Goal: Task Accomplishment & Management: Manage account settings

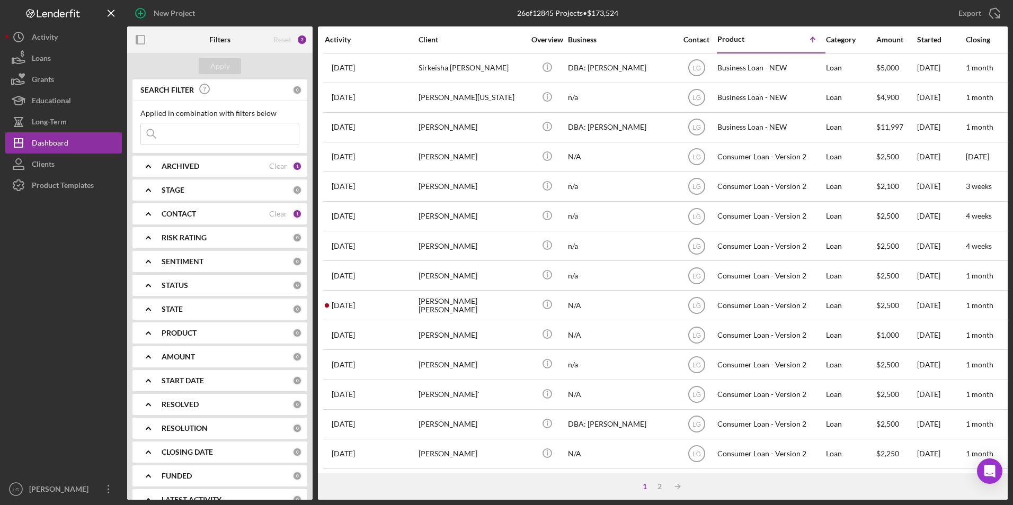
click at [212, 131] on input at bounding box center [220, 133] width 158 height 21
click at [165, 134] on input "broaddway" at bounding box center [220, 133] width 158 height 21
type input "broadway"
click at [223, 65] on div "Apply" at bounding box center [220, 66] width 20 height 16
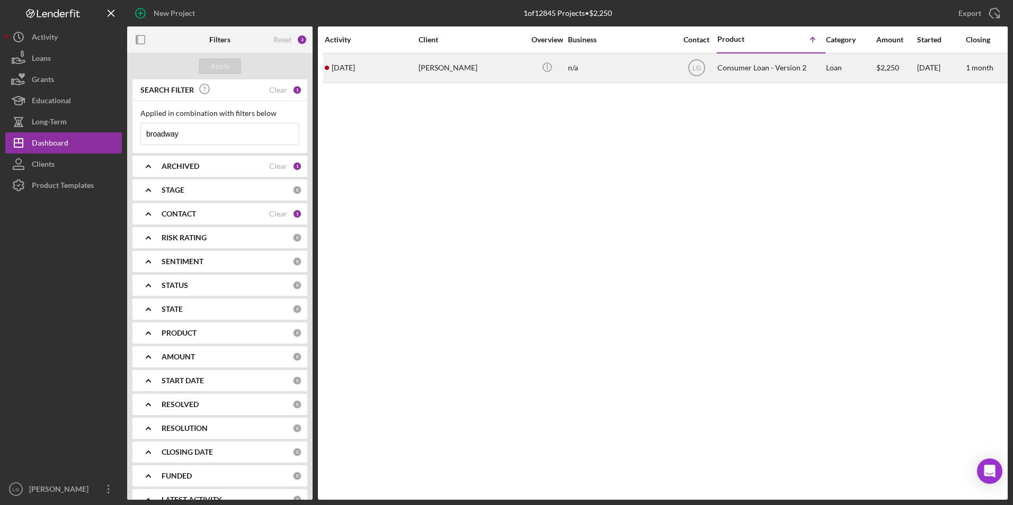
click at [475, 67] on div "[PERSON_NAME]" at bounding box center [472, 68] width 106 height 28
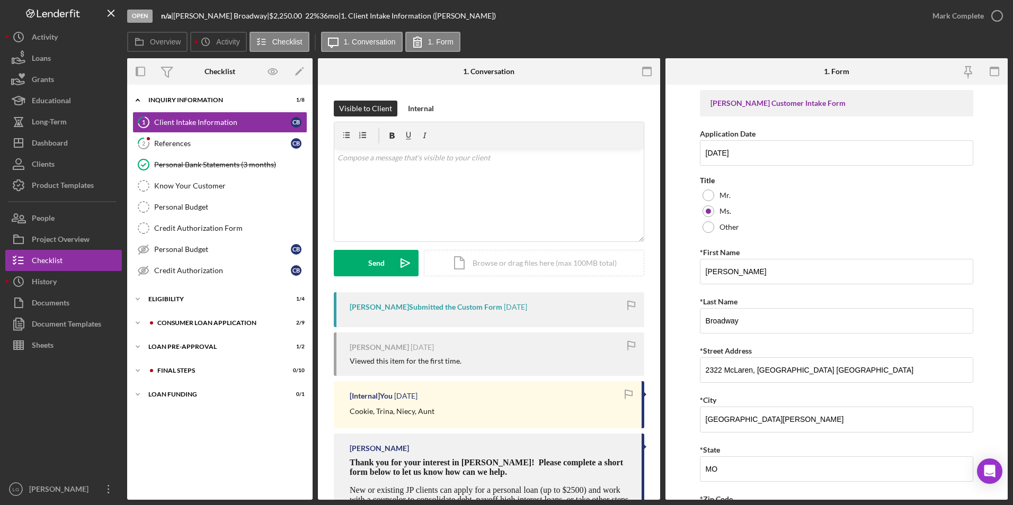
drag, startPoint x: 150, startPoint y: 395, endPoint x: 154, endPoint y: 383, distance: 12.2
click at [150, 394] on div "Loan Funding" at bounding box center [213, 395] width 130 height 6
click at [157, 370] on div "FINAL STEPS" at bounding box center [228, 371] width 142 height 6
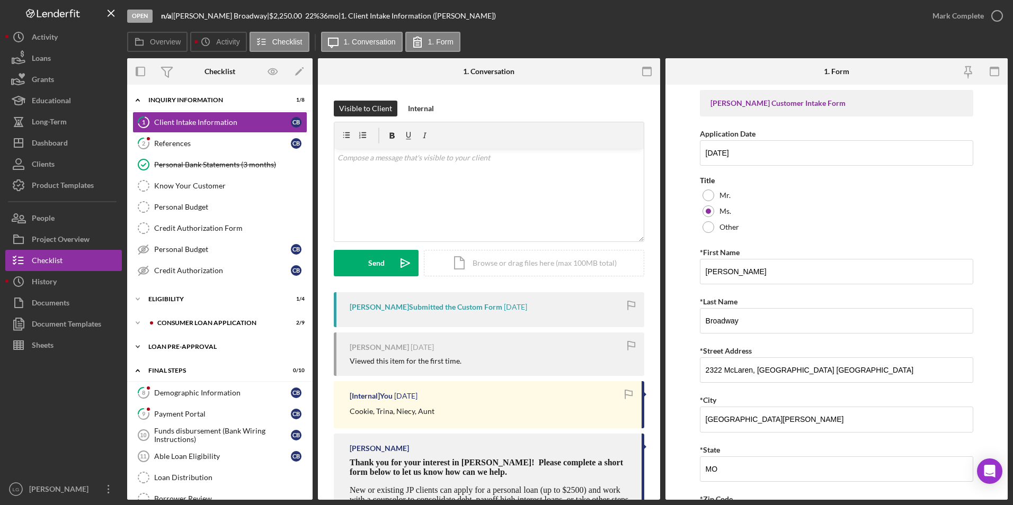
click at [156, 347] on div "Loan Pre-Approval" at bounding box center [223, 347] width 151 height 6
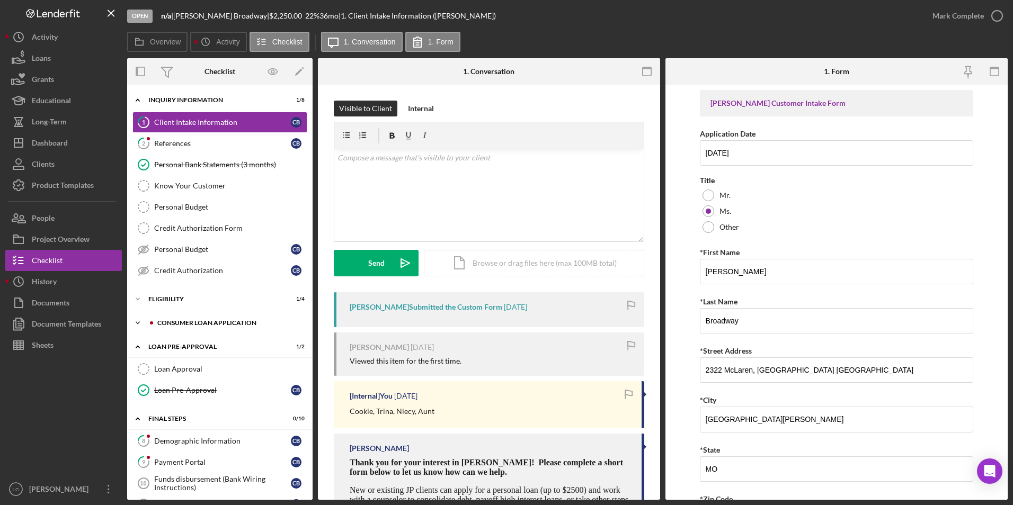
click at [157, 326] on div "Consumer Loan Application" at bounding box center [226, 323] width 156 height 6
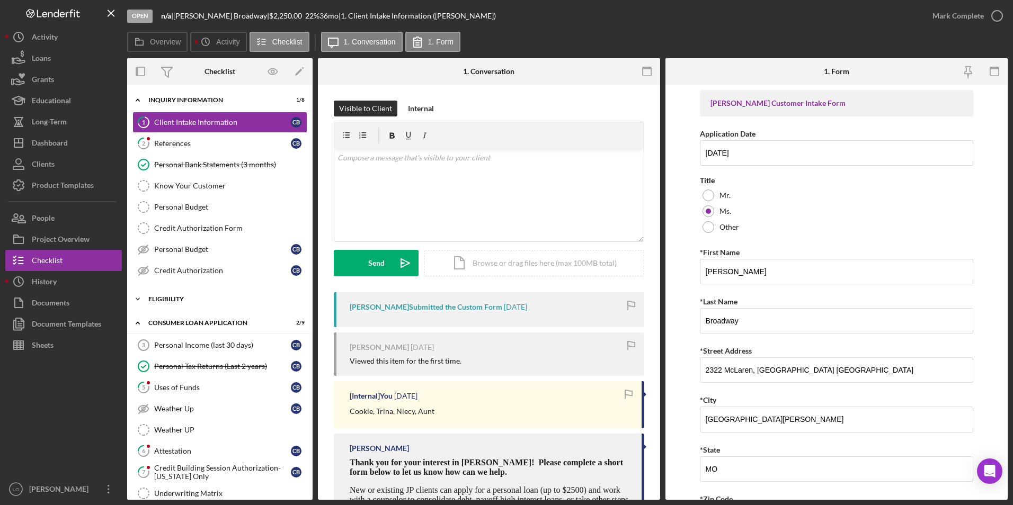
click at [165, 298] on div "Eligibility" at bounding box center [223, 299] width 151 height 6
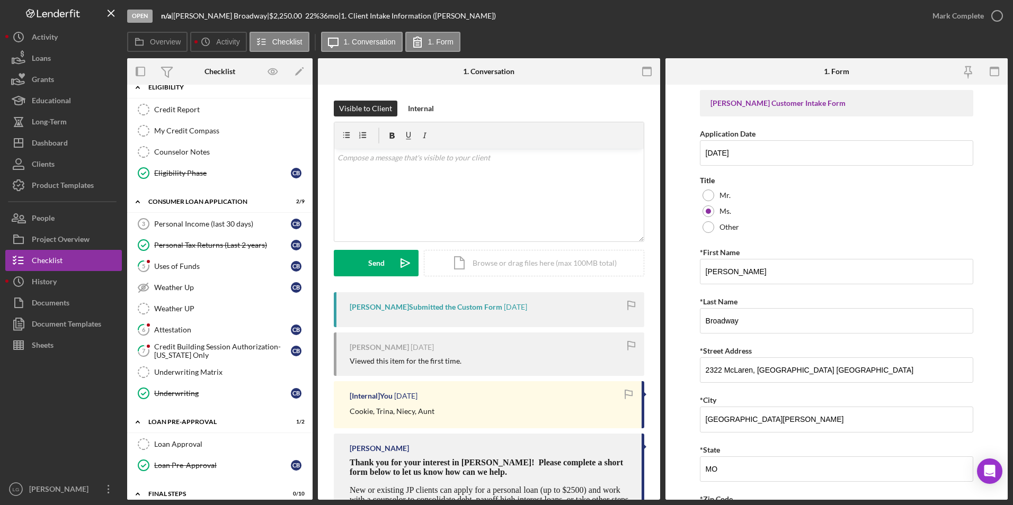
scroll to position [265, 0]
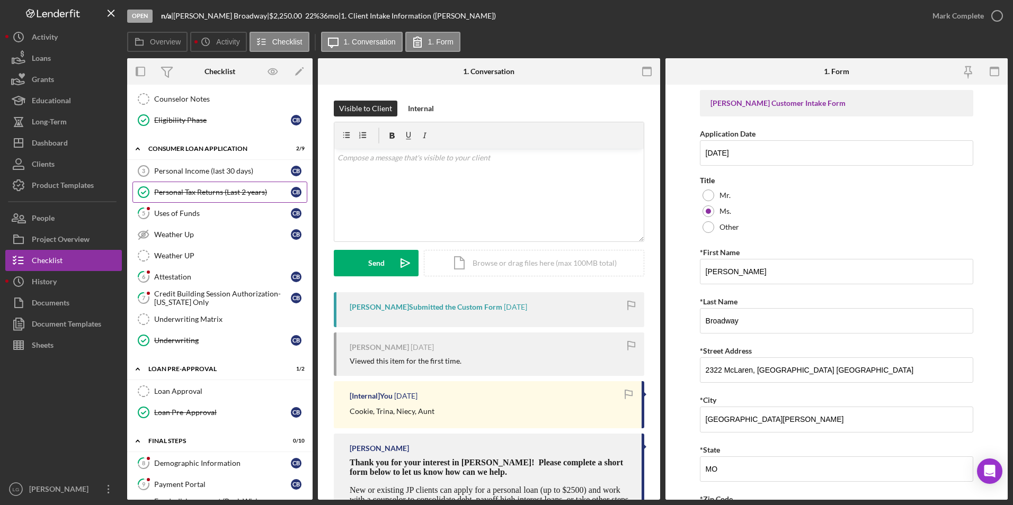
click at [163, 202] on link "Personal Tax Returns (Last 2 years) Personal Tax Returns (Last 2 years) C B" at bounding box center [219, 192] width 175 height 21
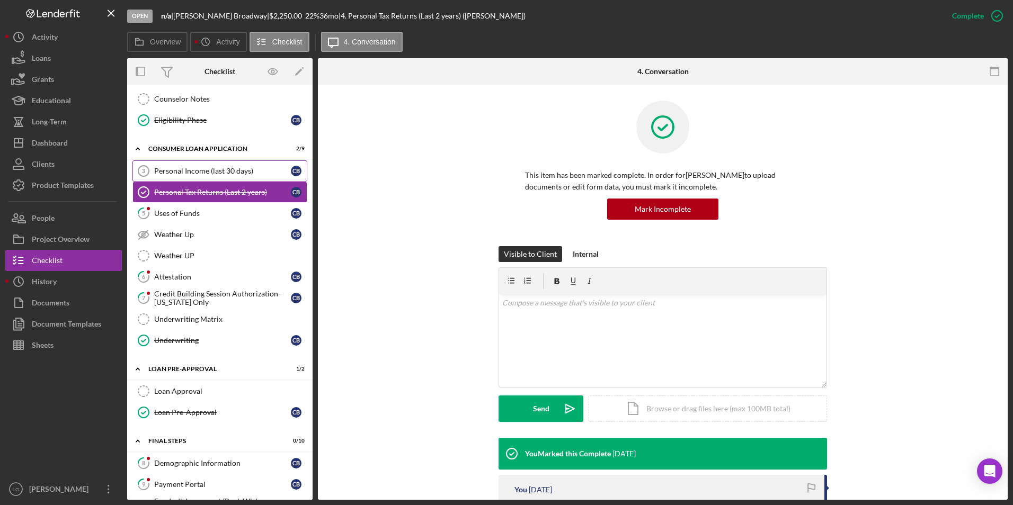
click at [186, 167] on div "Personal Income (last 30 days)" at bounding box center [222, 171] width 137 height 8
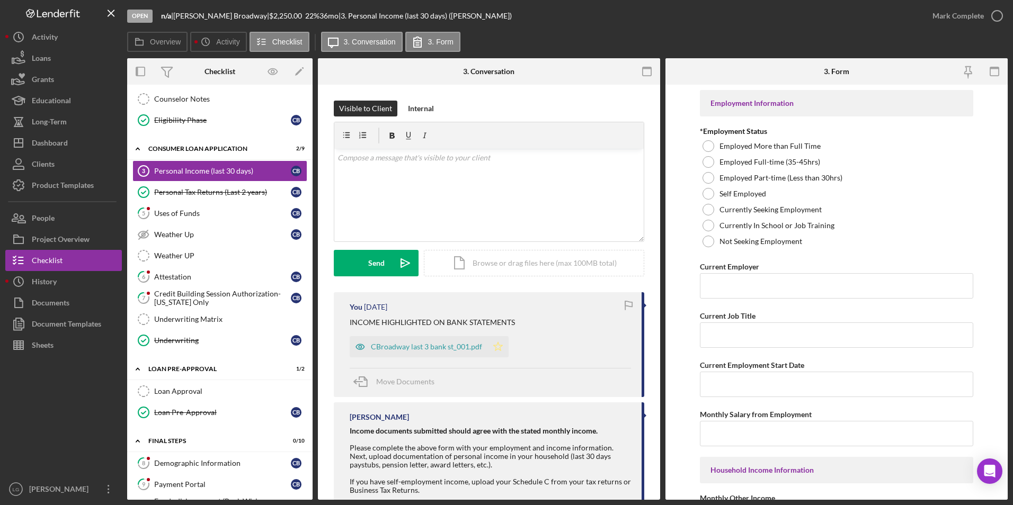
click at [494, 345] on polygon "button" at bounding box center [498, 347] width 9 height 8
click at [419, 344] on div "CBroadway last 3 bank st_001.pdf" at bounding box center [426, 347] width 111 height 8
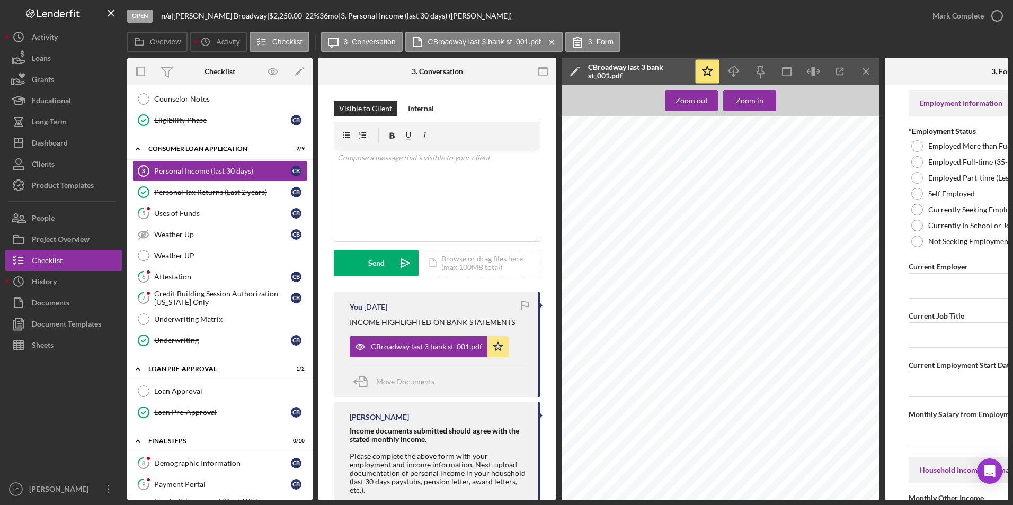
scroll to position [0, 115]
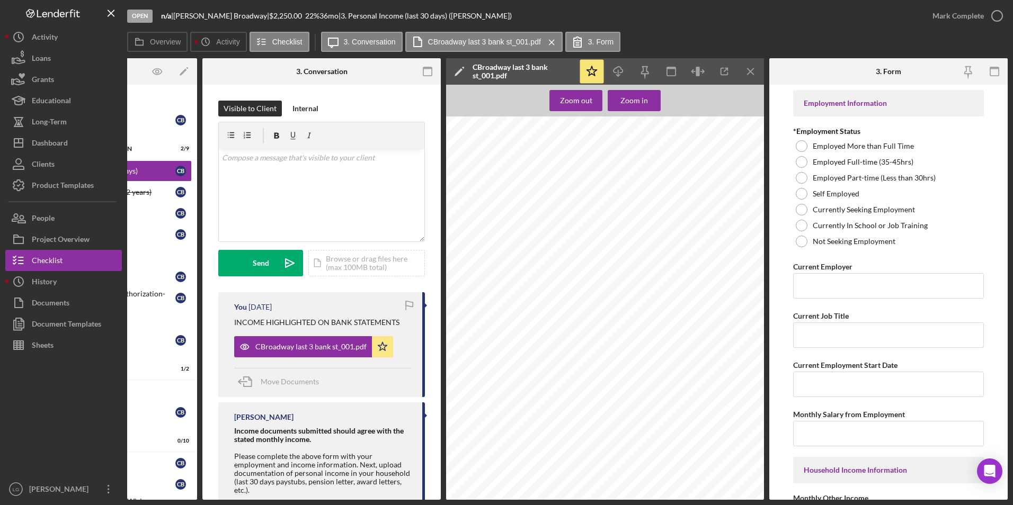
click at [790, 175] on form "Employment Information *Employment Status Employed More than Full Time Employed…" at bounding box center [888, 292] width 238 height 415
click at [798, 179] on div at bounding box center [802, 178] width 12 height 12
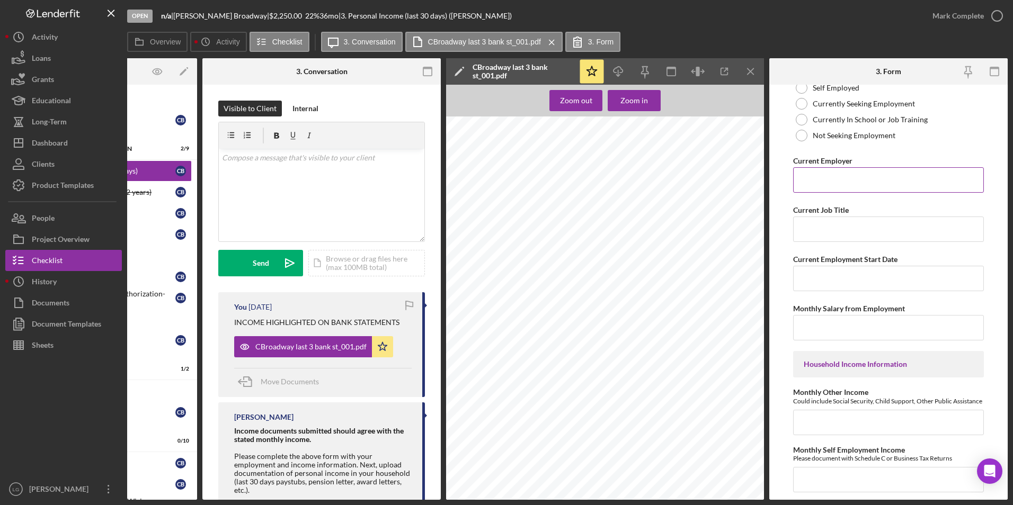
click at [824, 181] on input "Current Employer" at bounding box center [888, 179] width 191 height 25
type input "St of Missouri Vendot Pay"
click at [805, 228] on input "Current Job Title" at bounding box center [888, 229] width 191 height 25
click at [820, 277] on input "Current Employment Start Date" at bounding box center [888, 278] width 191 height 25
click at [814, 331] on input "Monthly Salary from Employment" at bounding box center [888, 327] width 191 height 25
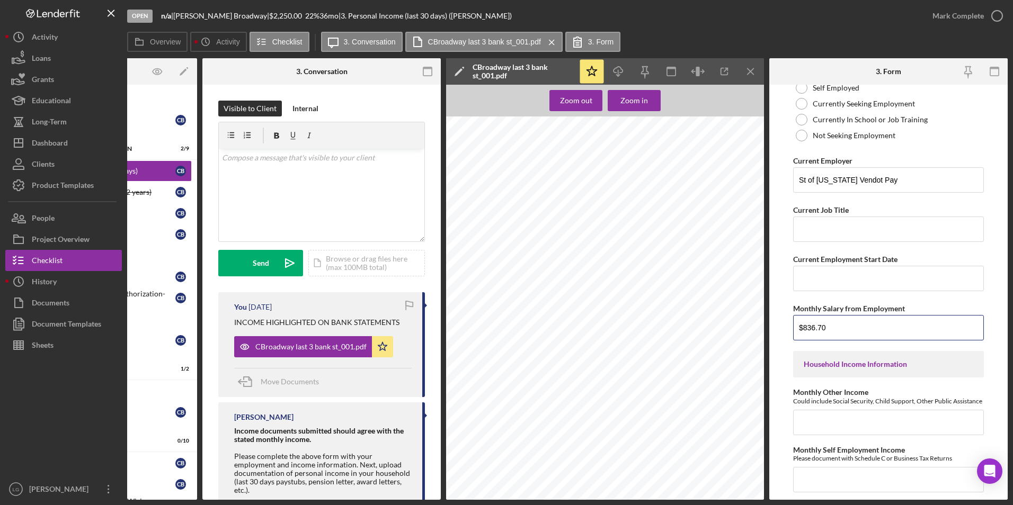
scroll to position [212, 0]
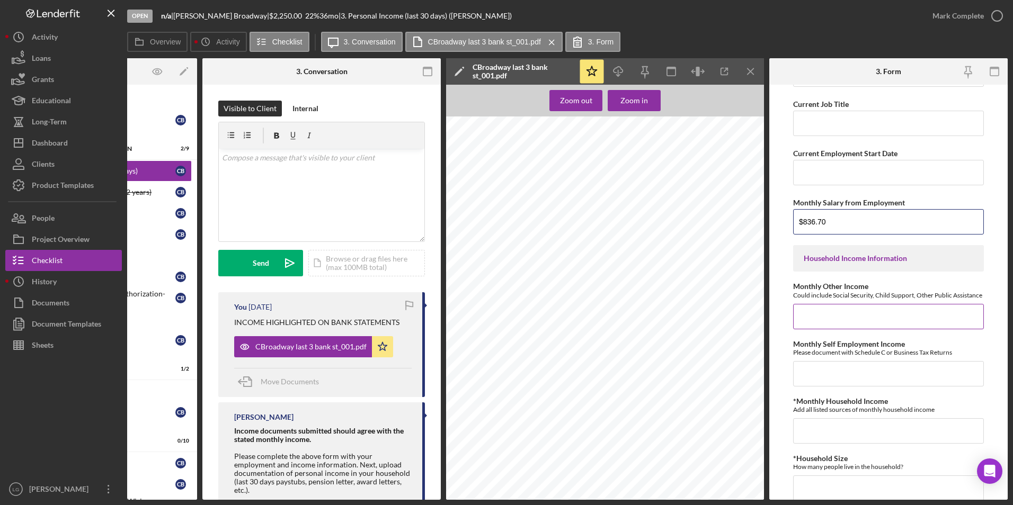
type input "$836.70"
click at [849, 320] on input "Monthly Other Income" at bounding box center [888, 316] width 191 height 25
type input "$9"
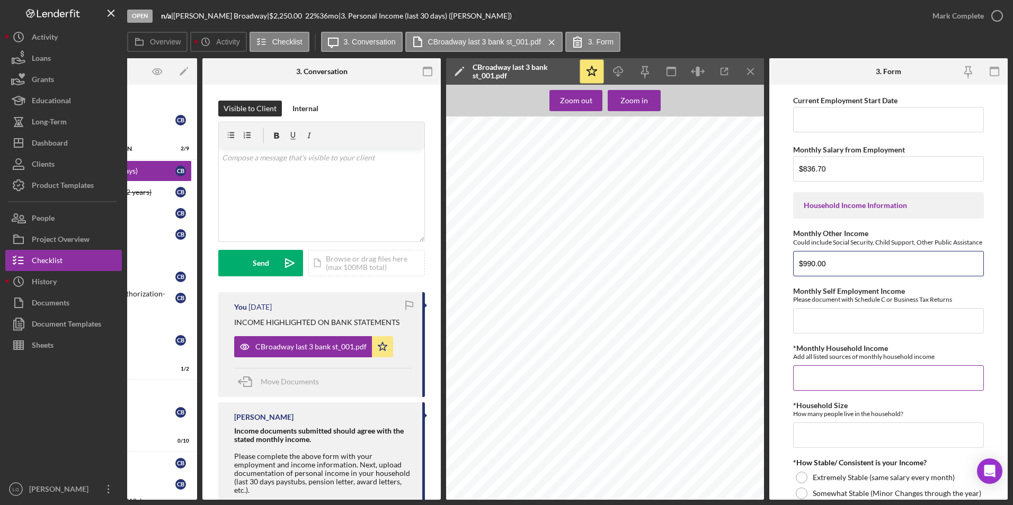
type input "$990.00"
click at [805, 387] on input "*Monthly Household Income" at bounding box center [888, 378] width 191 height 25
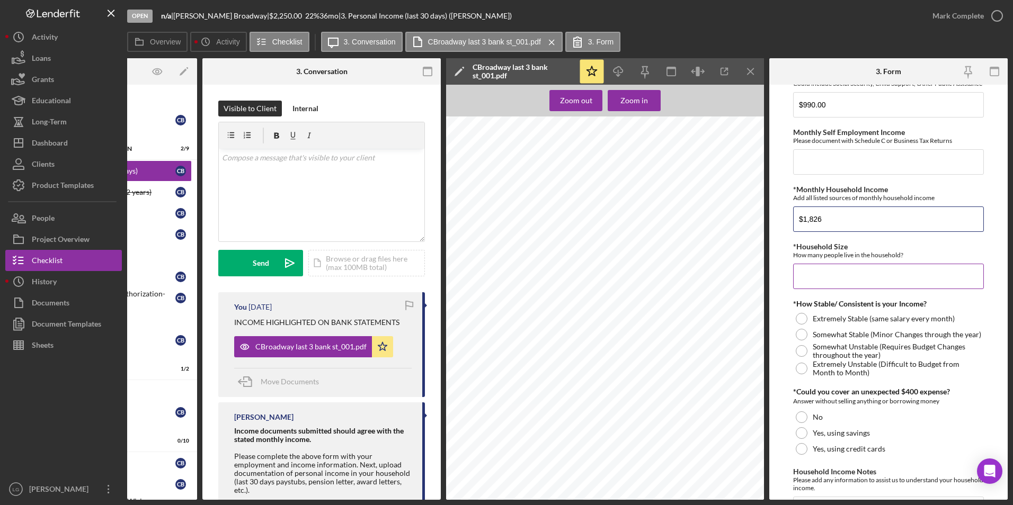
type input "$1,826"
click at [835, 277] on input "*Household Size" at bounding box center [888, 276] width 191 height 25
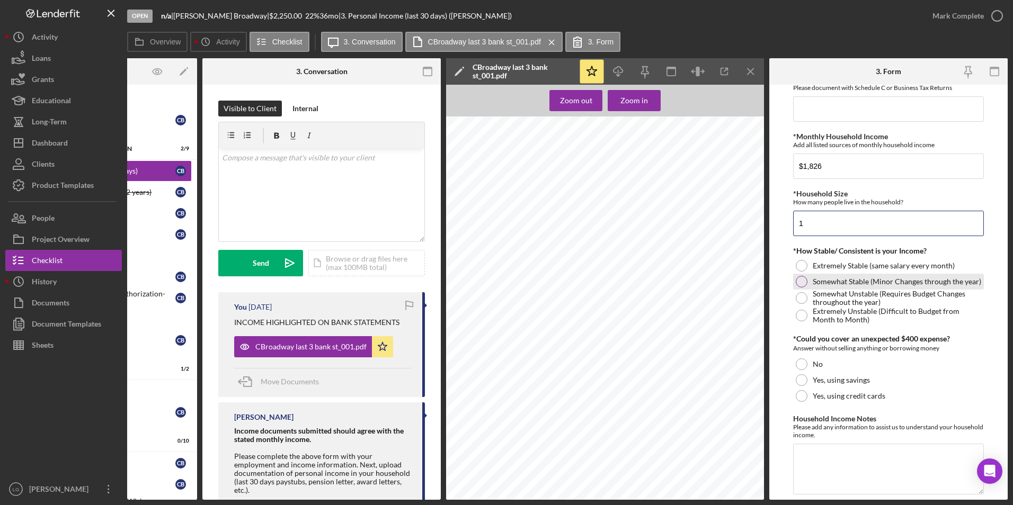
type input "1"
click at [804, 288] on div at bounding box center [802, 282] width 12 height 12
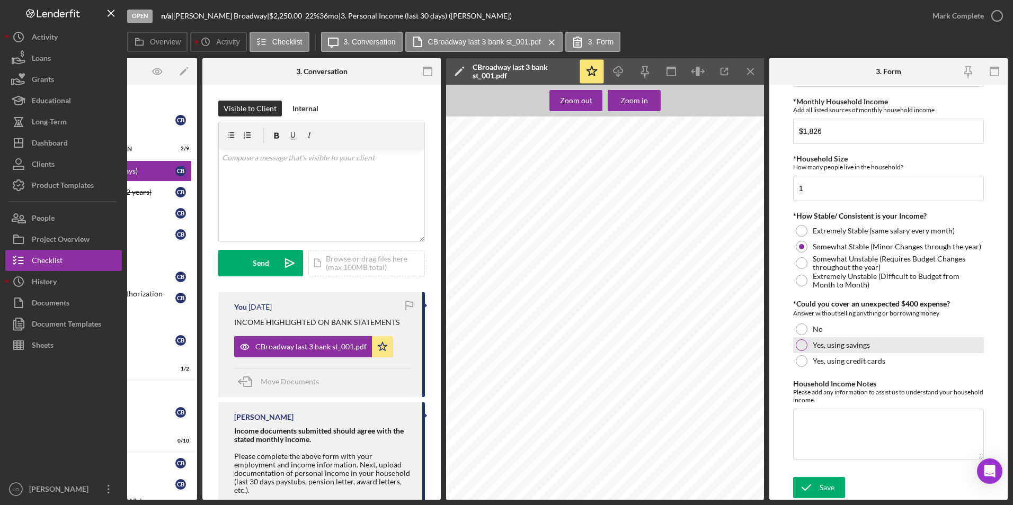
click at [799, 344] on div at bounding box center [802, 346] width 12 height 12
click at [827, 490] on div "Save" at bounding box center [827, 487] width 15 height 21
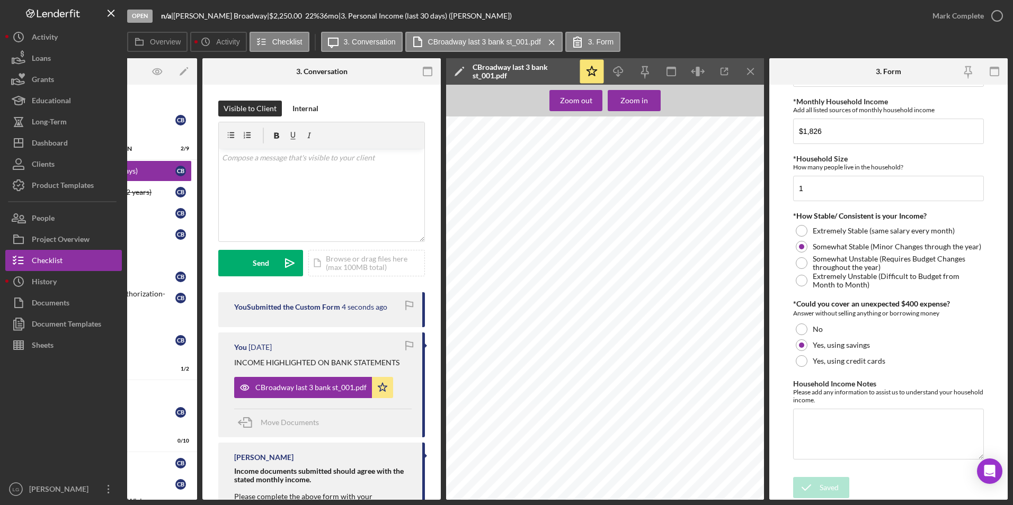
click at [940, 368] on div "Employment Information *Employment Status Employed More than Full Time Employed…" at bounding box center [888, 25] width 191 height 894
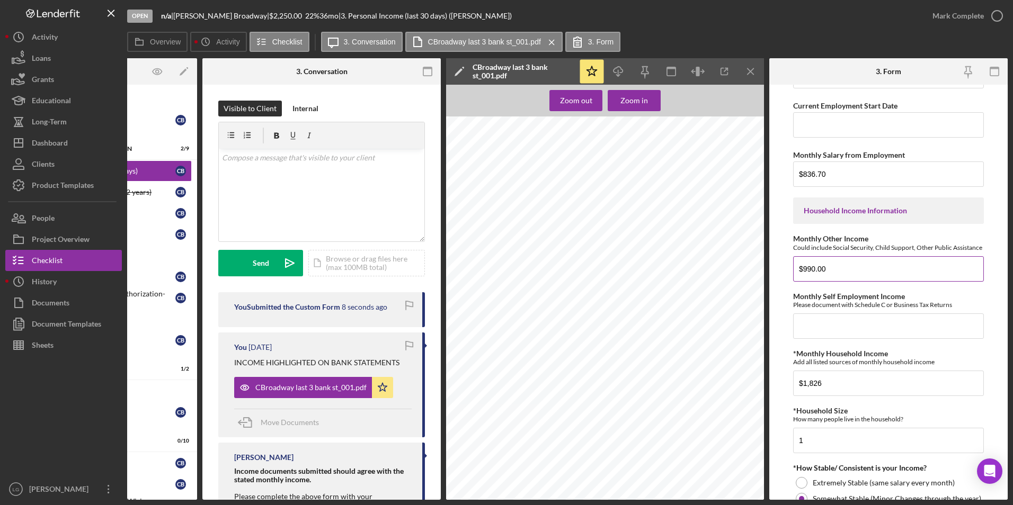
scroll to position [0, 0]
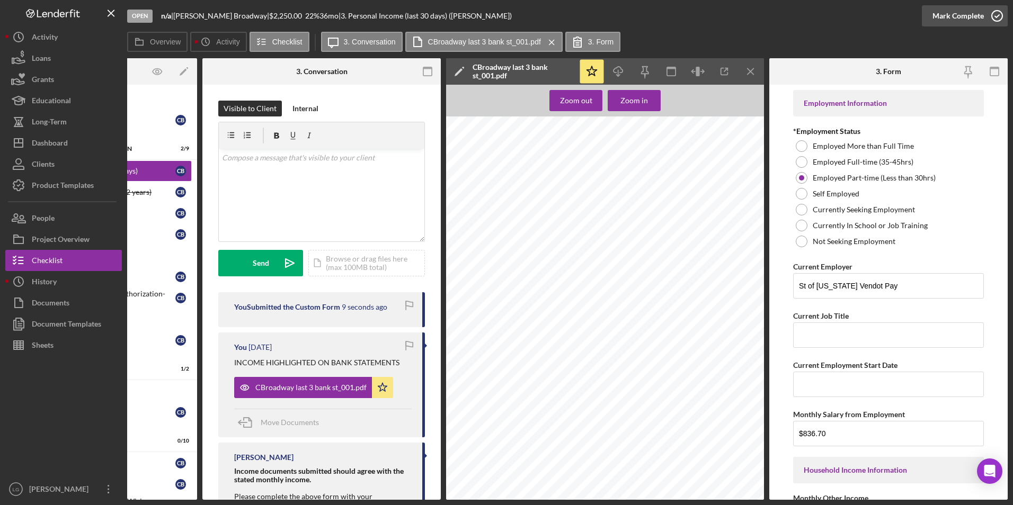
click at [956, 13] on div "Mark Complete" at bounding box center [957, 15] width 51 height 21
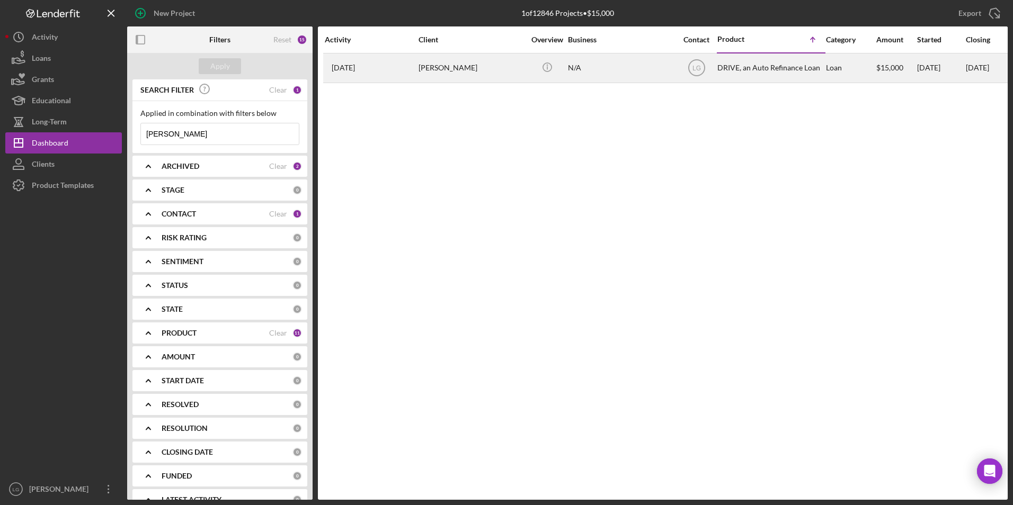
click at [429, 68] on div "[PERSON_NAME]" at bounding box center [472, 68] width 106 height 28
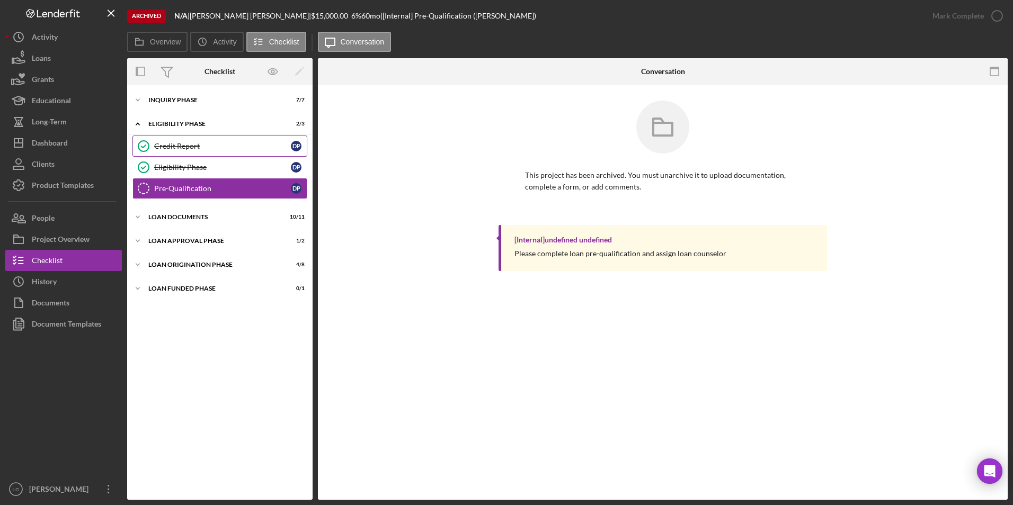
click at [187, 142] on div "Credit Report" at bounding box center [222, 146] width 137 height 8
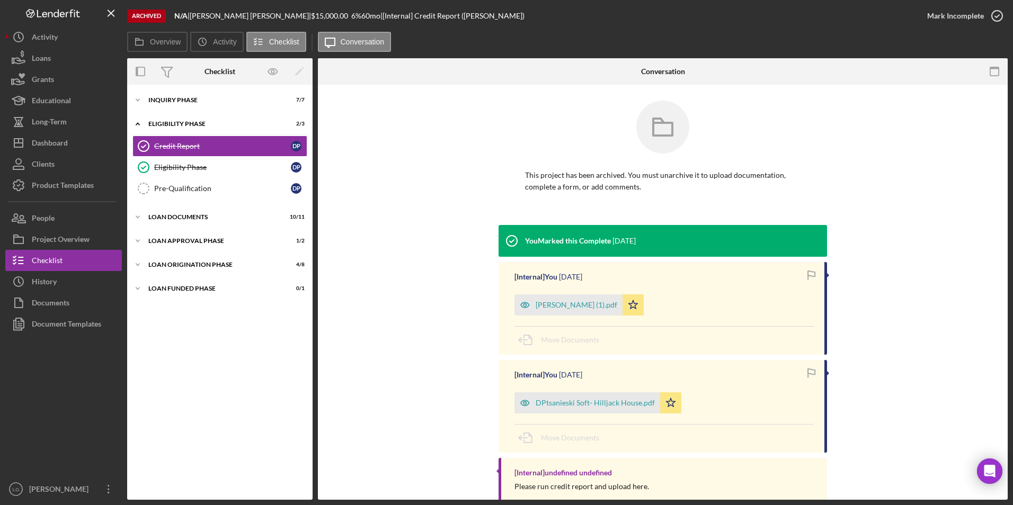
scroll to position [51, 0]
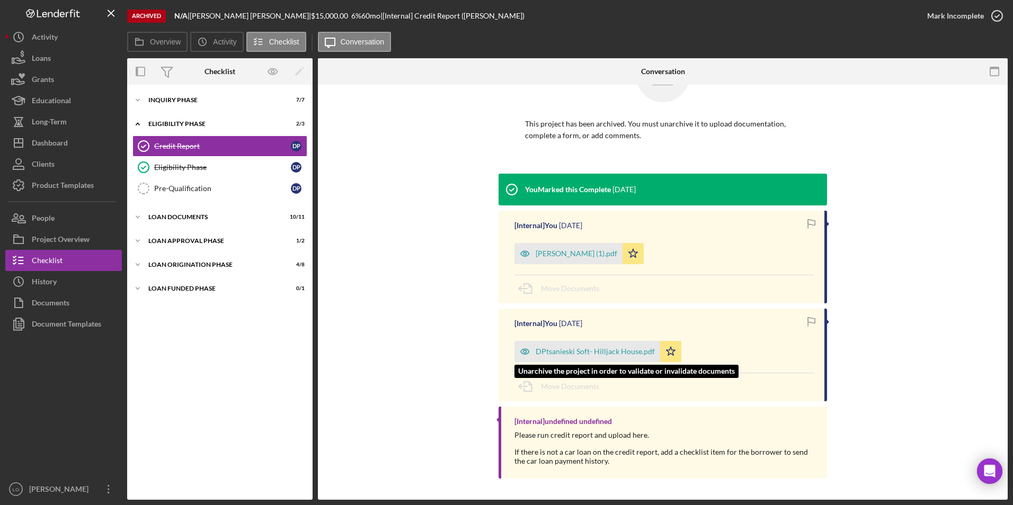
click at [566, 353] on div "DPtsanieski Soft- Hilljack House.pdf" at bounding box center [595, 352] width 119 height 8
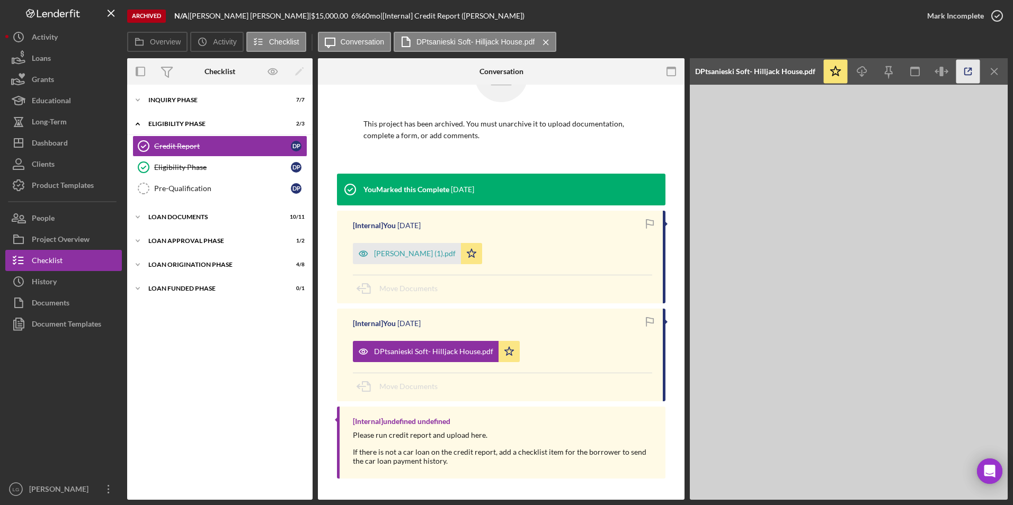
click at [966, 74] on icon "button" at bounding box center [968, 72] width 24 height 24
drag, startPoint x: 189, startPoint y: 99, endPoint x: 199, endPoint y: 104, distance: 10.7
click at [189, 99] on div "Inquiry Phase" at bounding box center [223, 100] width 151 height 6
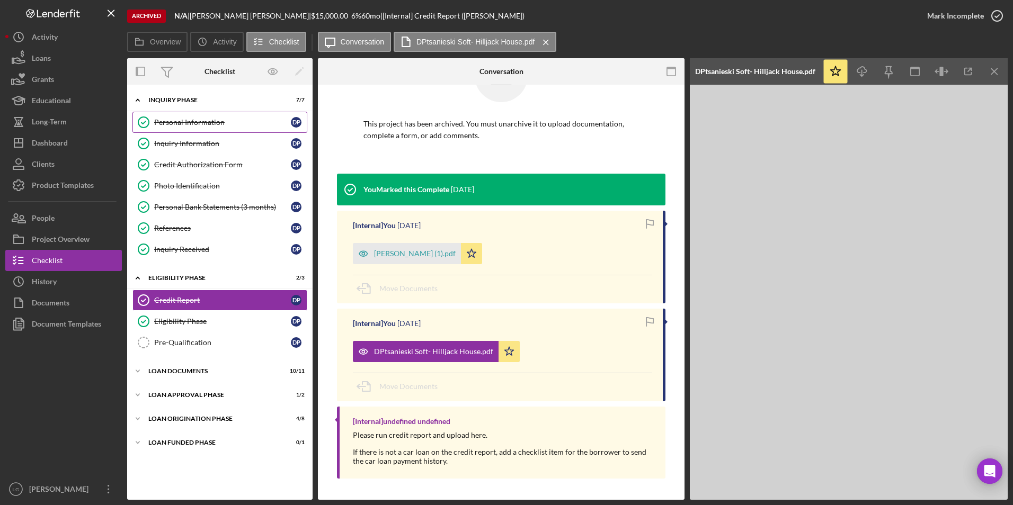
click at [212, 123] on div "Personal Information" at bounding box center [222, 122] width 137 height 8
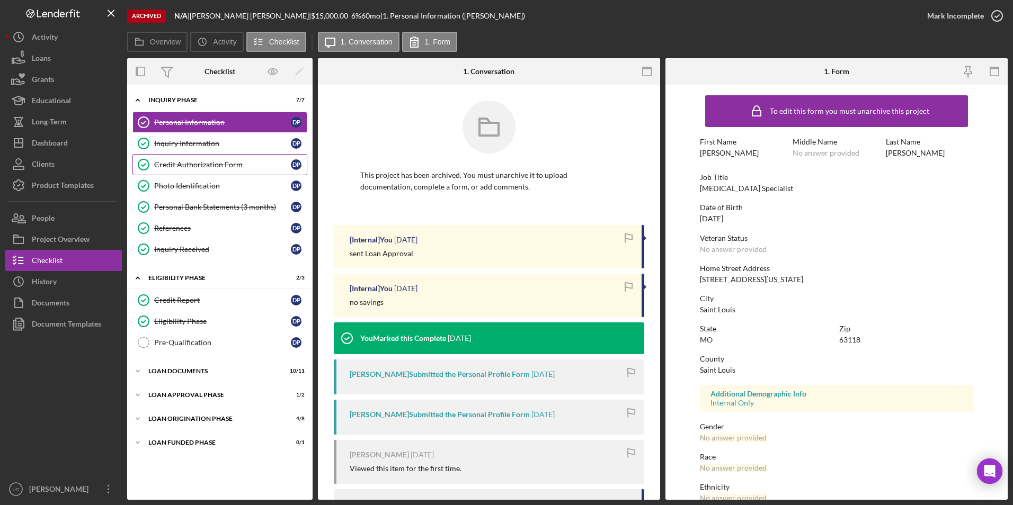
click at [175, 166] on div "Credit Authorization Form" at bounding box center [222, 165] width 137 height 8
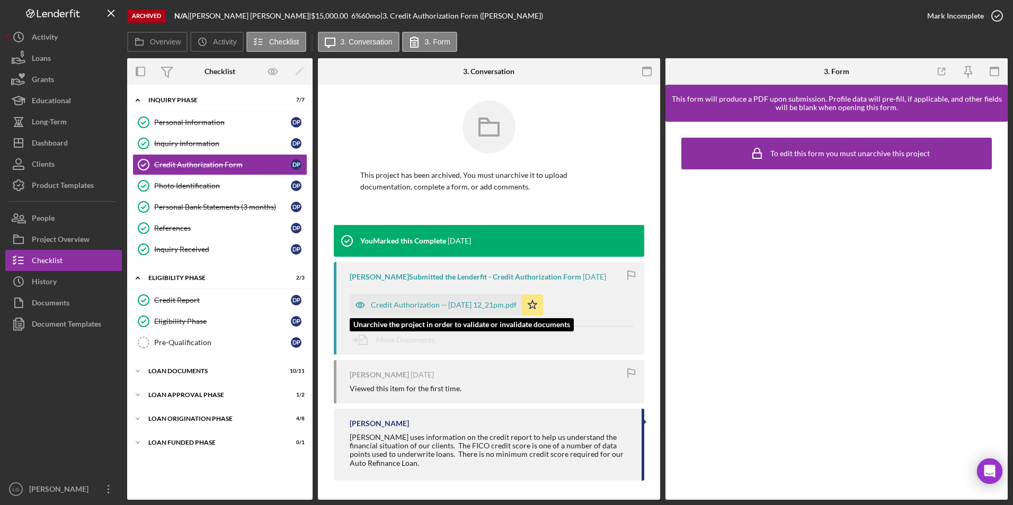
click at [444, 308] on div "Credit Authorization -- 2023-03-09 12_21pm.pdf" at bounding box center [444, 305] width 146 height 8
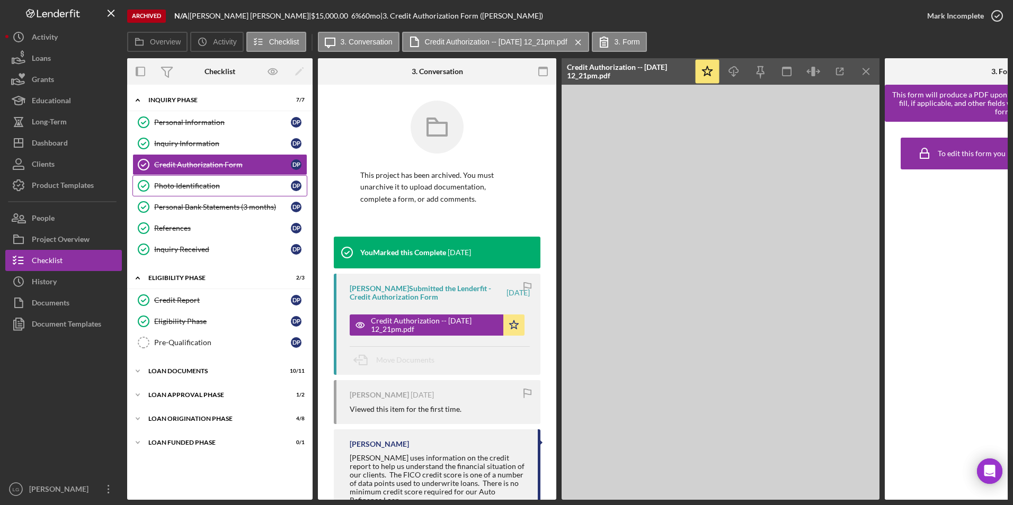
drag, startPoint x: 197, startPoint y: 186, endPoint x: 322, endPoint y: 185, distance: 125.6
click at [197, 186] on div "Photo Identification" at bounding box center [222, 186] width 137 height 8
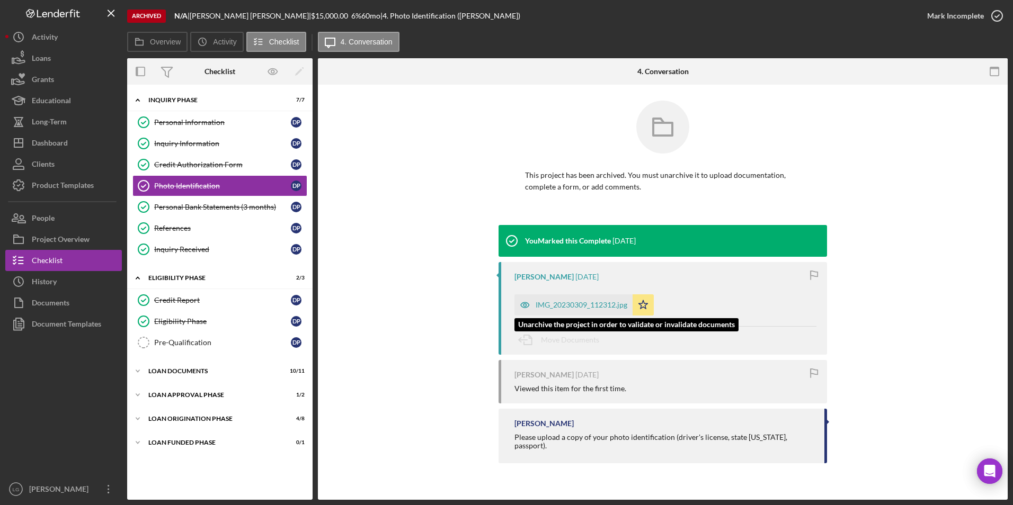
click at [594, 304] on div "IMG_20230309_112312.jpg" at bounding box center [582, 305] width 92 height 8
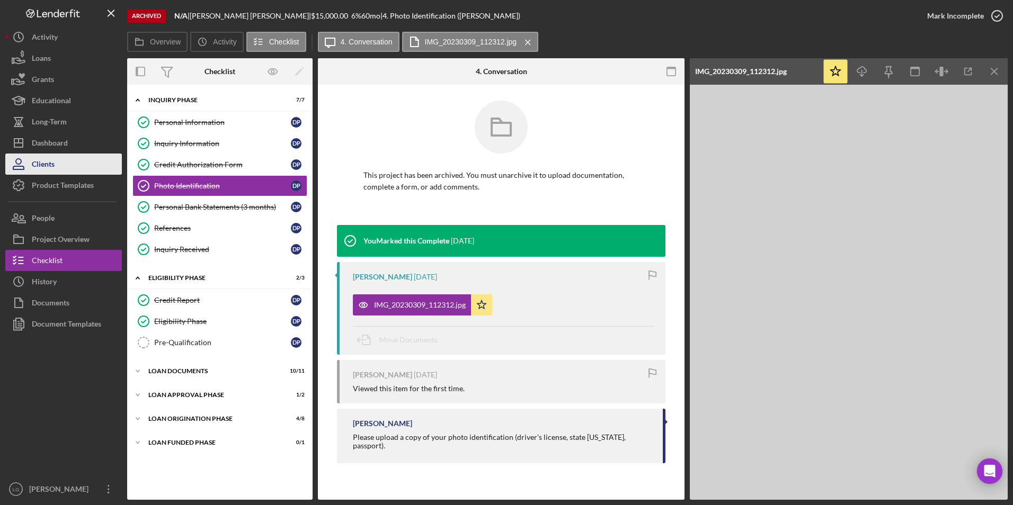
click at [32, 163] on div "Clients" at bounding box center [43, 166] width 23 height 24
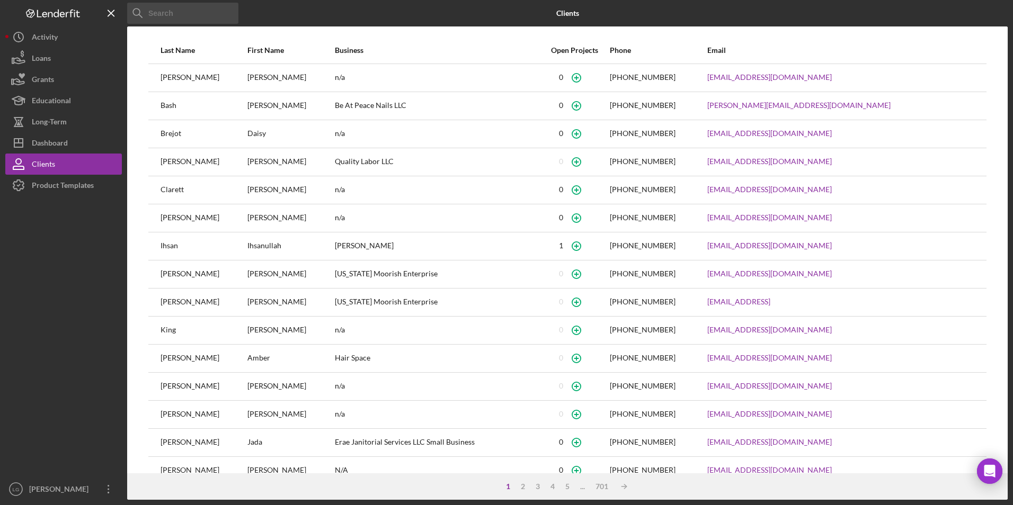
click at [176, 7] on input at bounding box center [182, 13] width 111 height 21
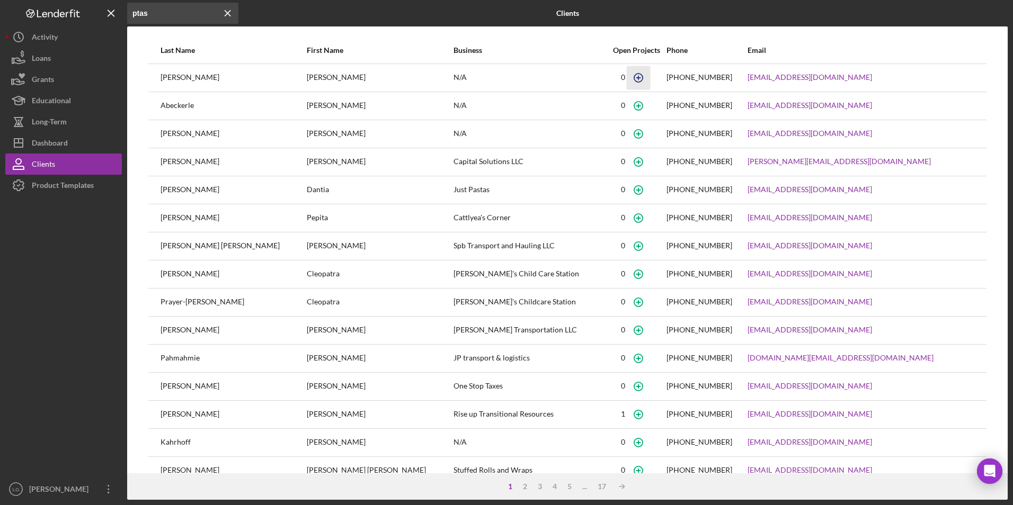
type input "ptas"
click at [627, 80] on icon "button" at bounding box center [639, 78] width 24 height 24
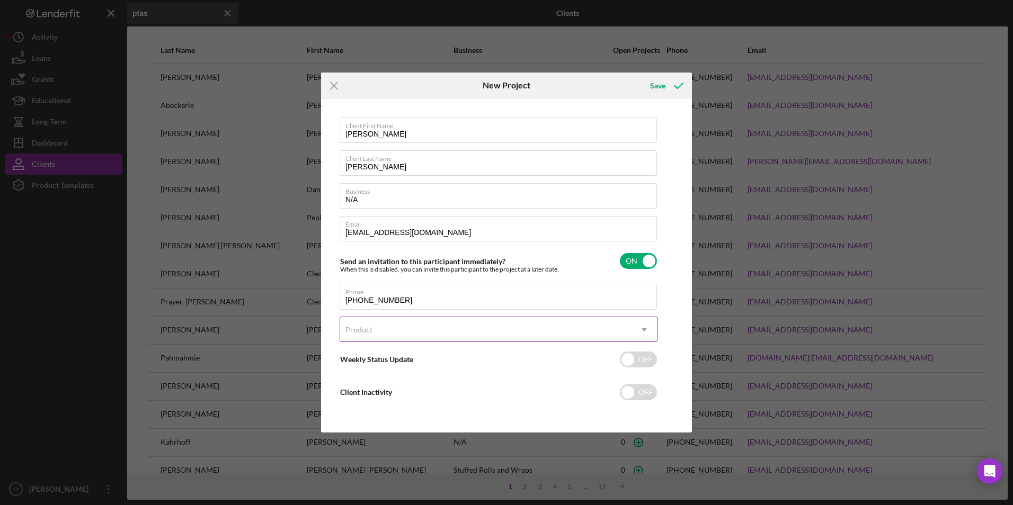
click at [366, 330] on div "Product" at bounding box center [358, 330] width 27 height 8
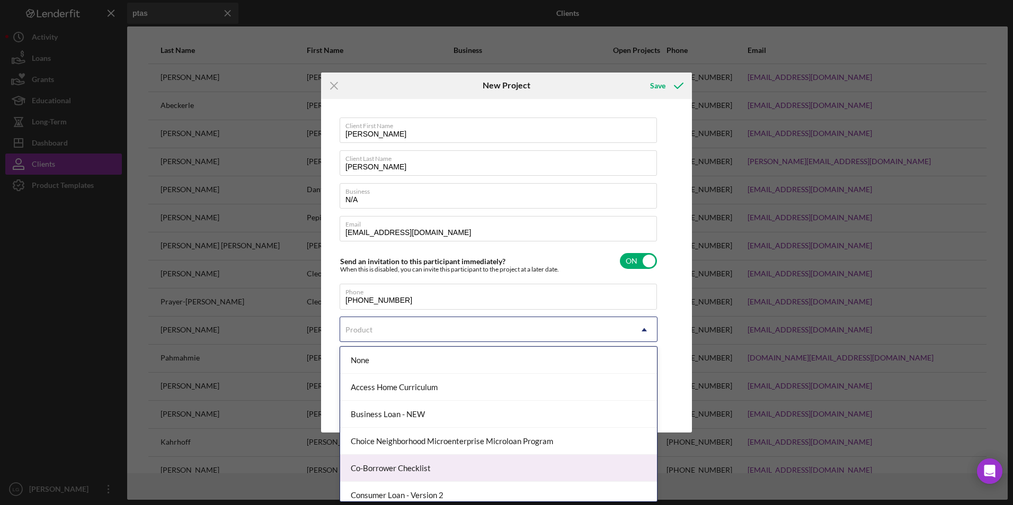
scroll to position [170, 0]
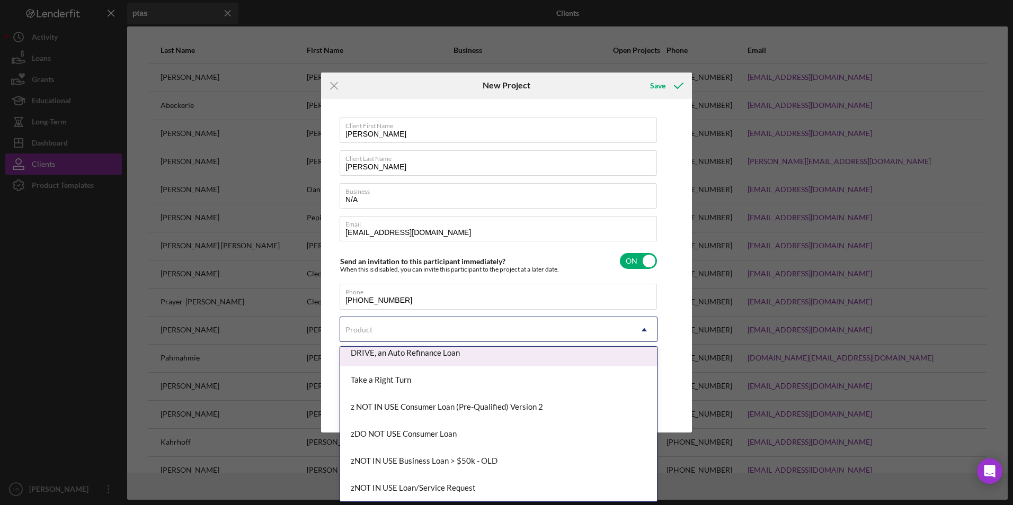
click at [390, 355] on div "DRIVE, an Auto Refinance Loan" at bounding box center [498, 353] width 317 height 27
checkbox input "true"
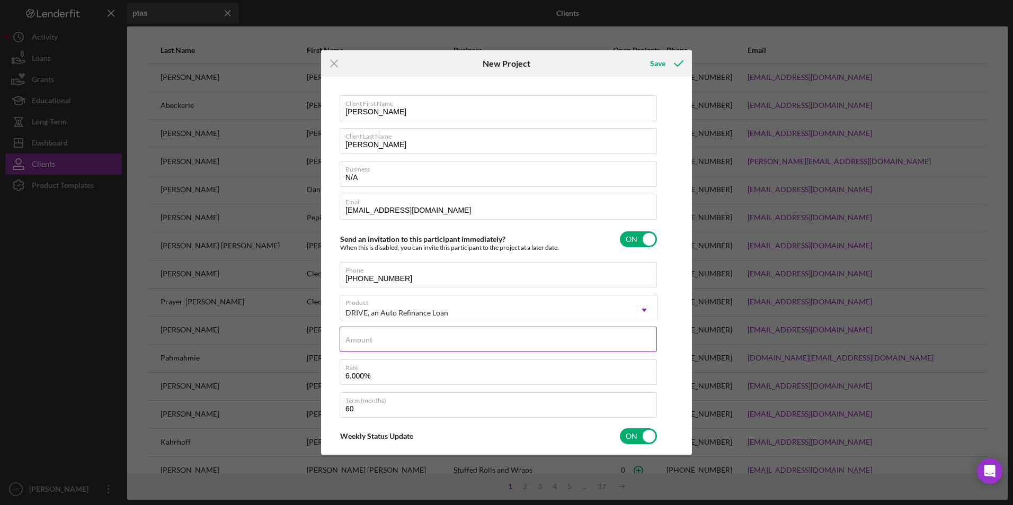
click at [369, 342] on label "Amount" at bounding box center [358, 340] width 27 height 8
click at [369, 342] on input "Amount" at bounding box center [498, 339] width 317 height 25
type input "$2"
type textarea "Thank you for your application to Justine PETERSEN! Please login to see what we…"
type input "$25"
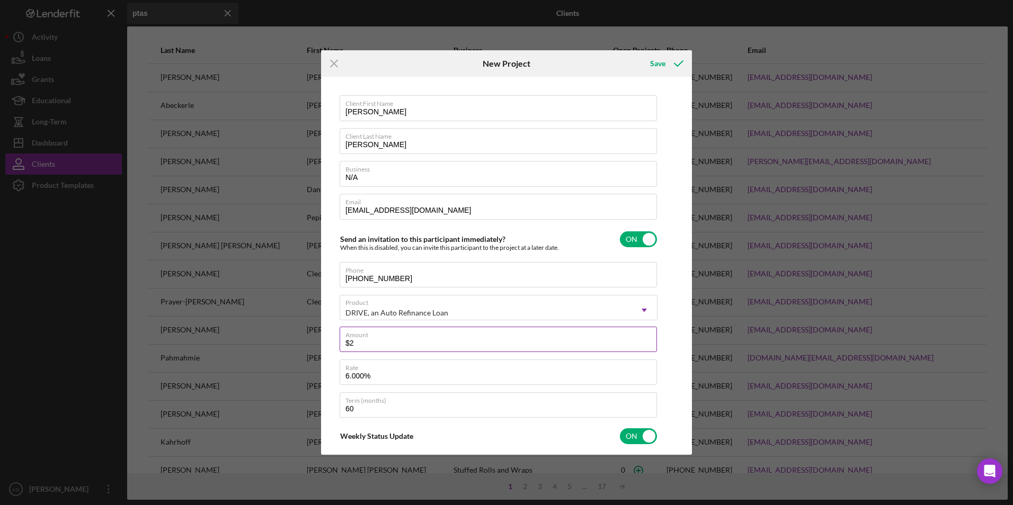
type textarea "Thank you for your application to Justine PETERSEN! Please login to see what we…"
type input "$250"
type textarea "Thank you for your application to Justine PETERSEN! Please login to see what we…"
type input "$2,500"
type textarea "Thank you for your application to Justine PETERSEN! Please login to see what we…"
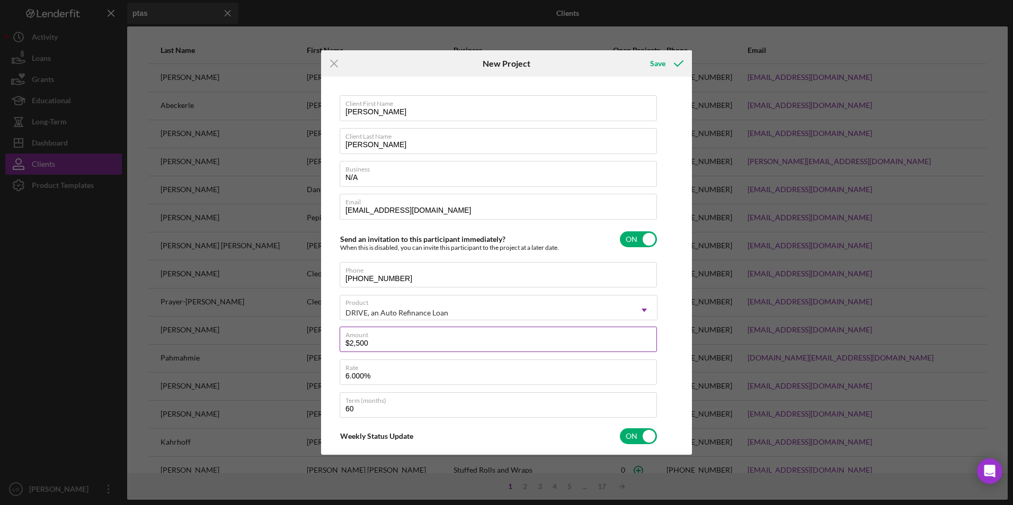
type input "$25,000"
type textarea "Thank you for your application to Justine PETERSEN! Please login to see what we…"
type input "$25,000"
type textarea "Thank you for your application to Justine PETERSEN! Please login to see what we…"
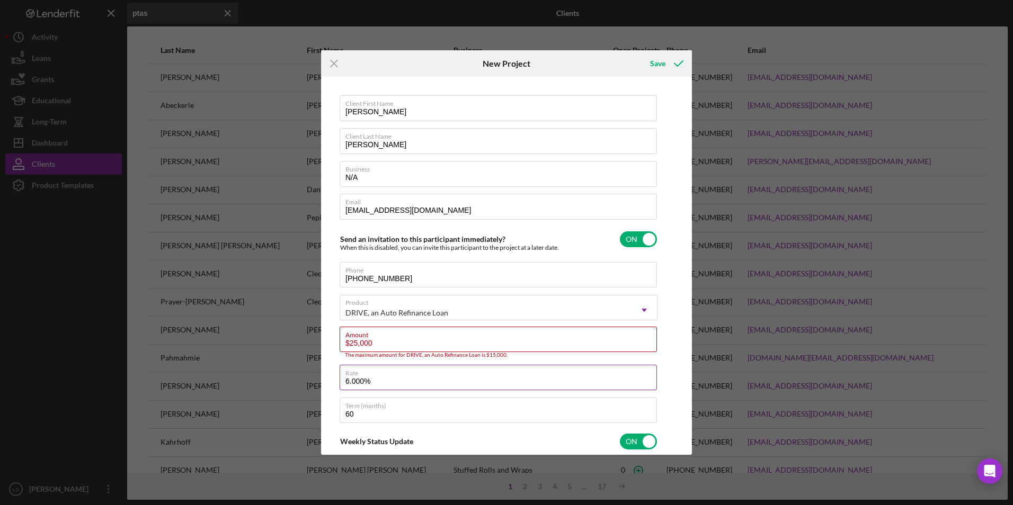
click at [388, 367] on label "Rate" at bounding box center [501, 372] width 312 height 12
click at [388, 367] on input "6.000%" at bounding box center [498, 377] width 317 height 25
click at [348, 383] on input "6.000%" at bounding box center [498, 377] width 317 height 25
type input ".000%"
type textarea "Thank you for your application to Justine PETERSEN! Please login to see what we…"
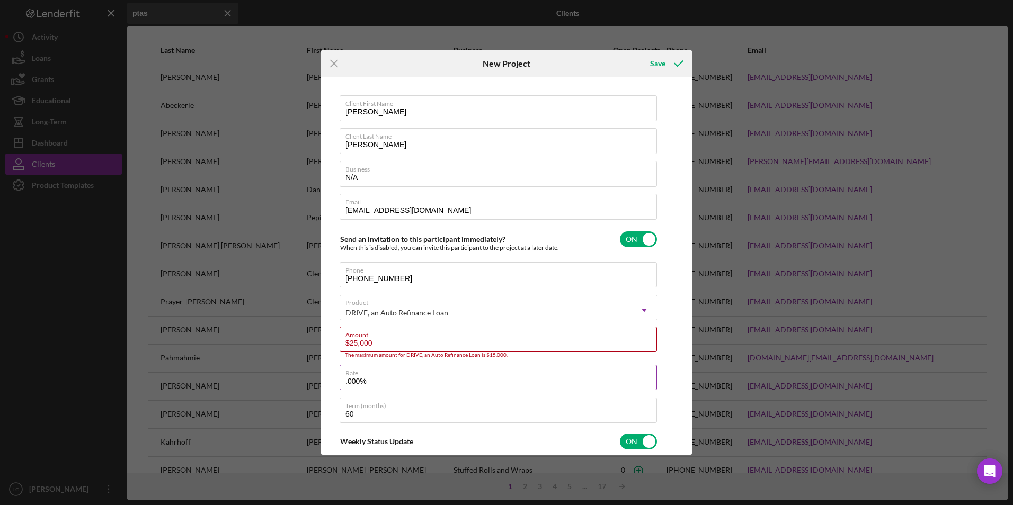
type input "8.000%"
type textarea "Thank you for your application to Justine PETERSEN! Please login to see what we…"
type input "8.000%"
type textarea "Thank you for your application to Justine PETERSEN! Please login to see what we…"
drag, startPoint x: 387, startPoint y: 346, endPoint x: 245, endPoint y: 344, distance: 142.0
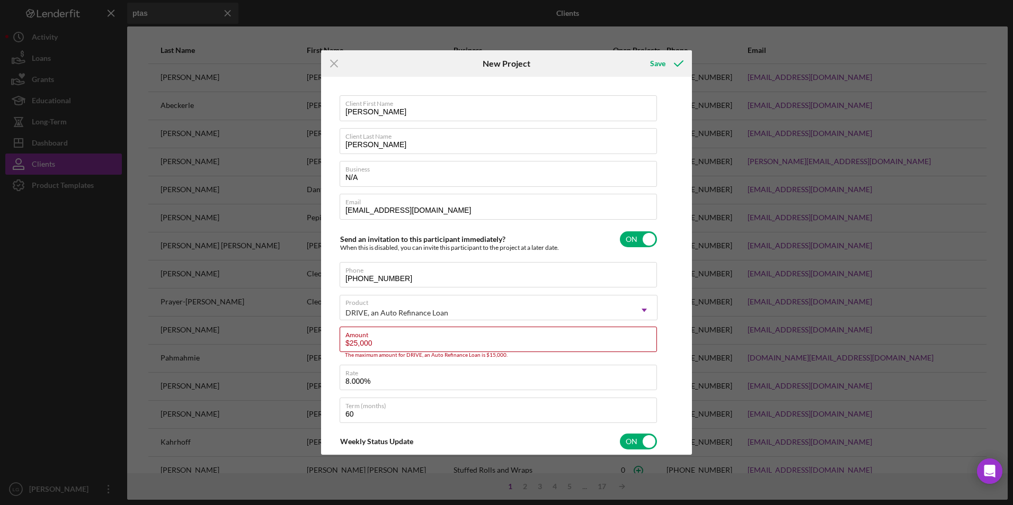
click at [250, 345] on div "Icon/Menu Close New Project Save Client First Name Danielle Client Last Name Pt…" at bounding box center [506, 252] width 1013 height 505
type input "$1"
type textarea "Thank you for your application to Justine PETERSEN! Please login to see what we…"
type input "$15"
type textarea "Thank you for your application to Justine PETERSEN! Please login to see what we…"
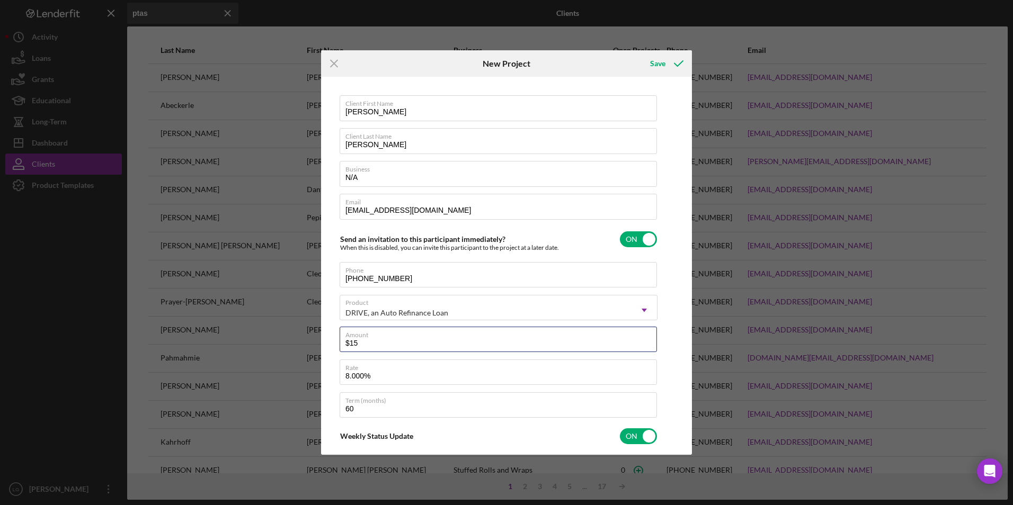
type input "$150"
type textarea "Thank you for your application to Justine PETERSEN! Please login to see what we…"
type input "$1,500"
type textarea "Thank you for your application to Justine PETERSEN! Please login to see what we…"
type input "$15,000"
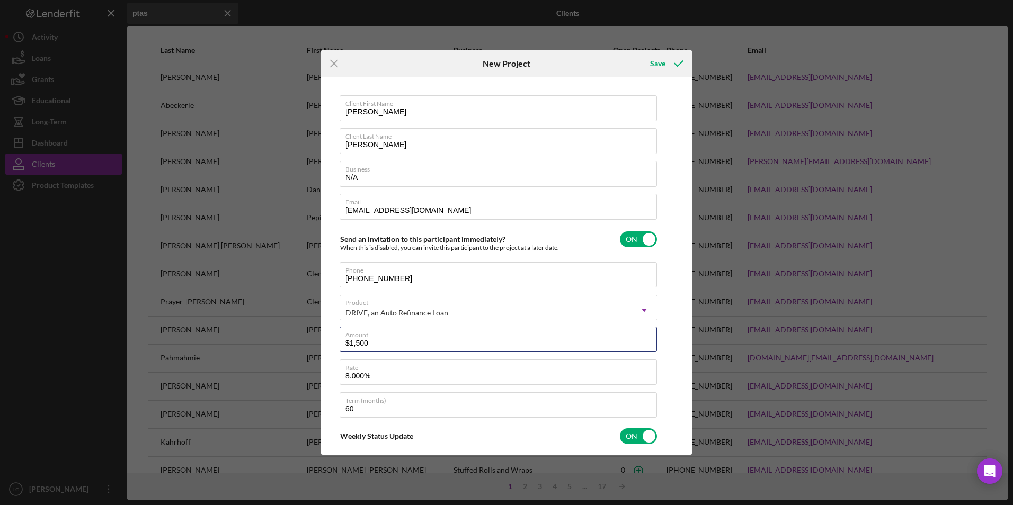
type textarea "Thank you for your application to Justine PETERSEN! Please login to see what we…"
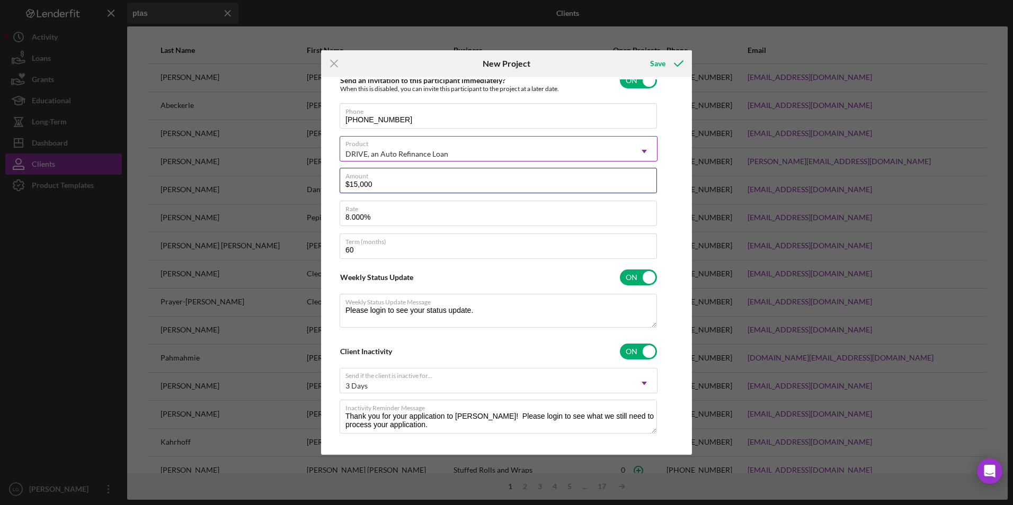
scroll to position [168, 0]
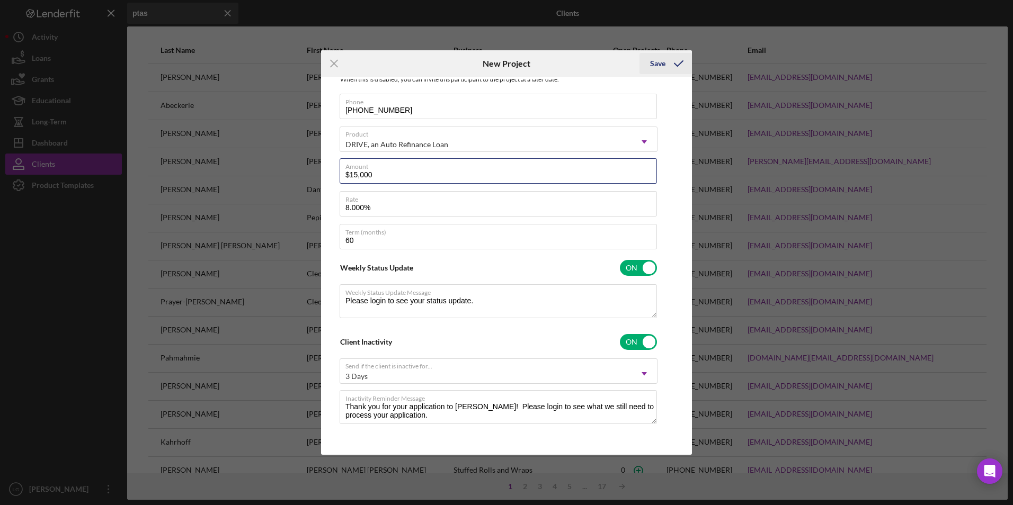
type input "$15,000"
click at [651, 68] on div "Save" at bounding box center [657, 63] width 15 height 21
type textarea "Thank you for your application to Justine PETERSEN! Please login to see what we…"
checkbox input "false"
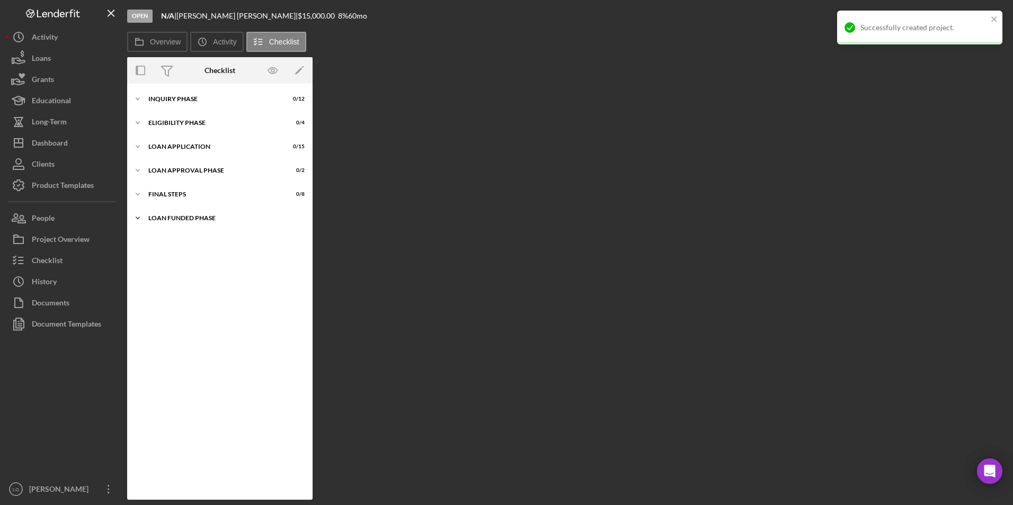
drag, startPoint x: 169, startPoint y: 221, endPoint x: 170, endPoint y: 214, distance: 7.4
click at [169, 221] on div "Loan Funded Phase" at bounding box center [223, 218] width 151 height 6
click at [167, 192] on div "FINAL STEPS" at bounding box center [223, 194] width 151 height 6
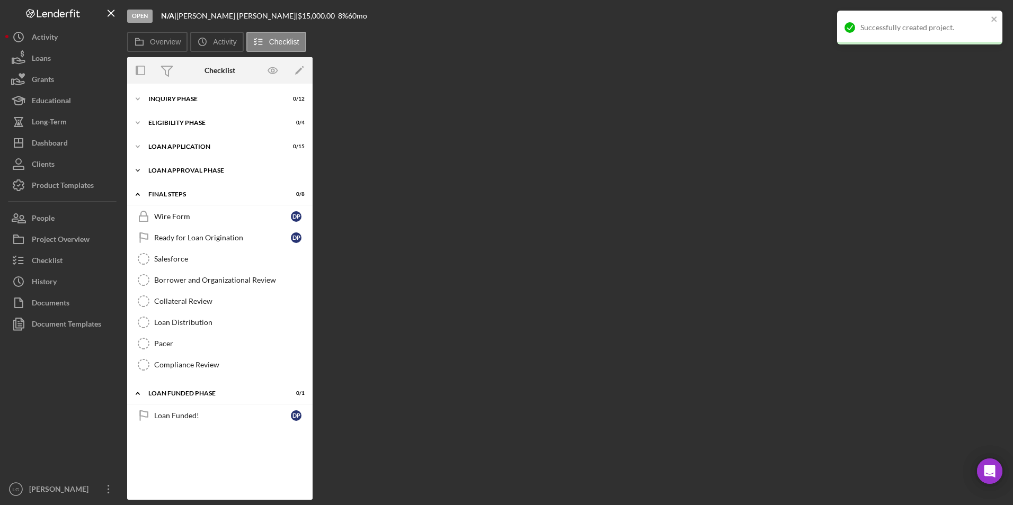
click at [167, 169] on div "Loan Approval Phase" at bounding box center [223, 170] width 151 height 6
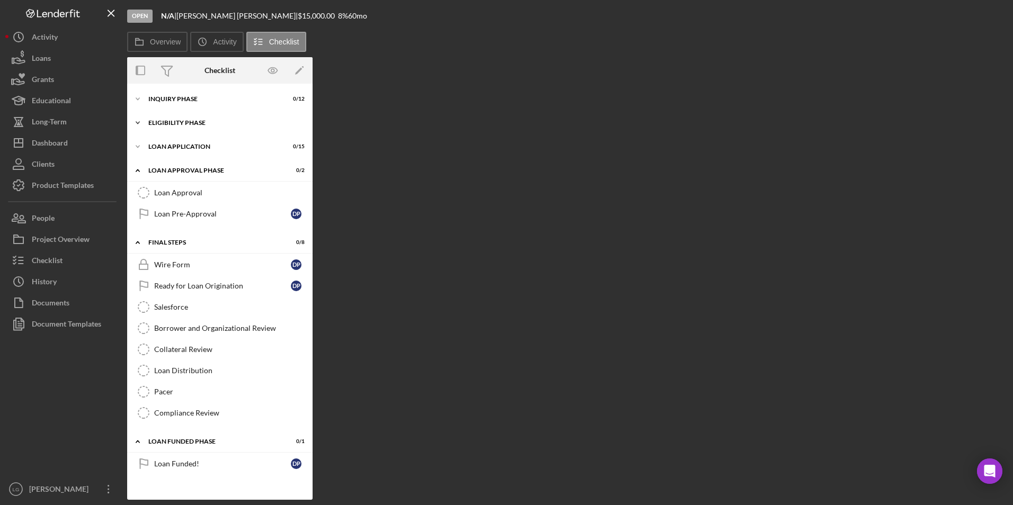
drag, startPoint x: 165, startPoint y: 151, endPoint x: 165, endPoint y: 120, distance: 31.3
click at [165, 148] on div "Icon/Expander Loan Application 0 / 15" at bounding box center [219, 146] width 185 height 21
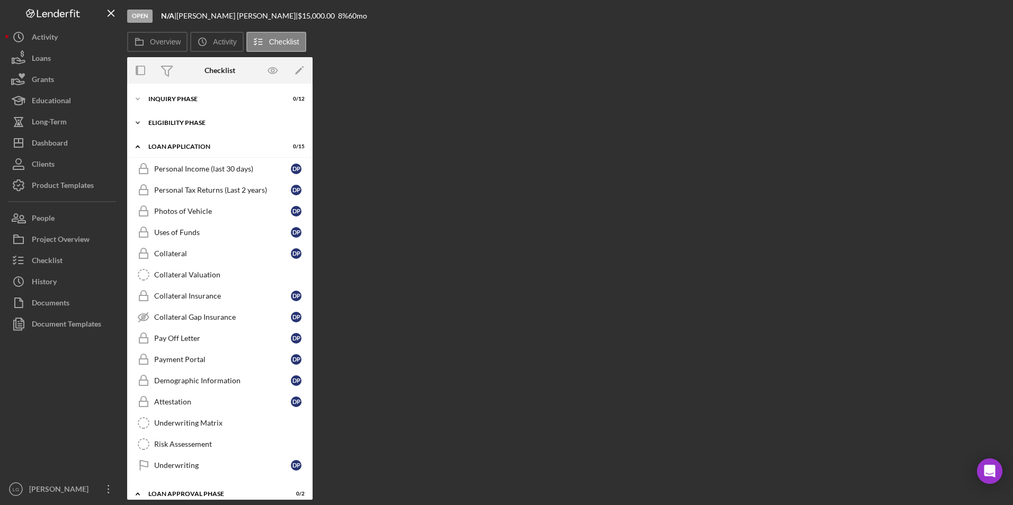
click at [165, 120] on div "Eligibility Phase" at bounding box center [223, 123] width 151 height 6
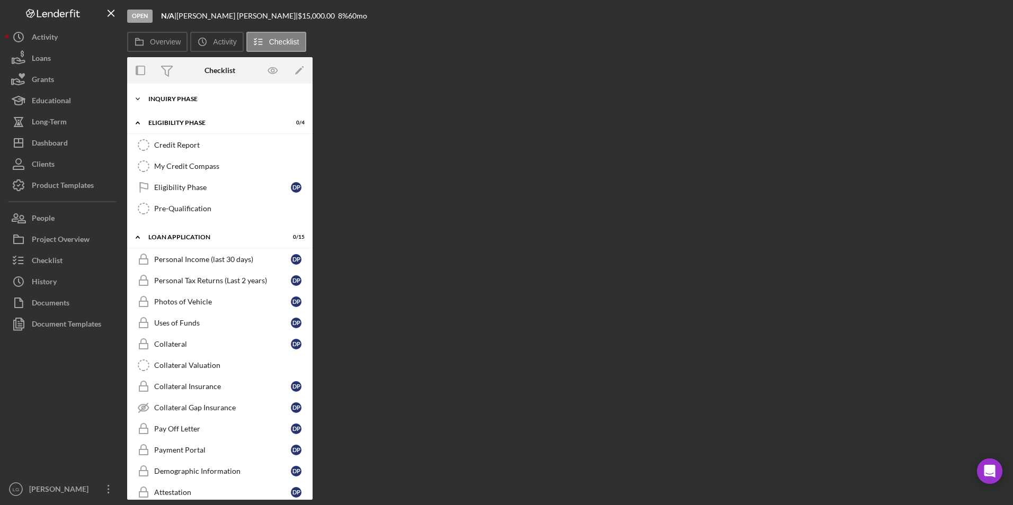
click at [162, 95] on div "Icon/Expander Inquiry Phase 0 / 12" at bounding box center [219, 98] width 185 height 21
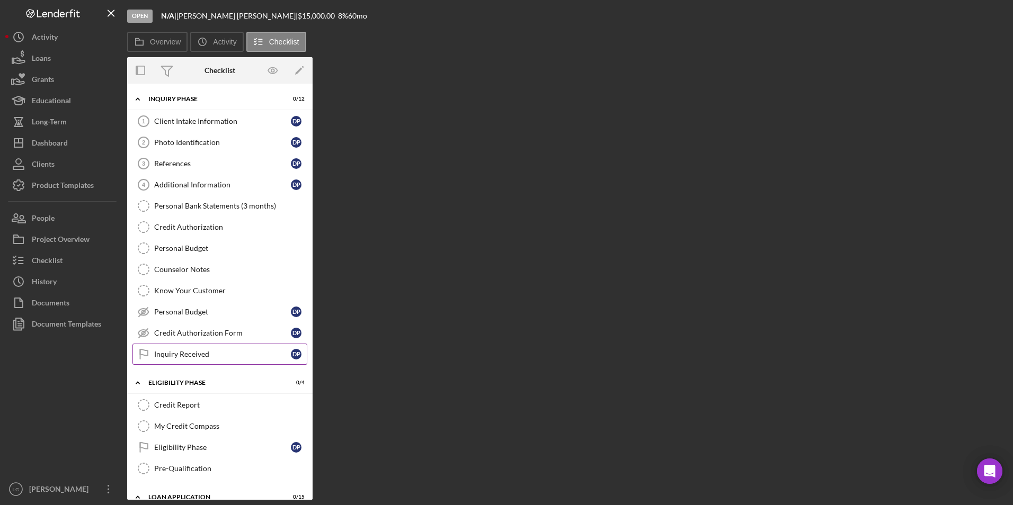
drag, startPoint x: 155, startPoint y: 350, endPoint x: 201, endPoint y: 296, distance: 71.4
click at [155, 349] on link "Inquiry Received Inquiry Received D P" at bounding box center [219, 354] width 175 height 21
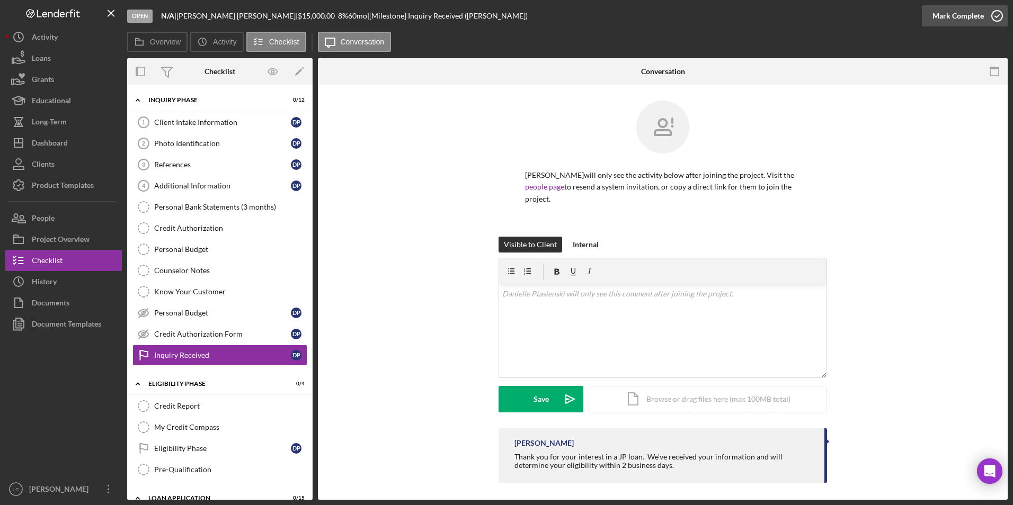
click at [937, 17] on div "Mark Complete" at bounding box center [957, 15] width 51 height 21
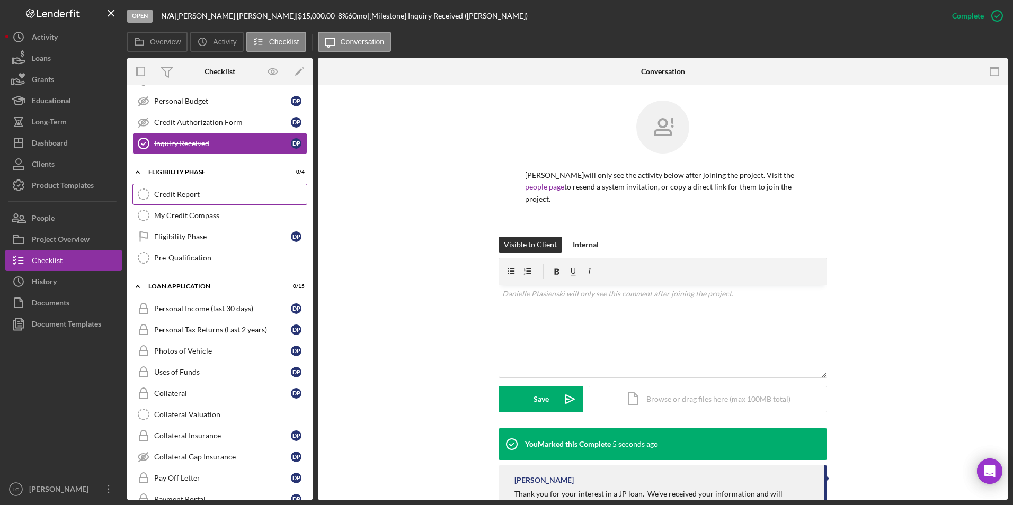
scroll to position [106, 0]
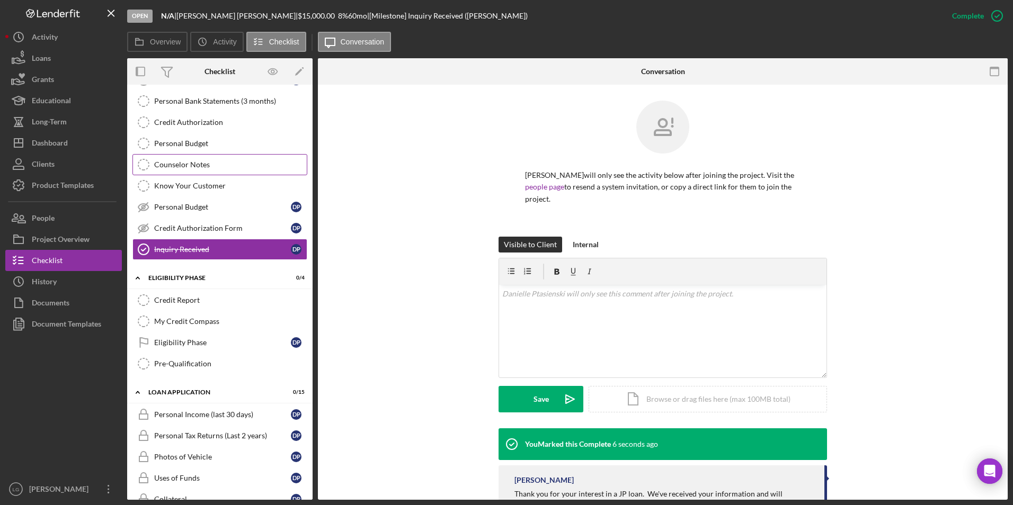
click at [198, 166] on div "Counselor Notes" at bounding box center [230, 165] width 153 height 8
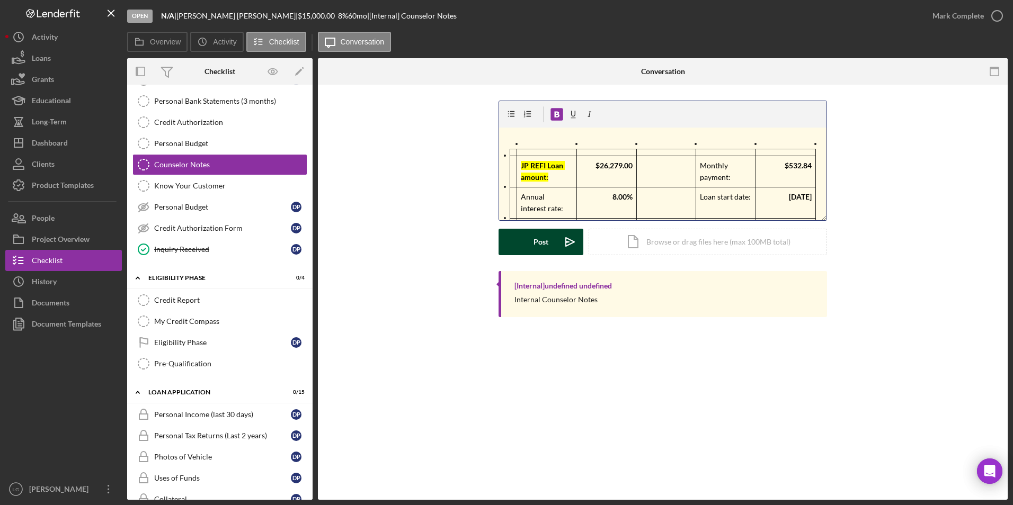
scroll to position [119, 0]
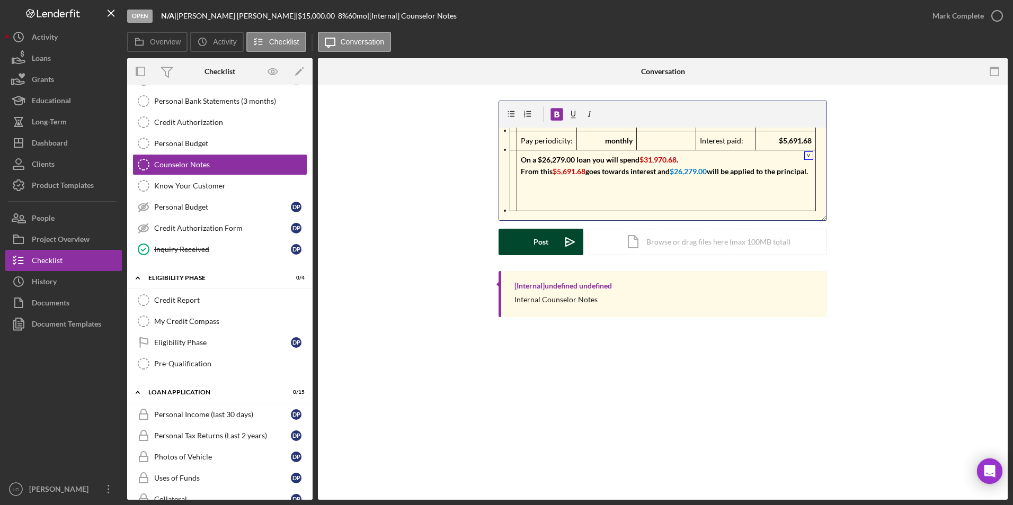
click at [518, 251] on button "Post Icon/icon-invite-send" at bounding box center [541, 242] width 85 height 26
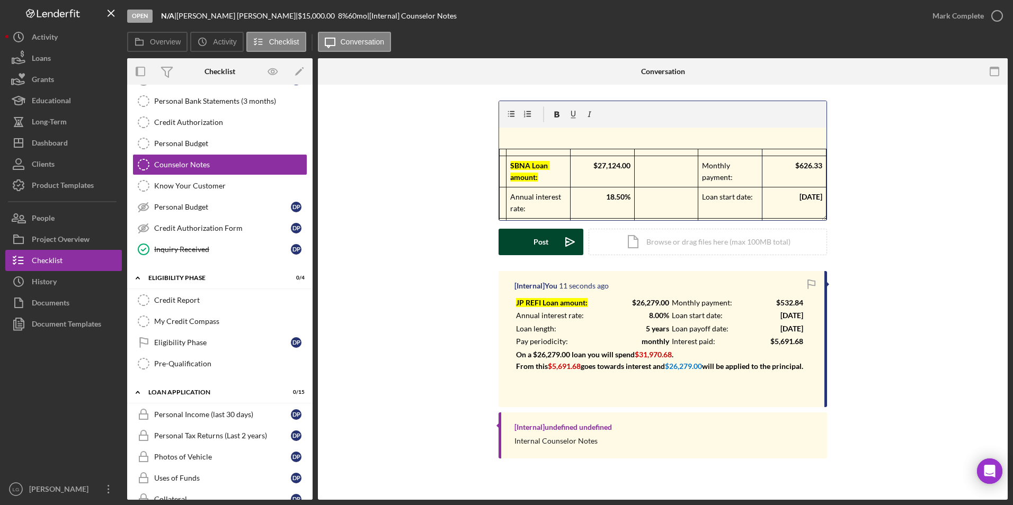
scroll to position [105, 0]
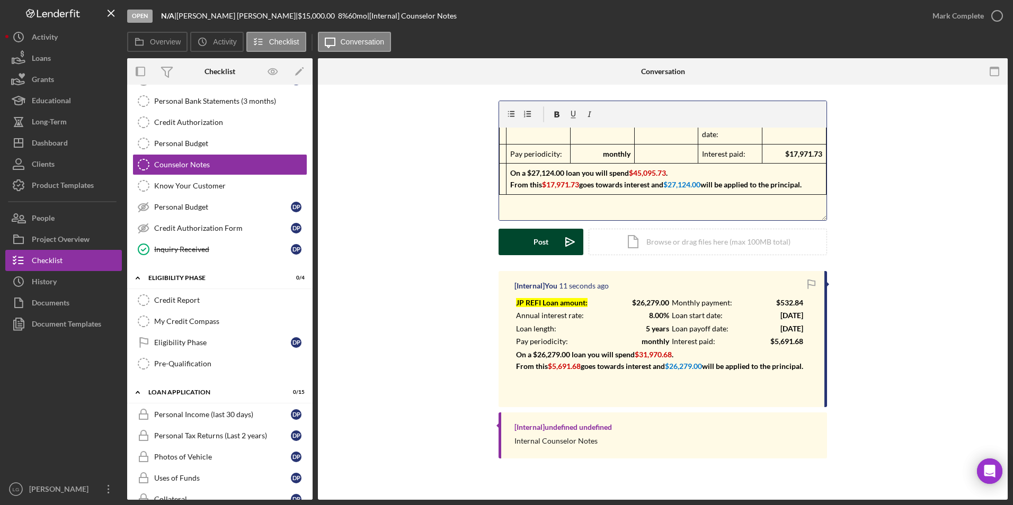
click at [531, 239] on button "Post Icon/icon-invite-send" at bounding box center [541, 242] width 85 height 26
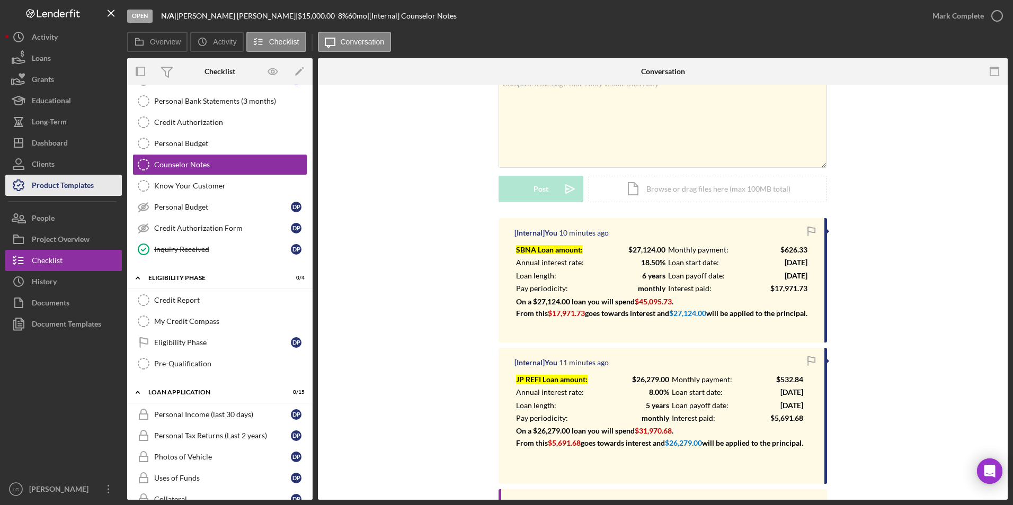
scroll to position [53, 0]
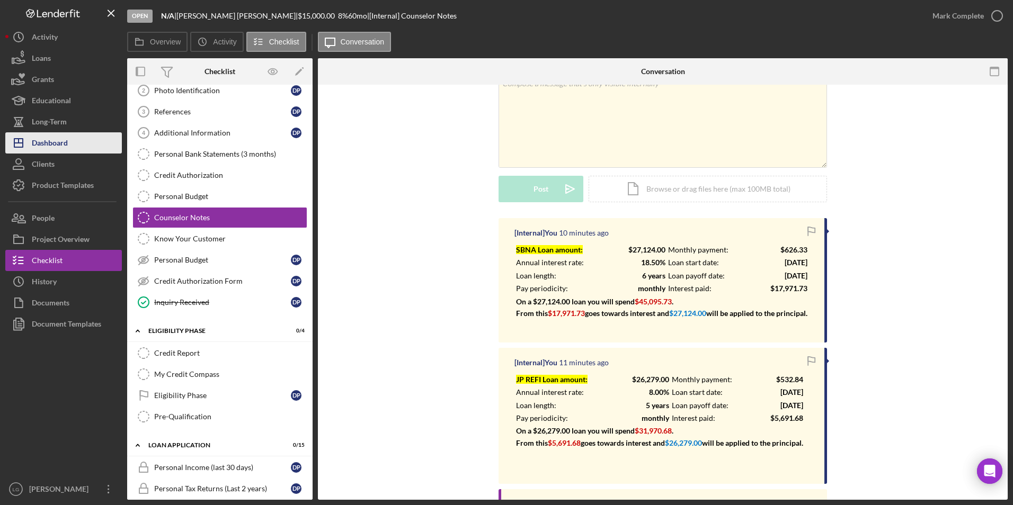
click at [31, 142] on icon "Icon/Dashboard" at bounding box center [18, 143] width 26 height 26
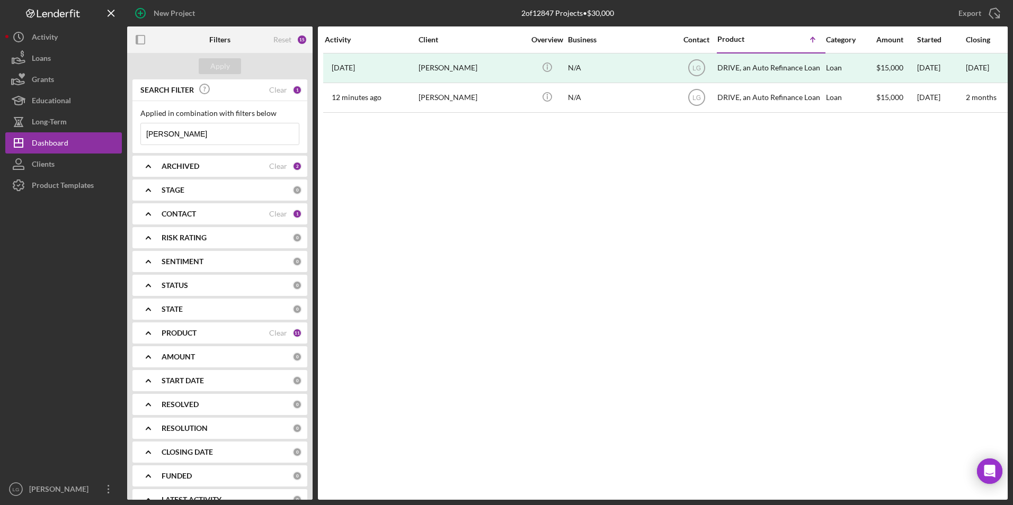
click at [198, 167] on b "ARCHIVED" at bounding box center [181, 166] width 38 height 8
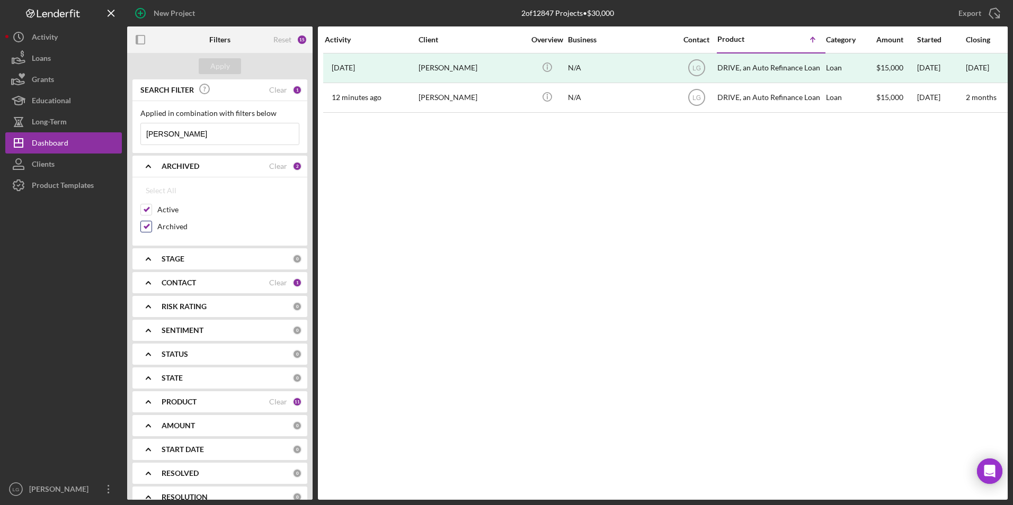
drag, startPoint x: 143, startPoint y: 224, endPoint x: 145, endPoint y: 216, distance: 8.1
click at [143, 224] on input "Archived" at bounding box center [146, 226] width 11 height 11
checkbox input "false"
click at [221, 70] on div "Apply" at bounding box center [220, 66] width 20 height 16
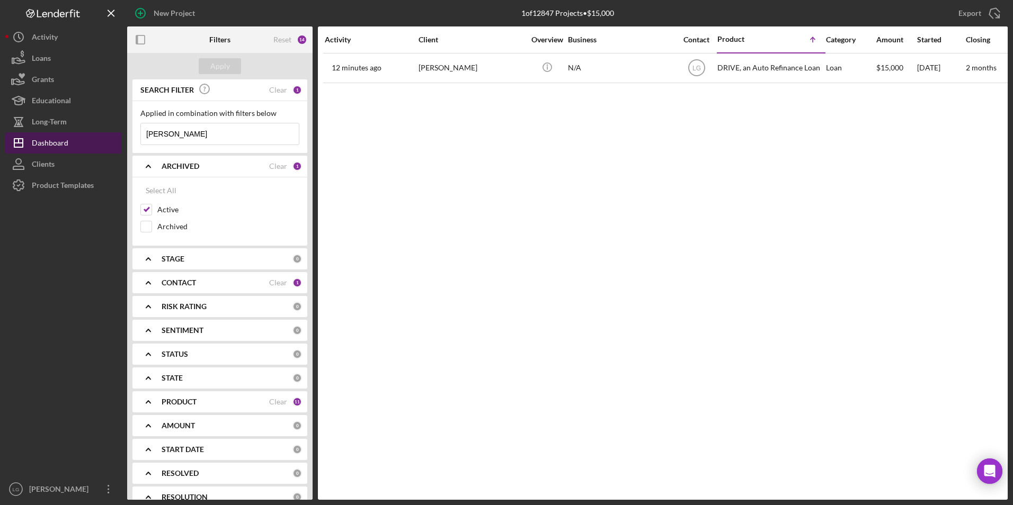
drag, startPoint x: 211, startPoint y: 139, endPoint x: 64, endPoint y: 140, distance: 147.3
click at [66, 138] on div "New Project 1 of 12847 Projects • $15,000 ptasienski Export Icon/Export Filters…" at bounding box center [506, 250] width 1002 height 500
click at [206, 59] on button "Apply" at bounding box center [220, 66] width 42 height 16
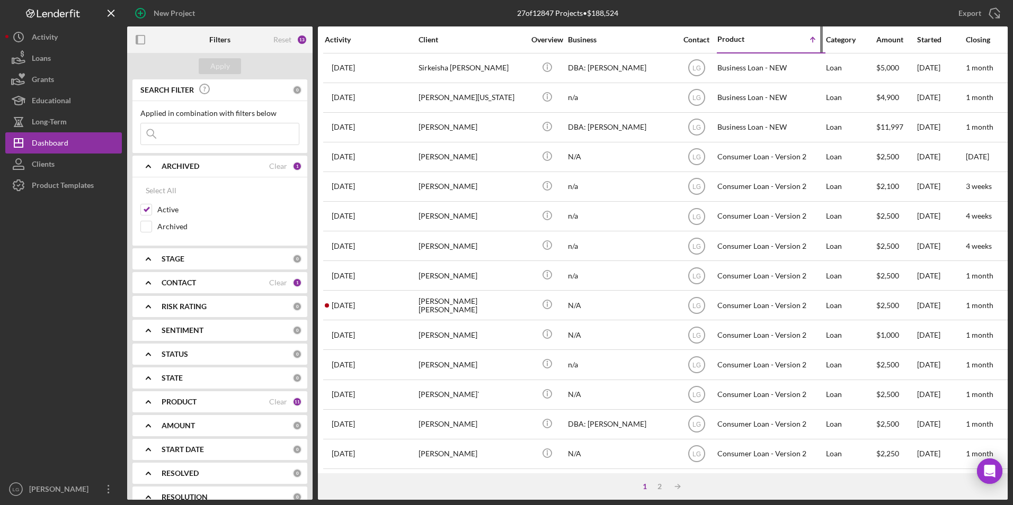
click at [732, 36] on div "Product" at bounding box center [743, 39] width 53 height 8
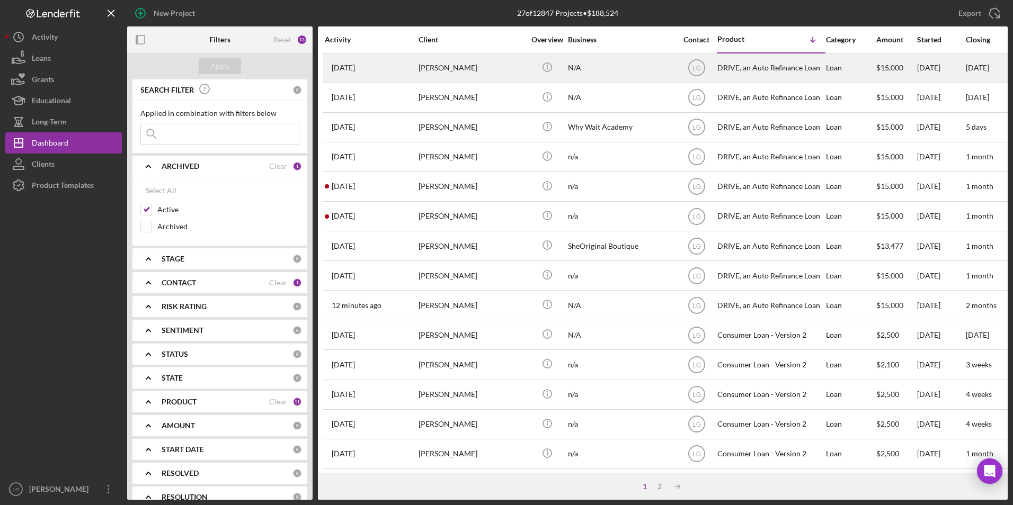
click at [444, 65] on div "[PERSON_NAME]" at bounding box center [472, 68] width 106 height 28
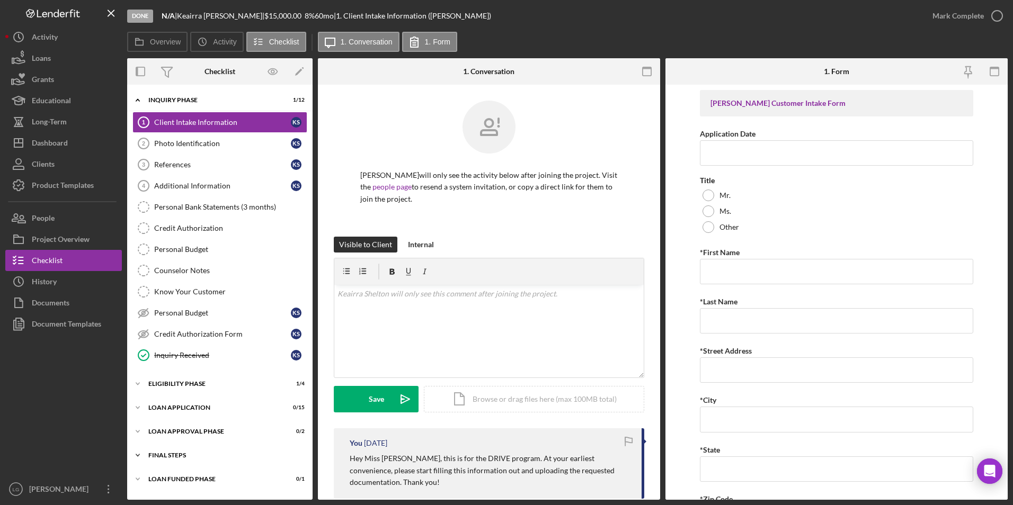
drag, startPoint x: 141, startPoint y: 477, endPoint x: 151, endPoint y: 461, distance: 18.1
click at [141, 477] on icon "Icon/Expander" at bounding box center [137, 479] width 21 height 21
drag, startPoint x: 156, startPoint y: 455, endPoint x: 160, endPoint y: 443, distance: 11.7
click at [157, 454] on div "FINAL STEPS" at bounding box center [213, 455] width 130 height 6
drag, startPoint x: 163, startPoint y: 429, endPoint x: 165, endPoint y: 401, distance: 27.6
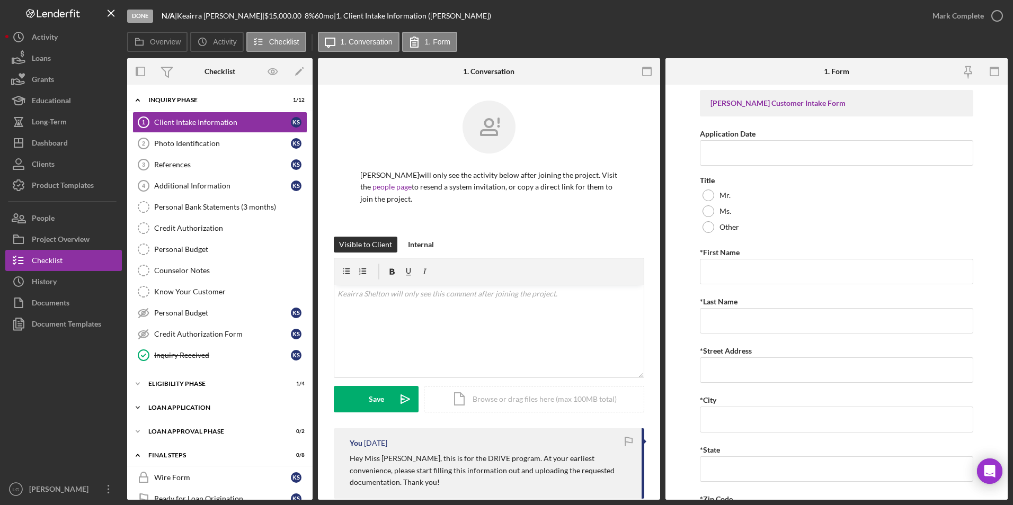
click at [164, 424] on div "Icon/Expander Loan Approval Phase 0 / 2" at bounding box center [219, 431] width 185 height 21
click at [165, 398] on div "Icon/Expander Loan Application 0 / 15" at bounding box center [219, 407] width 185 height 21
click at [167, 377] on div "Icon/Expander Eligibility Phase 1 / 4" at bounding box center [219, 384] width 185 height 21
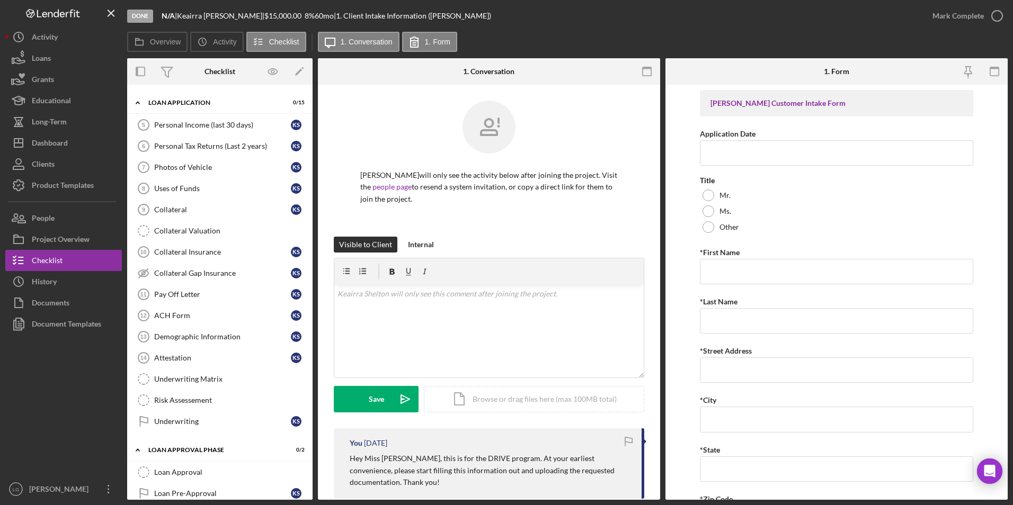
scroll to position [237, 0]
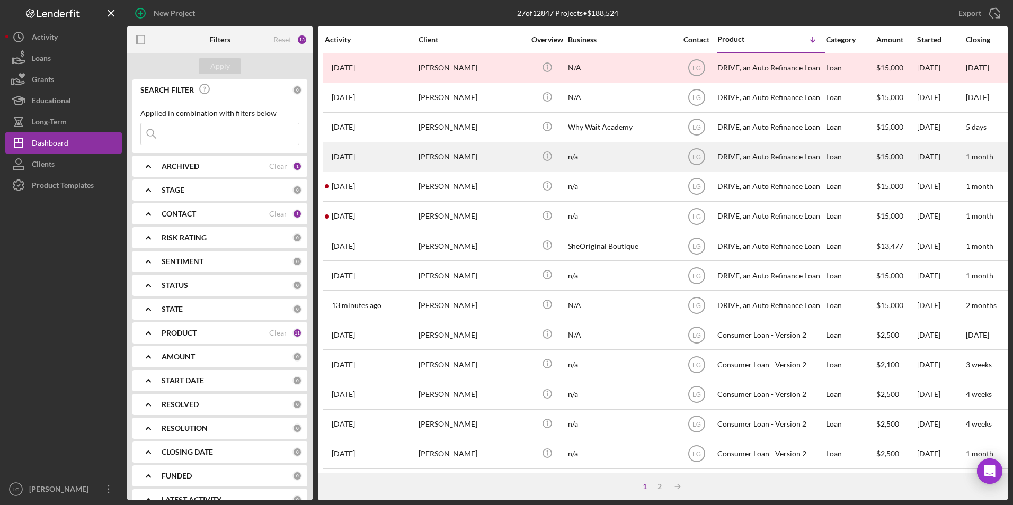
click at [462, 149] on div "[PERSON_NAME]" at bounding box center [472, 157] width 106 height 28
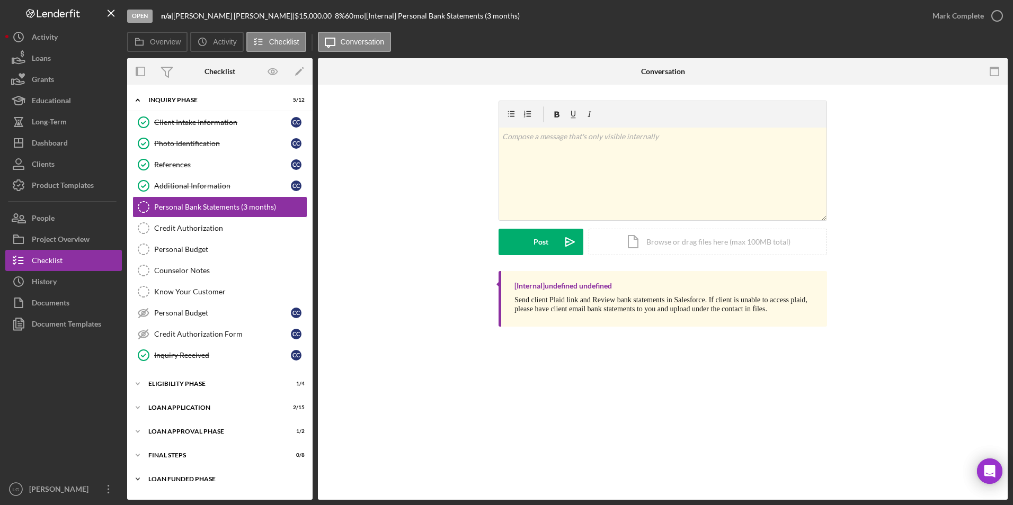
click at [170, 480] on div "Loan Funded Phase" at bounding box center [223, 479] width 151 height 6
click at [166, 448] on div "Icon/Expander FINAL STEPS 0 / 8" at bounding box center [219, 455] width 185 height 21
click at [166, 430] on div "Loan Approval Phase" at bounding box center [223, 432] width 151 height 6
drag, startPoint x: 166, startPoint y: 411, endPoint x: 168, endPoint y: 403, distance: 7.6
click at [168, 407] on div "Loan Application" at bounding box center [223, 408] width 151 height 6
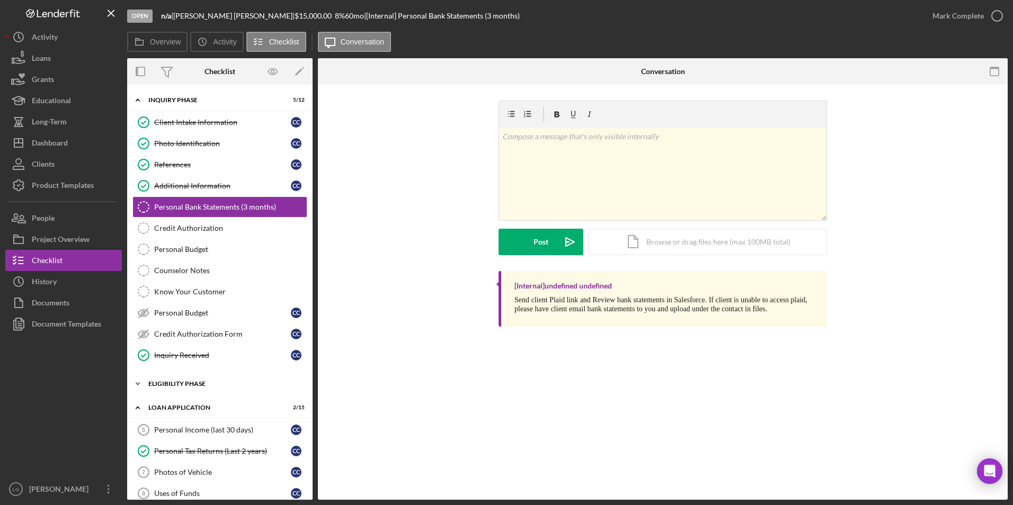
click at [168, 388] on div "Icon/Expander Eligibility Phase 1 / 4" at bounding box center [219, 384] width 185 height 21
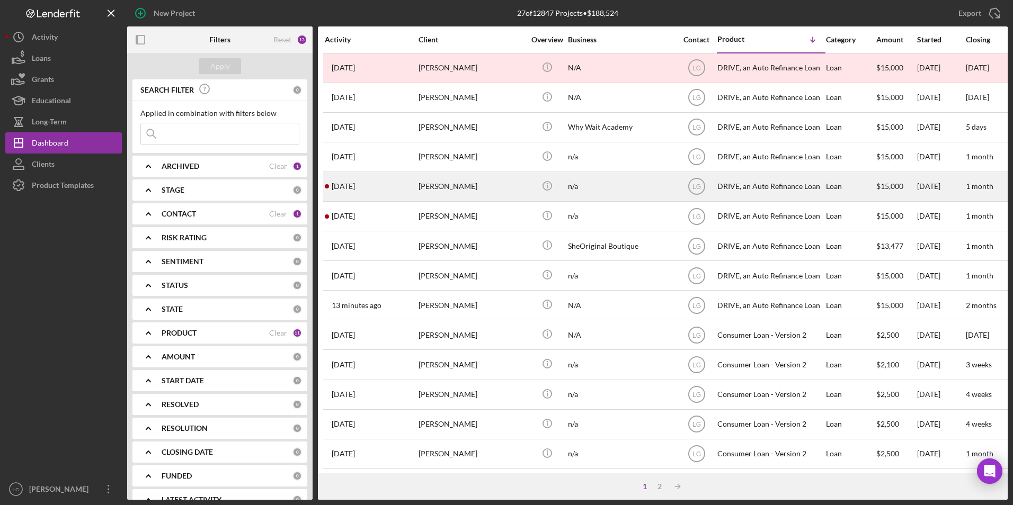
click at [471, 186] on div "[PERSON_NAME]" at bounding box center [472, 187] width 106 height 28
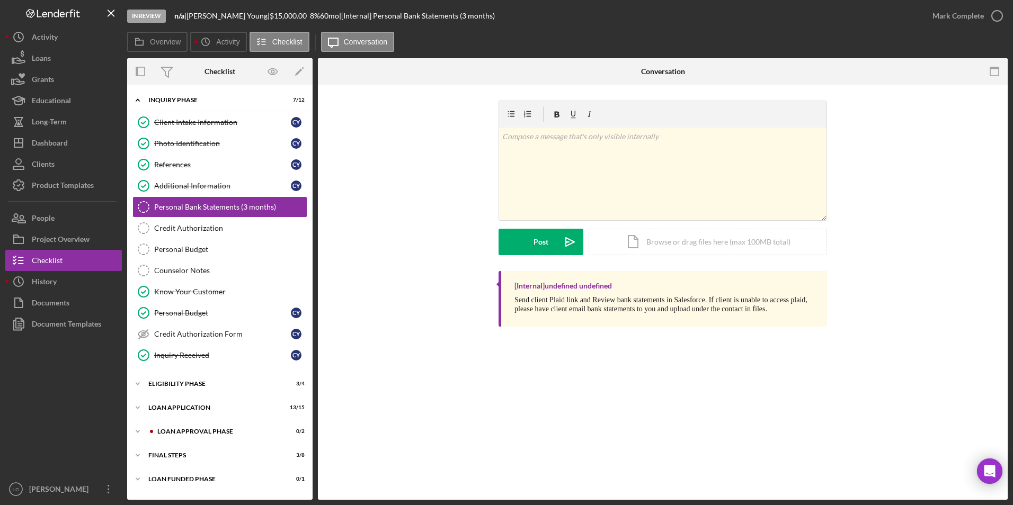
drag, startPoint x: 175, startPoint y: 475, endPoint x: 175, endPoint y: 469, distance: 6.4
click at [175, 473] on div "Icon/Expander Loan Funded Phase 0 / 1" at bounding box center [219, 479] width 185 height 21
click at [168, 443] on div "Icon/Expander Inquiry Phase 7 / 12 Client Intake Information Client Intake Info…" at bounding box center [219, 304] width 185 height 428
drag, startPoint x: 170, startPoint y: 432, endPoint x: 161, endPoint y: 408, distance: 25.7
click at [170, 431] on div "Loan Approval Phase" at bounding box center [217, 432] width 121 height 6
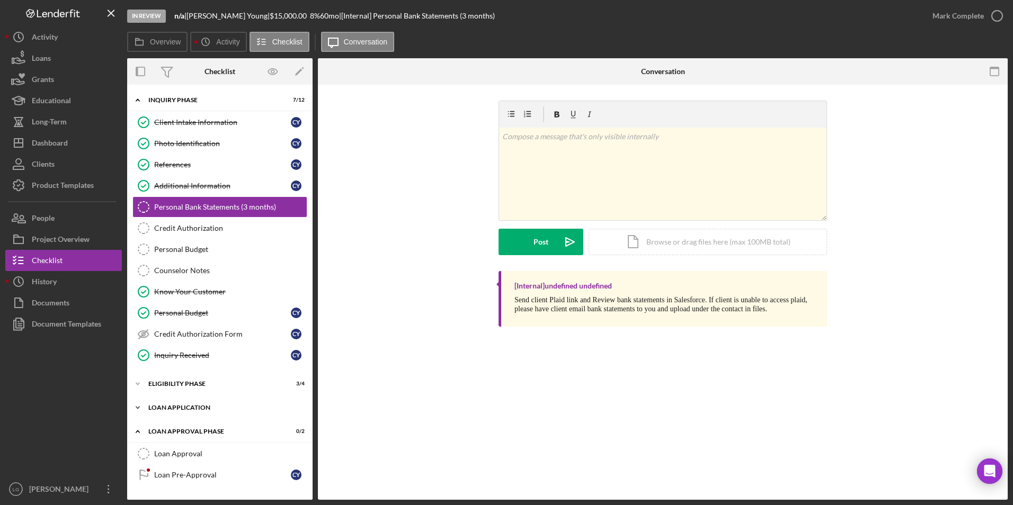
click at [159, 402] on div "Icon/Expander Loan Application 13 / 15" at bounding box center [219, 407] width 185 height 21
click at [157, 381] on div "Eligibility Phase" at bounding box center [223, 384] width 151 height 6
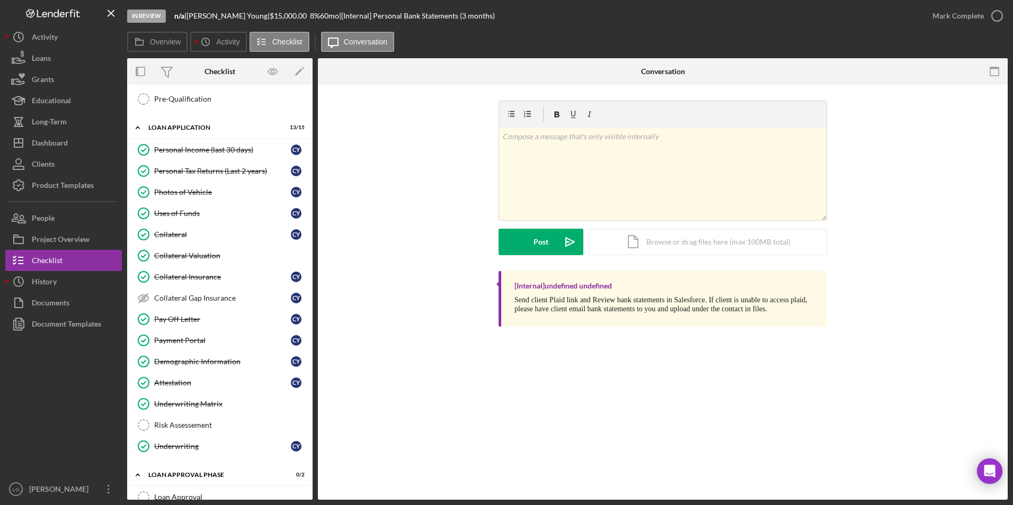
scroll to position [485, 0]
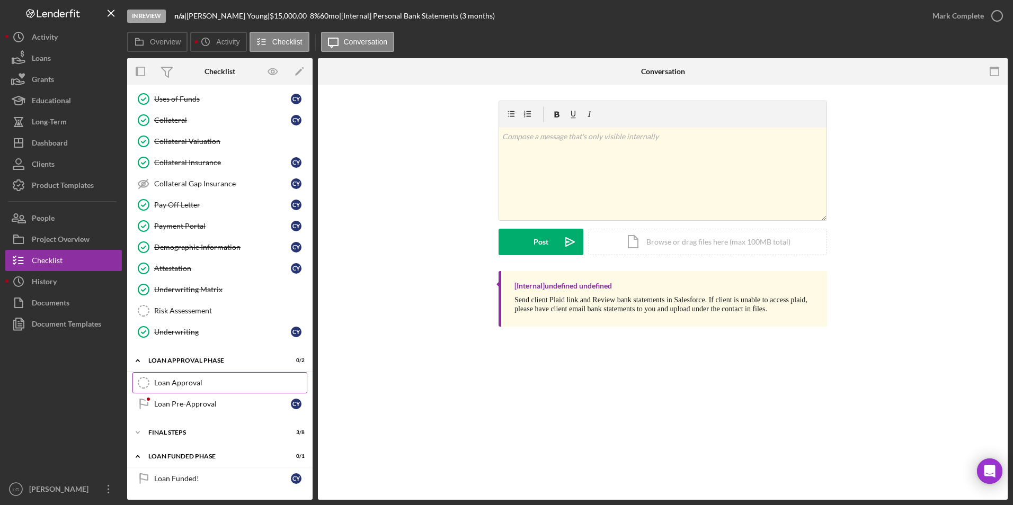
click at [184, 390] on link "Loan Approval Loan Approval" at bounding box center [219, 382] width 175 height 21
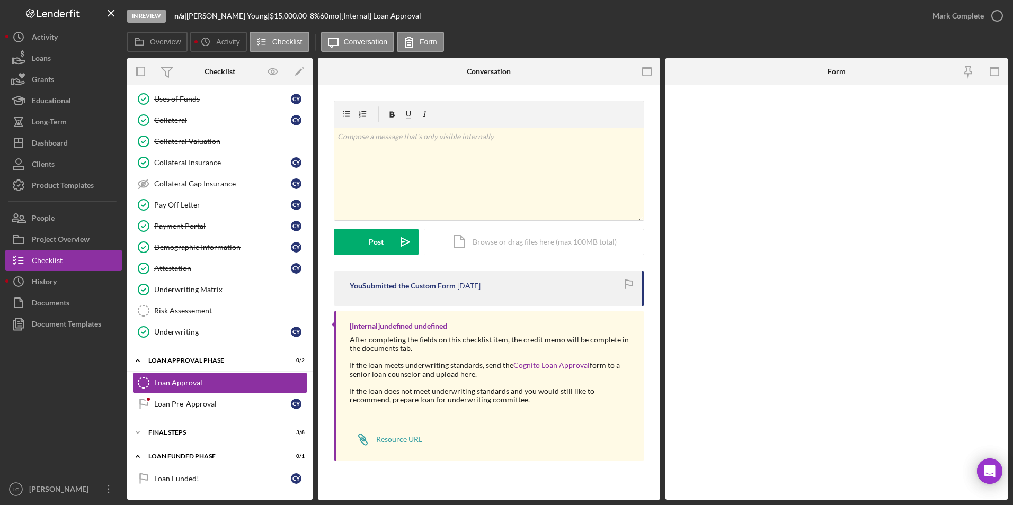
scroll to position [485, 0]
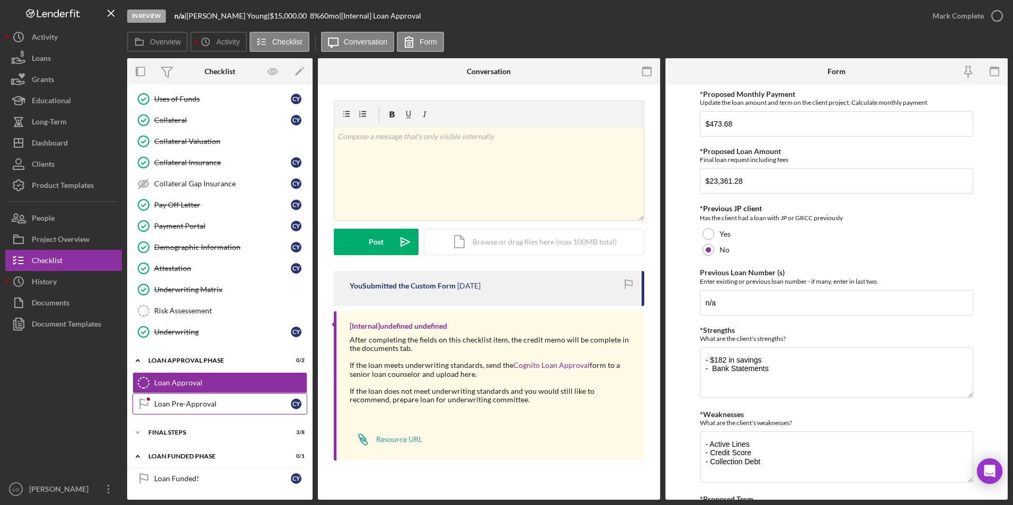
click at [170, 410] on link "Loan Pre-Approval Loan Pre-Approval C Y" at bounding box center [219, 404] width 175 height 21
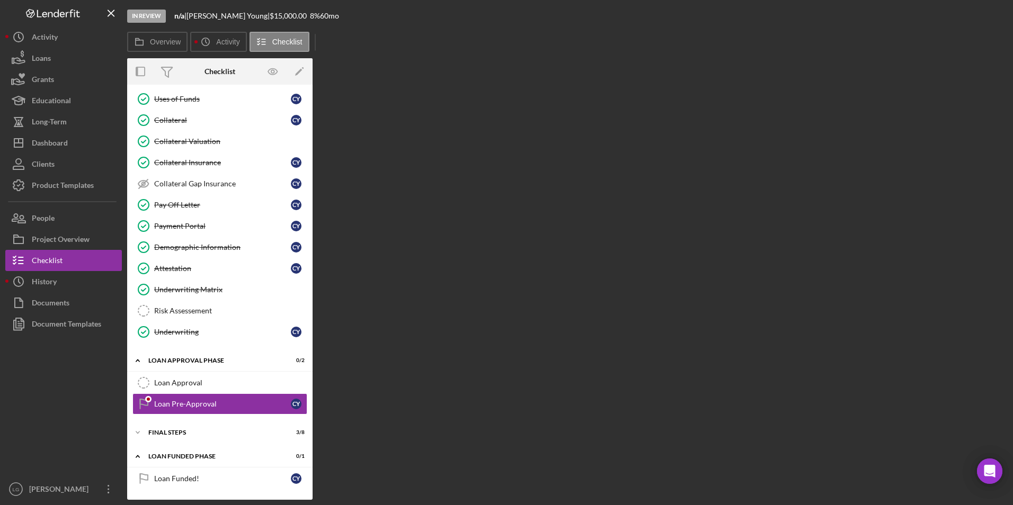
scroll to position [485, 0]
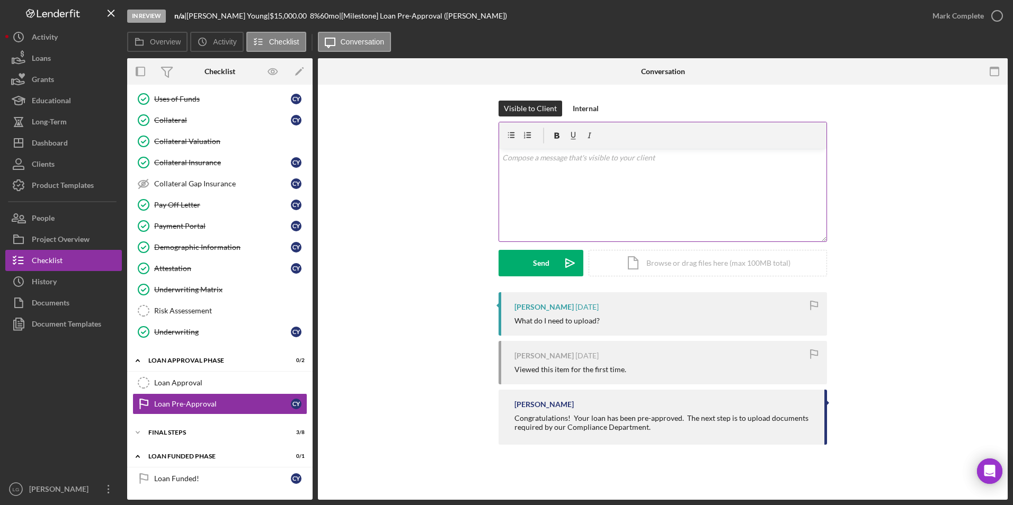
click at [611, 173] on div "v Color teal Color pink Remove color Add row above Add row below Add column bef…" at bounding box center [662, 195] width 327 height 93
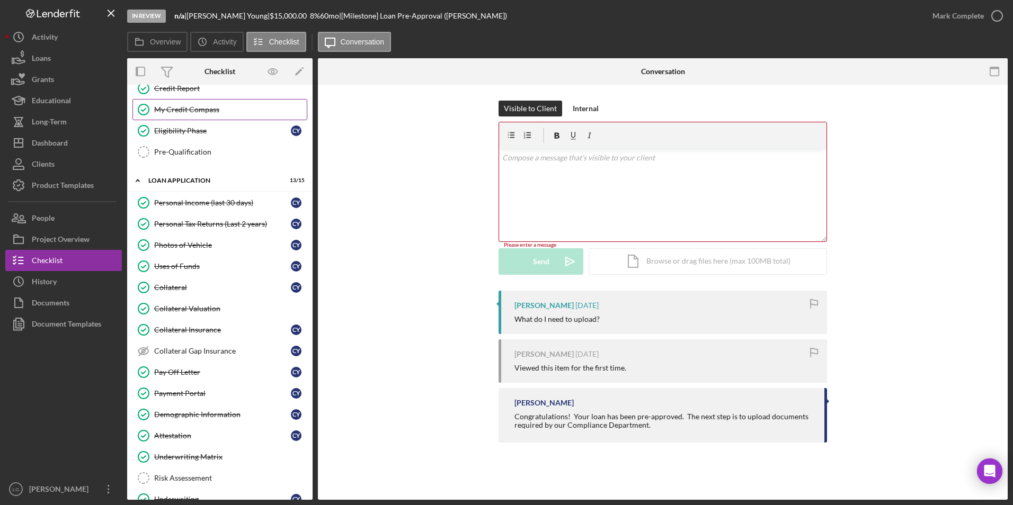
scroll to position [477, 0]
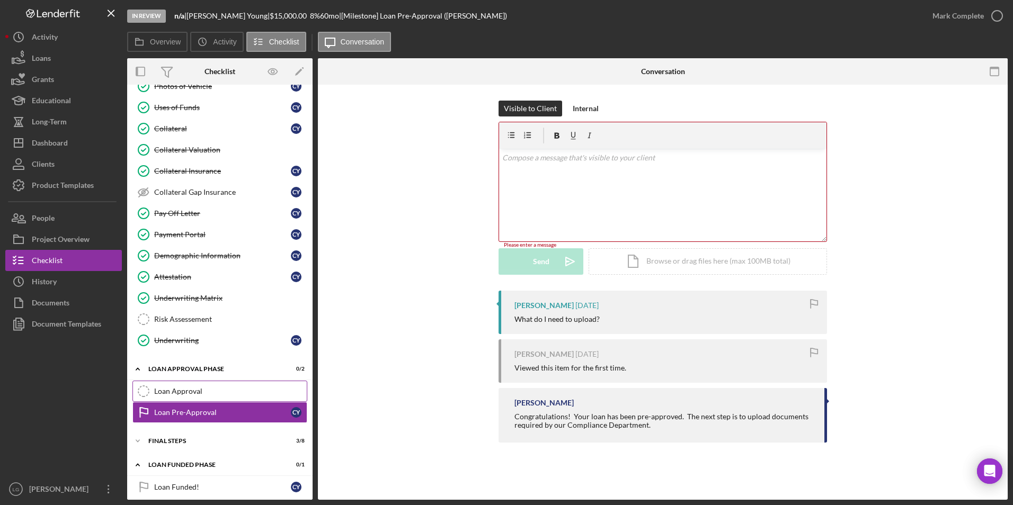
click at [233, 396] on div "Loan Approval" at bounding box center [230, 391] width 153 height 8
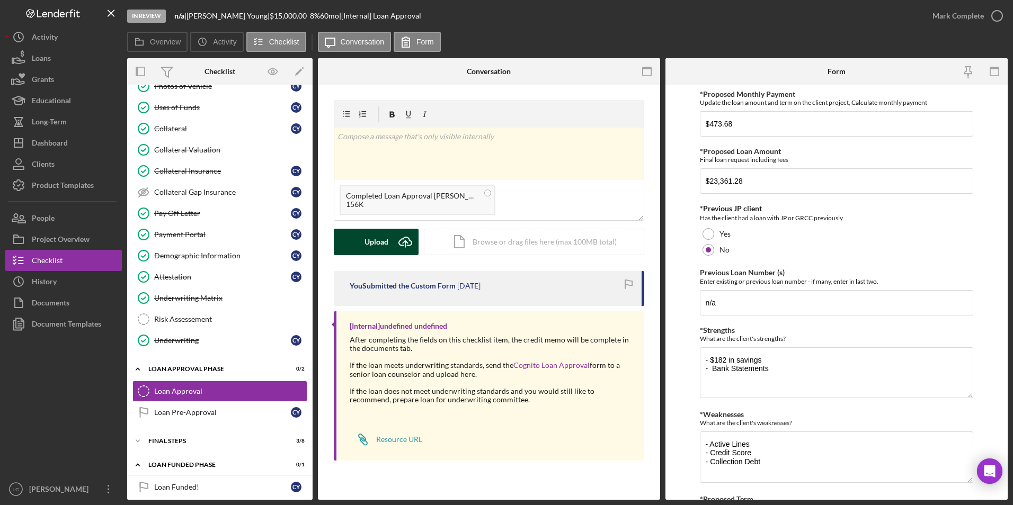
click at [368, 241] on div "Upload" at bounding box center [376, 242] width 24 height 26
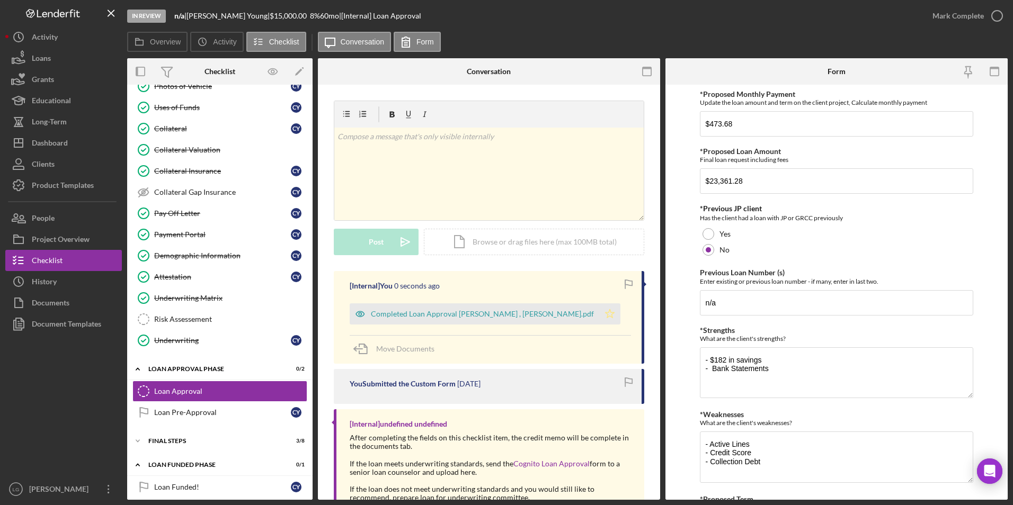
click at [515, 310] on div "Completed Loan Approval Gandy, LaTrisha , Cassaundra Young.pdf" at bounding box center [482, 314] width 223 height 8
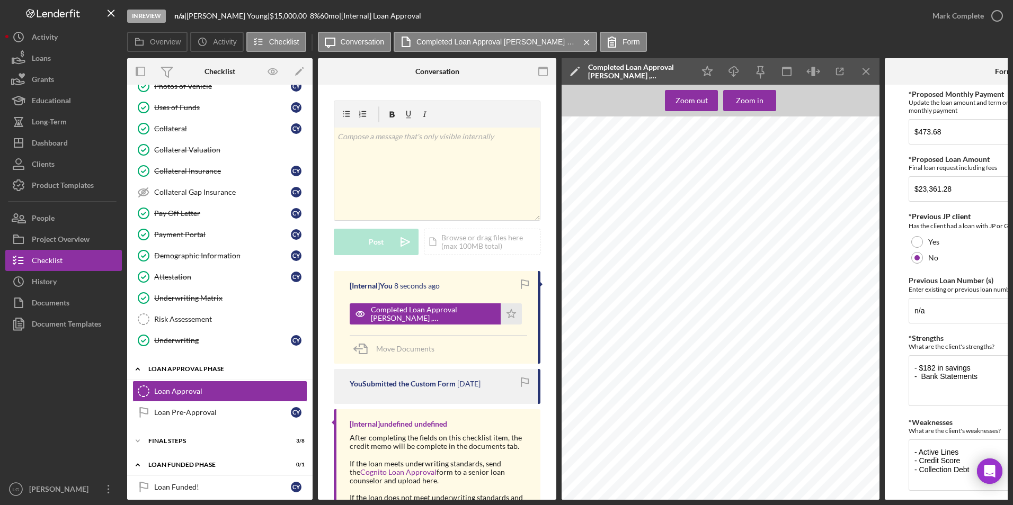
scroll to position [488, 0]
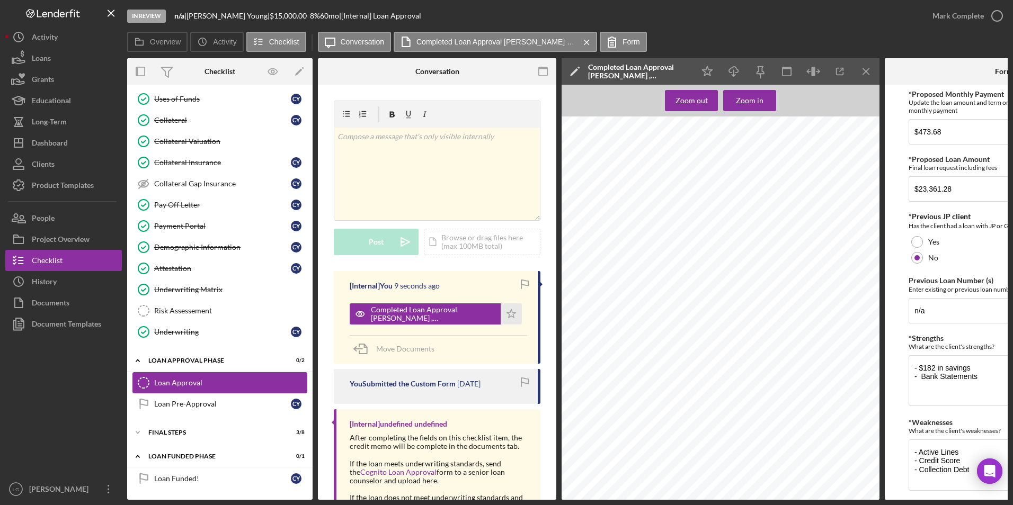
drag, startPoint x: 195, startPoint y: 399, endPoint x: 228, endPoint y: 380, distance: 38.4
click at [195, 400] on div "Loan Pre-Approval" at bounding box center [222, 404] width 137 height 8
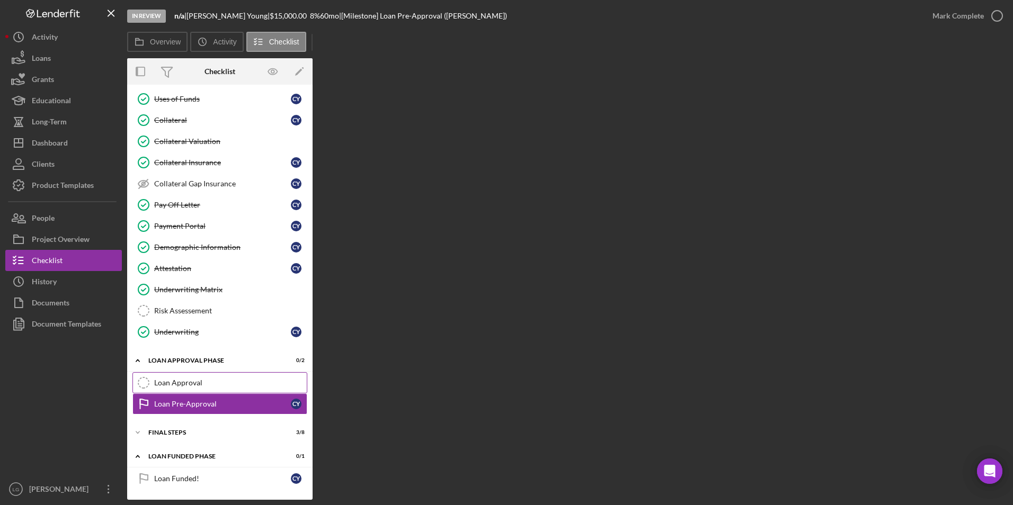
scroll to position [485, 0]
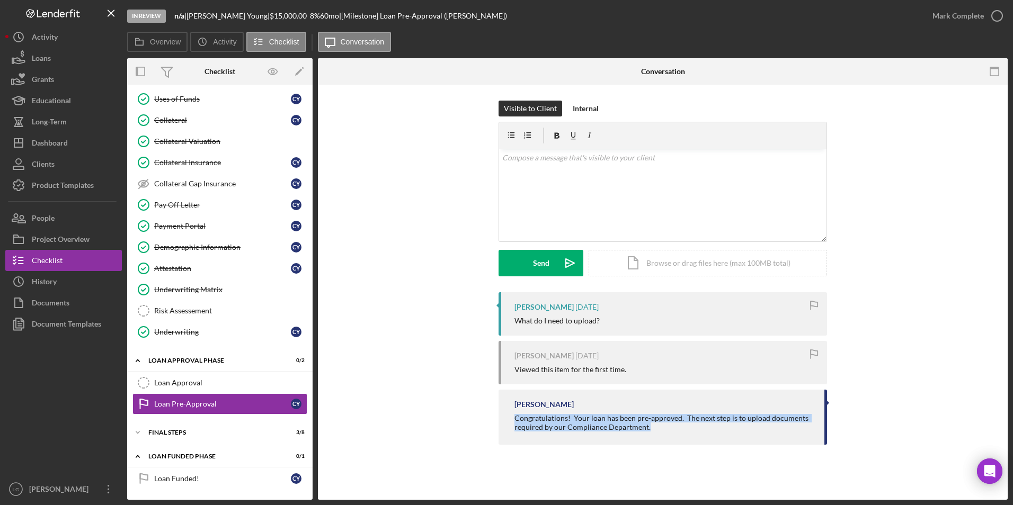
drag, startPoint x: 513, startPoint y: 417, endPoint x: 697, endPoint y: 428, distance: 184.1
click at [697, 428] on div "LaTrisha Gandy Congratulations! Your loan has been pre-approved. The next step …" at bounding box center [663, 417] width 328 height 55
drag, startPoint x: 697, startPoint y: 428, endPoint x: 611, endPoint y: 422, distance: 86.0
copy div "Congratulations! Your loan has been pre-approved. The next step is to upload do…"
click at [563, 202] on div "v Color teal Color pink Remove color Add row above Add row below Add column bef…" at bounding box center [662, 195] width 327 height 93
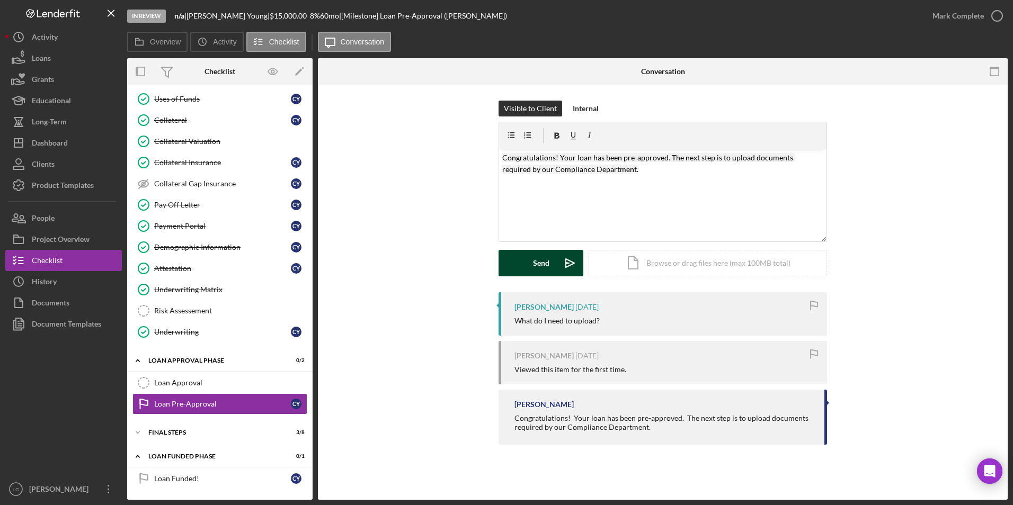
click at [547, 268] on div "Send" at bounding box center [541, 263] width 16 height 26
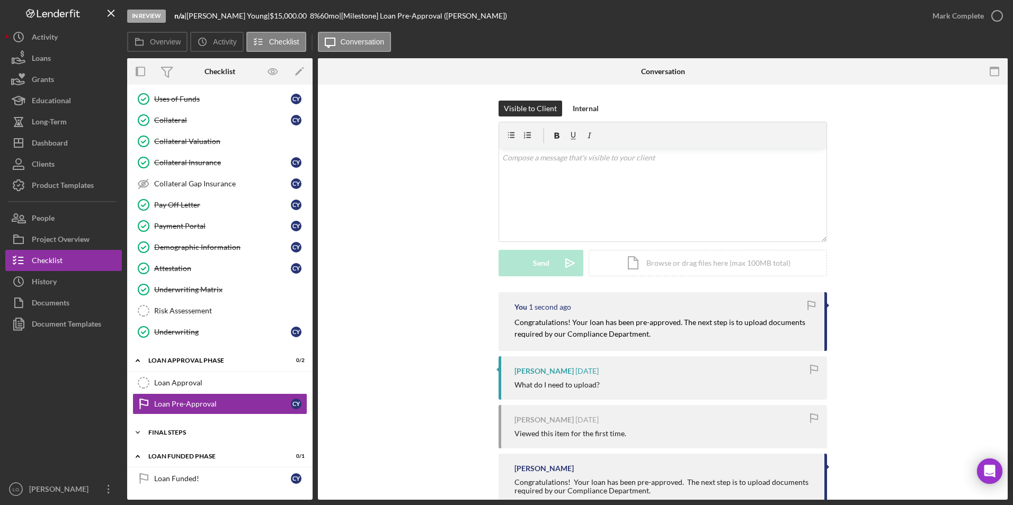
click at [176, 434] on div "FINAL STEPS" at bounding box center [223, 433] width 151 height 6
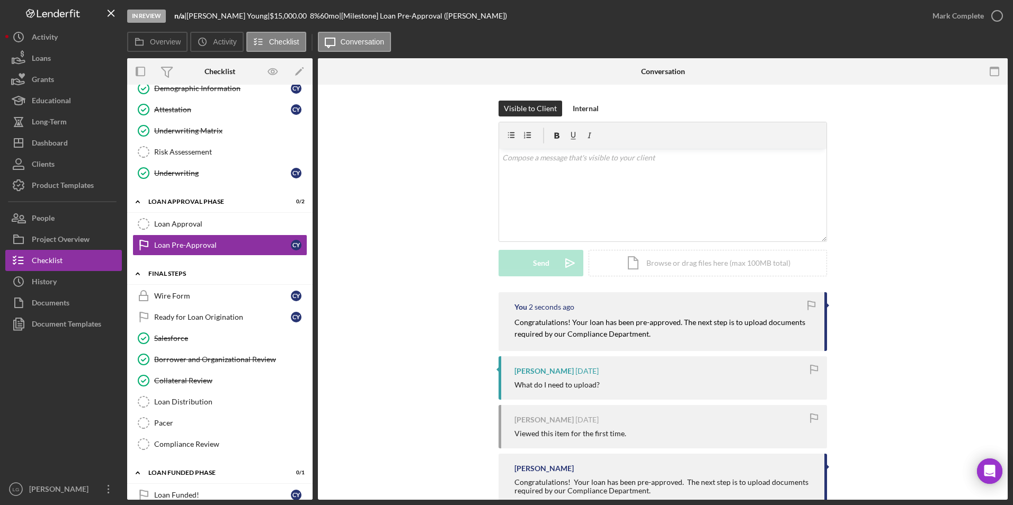
scroll to position [661, 0]
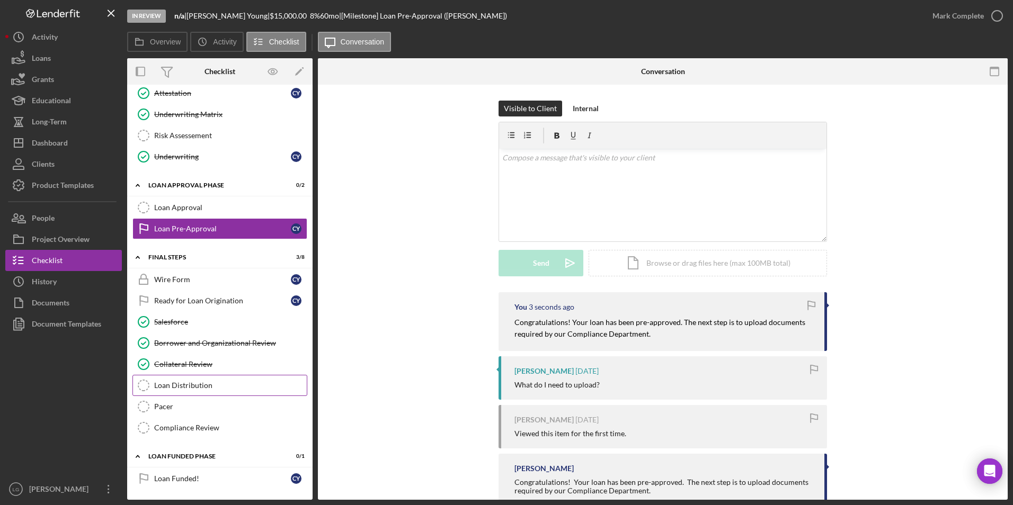
click at [177, 388] on div "Loan Distribution" at bounding box center [230, 385] width 153 height 8
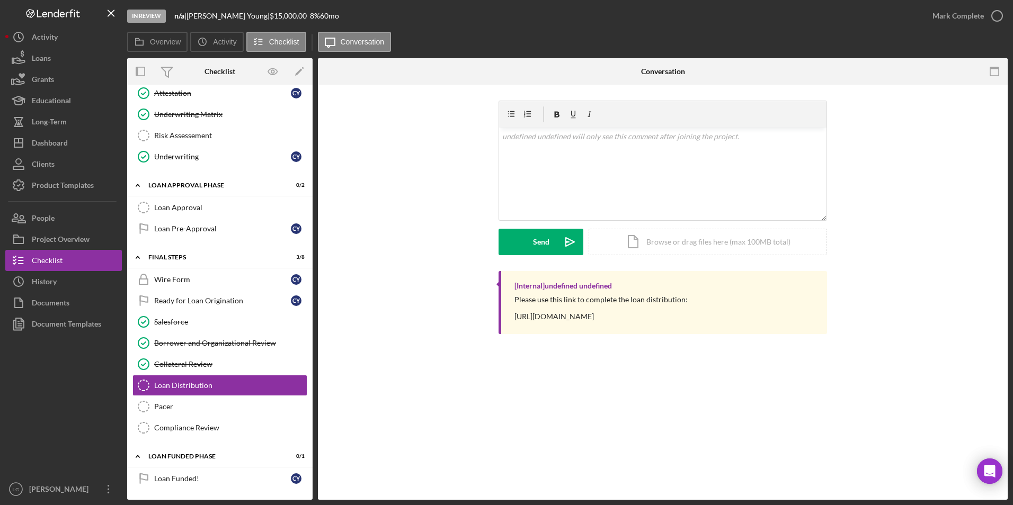
scroll to position [661, 0]
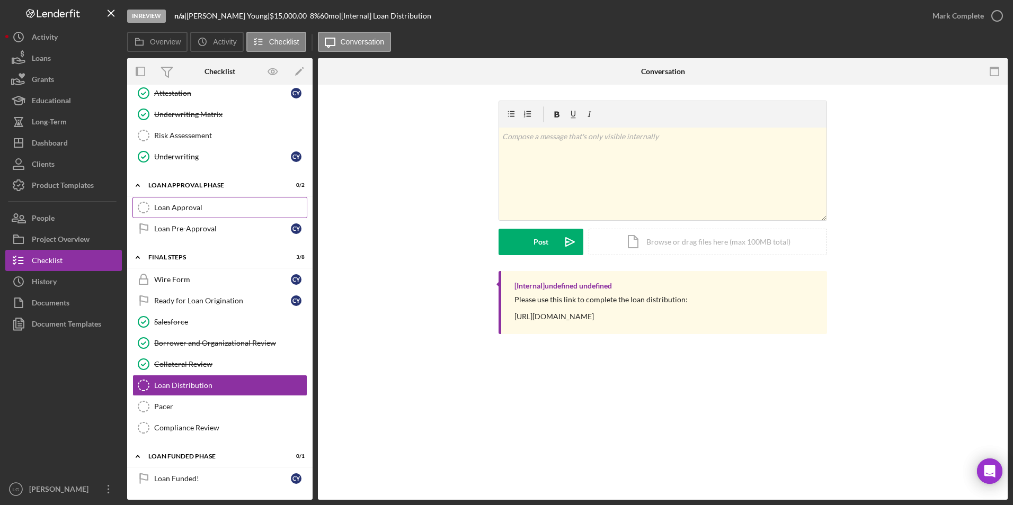
click at [188, 223] on link "Loan Pre-Approval Loan Pre-Approval C Y" at bounding box center [219, 228] width 175 height 21
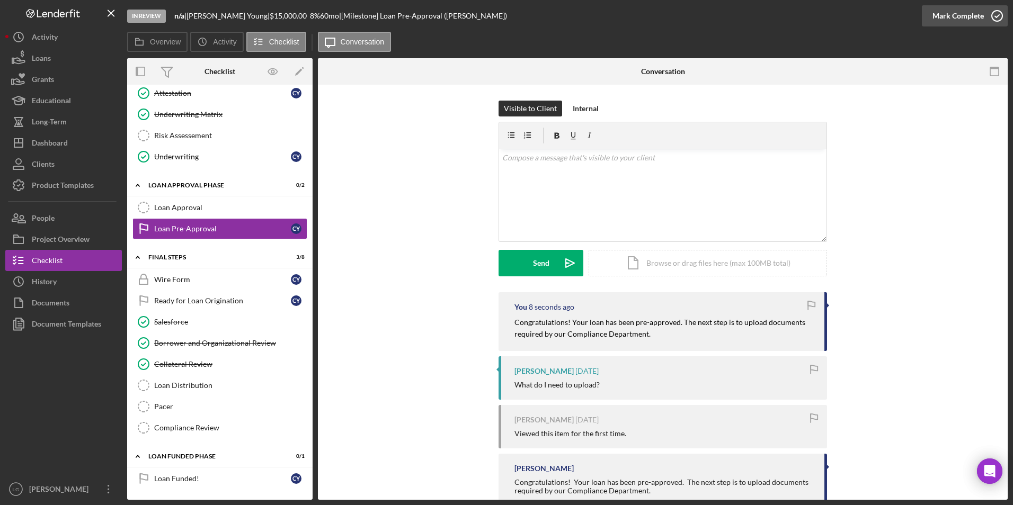
click at [943, 11] on div "Mark Complete" at bounding box center [957, 15] width 51 height 21
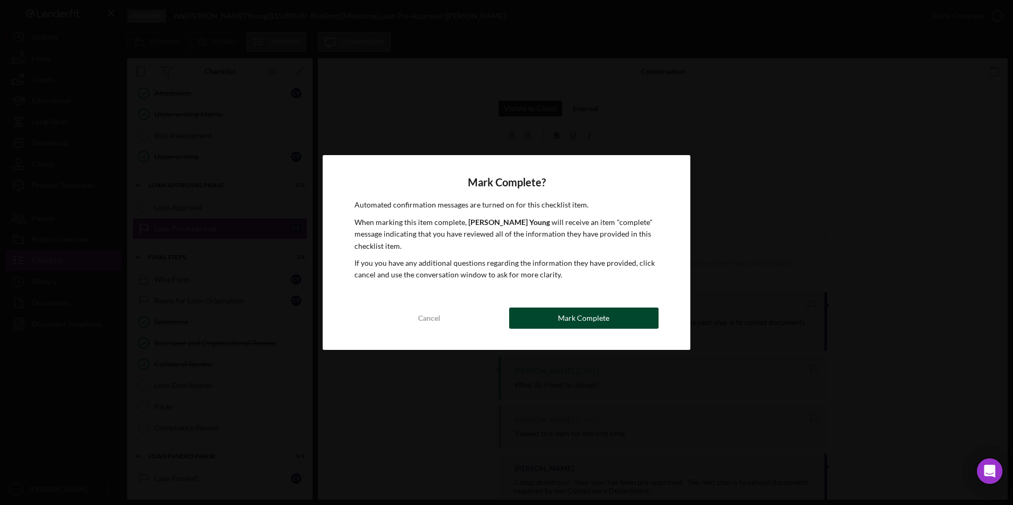
click at [545, 310] on button "Mark Complete" at bounding box center [583, 318] width 149 height 21
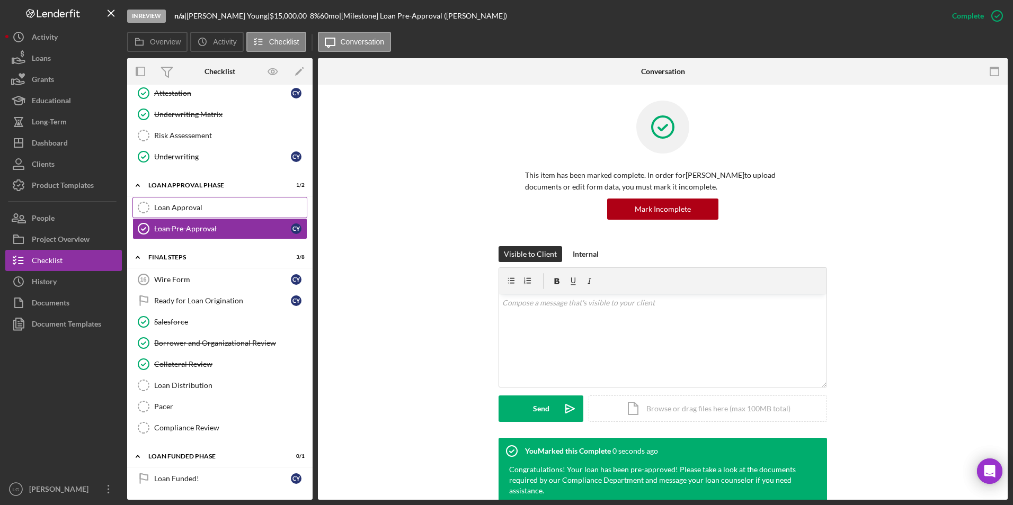
click at [206, 209] on div "Loan Approval" at bounding box center [230, 207] width 153 height 8
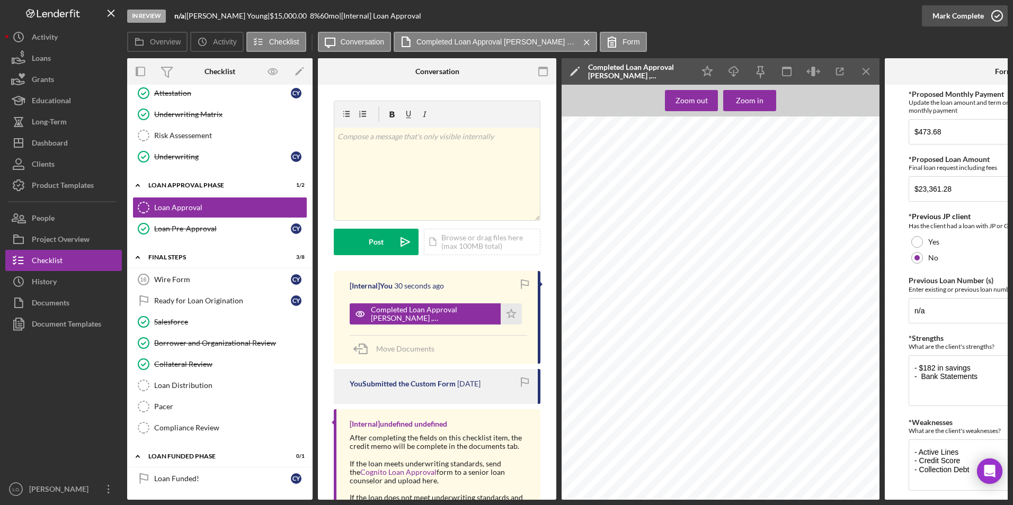
click at [960, 17] on div "Mark Complete" at bounding box center [957, 15] width 51 height 21
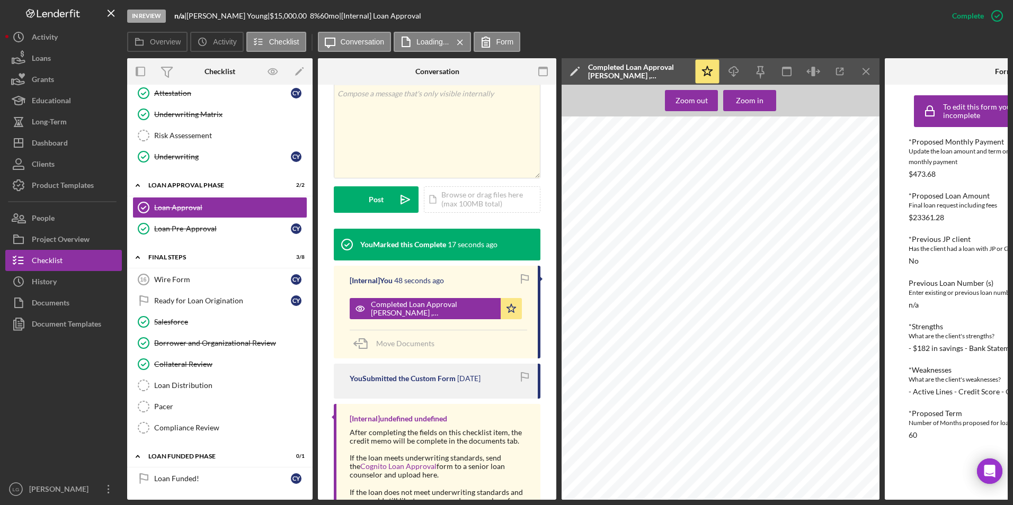
scroll to position [295, 0]
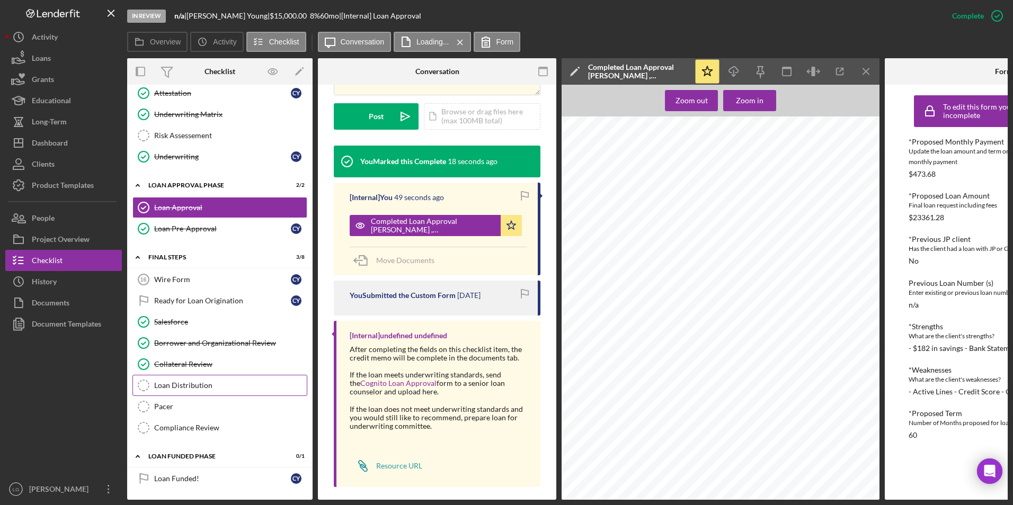
click at [211, 377] on link "Loan Distribution Loan Distribution" at bounding box center [219, 385] width 175 height 21
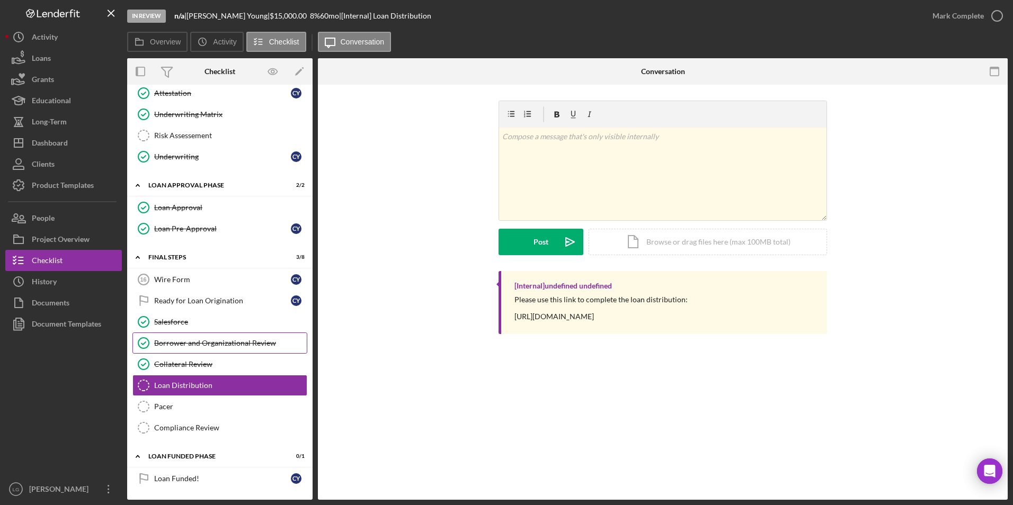
scroll to position [502, 0]
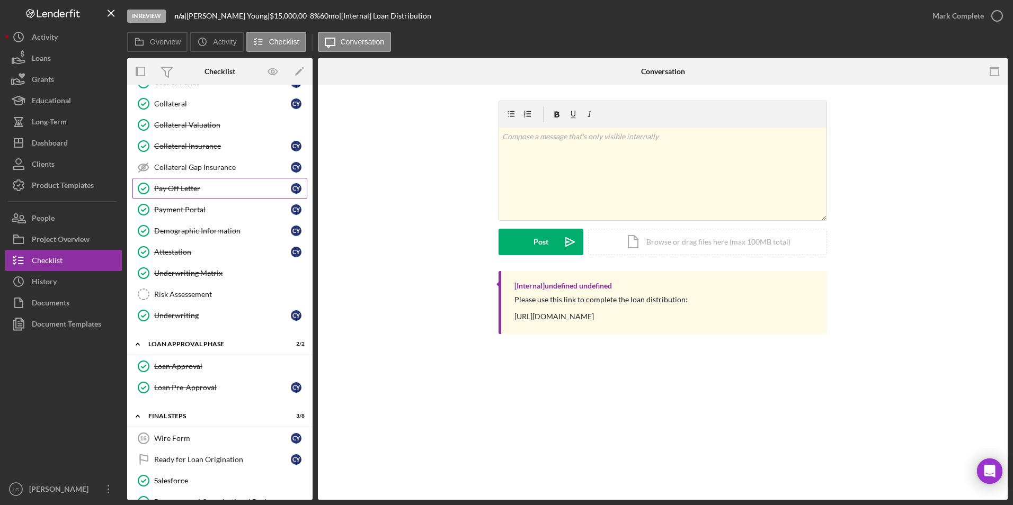
drag, startPoint x: 181, startPoint y: 194, endPoint x: 278, endPoint y: 184, distance: 96.9
click at [181, 194] on link "Pay Off Letter Pay Off Letter C Y" at bounding box center [219, 188] width 175 height 21
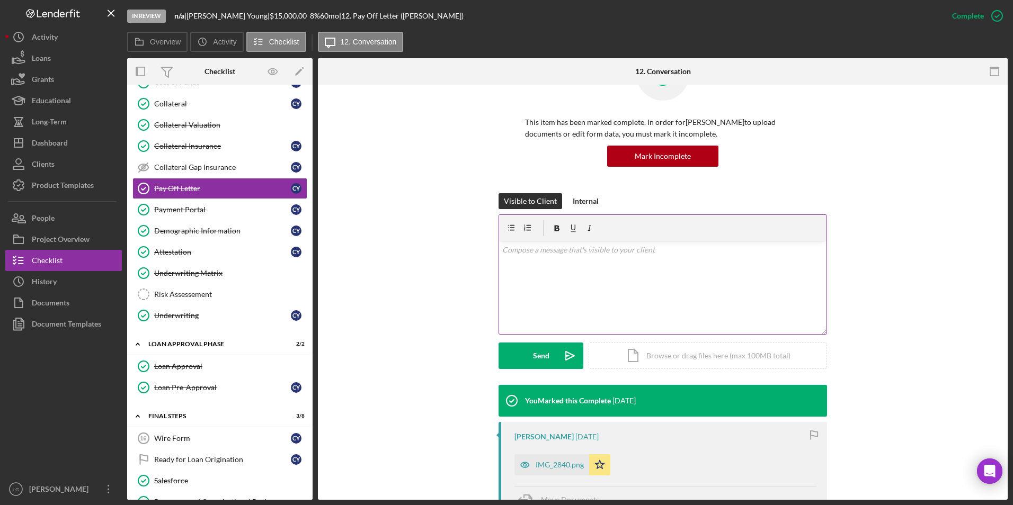
scroll to position [212, 0]
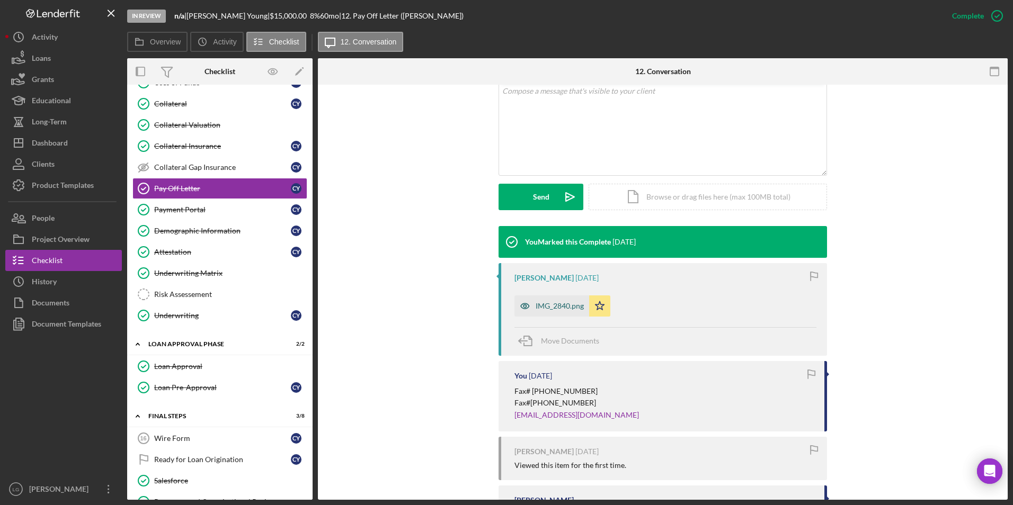
click at [567, 305] on div "IMG_2840.png" at bounding box center [560, 306] width 48 height 8
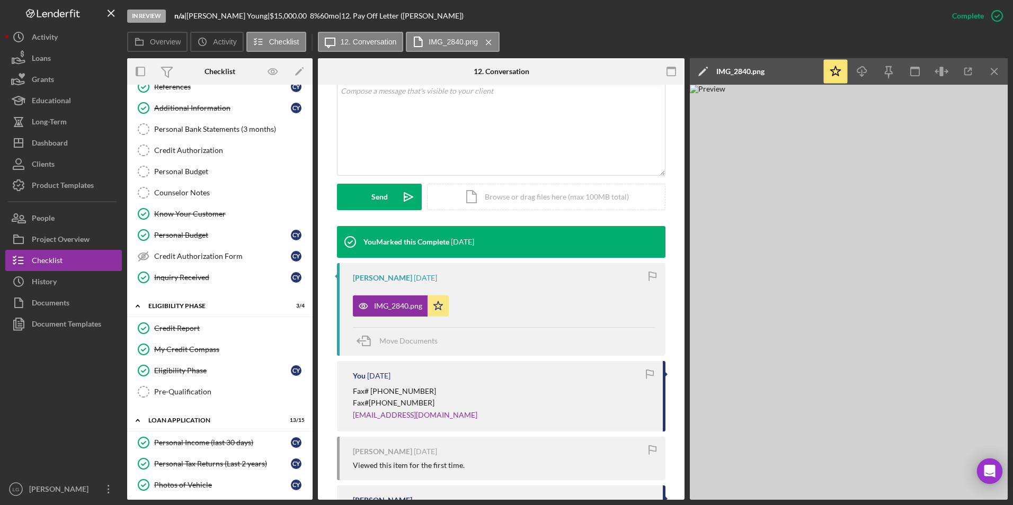
scroll to position [0, 0]
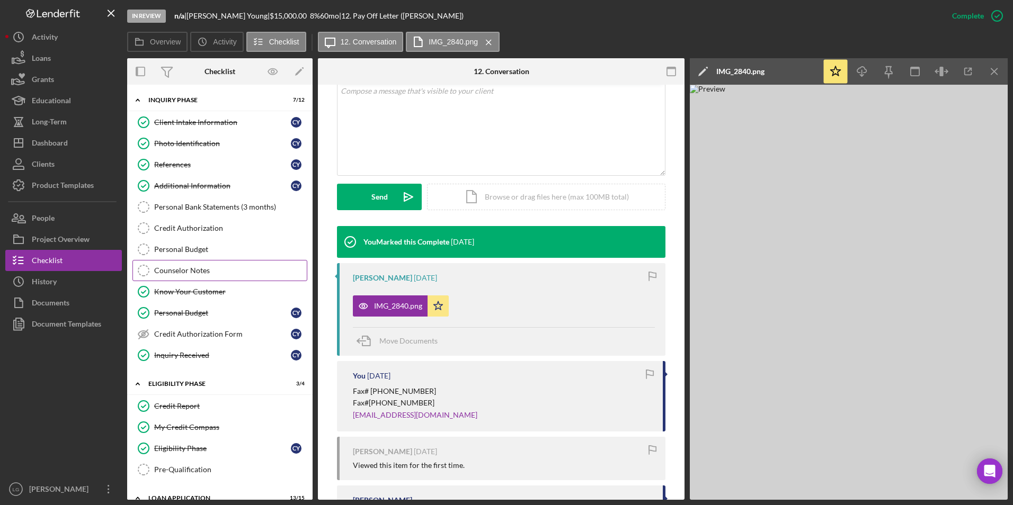
click at [230, 275] on div "Counselor Notes" at bounding box center [230, 270] width 153 height 8
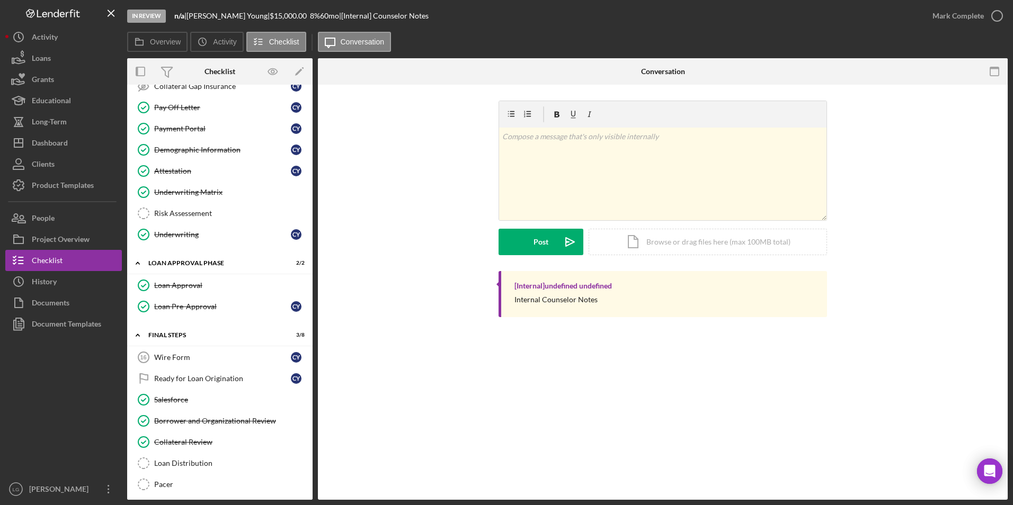
scroll to position [661, 0]
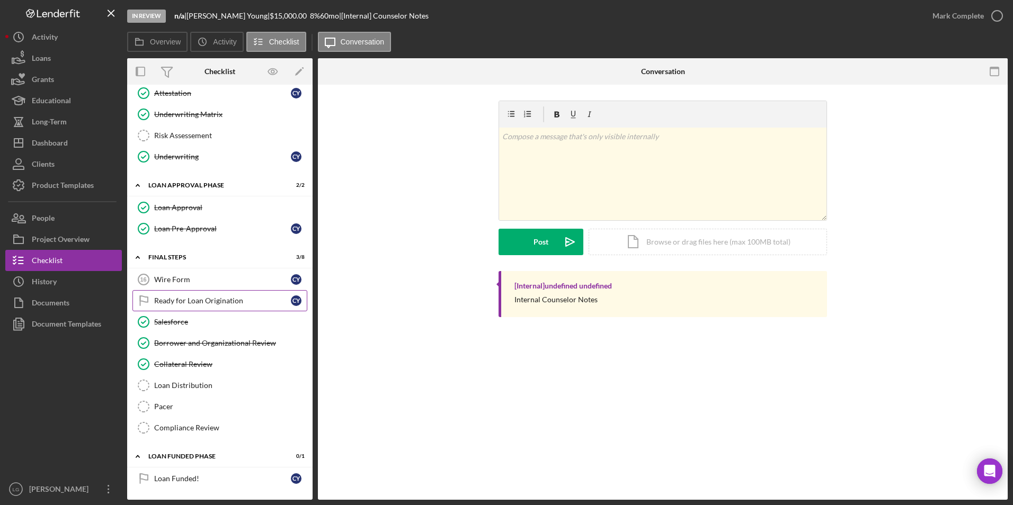
click at [187, 292] on link "Ready for Loan Origination Ready for Loan Origination C Y" at bounding box center [219, 300] width 175 height 21
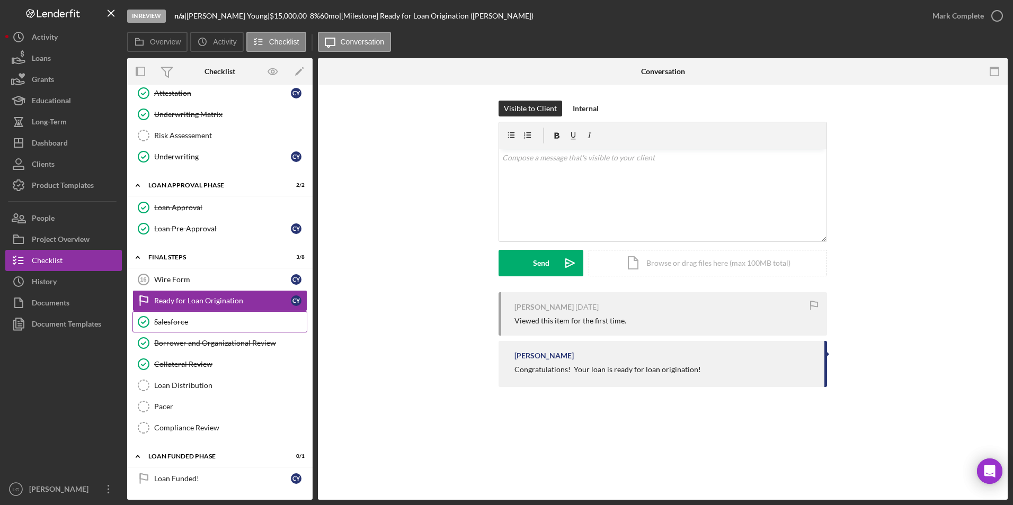
scroll to position [661, 0]
click at [180, 478] on div "Loan Funded!" at bounding box center [222, 479] width 137 height 8
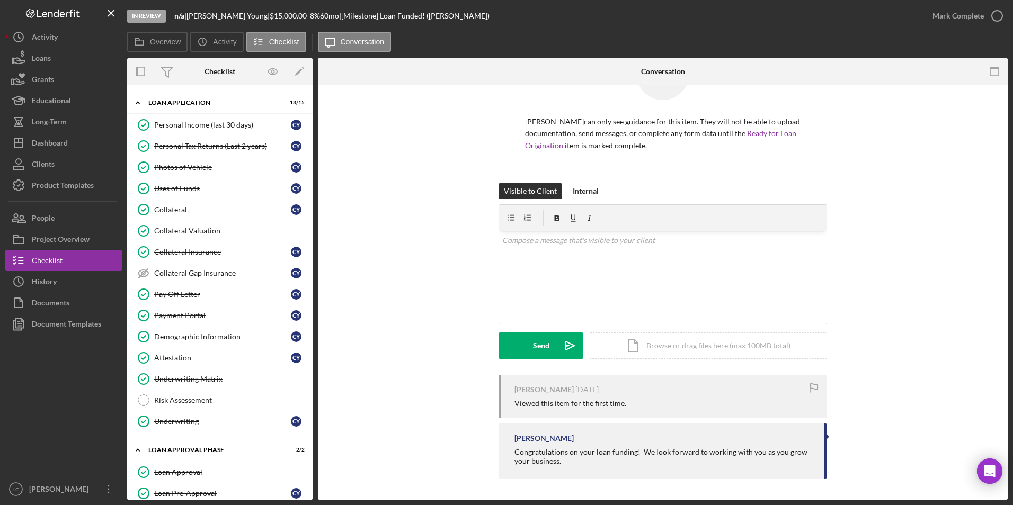
scroll to position [290, 0]
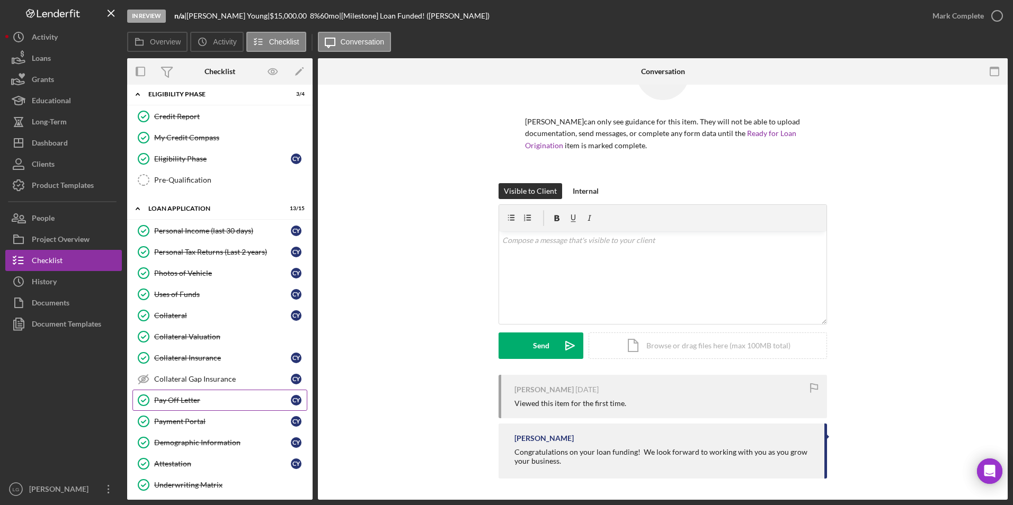
click at [191, 402] on div "Pay Off Letter" at bounding box center [222, 400] width 137 height 8
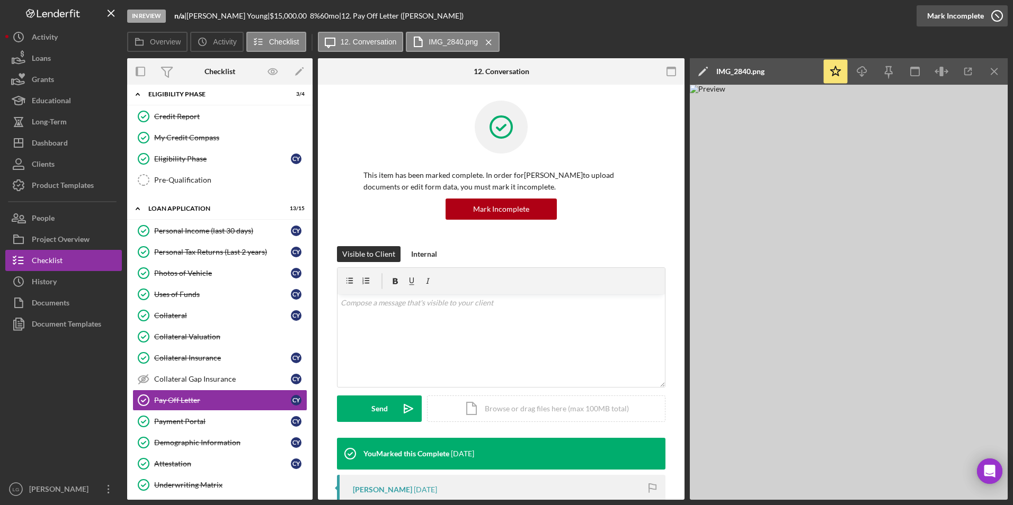
click at [951, 12] on div "Mark Incomplete" at bounding box center [955, 15] width 57 height 21
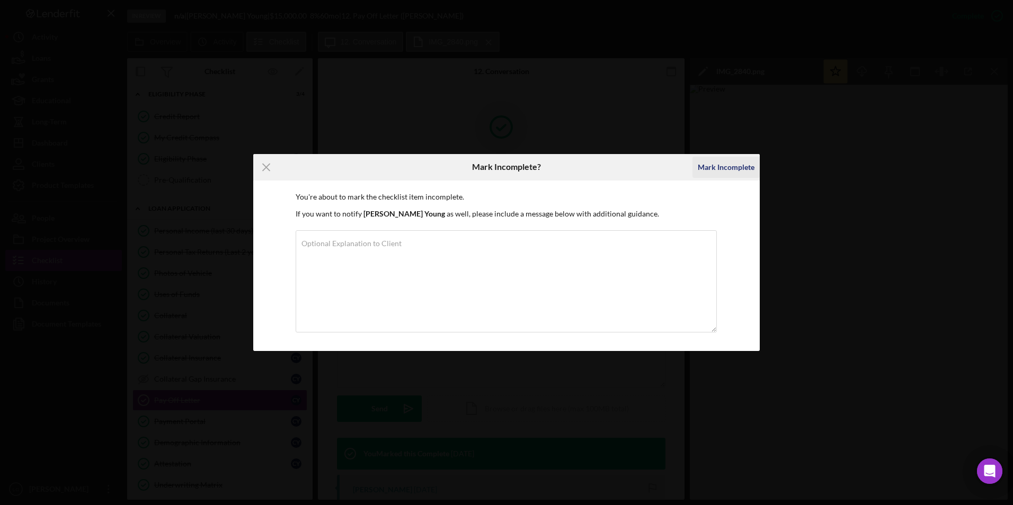
click at [722, 167] on div "Mark Incomplete" at bounding box center [726, 167] width 57 height 21
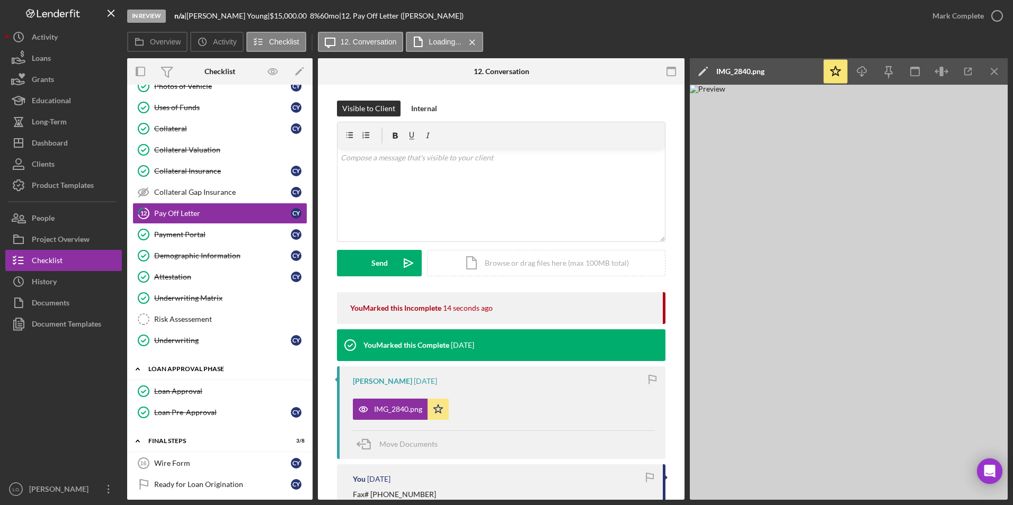
scroll to position [583, 0]
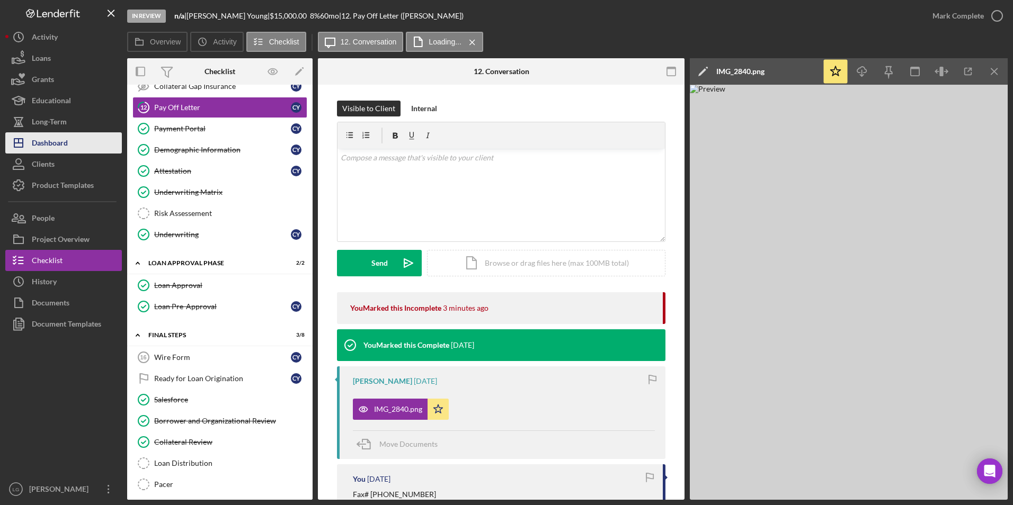
click at [58, 141] on div "Dashboard" at bounding box center [50, 144] width 36 height 24
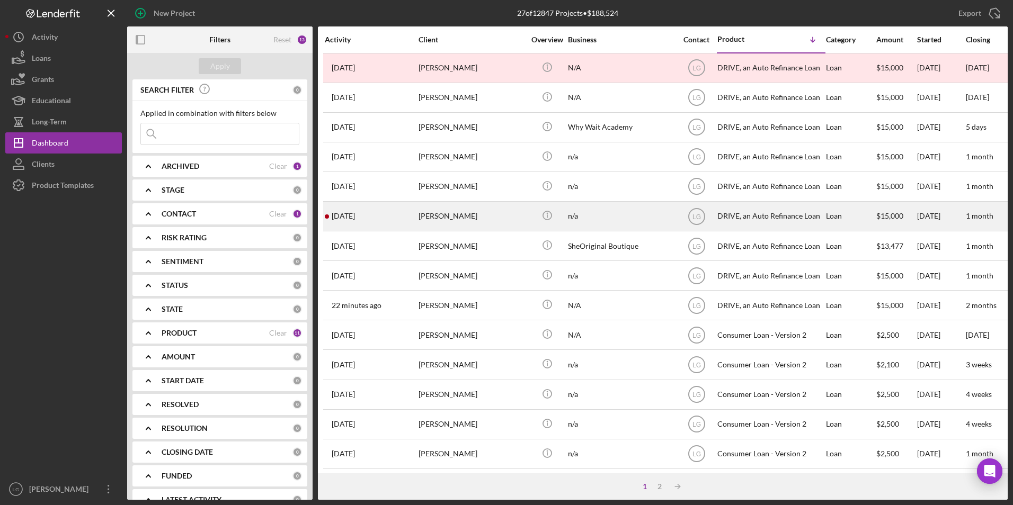
click at [369, 218] on div "4 days ago Glenda Brown" at bounding box center [371, 216] width 93 height 28
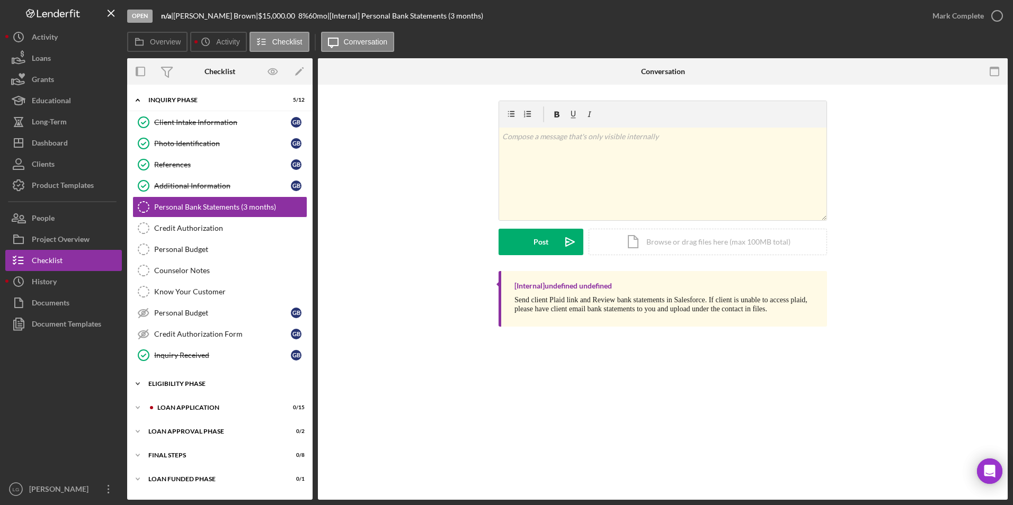
click at [165, 380] on div "Icon/Expander Eligibility Phase 1 / 4" at bounding box center [219, 384] width 185 height 21
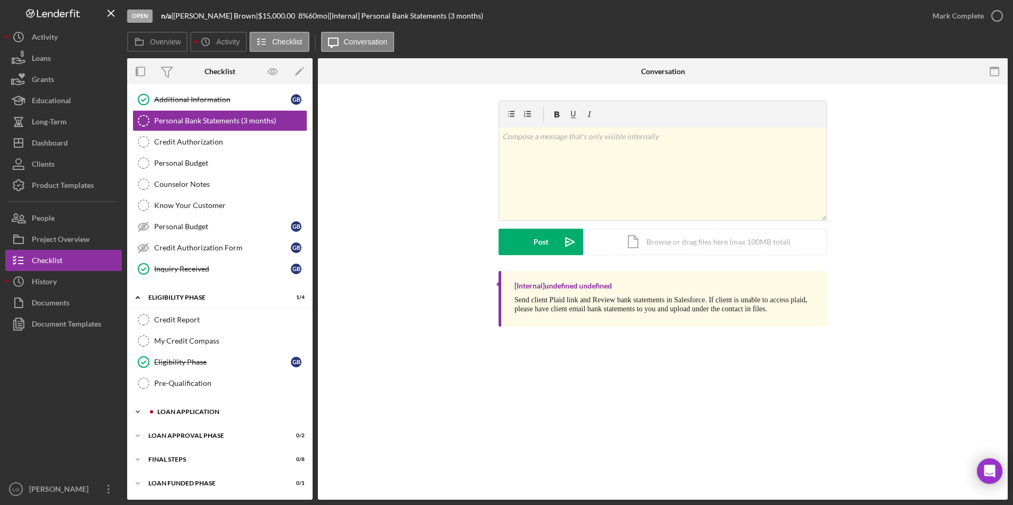
click at [166, 416] on div "Icon/Expander Loan Application 0 / 15" at bounding box center [219, 412] width 185 height 21
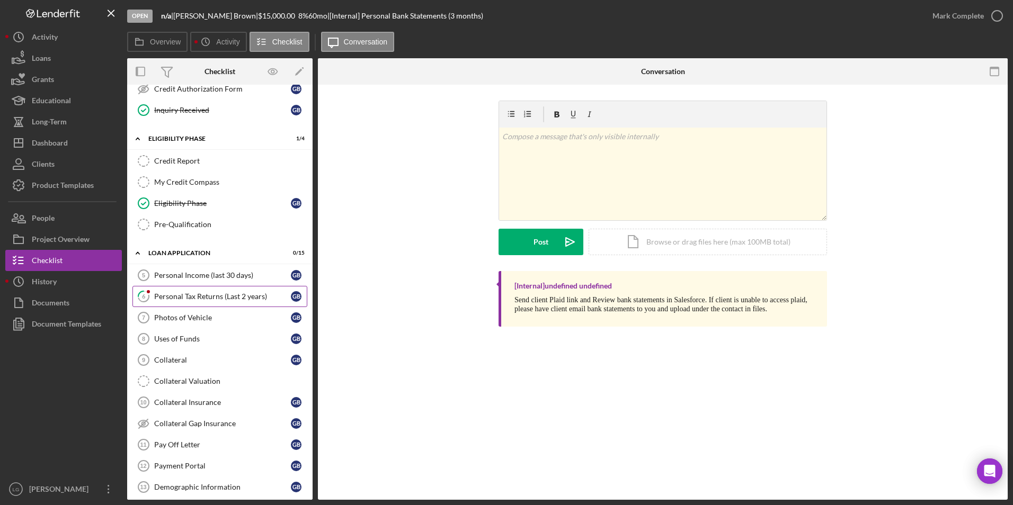
click at [185, 303] on link "6 Personal Tax Returns (Last 2 years) G B" at bounding box center [219, 296] width 175 height 21
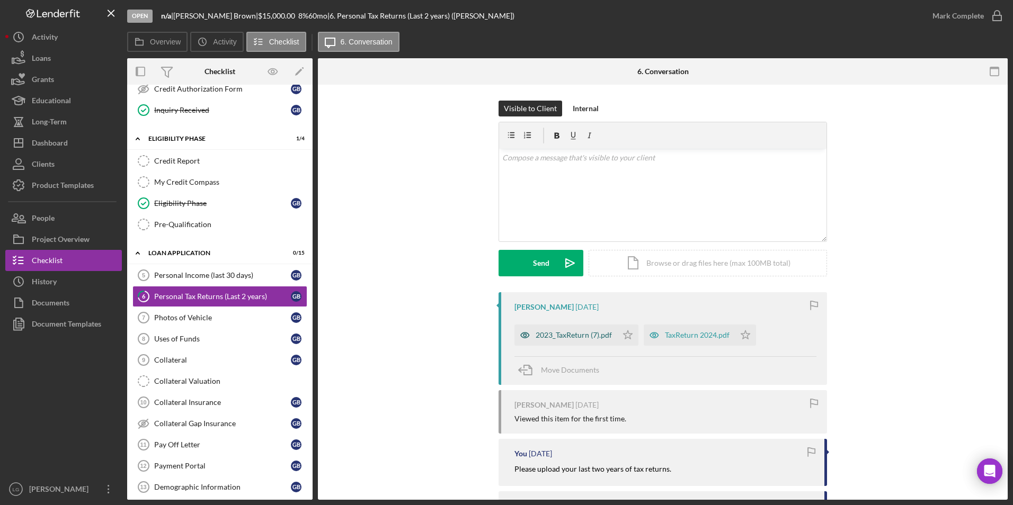
click at [594, 334] on div "2023_TaxReturn (7).pdf" at bounding box center [574, 335] width 76 height 8
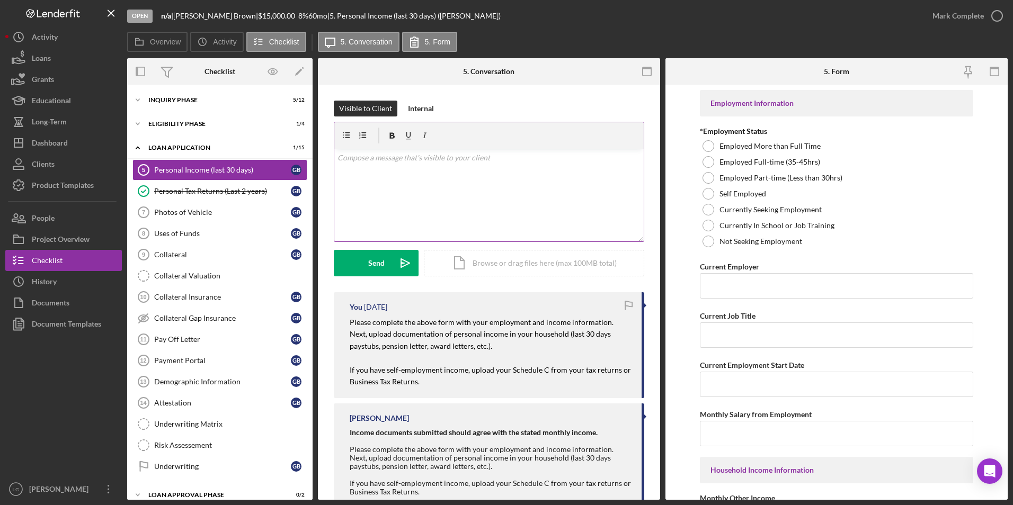
scroll to position [65, 0]
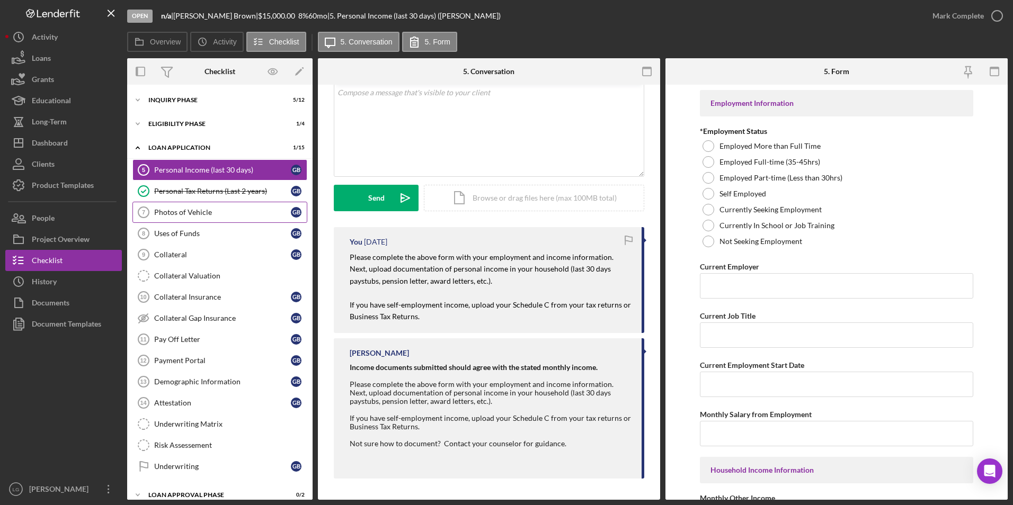
click at [193, 211] on div "Photos of Vehicle" at bounding box center [222, 212] width 137 height 8
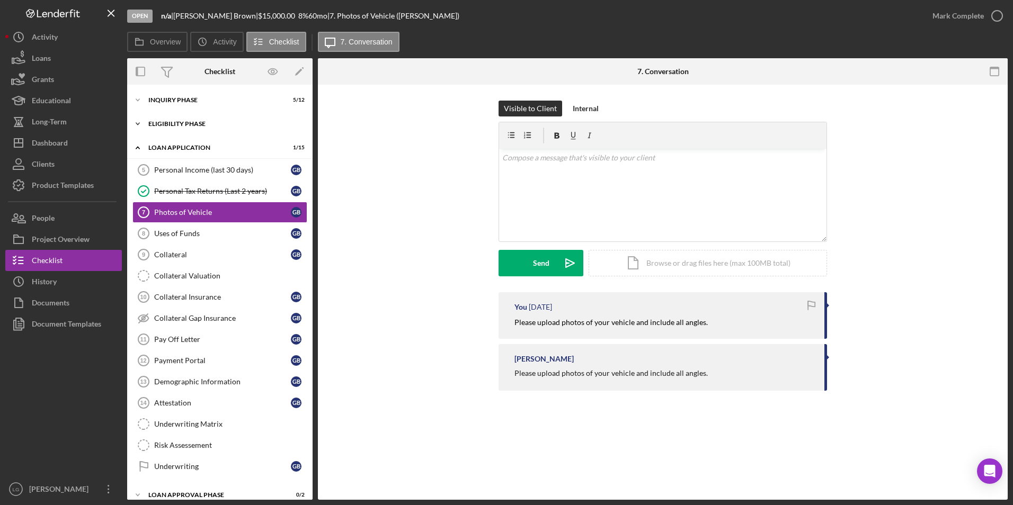
click at [173, 127] on div "Icon/Expander Eligibility Phase 1 / 4" at bounding box center [219, 123] width 185 height 21
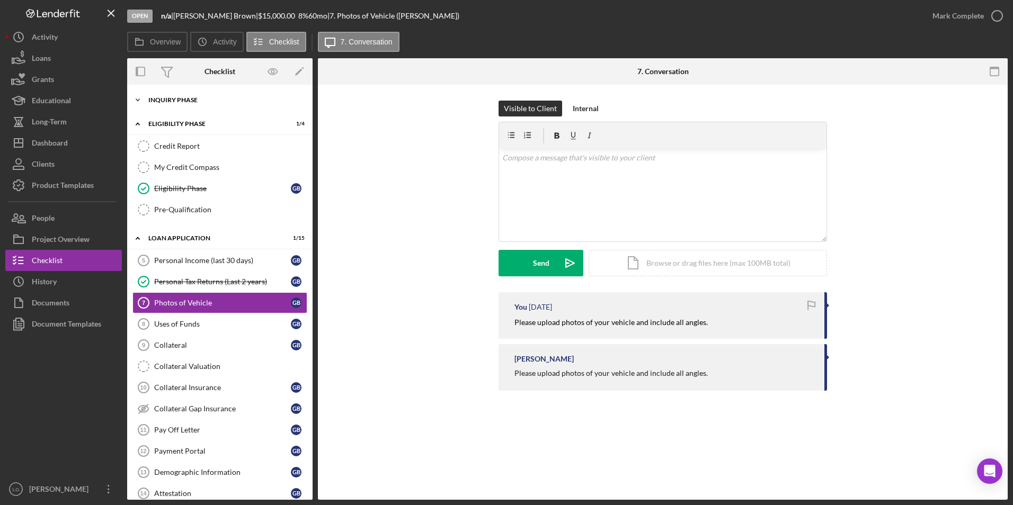
click at [172, 105] on div "Icon/Expander Inquiry Phase 5 / 12" at bounding box center [219, 100] width 185 height 21
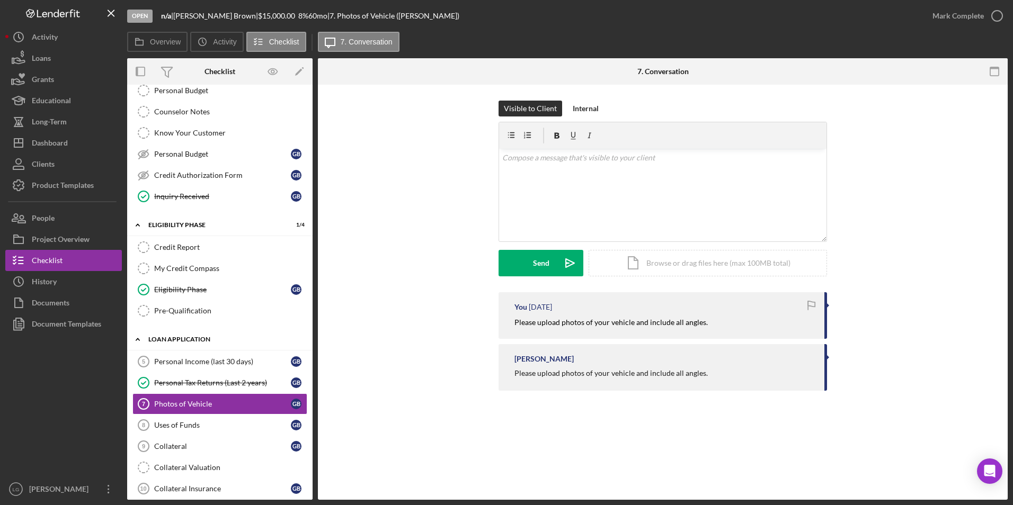
scroll to position [371, 0]
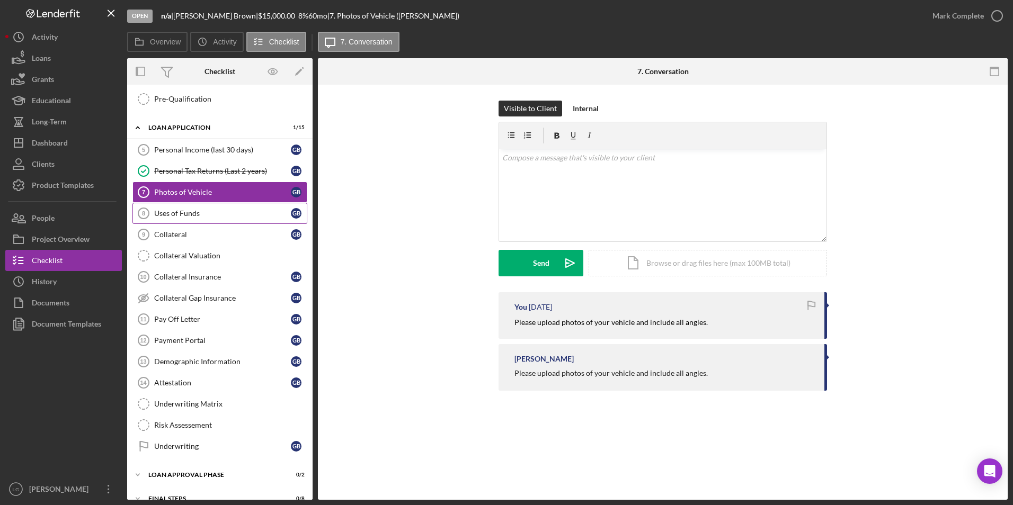
click at [179, 216] on div "Uses of Funds" at bounding box center [222, 213] width 137 height 8
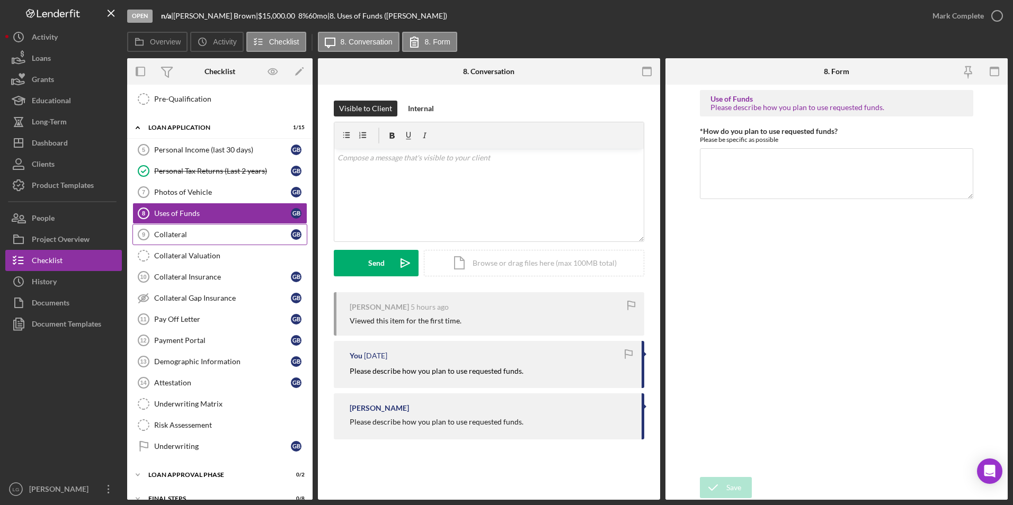
click at [182, 238] on div "Collateral" at bounding box center [222, 234] width 137 height 8
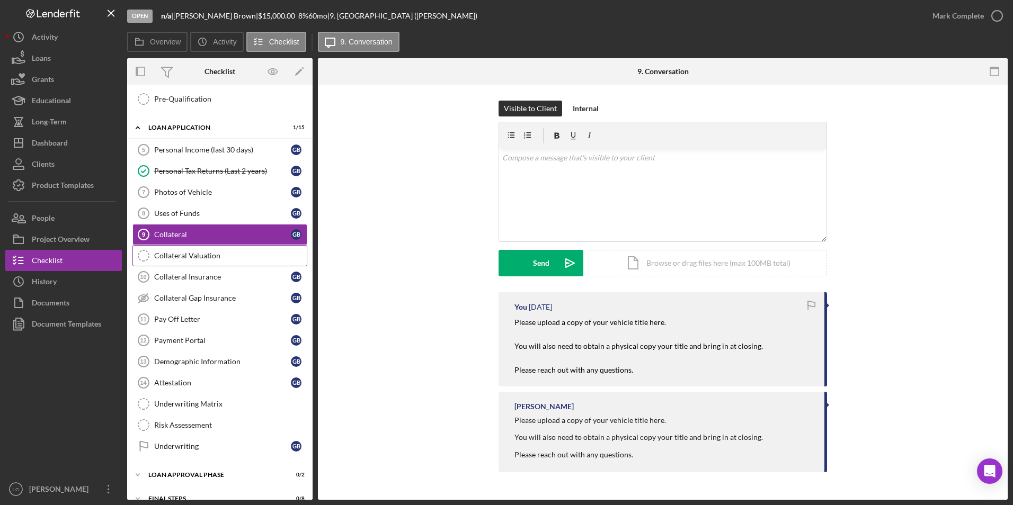
click at [200, 259] on div "Collateral Valuation" at bounding box center [230, 256] width 153 height 8
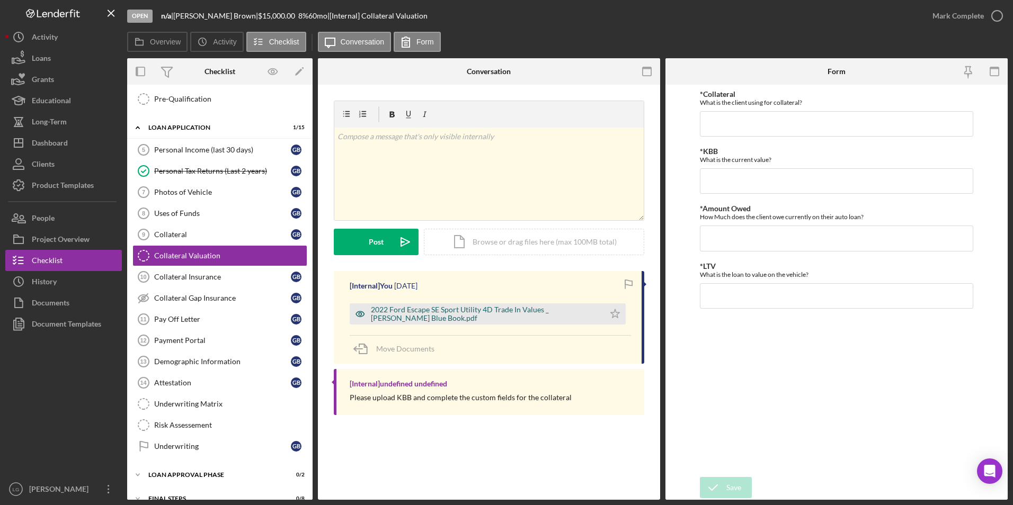
click at [401, 313] on div "2022 Ford Escape SE Sport Utility 4D Trade In Values _ Kelley Blue Book.pdf" at bounding box center [485, 314] width 228 height 17
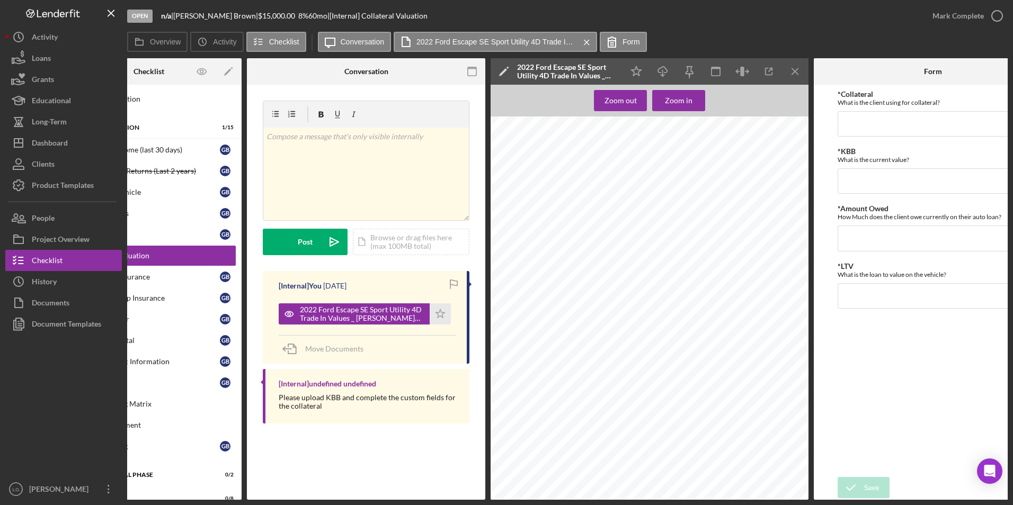
scroll to position [0, 115]
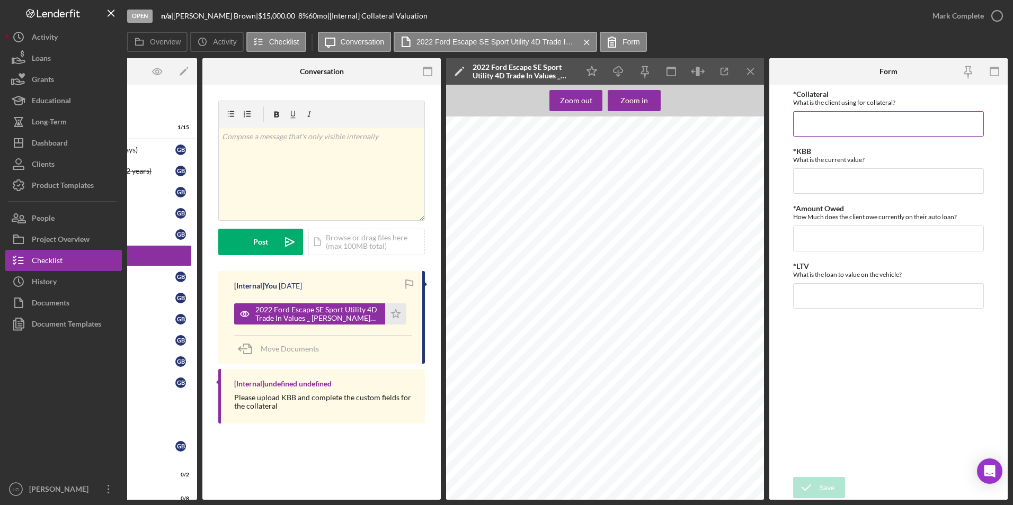
click at [825, 122] on input "*Collateral" at bounding box center [888, 123] width 191 height 25
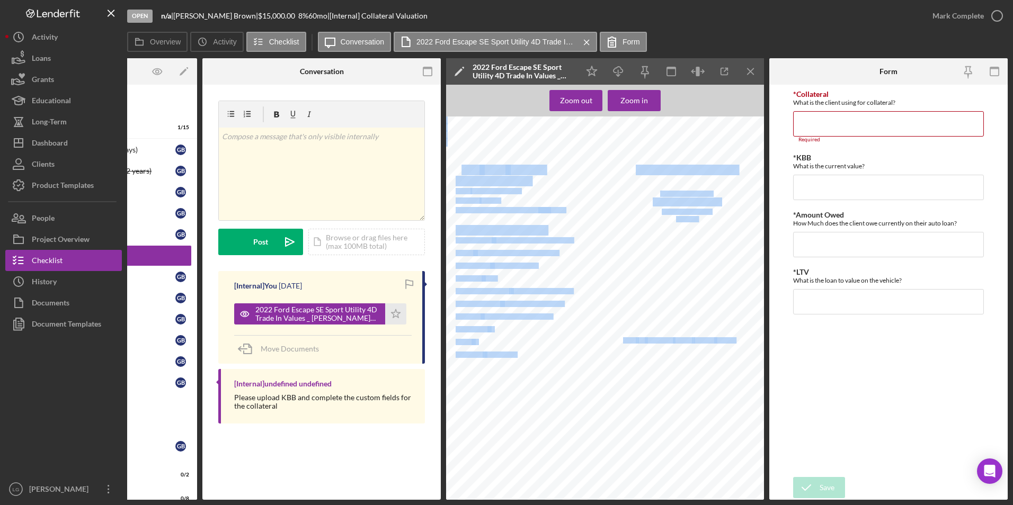
drag, startPoint x: 549, startPoint y: 169, endPoint x: 458, endPoint y: 171, distance: 91.1
click at [458, 171] on div "2022 Ford Escape Pricing Report Style : SE Sport Utility 4D Mileage : 36,000 KB…" at bounding box center [608, 327] width 324 height 420
drag, startPoint x: 458, startPoint y: 171, endPoint x: 450, endPoint y: 162, distance: 12.4
click at [450, 161] on div "2022 Ford Escape Pricing Report Style : SE Sport Utility 4D Mileage : 36,000 KB…" at bounding box center [608, 327] width 324 height 420
drag, startPoint x: 455, startPoint y: 168, endPoint x: 519, endPoint y: 168, distance: 64.1
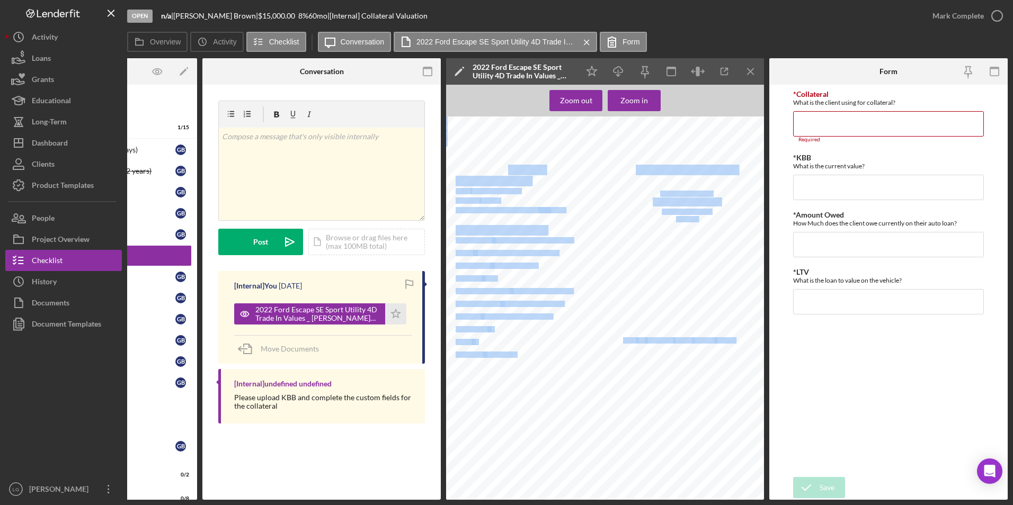
click at [519, 168] on div "2022 Ford Escape Pricing Report Style : SE Sport Utility 4D Mileage : 36,000 KB…" at bounding box center [608, 327] width 324 height 420
drag, startPoint x: 519, startPoint y: 168, endPoint x: 532, endPoint y: 175, distance: 15.4
click at [565, 170] on div "2022 Ford Escape Pricing Report Style : SE Sport Utility 4D Mileage : 36,000 KB…" at bounding box center [608, 327] width 324 height 420
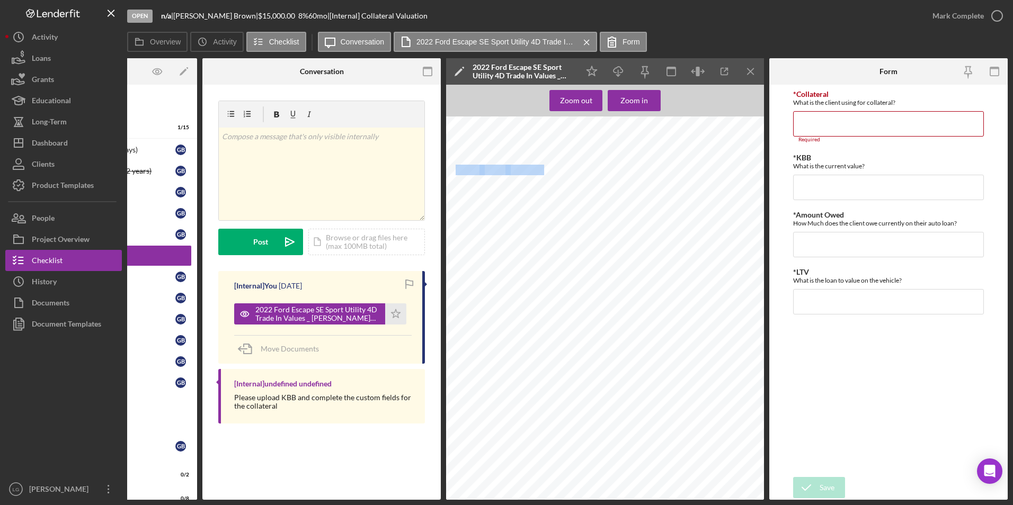
drag, startPoint x: 456, startPoint y: 169, endPoint x: 544, endPoint y: 174, distance: 87.6
click at [544, 174] on div "2022 Ford Escape Pricing Report Style : SE Sport Utility 4D Mileage : 36,000 KB…" at bounding box center [608, 327] width 324 height 420
drag, startPoint x: 544, startPoint y: 174, endPoint x: 537, endPoint y: 170, distance: 8.4
copy div "2022 Ford Escape"
click at [820, 119] on input "*Collateral" at bounding box center [888, 123] width 191 height 25
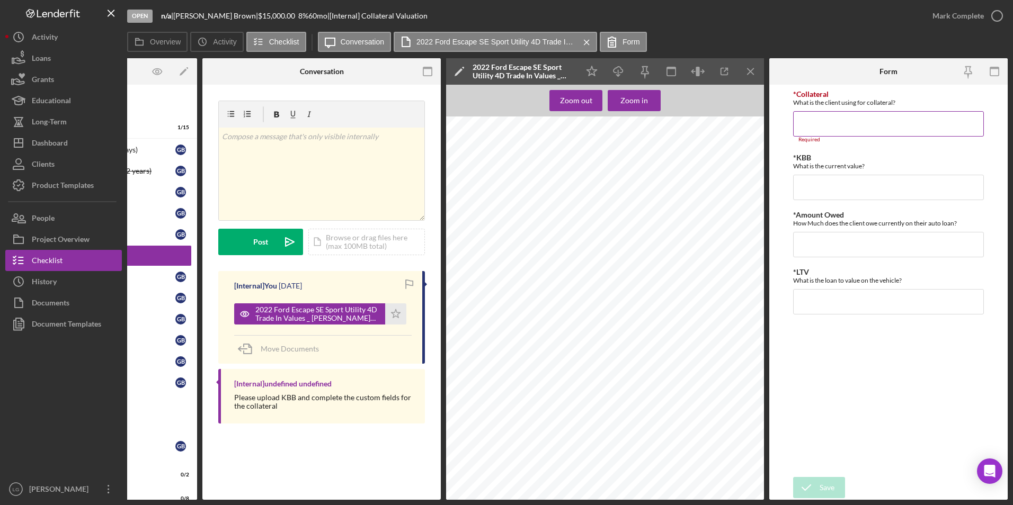
paste input "2022 Ford Escape"
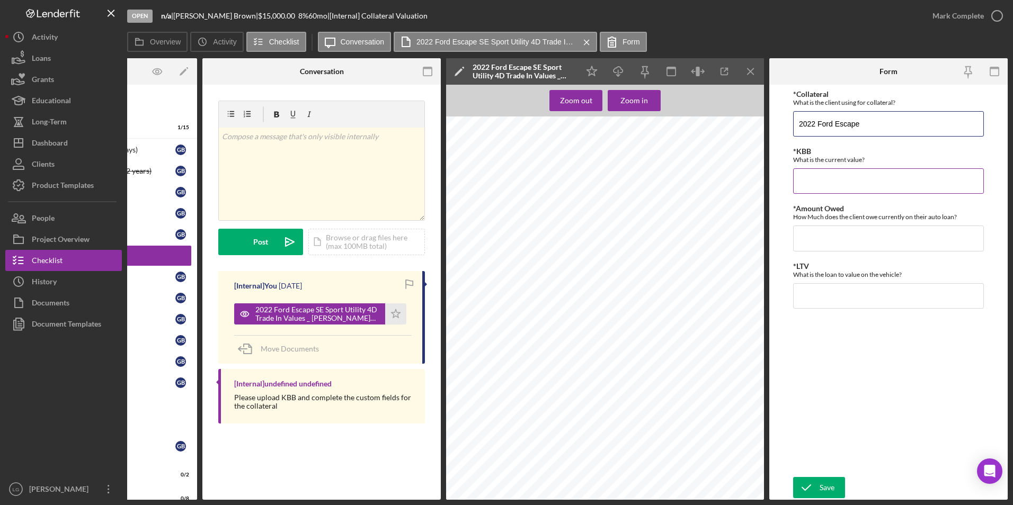
type input "2022 Ford Escape"
click at [827, 190] on input "*KBB" at bounding box center [888, 180] width 191 height 25
type input "$20,206"
click at [821, 233] on input "*Amount Owed" at bounding box center [888, 238] width 191 height 25
click at [829, 235] on input "*Amount Owed" at bounding box center [888, 238] width 191 height 25
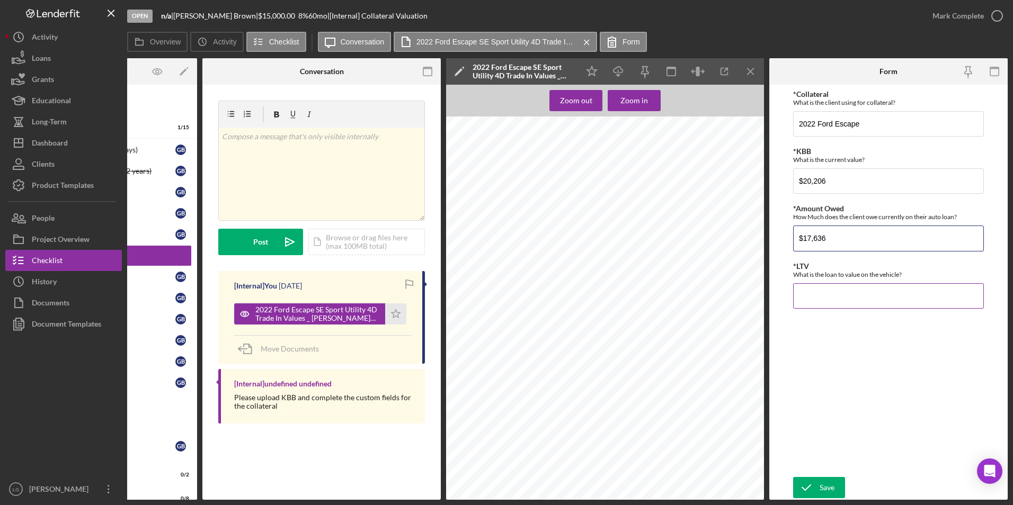
type input "$17,636"
click at [822, 294] on input "*LTV" at bounding box center [888, 295] width 191 height 25
click at [849, 298] on input "*LTV" at bounding box center [888, 295] width 191 height 25
type input "0.00000%"
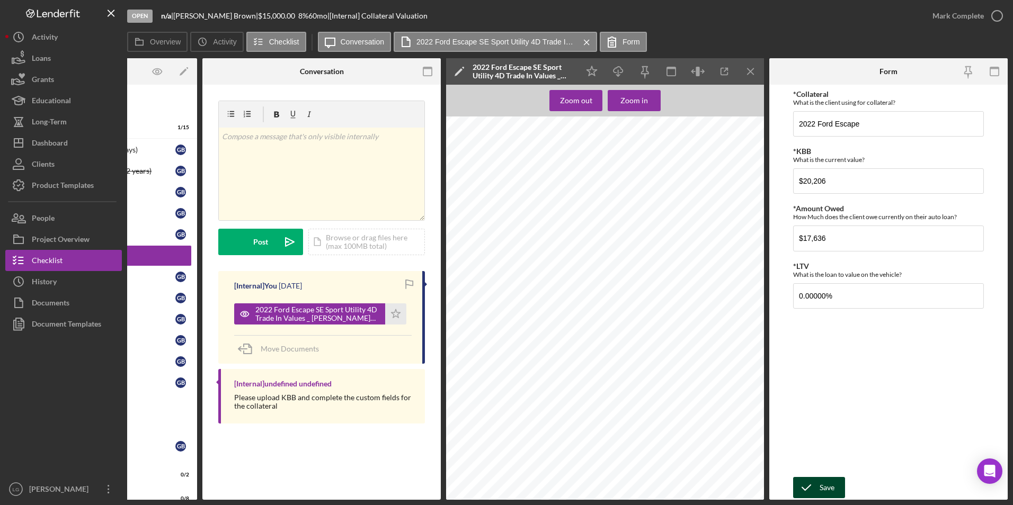
click at [824, 480] on div "Save" at bounding box center [827, 487] width 15 height 21
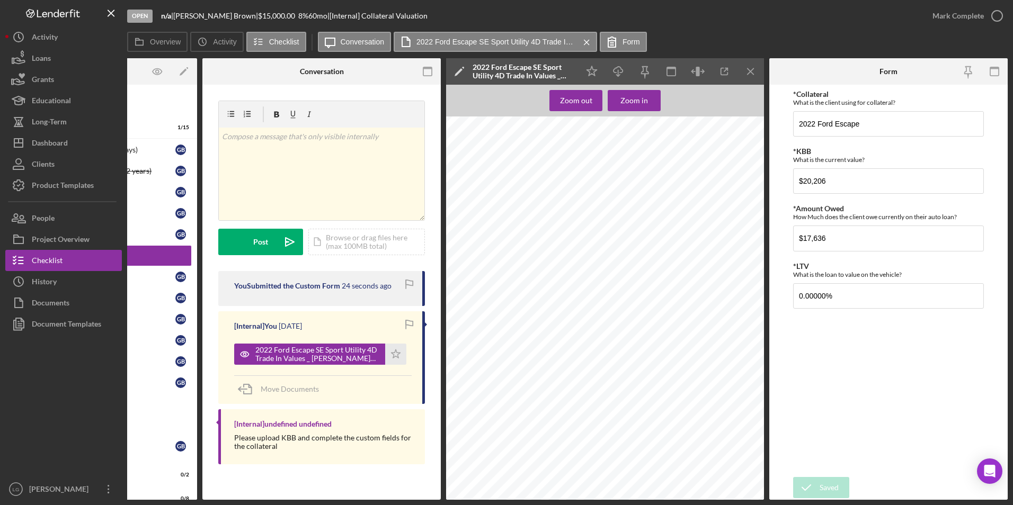
click at [419, 500] on div "Open n/a | Glenda Brown | $15,000.00 8 % 60 mo | [Internal] Collateral Valuatio…" at bounding box center [506, 252] width 1013 height 505
click at [197, 467] on div "Icon/Expander Loan Approval Phase 0 / 2" at bounding box center [104, 475] width 185 height 21
click at [358, 183] on div "v Color teal Color pink Remove color Add row above Add row below Add column bef…" at bounding box center [322, 174] width 206 height 93
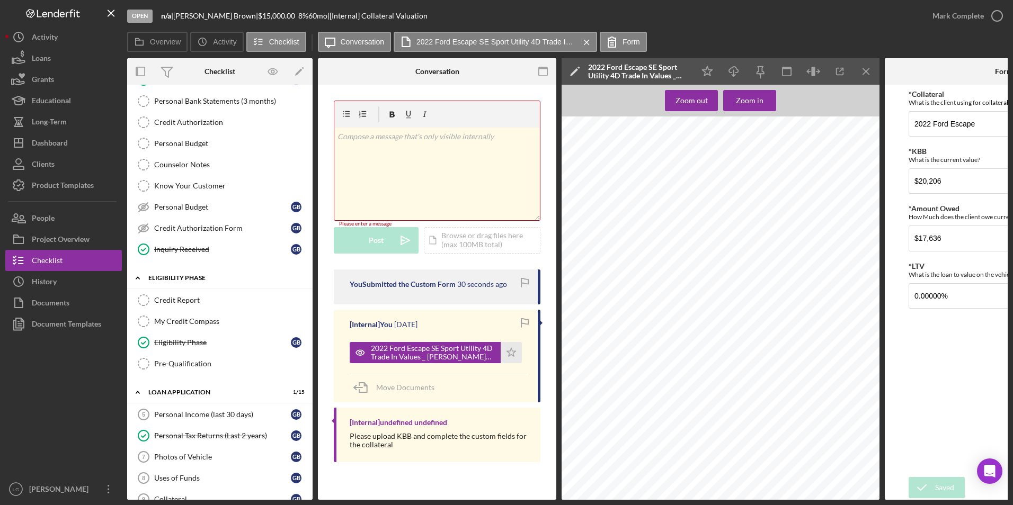
scroll to position [0, 0]
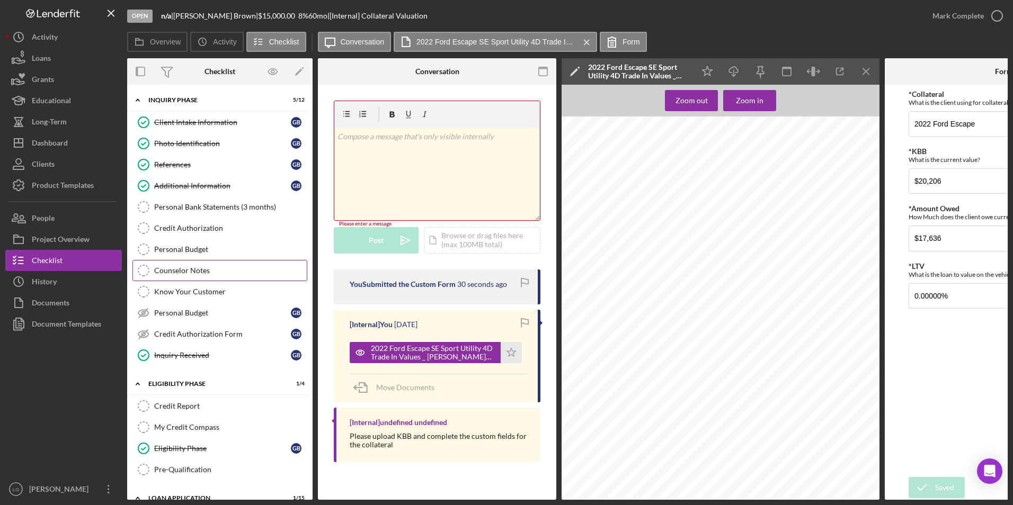
drag, startPoint x: 205, startPoint y: 274, endPoint x: 219, endPoint y: 272, distance: 14.5
click at [205, 274] on div "Counselor Notes" at bounding box center [230, 270] width 153 height 8
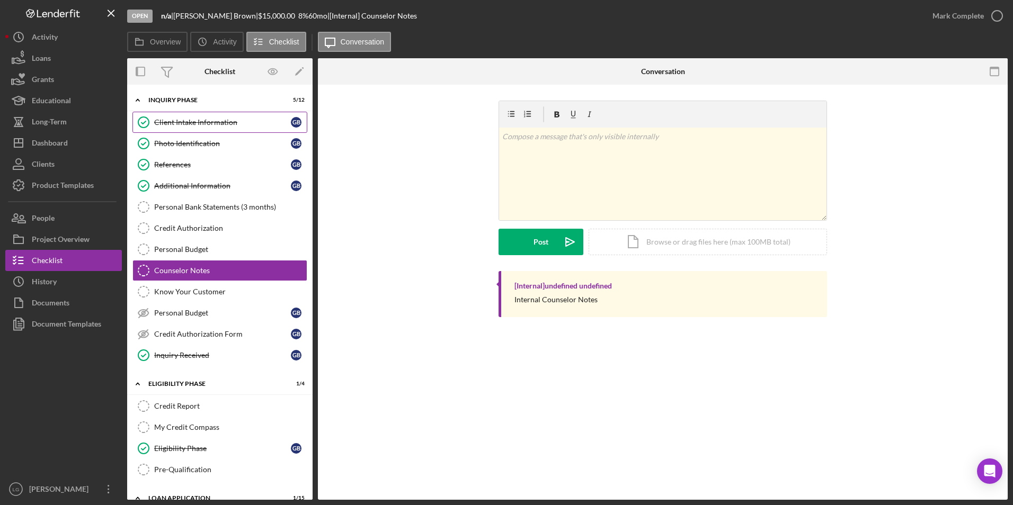
click at [205, 126] on div "Client Intake Information" at bounding box center [222, 122] width 137 height 8
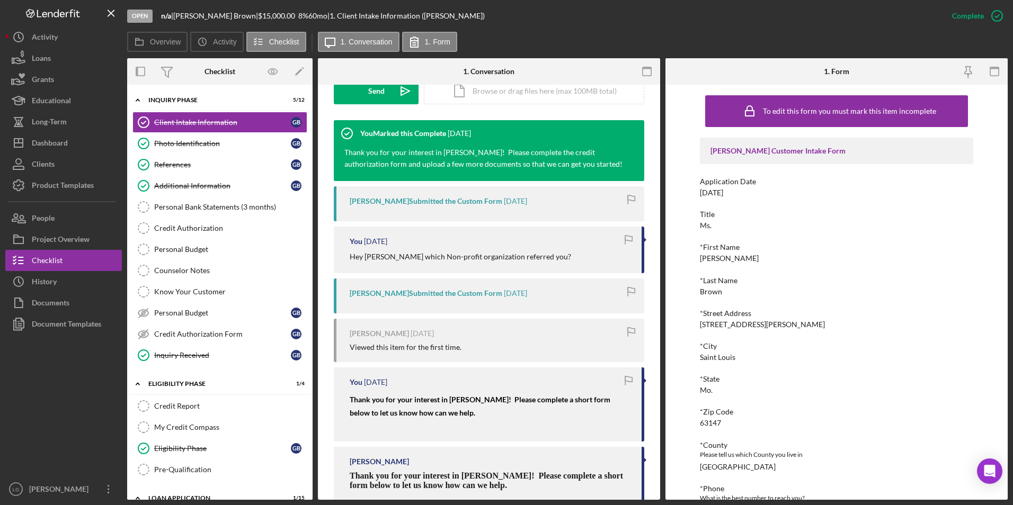
scroll to position [351, 0]
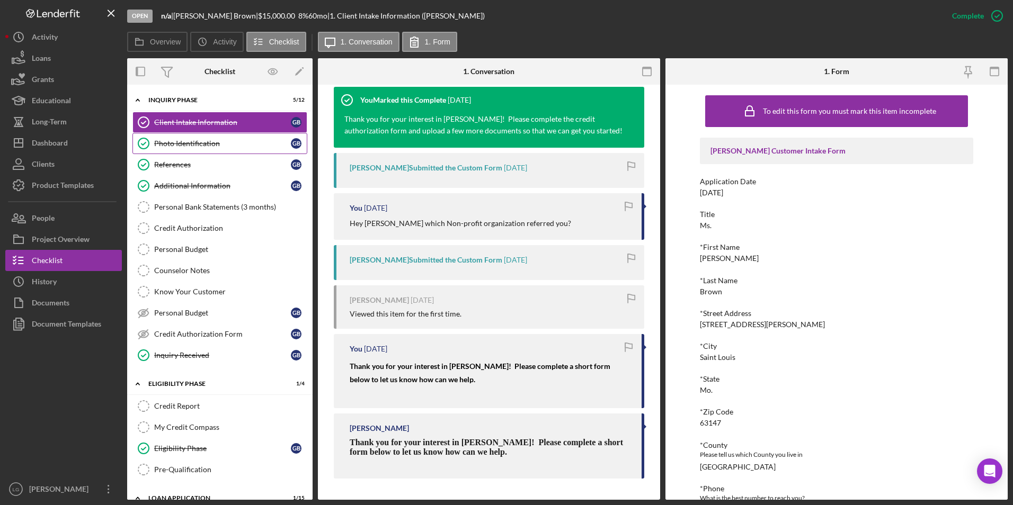
click at [220, 147] on div "Photo Identification" at bounding box center [222, 143] width 137 height 8
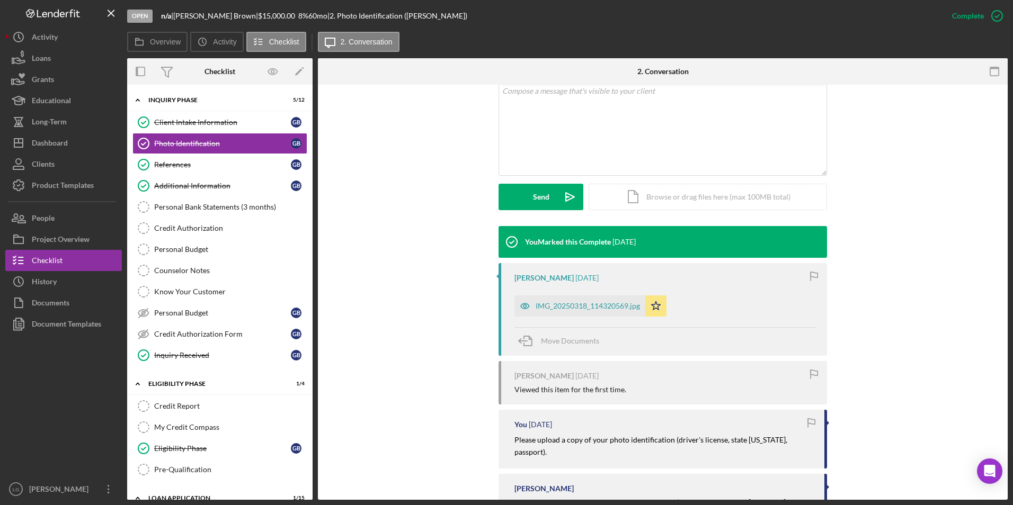
scroll to position [242, 0]
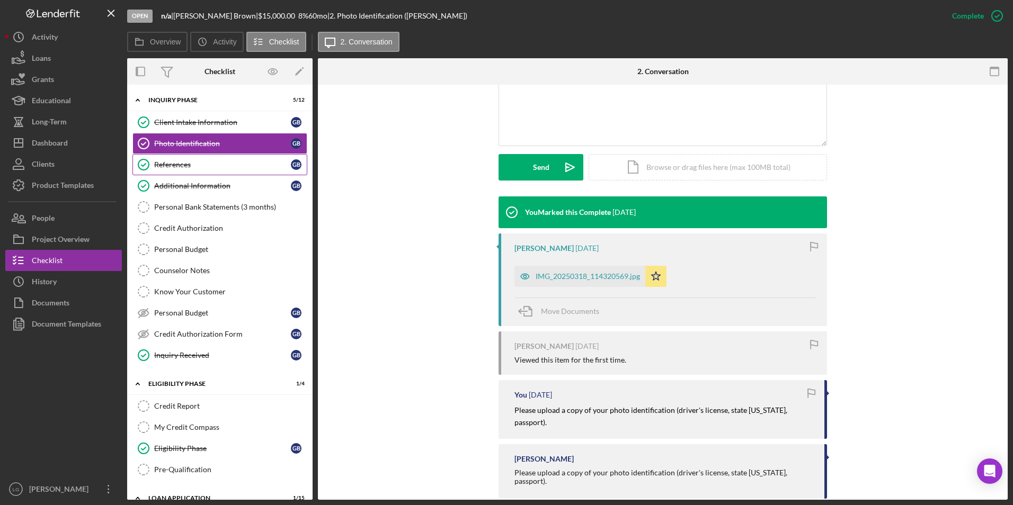
click at [187, 166] on div "References" at bounding box center [222, 165] width 137 height 8
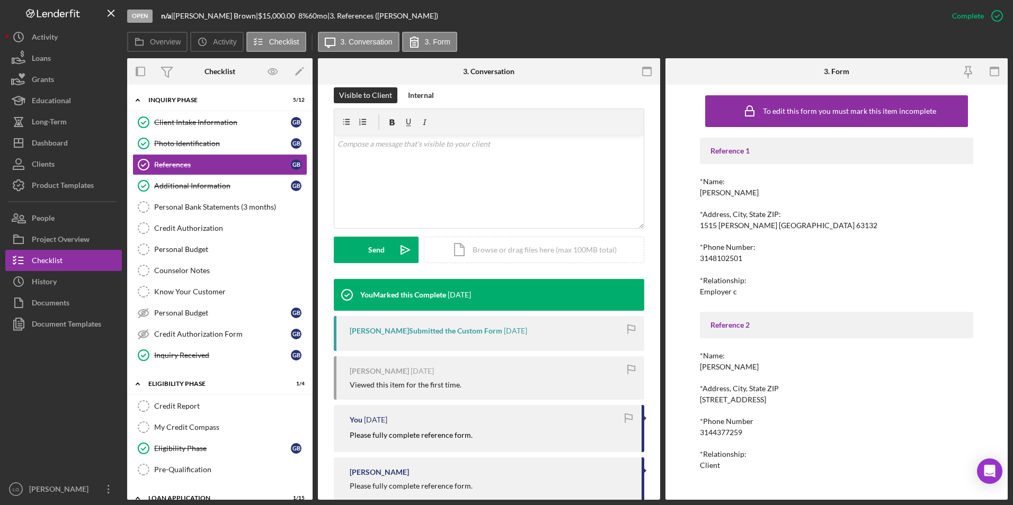
scroll to position [184, 0]
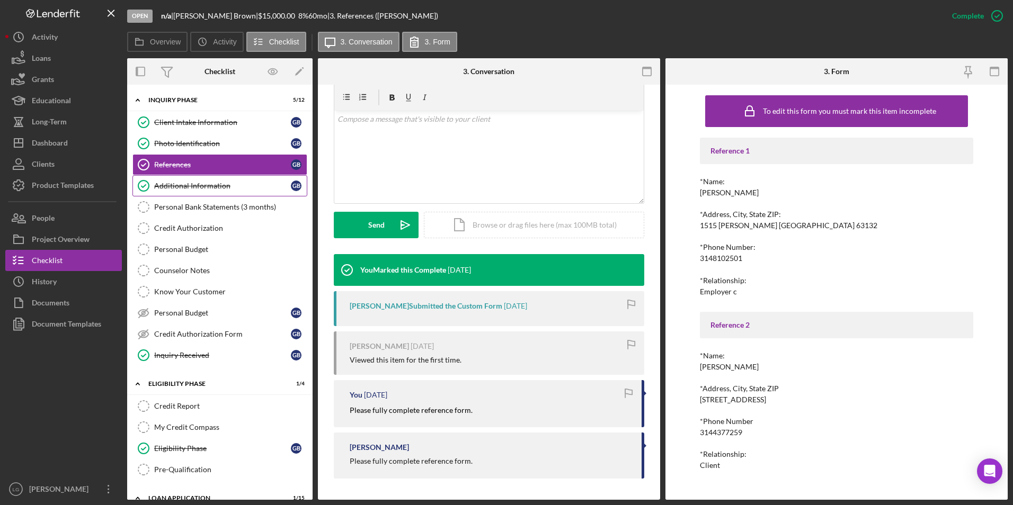
click at [193, 184] on div "Additional Information" at bounding box center [222, 186] width 137 height 8
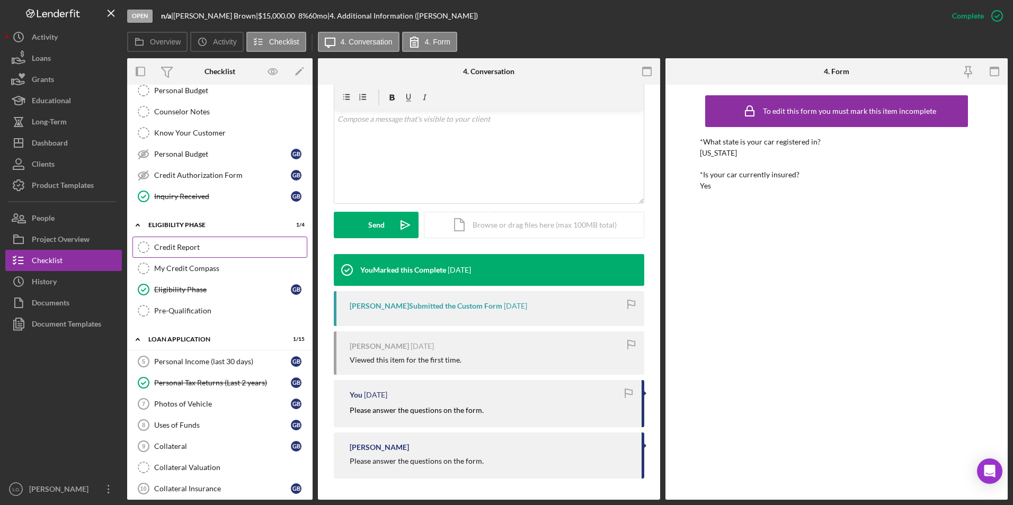
scroll to position [318, 0]
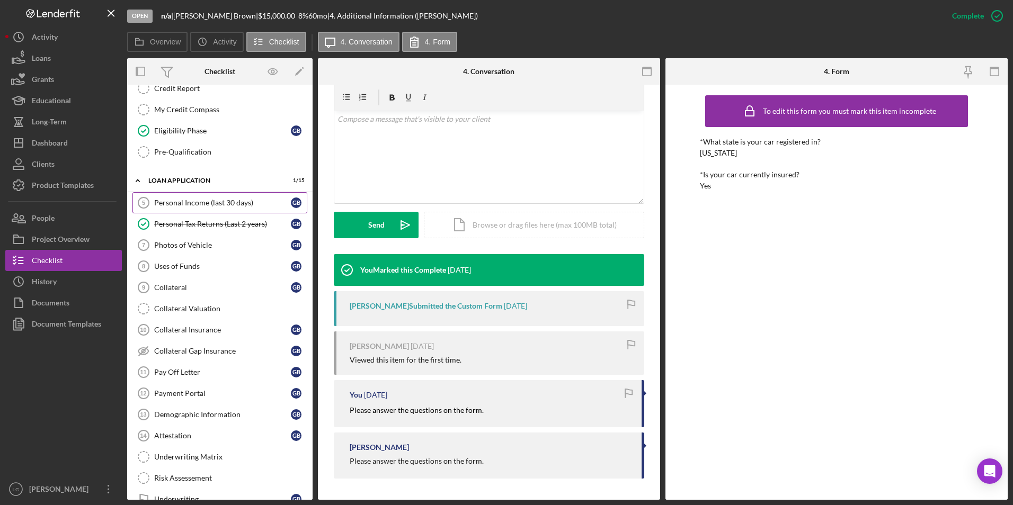
click at [212, 206] on div "Personal Income (last 30 days)" at bounding box center [222, 203] width 137 height 8
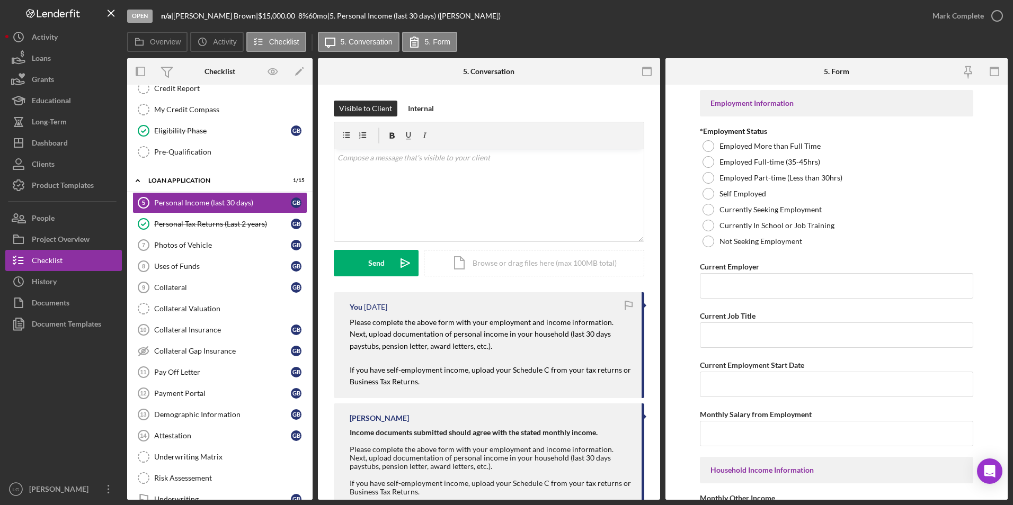
scroll to position [65, 0]
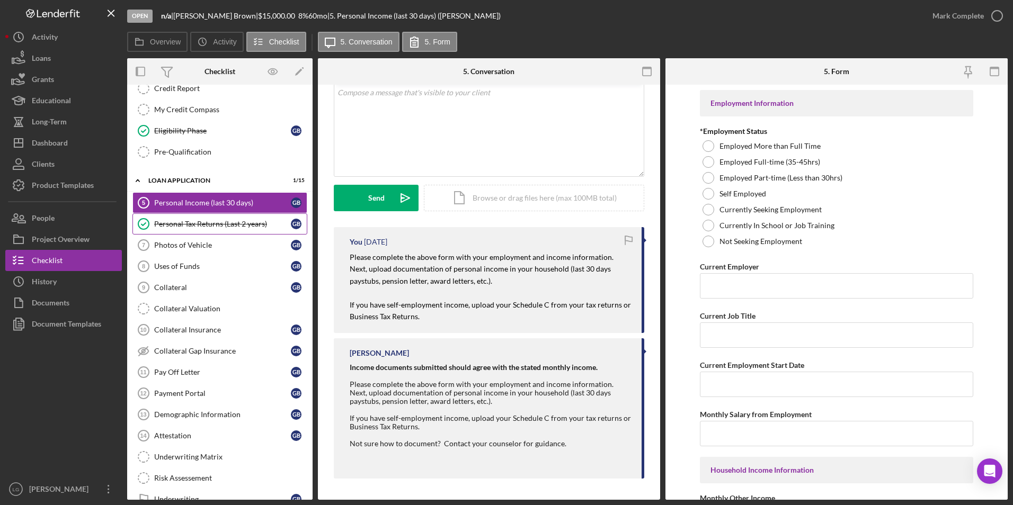
click at [176, 221] on div "Personal Tax Returns (Last 2 years)" at bounding box center [222, 224] width 137 height 8
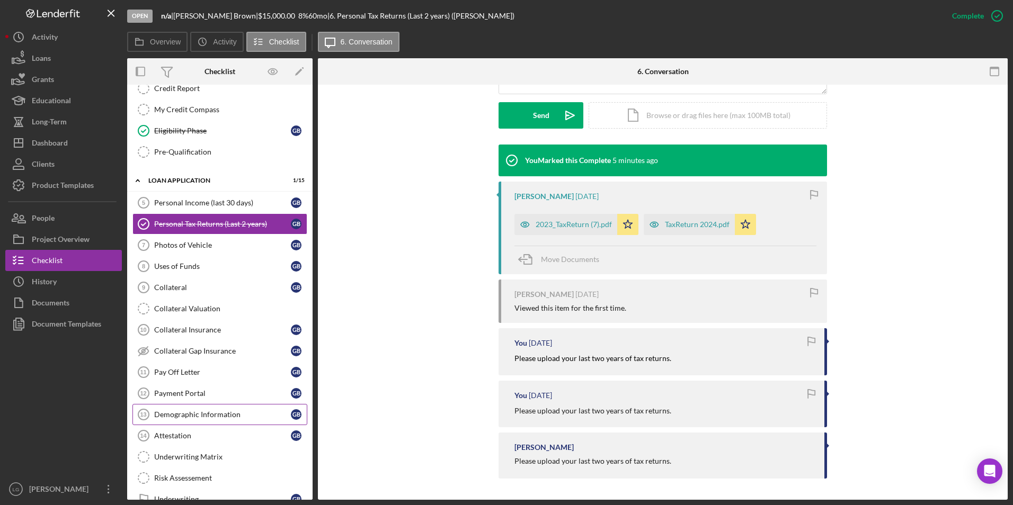
scroll to position [458, 0]
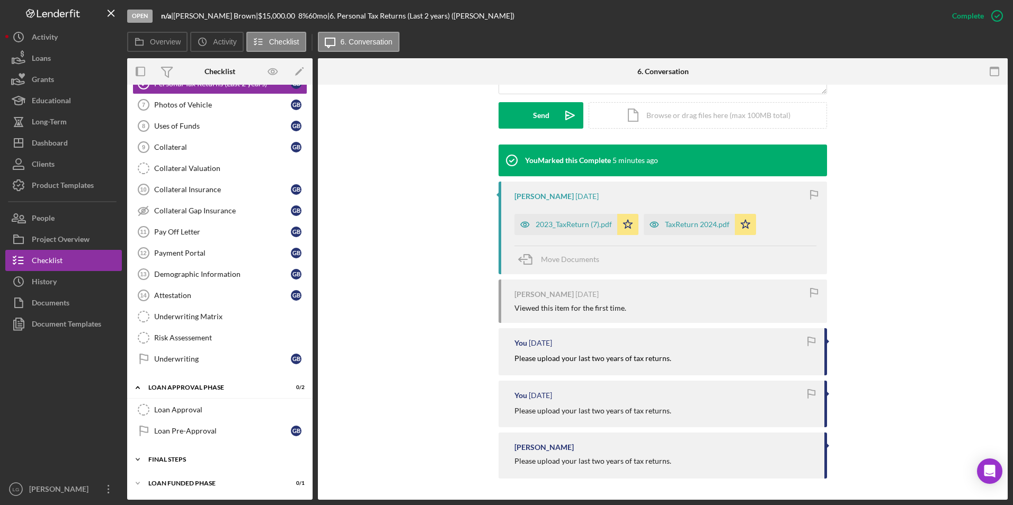
click at [173, 460] on div "FINAL STEPS" at bounding box center [223, 460] width 151 height 6
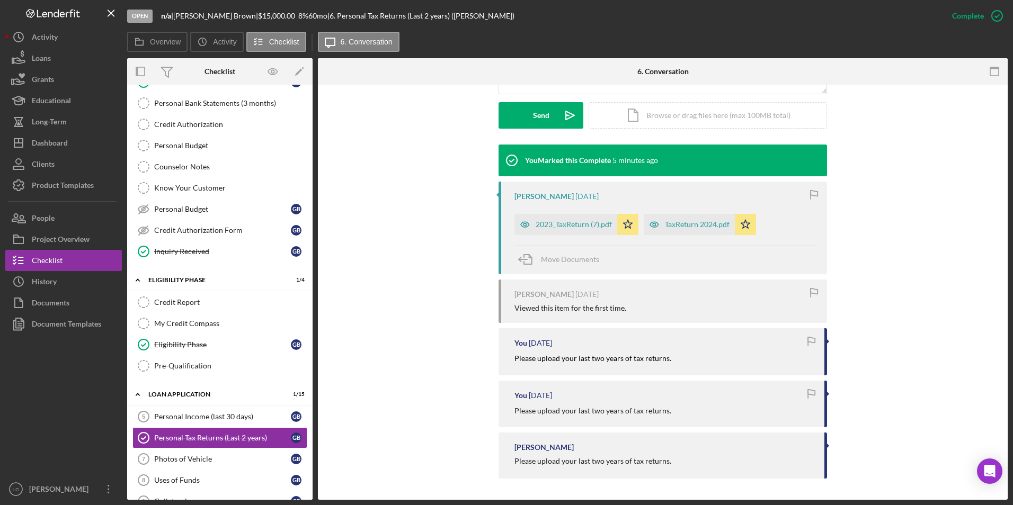
scroll to position [0, 0]
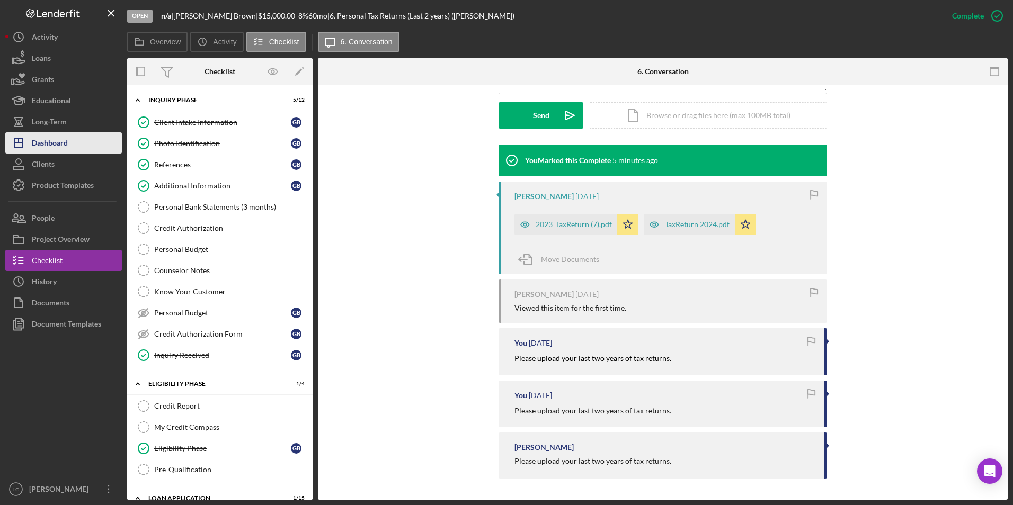
click at [62, 137] on div "Dashboard" at bounding box center [50, 144] width 36 height 24
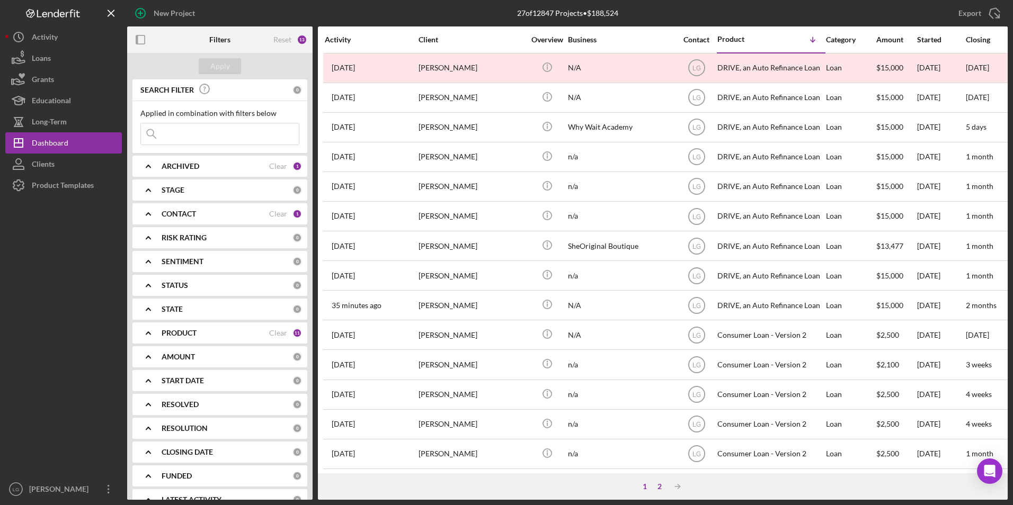
click at [657, 486] on div "2" at bounding box center [659, 487] width 15 height 8
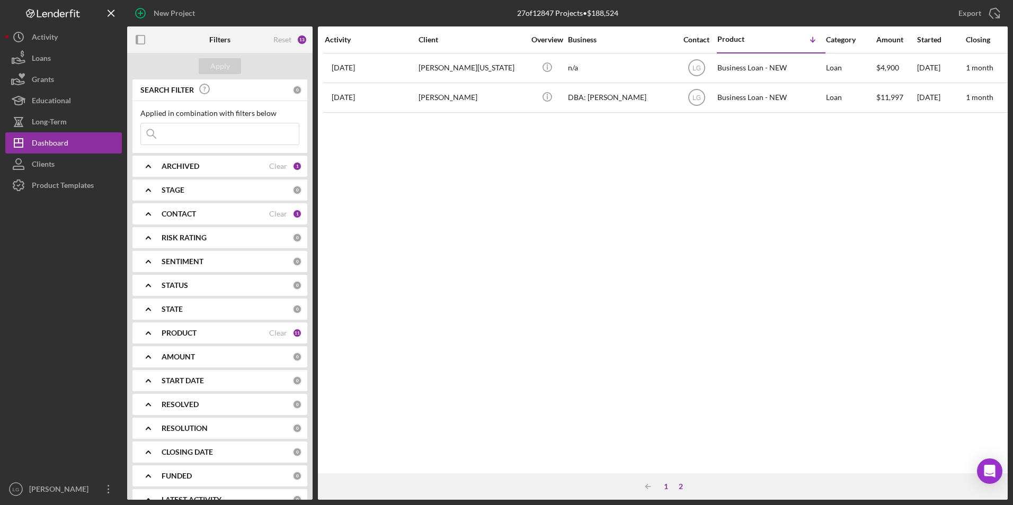
click at [663, 489] on div "1" at bounding box center [666, 487] width 15 height 8
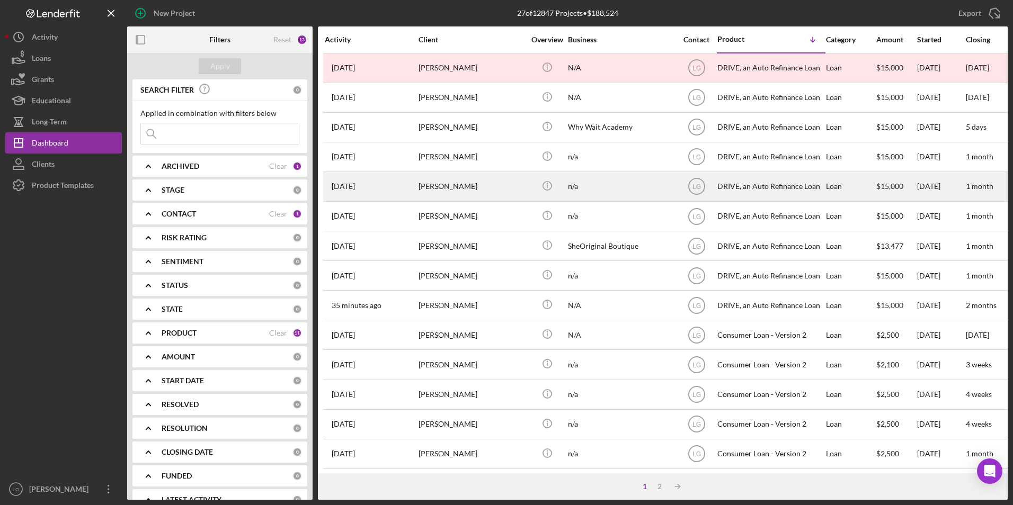
click at [447, 191] on div "[PERSON_NAME]" at bounding box center [472, 187] width 106 height 28
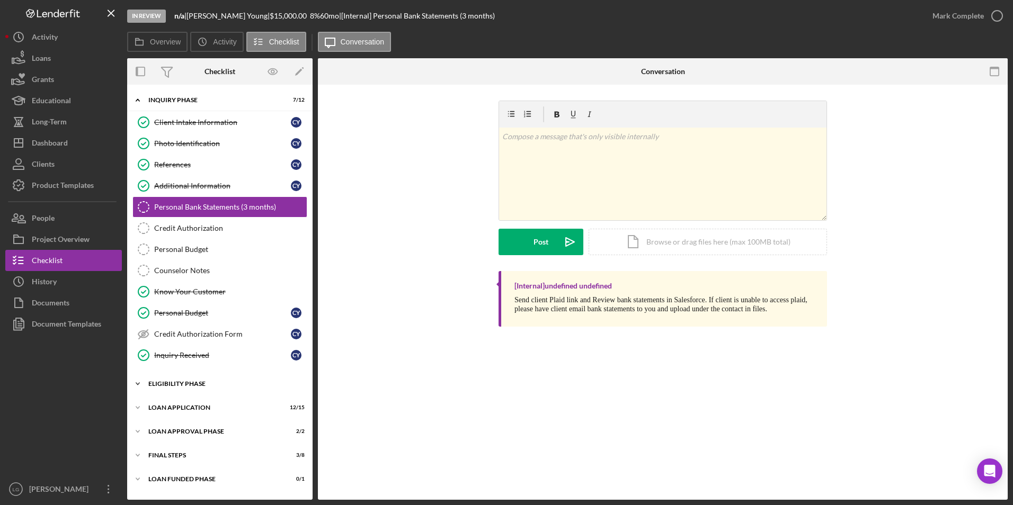
click at [193, 390] on div "Icon/Expander Eligibility Phase 3 / 4" at bounding box center [219, 384] width 185 height 21
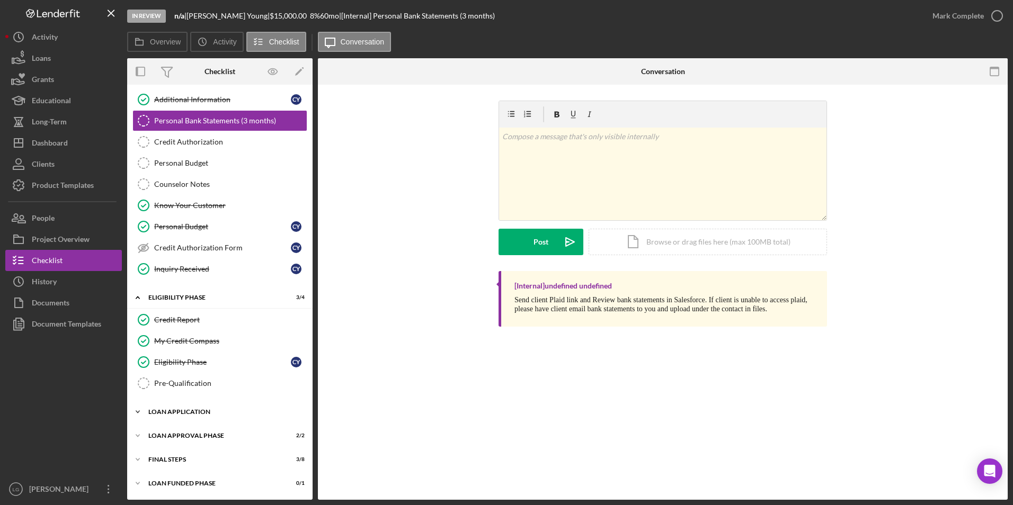
click at [189, 409] on div "Loan Application" at bounding box center [223, 412] width 151 height 6
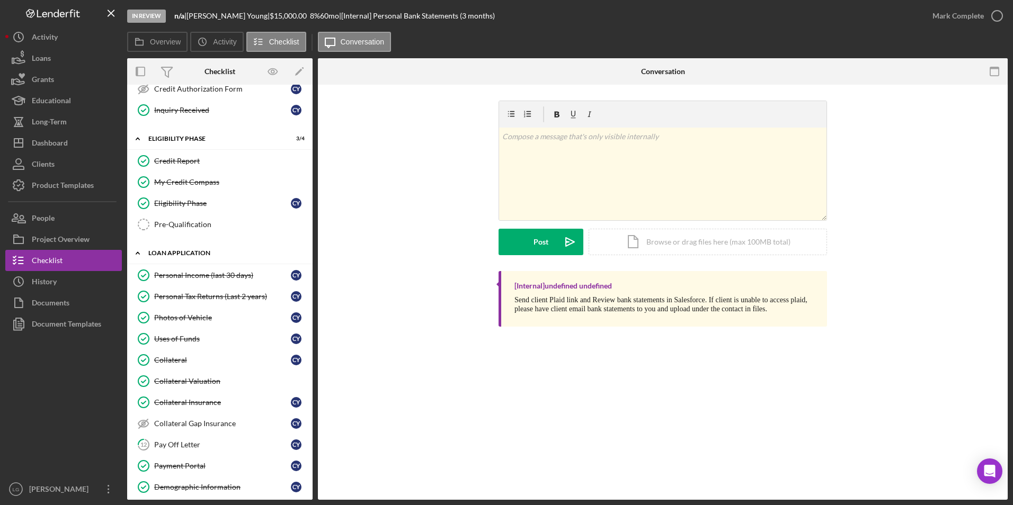
scroll to position [410, 0]
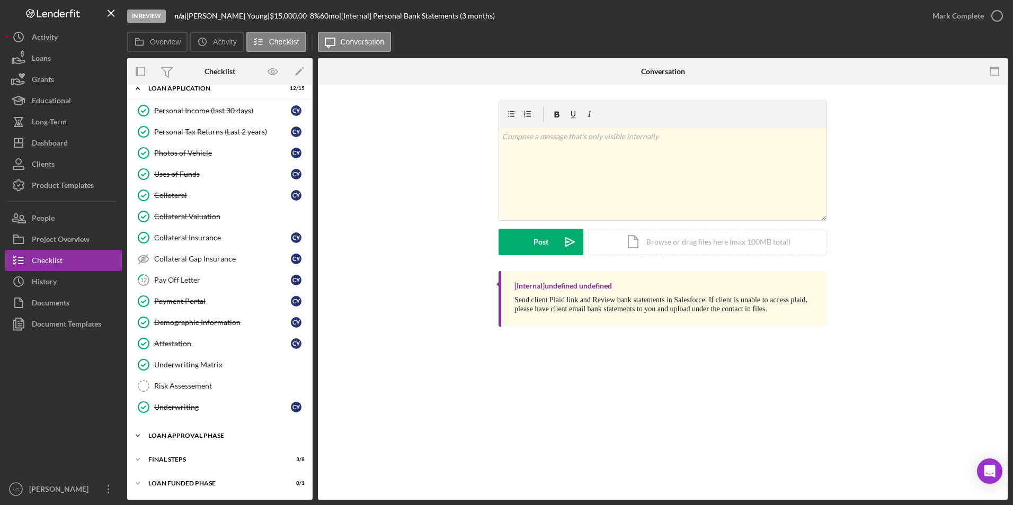
click at [183, 434] on div "Loan Approval Phase" at bounding box center [223, 436] width 151 height 6
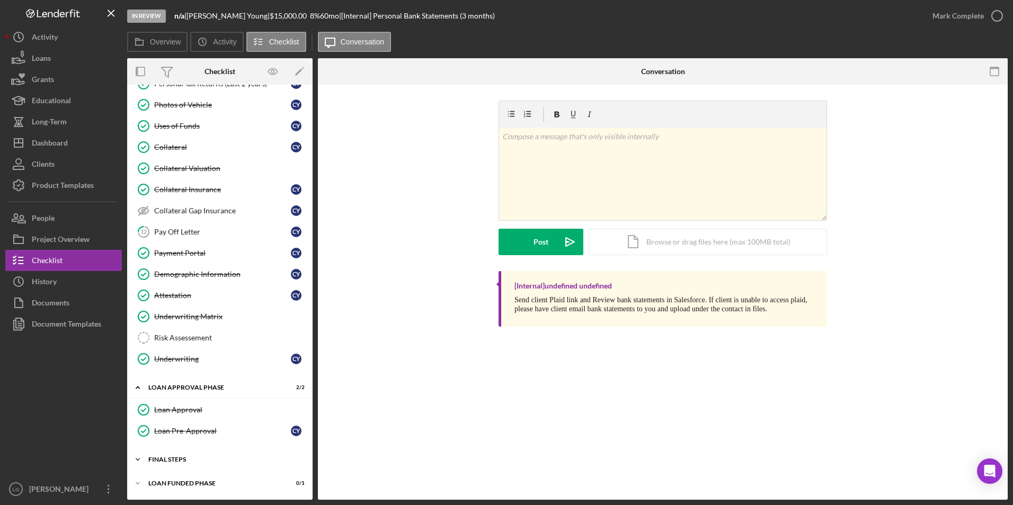
click at [180, 460] on div "FINAL STEPS" at bounding box center [223, 460] width 151 height 6
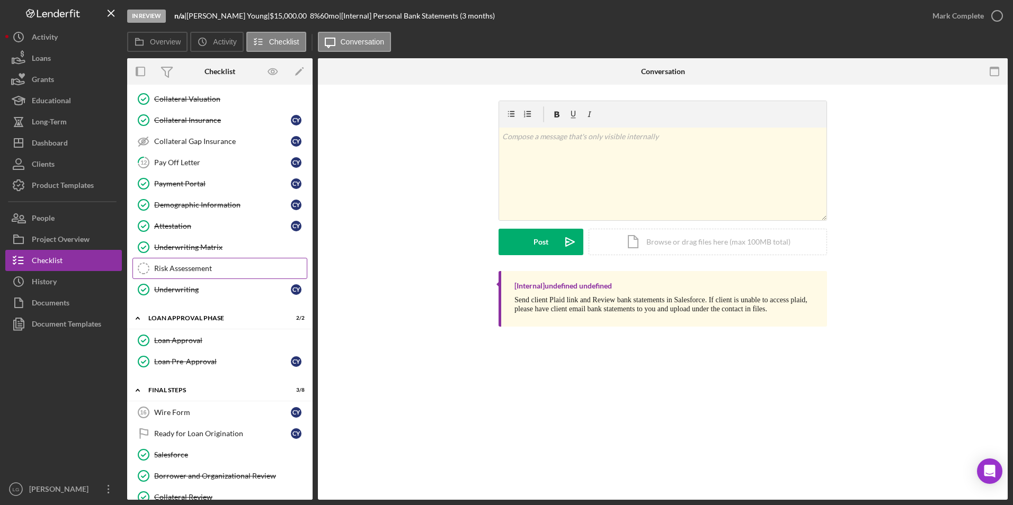
scroll to position [369, 0]
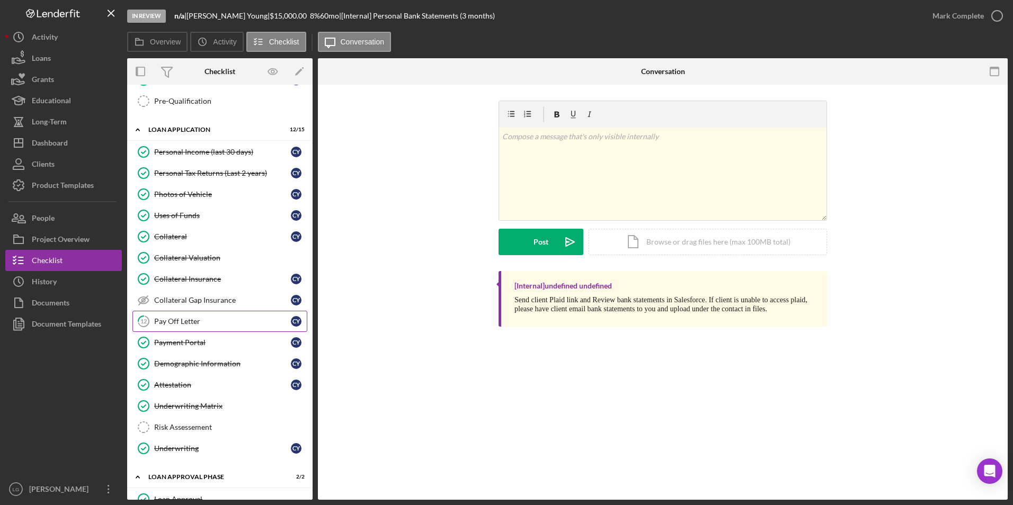
click at [174, 327] on link "12 Pay Off Letter C Y" at bounding box center [219, 321] width 175 height 21
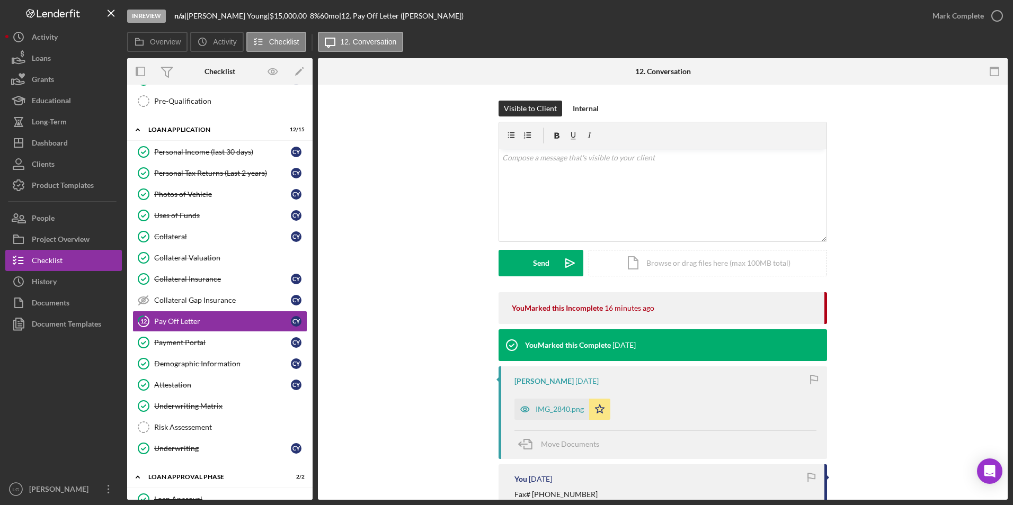
scroll to position [157, 0]
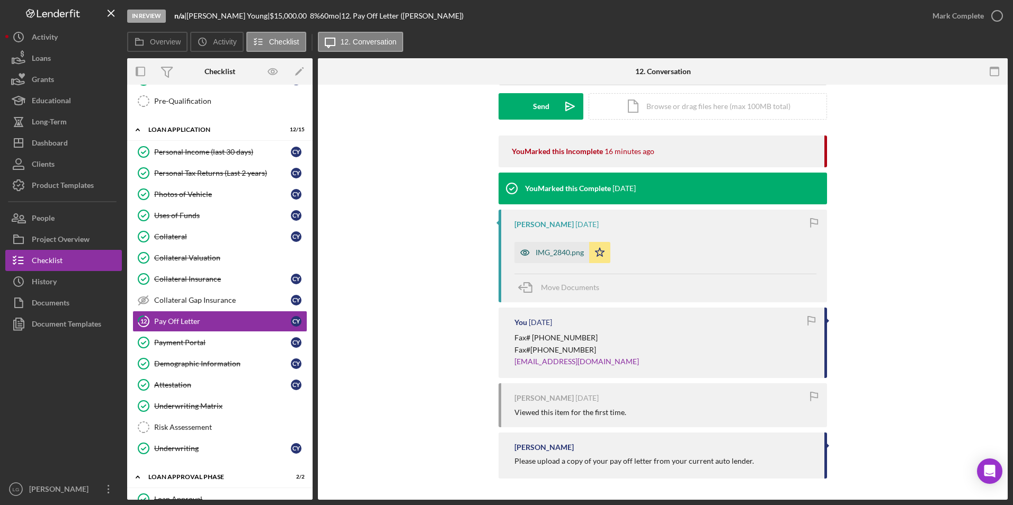
click at [556, 251] on div "IMG_2840.png" at bounding box center [560, 252] width 48 height 8
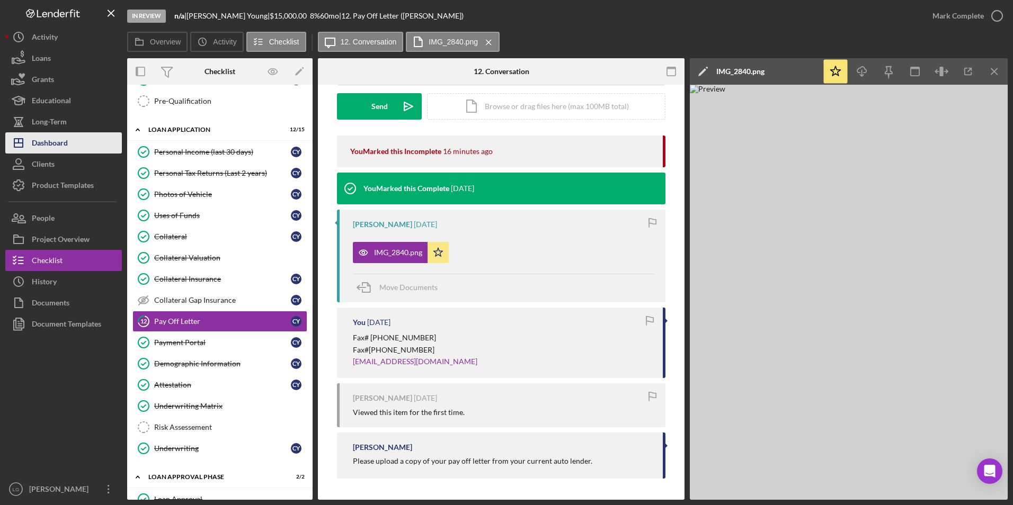
click at [57, 142] on div "Dashboard" at bounding box center [50, 144] width 36 height 24
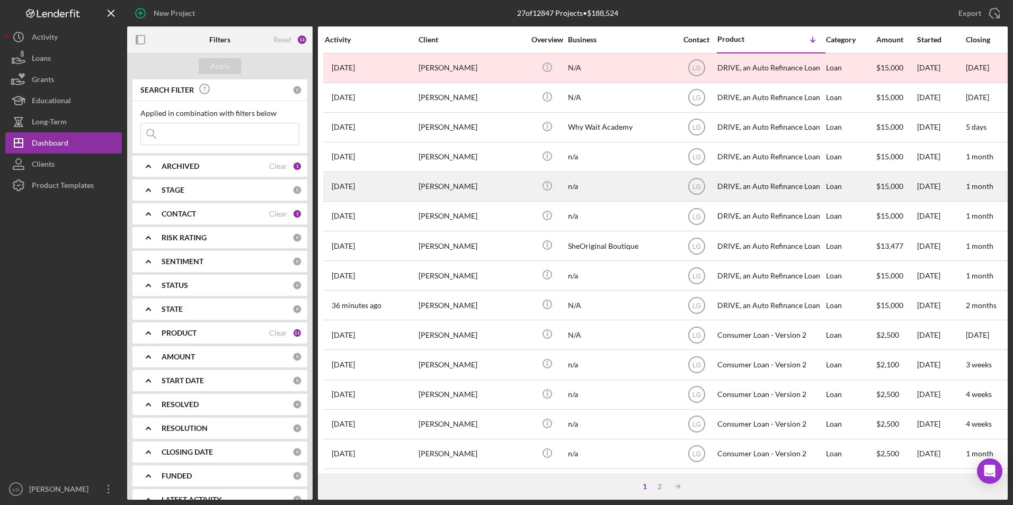
click at [432, 185] on div "[PERSON_NAME]" at bounding box center [472, 187] width 106 height 28
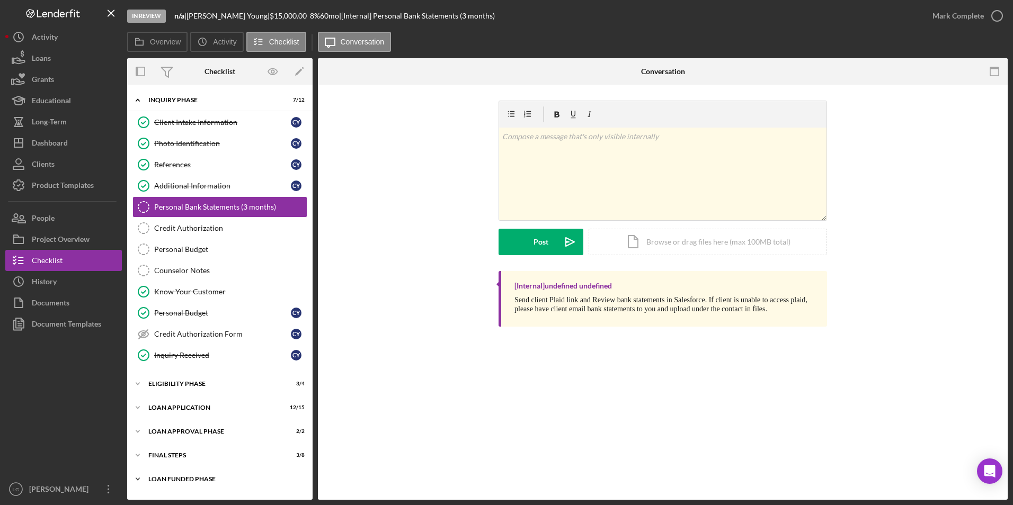
click at [186, 478] on div "Loan Funded Phase" at bounding box center [223, 479] width 151 height 6
drag, startPoint x: 177, startPoint y: 455, endPoint x: 170, endPoint y: 429, distance: 27.0
click at [177, 455] on div "FINAL STEPS" at bounding box center [213, 455] width 130 height 6
drag, startPoint x: 170, startPoint y: 429, endPoint x: 166, endPoint y: 404, distance: 25.2
click at [170, 429] on div "Loan Approval Phase" at bounding box center [213, 432] width 130 height 6
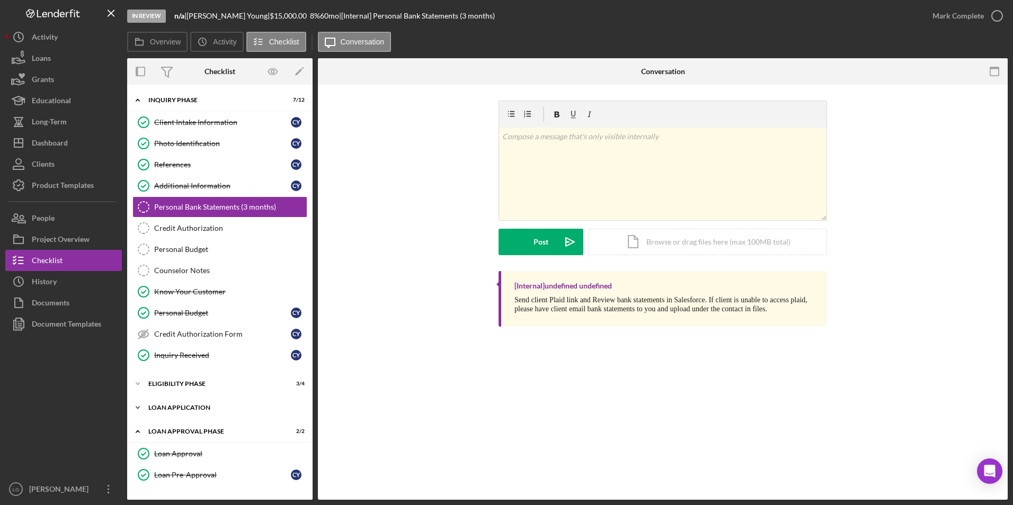
click at [166, 401] on div "Icon/Expander Loan Application 12 / 15" at bounding box center [219, 407] width 185 height 21
click at [166, 382] on div "Eligibility Phase" at bounding box center [223, 384] width 151 height 6
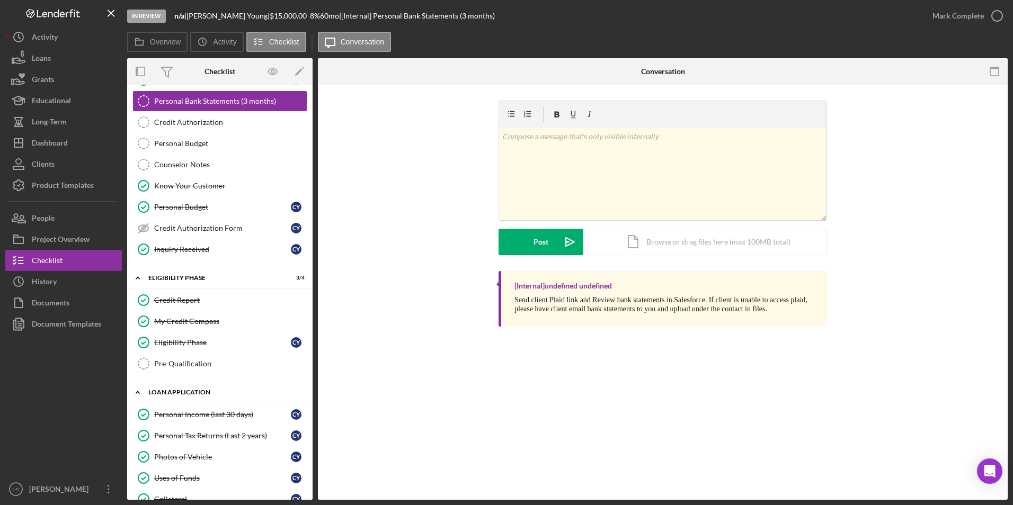
scroll to position [265, 0]
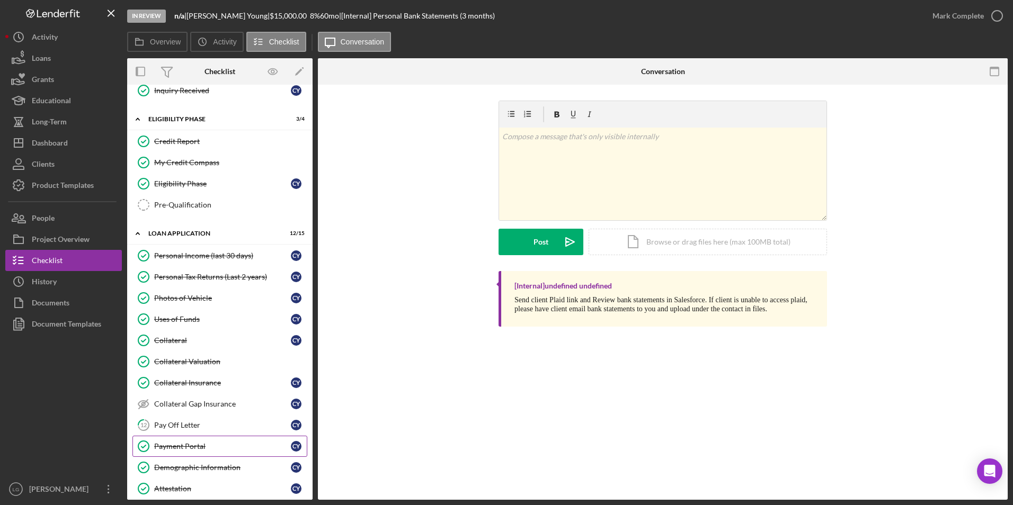
drag, startPoint x: 196, startPoint y: 428, endPoint x: 199, endPoint y: 448, distance: 20.8
click at [196, 428] on div "Pay Off Letter" at bounding box center [222, 425] width 137 height 8
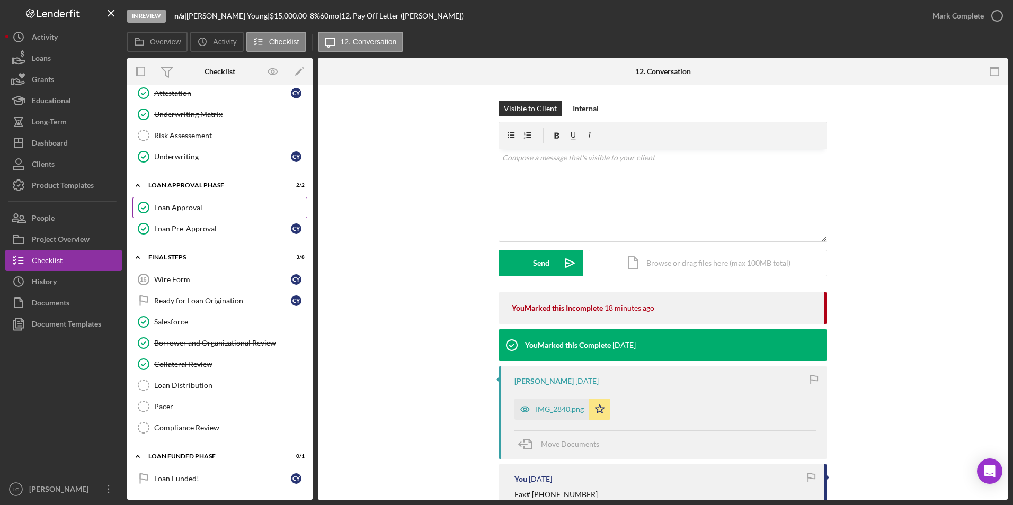
scroll to position [449, 0]
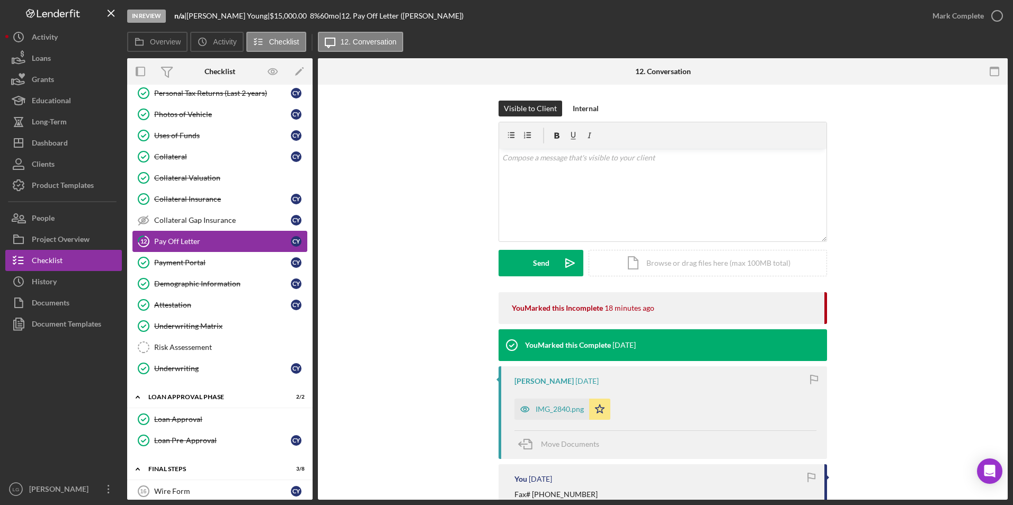
click at [190, 244] on div "Pay Off Letter" at bounding box center [222, 241] width 137 height 8
click at [206, 187] on link "Collateral Valuation Collateral Valuation" at bounding box center [219, 177] width 175 height 21
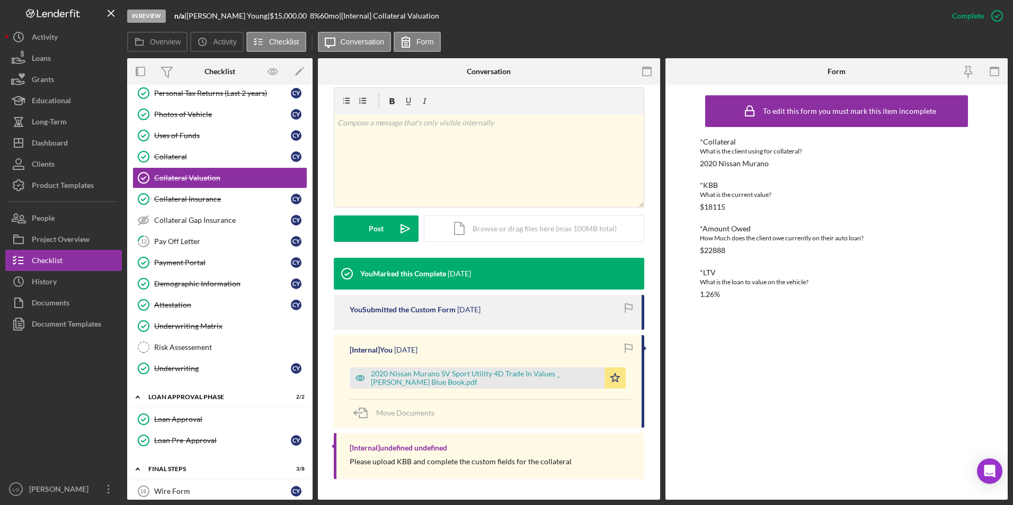
scroll to position [159, 0]
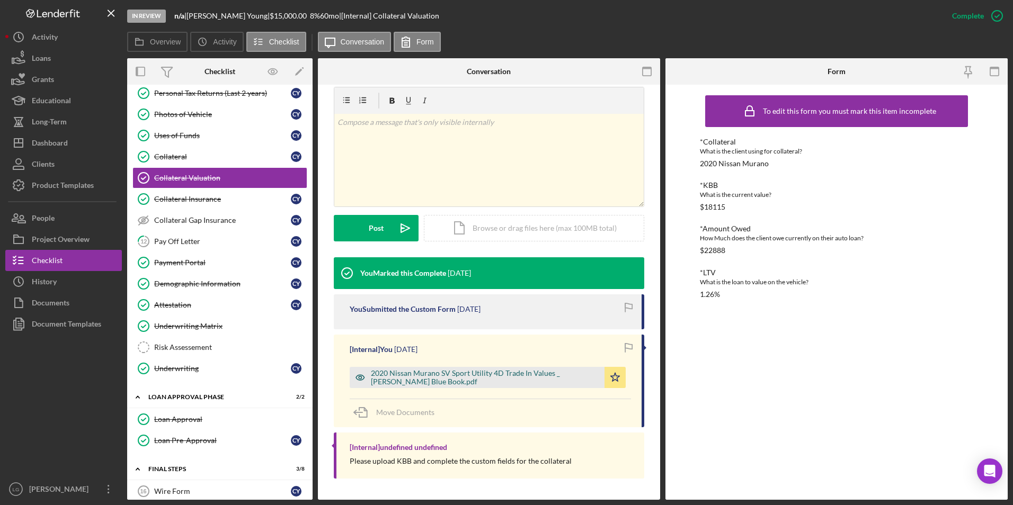
click at [550, 383] on div "2020 Nissan Murano SV Sport Utility 4D Trade In Values _ Kelley Blue Book.pdf" at bounding box center [485, 377] width 228 height 17
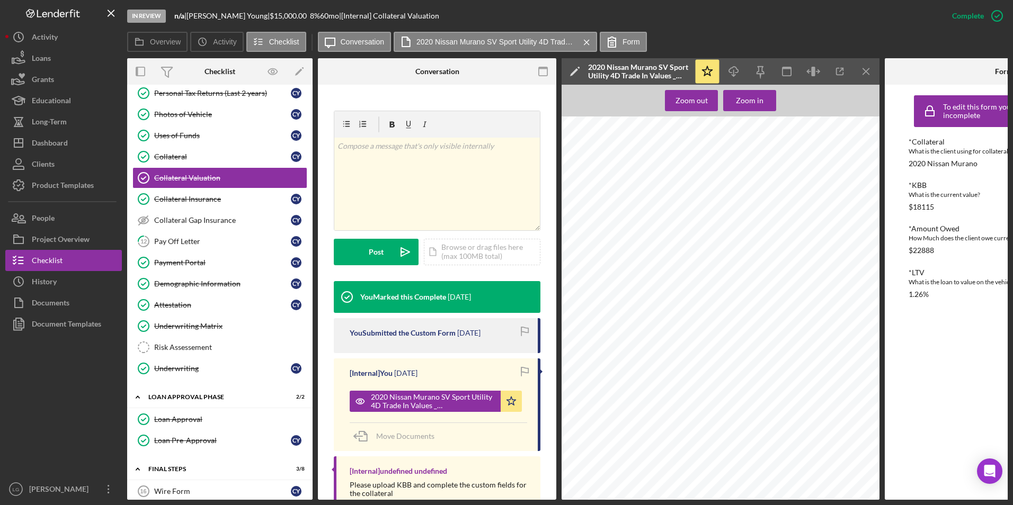
scroll to position [371, 0]
drag, startPoint x: 205, startPoint y: 328, endPoint x: 335, endPoint y: 298, distance: 133.4
click at [205, 328] on div "Underwriting Matrix" at bounding box center [230, 326] width 153 height 8
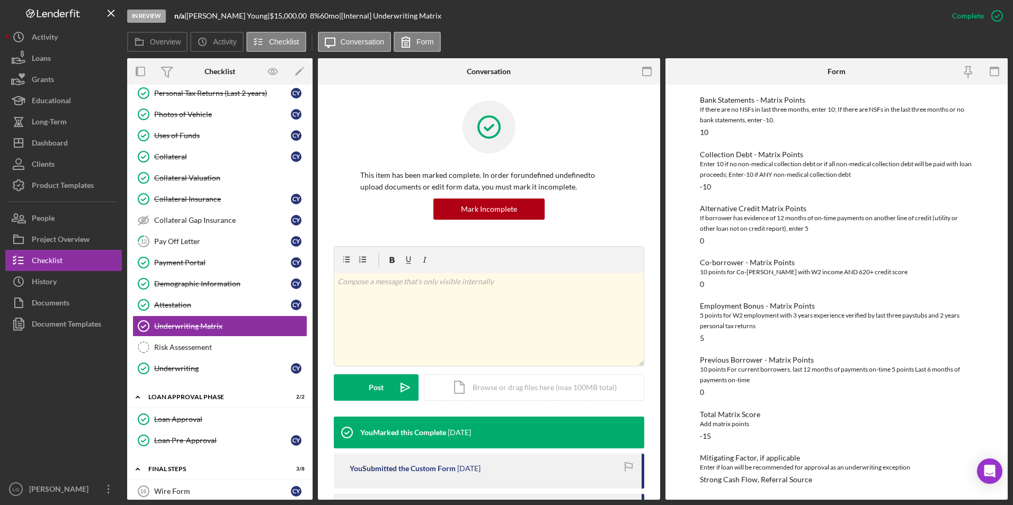
scroll to position [2, 0]
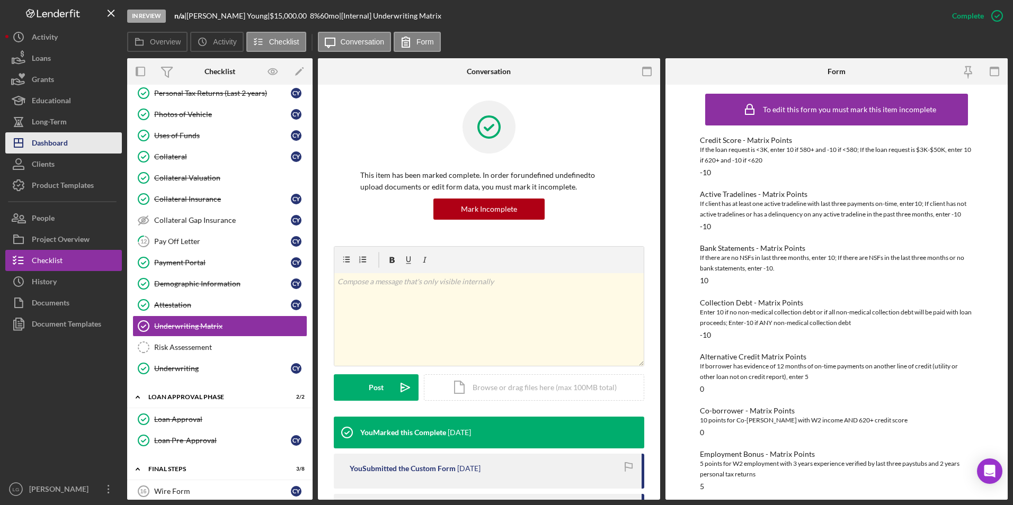
click at [46, 139] on div "Dashboard" at bounding box center [50, 144] width 36 height 24
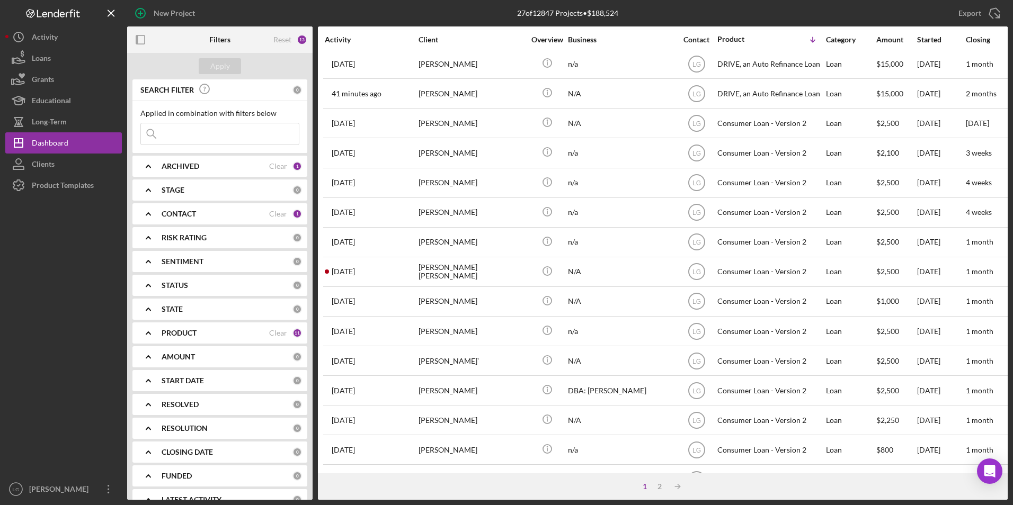
scroll to position [336, 0]
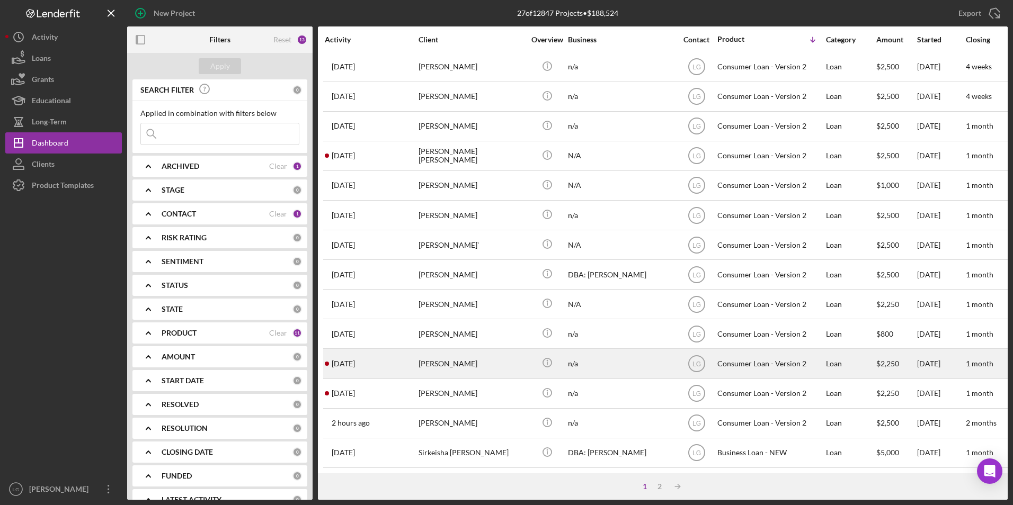
click at [467, 350] on div "[PERSON_NAME]" at bounding box center [472, 364] width 106 height 28
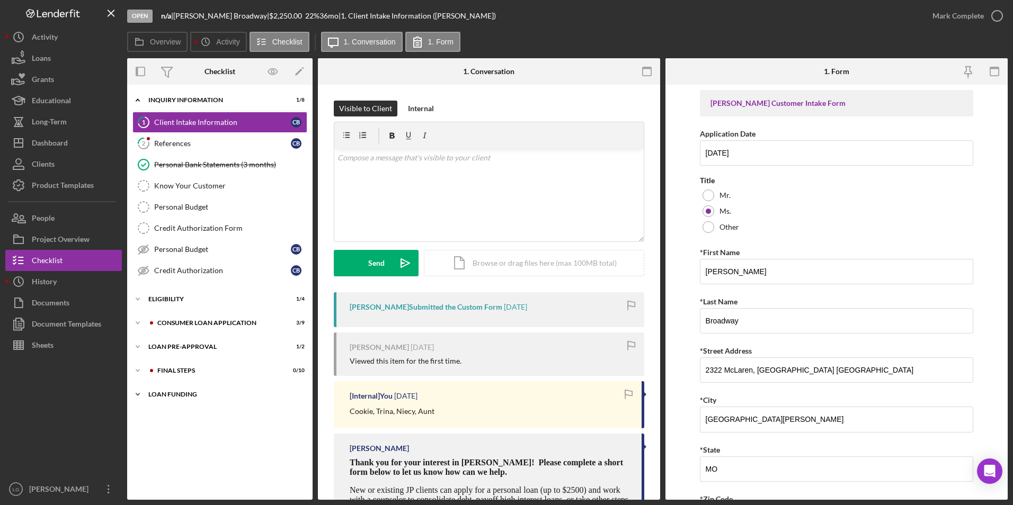
click at [164, 393] on div "Loan Funding" at bounding box center [223, 395] width 151 height 6
drag, startPoint x: 164, startPoint y: 373, endPoint x: 164, endPoint y: 348, distance: 24.9
click at [164, 370] on div "FINAL STEPS" at bounding box center [217, 371] width 121 height 6
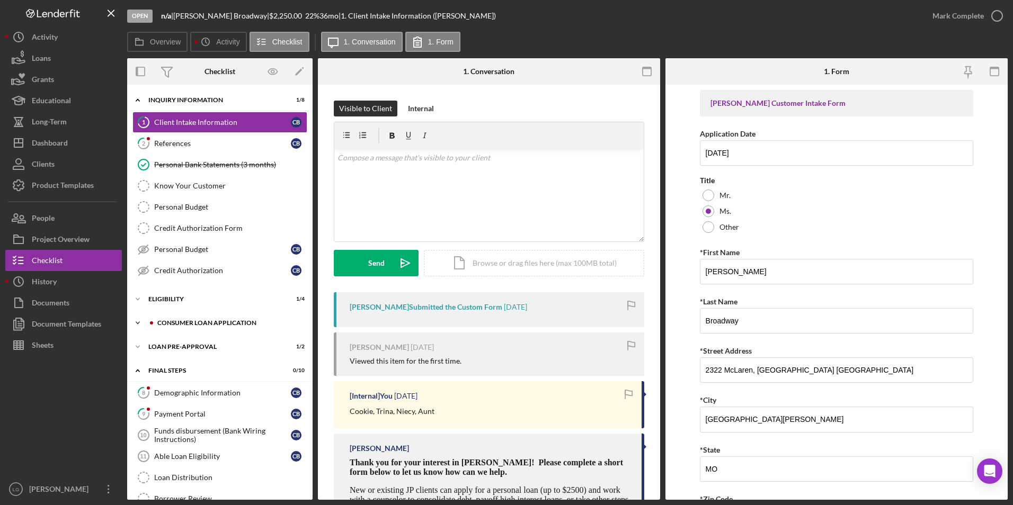
drag, startPoint x: 164, startPoint y: 348, endPoint x: 171, endPoint y: 325, distance: 23.8
click at [167, 341] on div "Icon/Expander Loan Pre-Approval 1 / 2" at bounding box center [219, 346] width 185 height 21
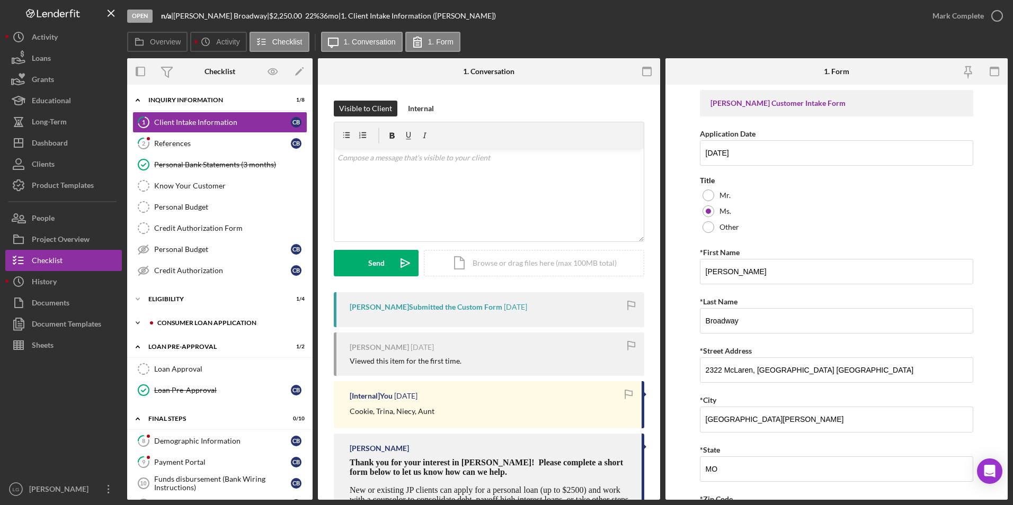
click at [171, 320] on div "Consumer Loan Application" at bounding box center [228, 323] width 142 height 6
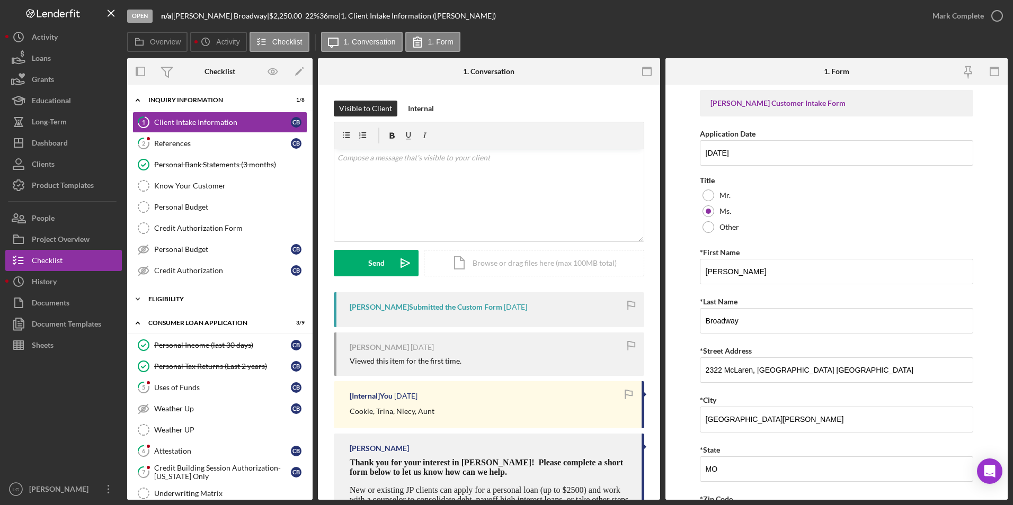
click at [173, 298] on div "Eligibility" at bounding box center [223, 299] width 151 height 6
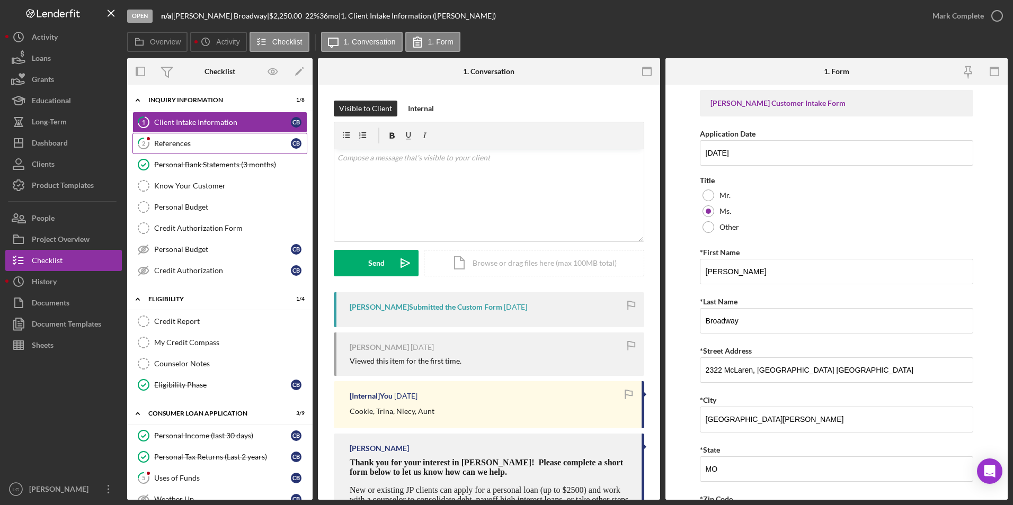
click at [167, 138] on link "2 References C B" at bounding box center [219, 143] width 175 height 21
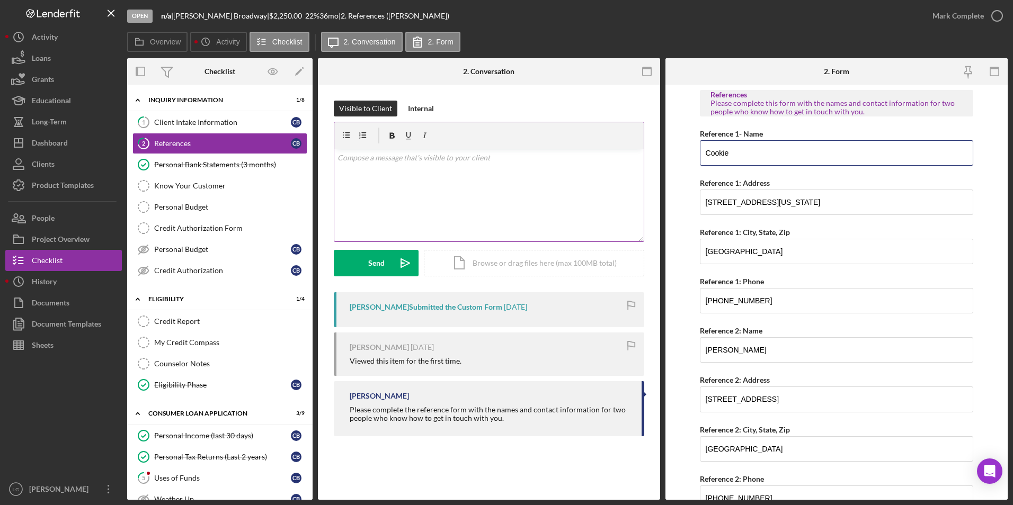
drag, startPoint x: 731, startPoint y: 149, endPoint x: 633, endPoint y: 150, distance: 97.5
click at [633, 150] on div "Overview Internal Workflow Stage Open Icon/Dropdown Arrow Archive (can unarchiv…" at bounding box center [567, 279] width 881 height 442
click at [741, 154] on input "Fredricka graham" at bounding box center [837, 152] width 274 height 25
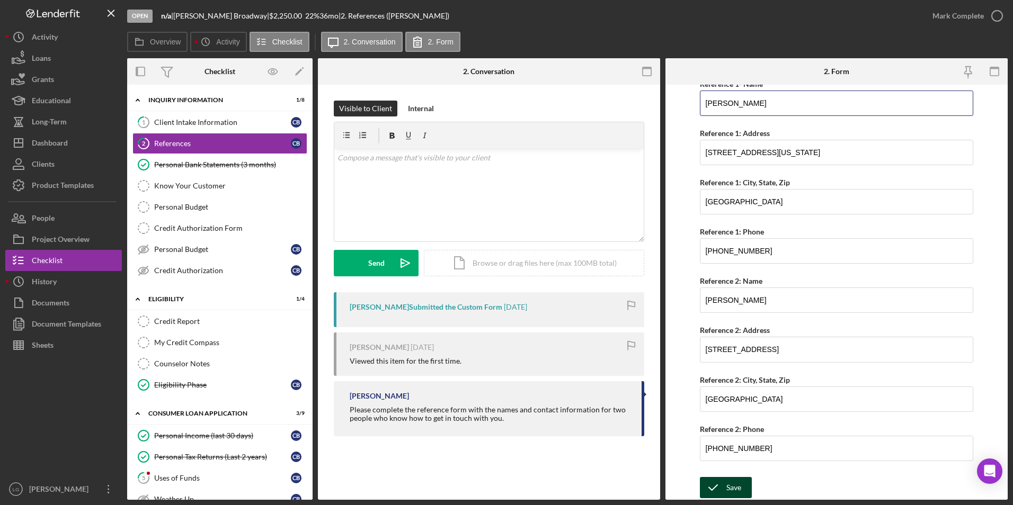
type input "Fredricka Graham"
click at [737, 481] on div "Save" at bounding box center [733, 487] width 15 height 21
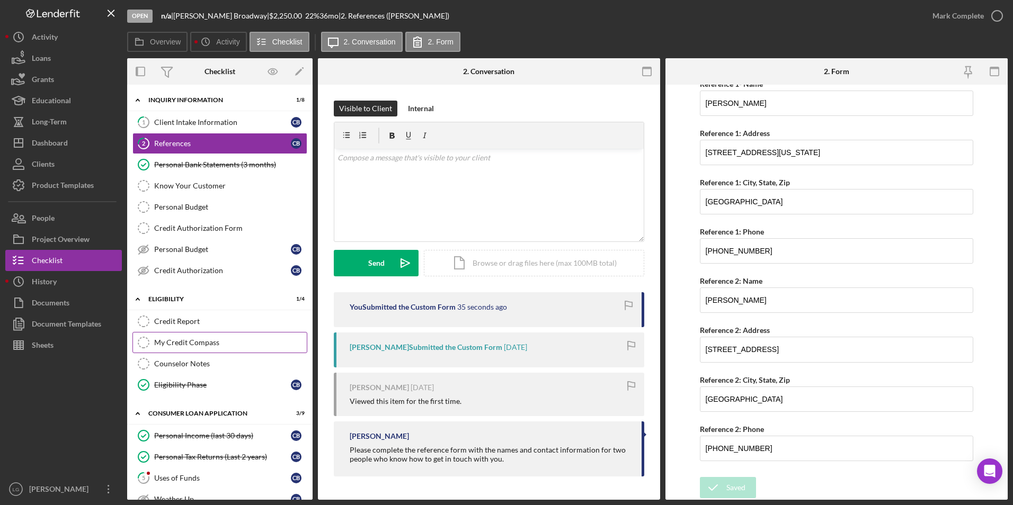
scroll to position [159, 0]
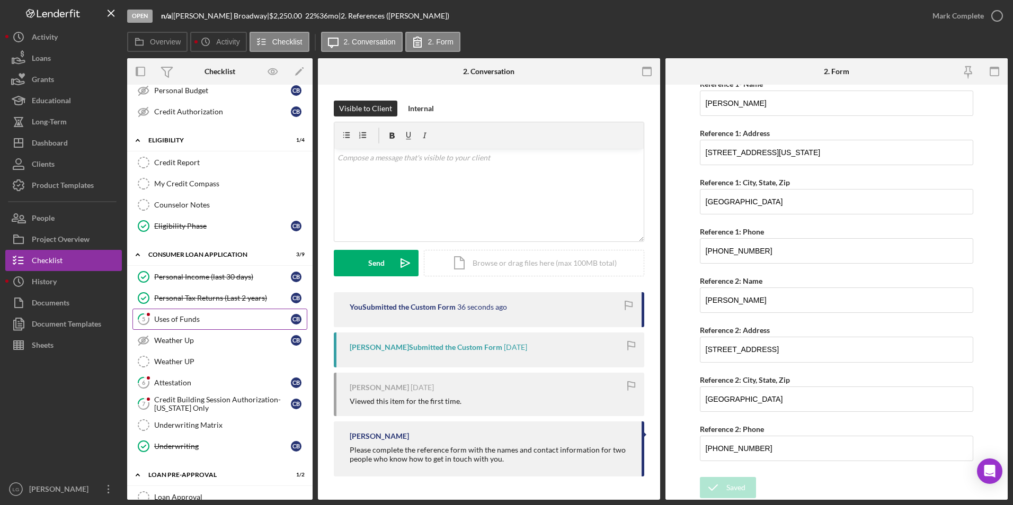
drag, startPoint x: 184, startPoint y: 310, endPoint x: 229, endPoint y: 303, distance: 45.6
click at [185, 310] on link "5 Uses of Funds C B" at bounding box center [219, 319] width 175 height 21
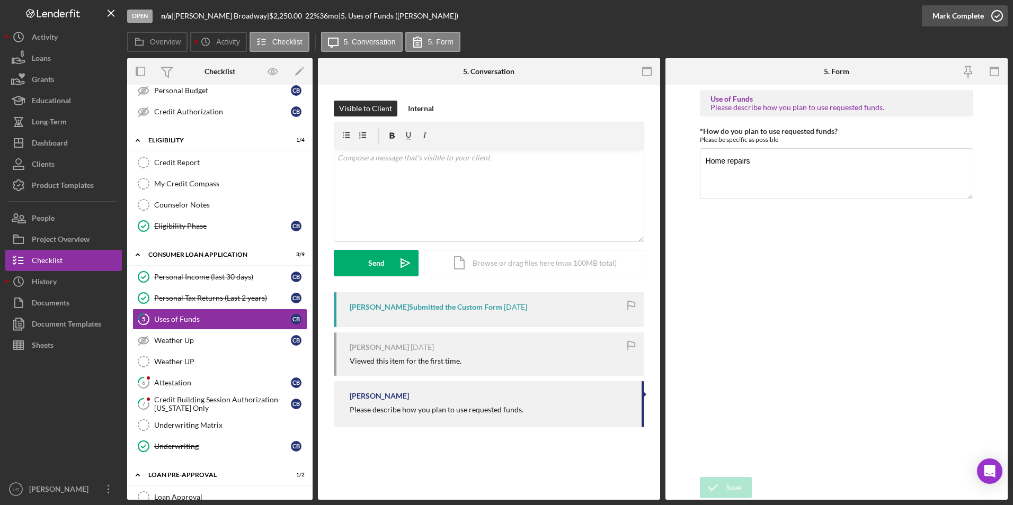
click at [958, 12] on div "Mark Complete" at bounding box center [957, 15] width 51 height 21
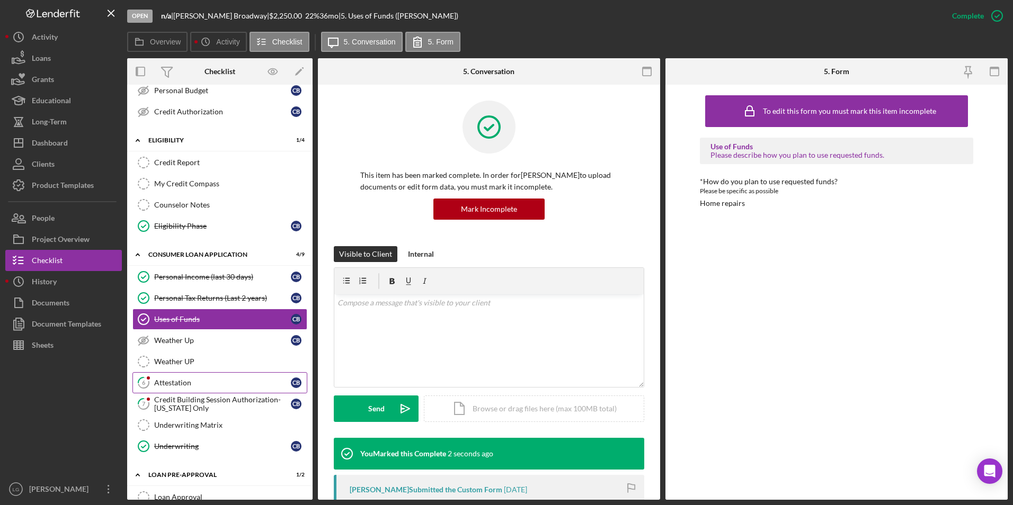
click at [175, 378] on link "6 Attestation C B" at bounding box center [219, 382] width 175 height 21
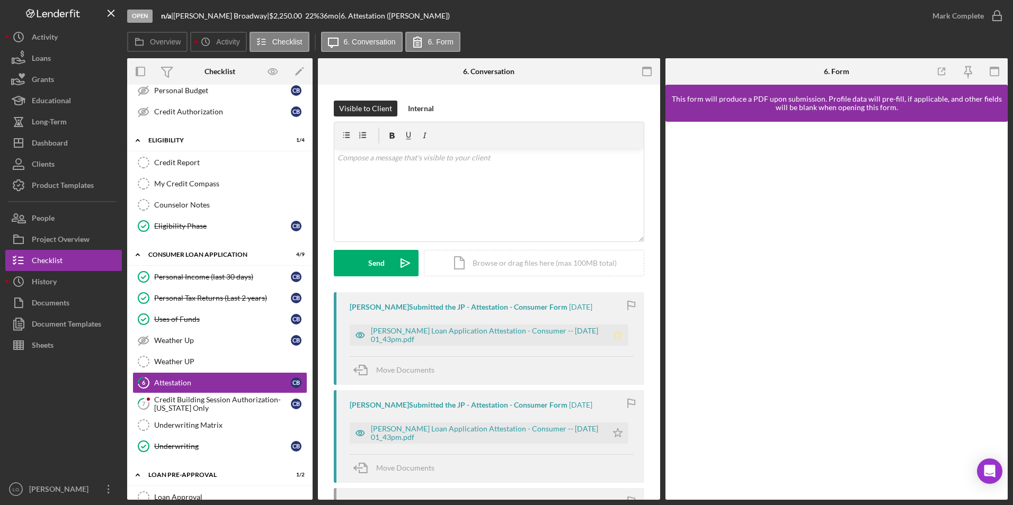
click at [608, 333] on icon "Icon/Star" at bounding box center [617, 335] width 21 height 21
click at [942, 13] on div "Mark Complete" at bounding box center [957, 15] width 51 height 21
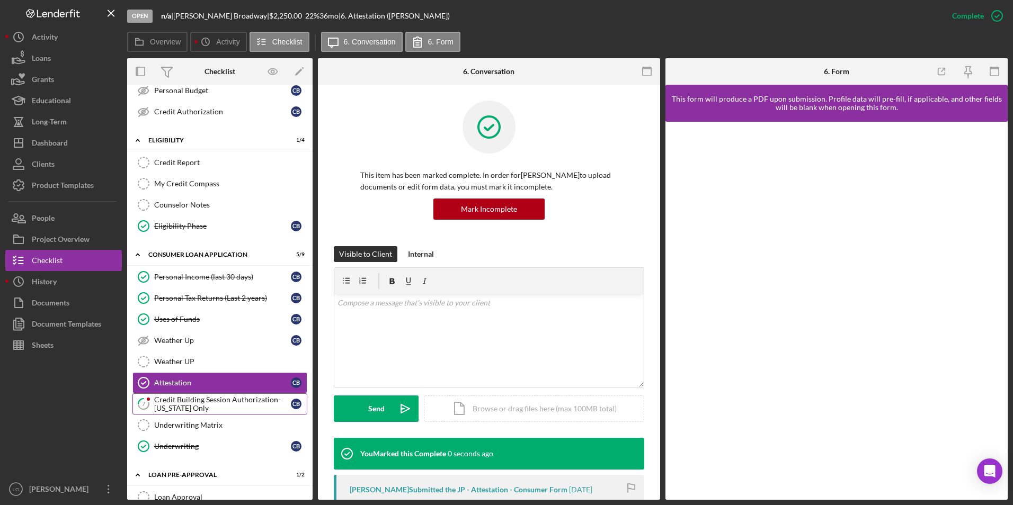
click at [227, 401] on div "Credit Building Session Authorization- [US_STATE] Only" at bounding box center [222, 404] width 137 height 17
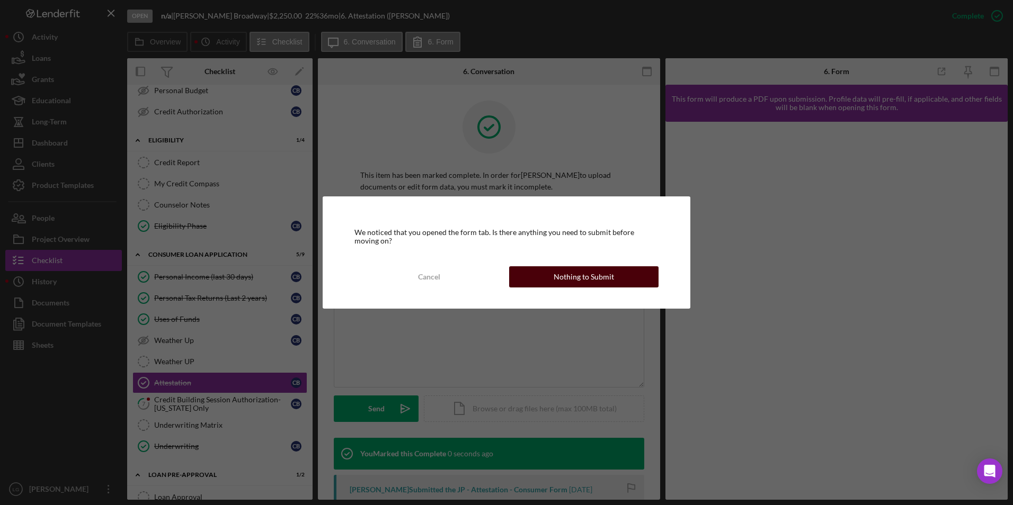
click at [600, 277] on div "Nothing to Submit" at bounding box center [584, 276] width 60 height 21
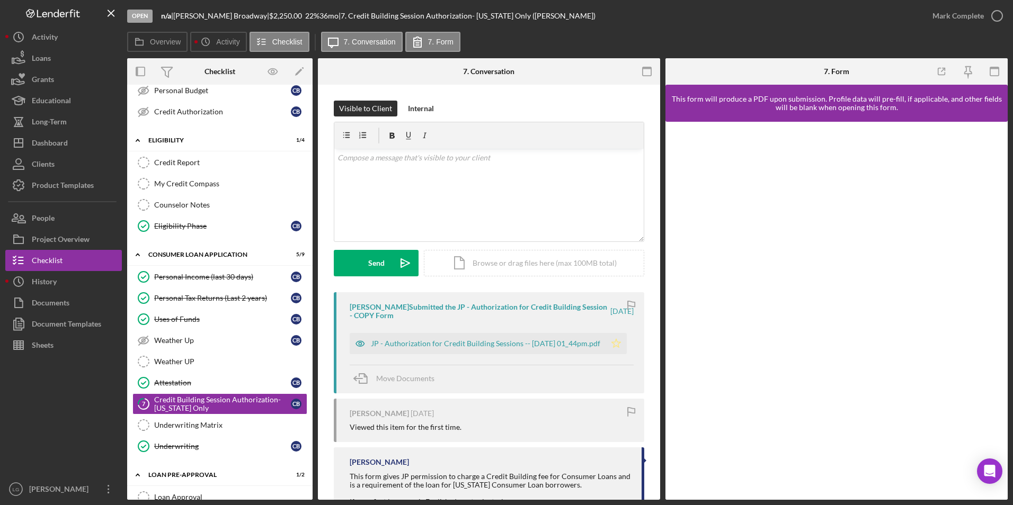
click at [612, 343] on polygon "button" at bounding box center [616, 343] width 9 height 8
click at [959, 11] on div "Mark Complete" at bounding box center [957, 15] width 51 height 21
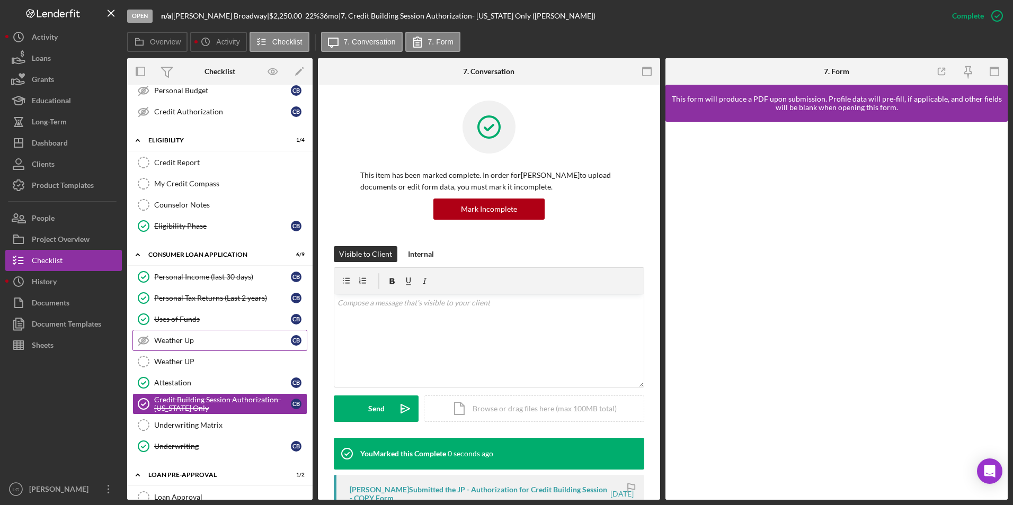
scroll to position [318, 0]
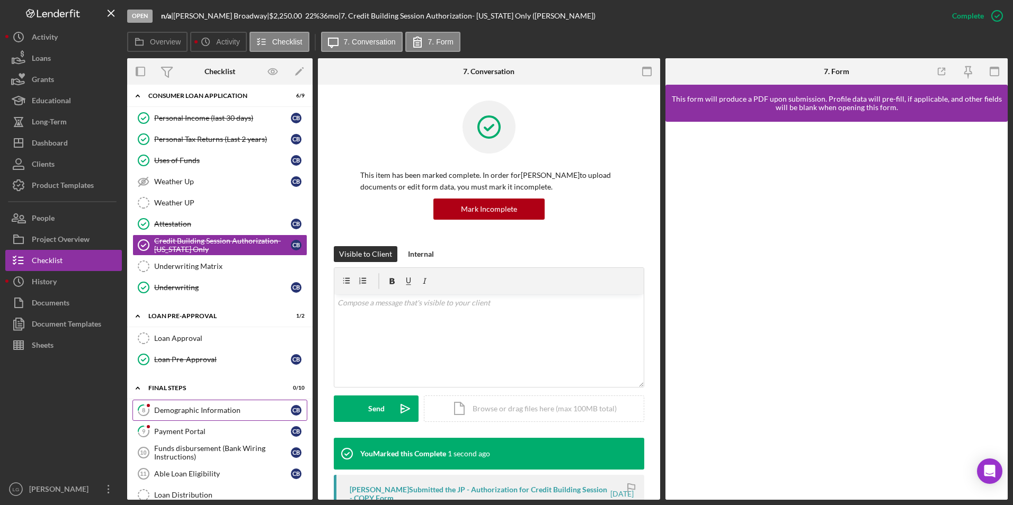
click at [178, 406] on div "Demographic Information" at bounding box center [222, 410] width 137 height 8
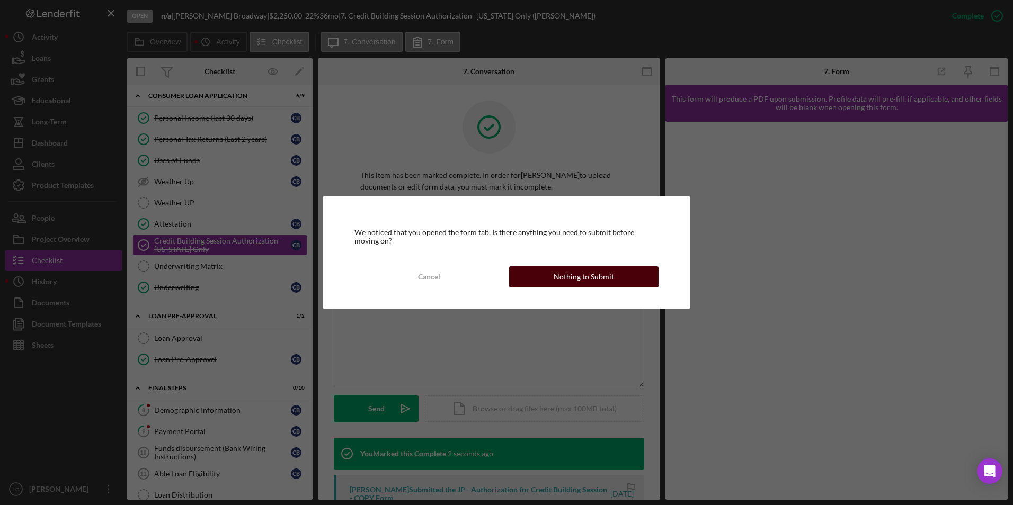
click at [636, 282] on button "Nothing to Submit" at bounding box center [583, 276] width 149 height 21
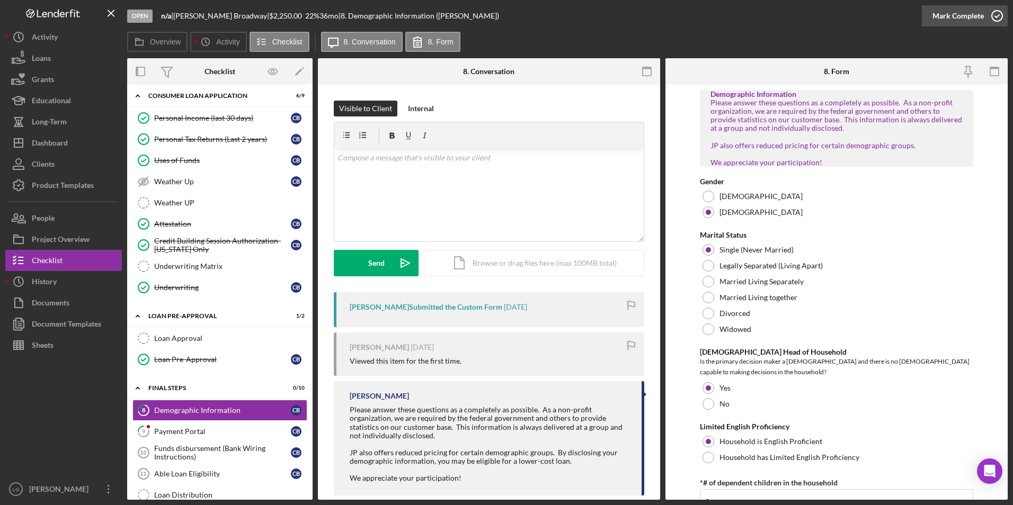
click at [958, 12] on div "Mark Complete" at bounding box center [957, 15] width 51 height 21
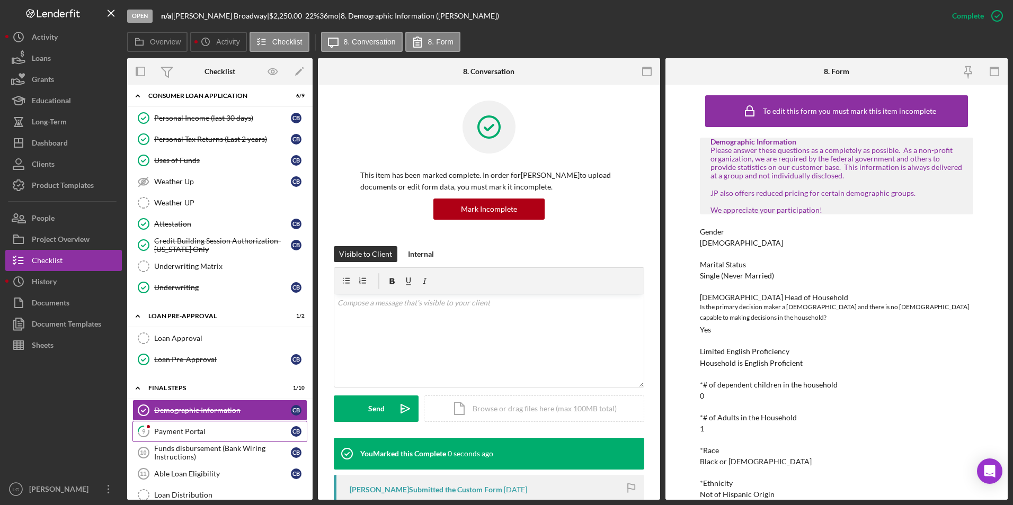
drag, startPoint x: 210, startPoint y: 427, endPoint x: 216, endPoint y: 426, distance: 5.9
click at [210, 426] on link "9 Payment Portal C B" at bounding box center [219, 431] width 175 height 21
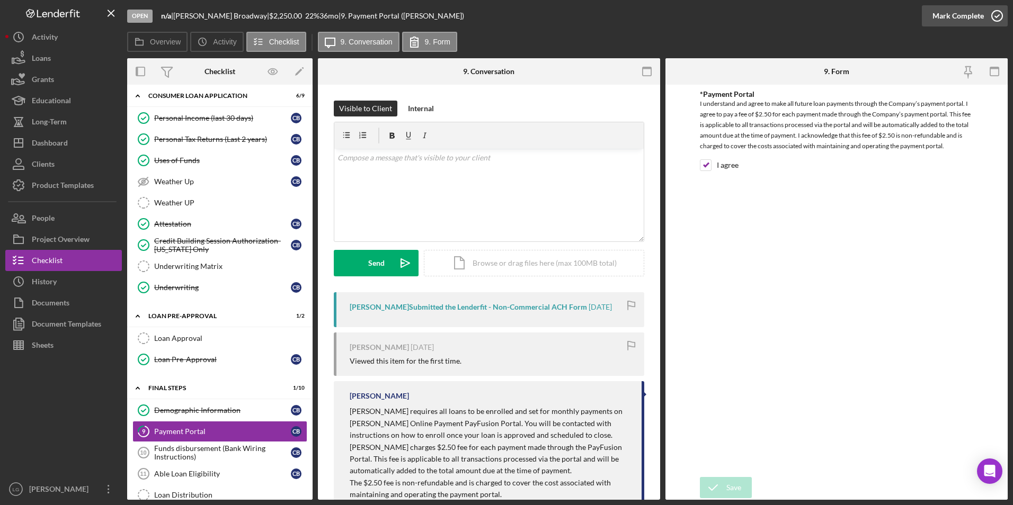
click at [957, 16] on div "Mark Complete" at bounding box center [957, 15] width 51 height 21
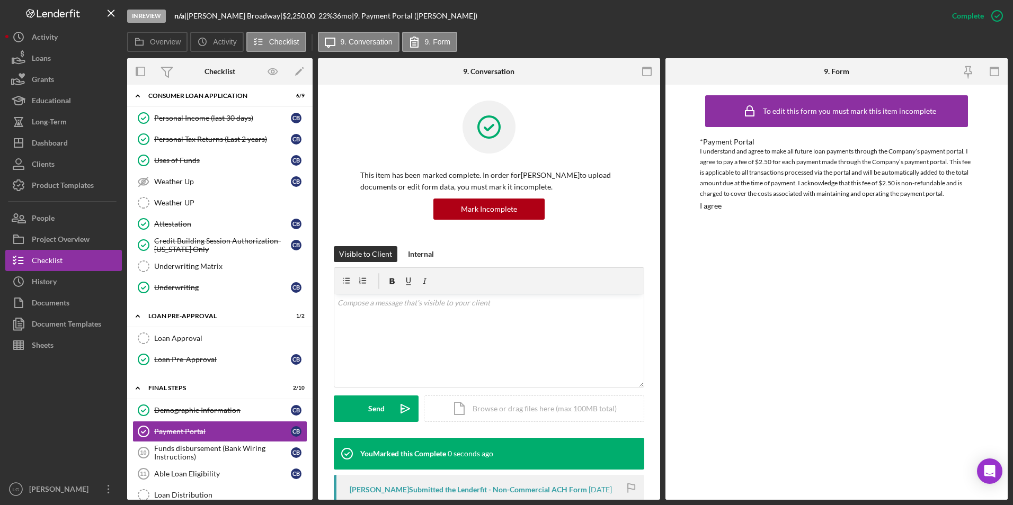
scroll to position [477, 0]
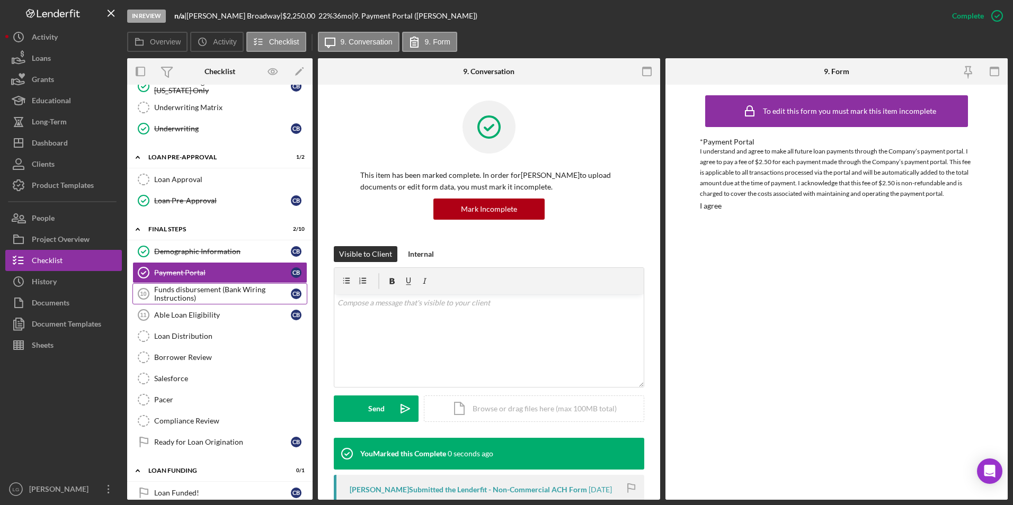
click at [202, 287] on div "Funds disbursement (Bank Wiring Instructions)" at bounding box center [222, 294] width 137 height 17
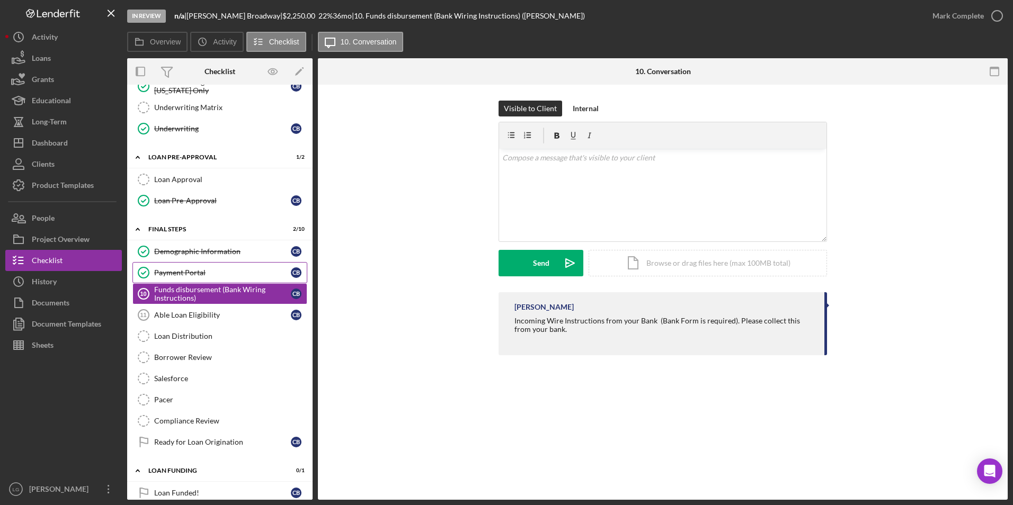
click at [192, 272] on div "Payment Portal" at bounding box center [222, 273] width 137 height 8
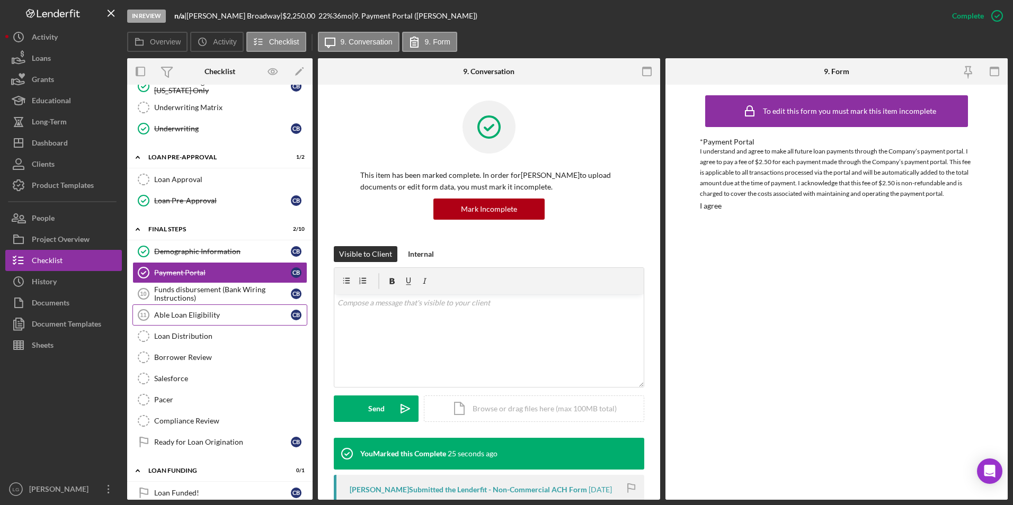
click at [180, 314] on div "Able Loan Eligibility" at bounding box center [222, 315] width 137 height 8
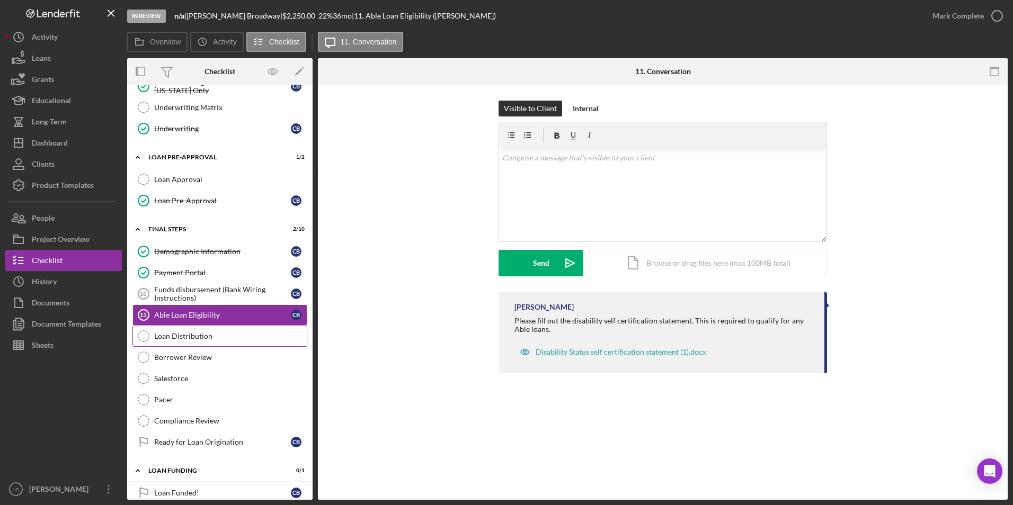
click at [180, 337] on div "Loan Distribution" at bounding box center [230, 336] width 153 height 8
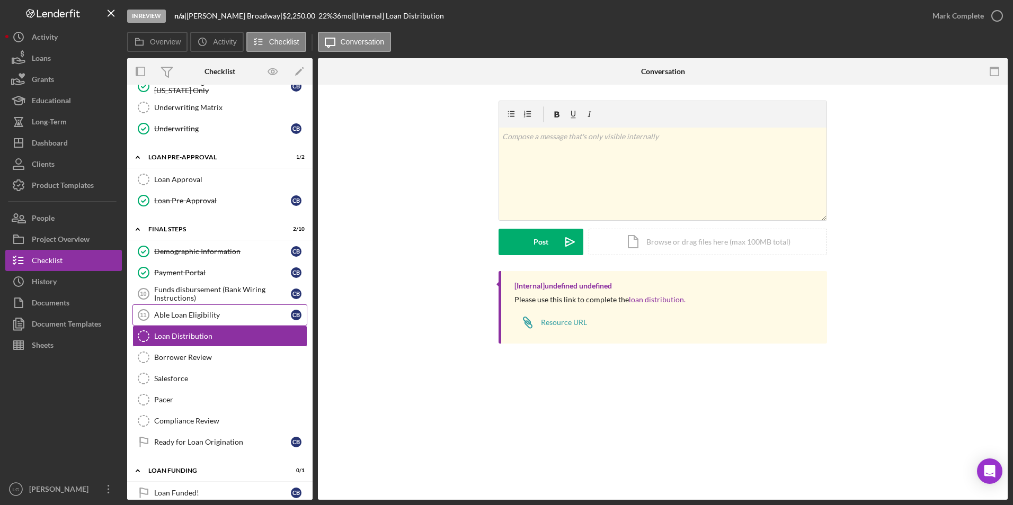
click at [186, 316] on div "Able Loan Eligibility" at bounding box center [222, 315] width 137 height 8
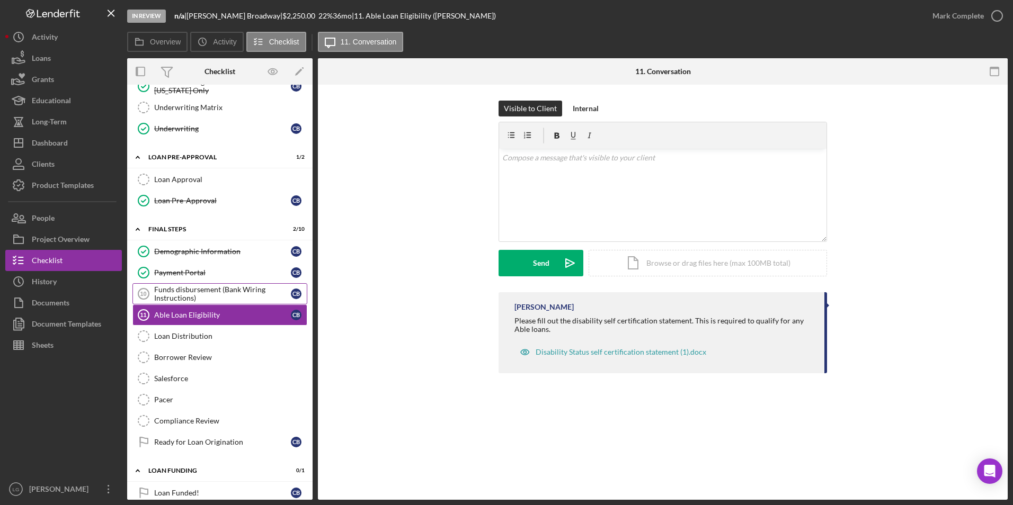
click at [188, 289] on div "Funds disbursement (Bank Wiring Instructions)" at bounding box center [222, 294] width 137 height 17
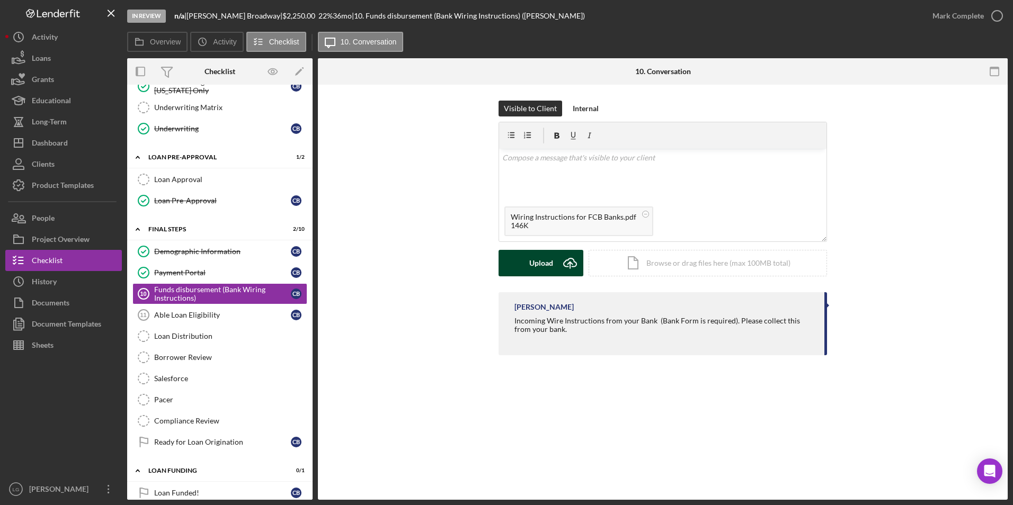
click at [534, 265] on div "Upload" at bounding box center [541, 263] width 24 height 26
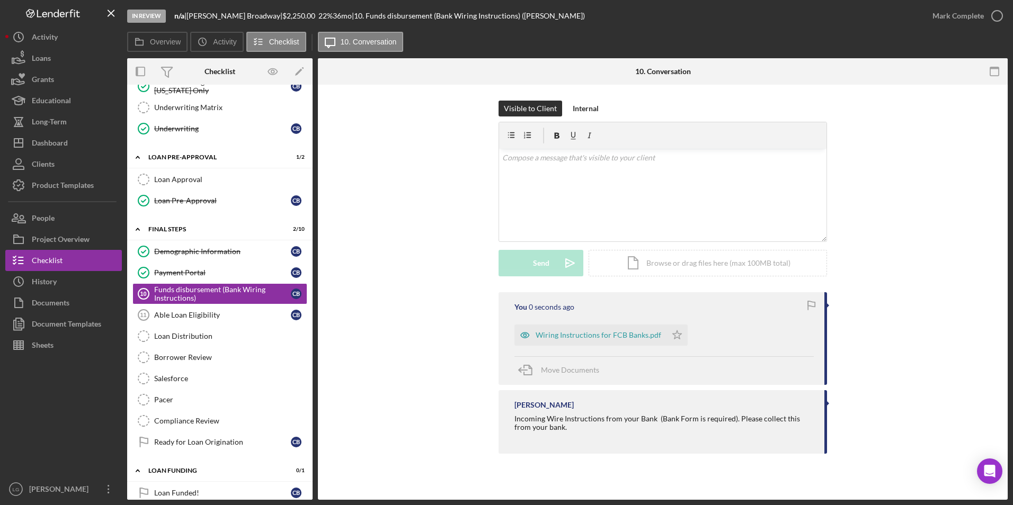
click at [672, 331] on icon "Icon/Star" at bounding box center [676, 335] width 21 height 21
click at [948, 16] on div "Mark Complete" at bounding box center [957, 15] width 51 height 21
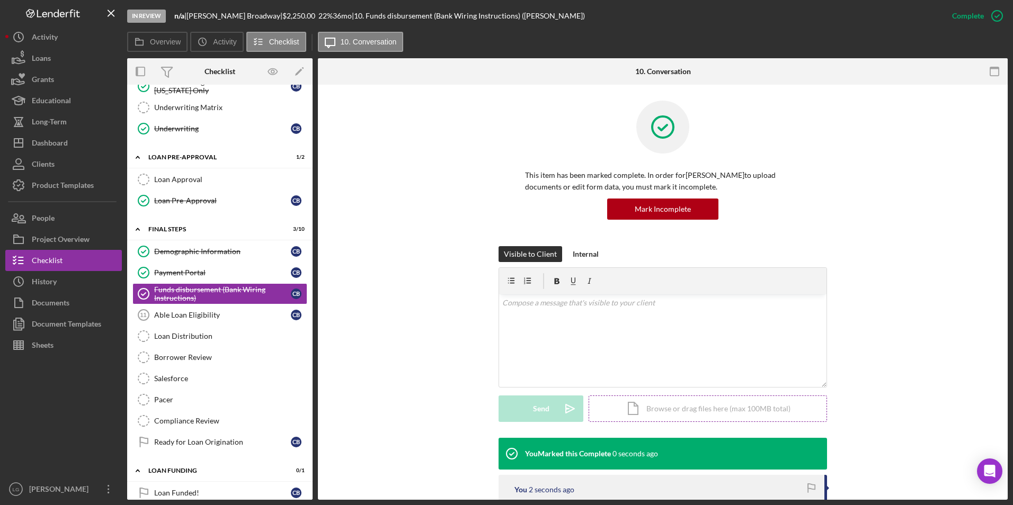
scroll to position [157, 0]
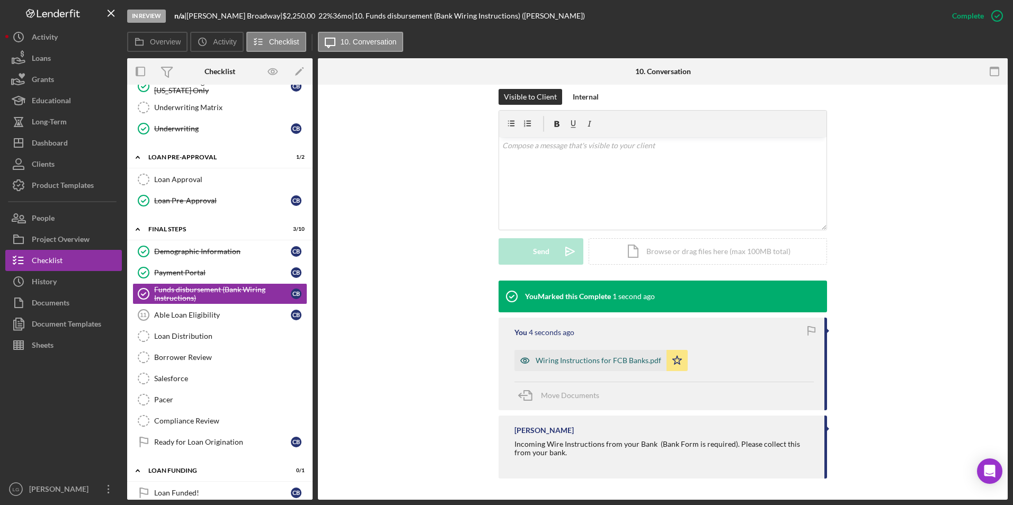
click at [571, 358] on div "Wiring Instructions for FCB Banks.pdf" at bounding box center [599, 361] width 126 height 8
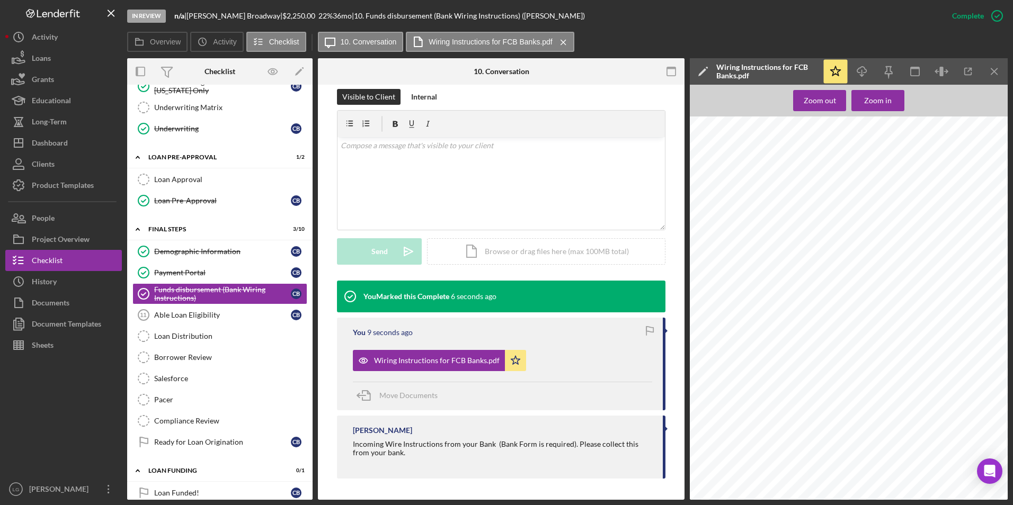
scroll to position [44, 0]
click at [214, 324] on link "Able Loan Eligibility 11 Able Loan Eligibility C B" at bounding box center [219, 315] width 175 height 21
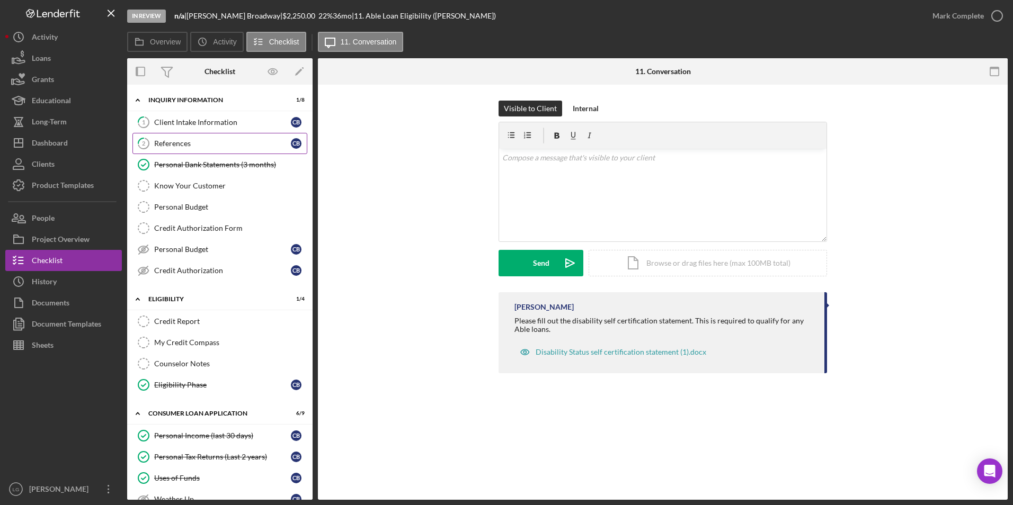
click at [156, 130] on icon "2" at bounding box center [143, 143] width 26 height 26
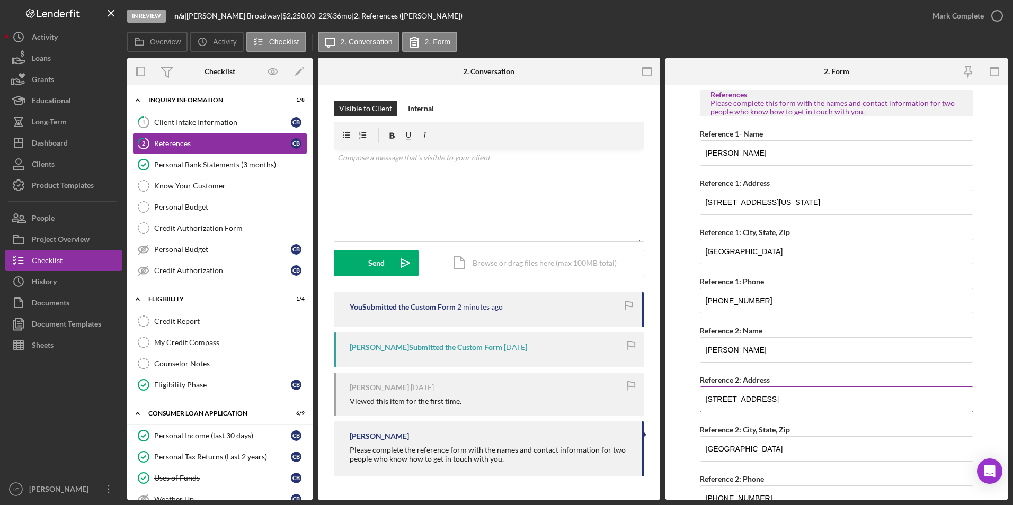
scroll to position [50, 0]
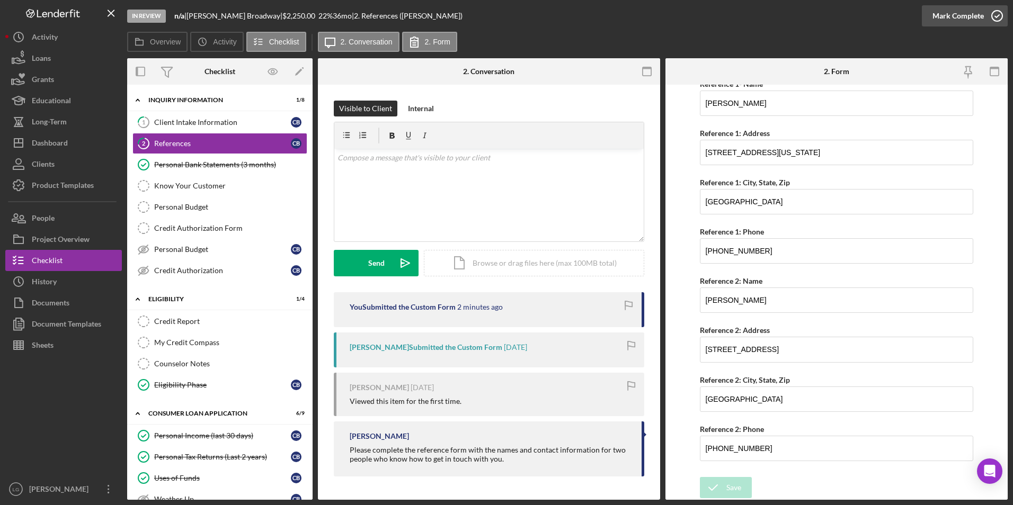
click at [980, 7] on div "Mark Complete" at bounding box center [957, 15] width 51 height 21
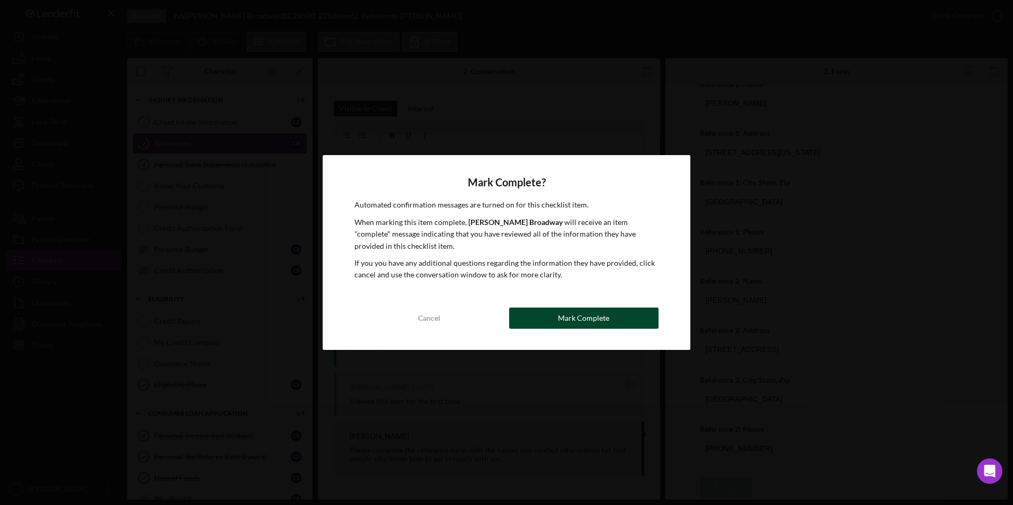
click at [562, 311] on div "Mark Complete" at bounding box center [583, 318] width 51 height 21
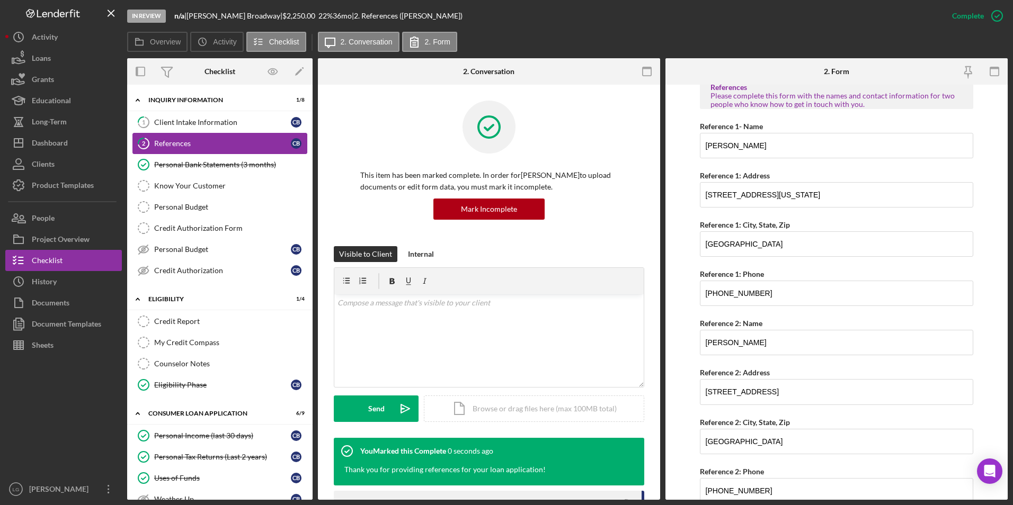
scroll to position [92, 0]
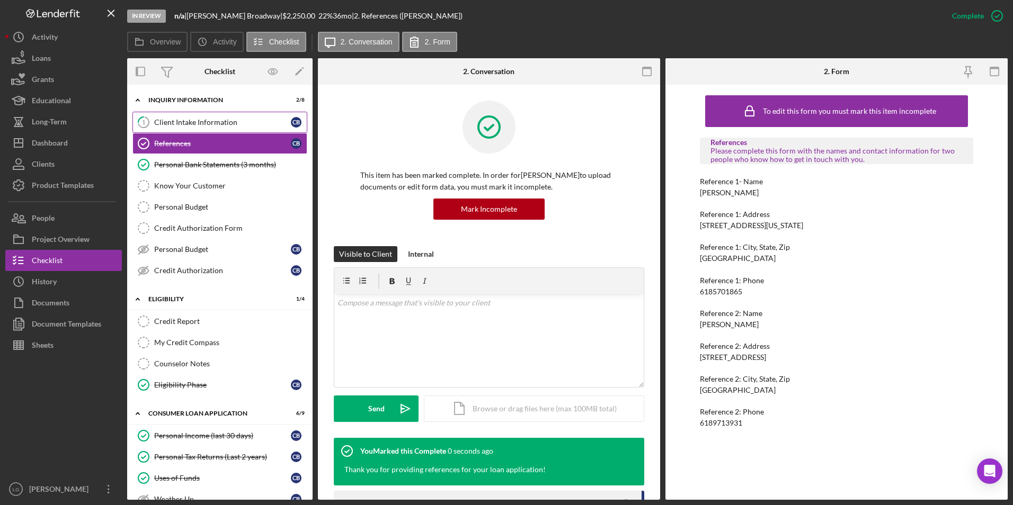
click at [175, 121] on div "Client Intake Information" at bounding box center [222, 122] width 137 height 8
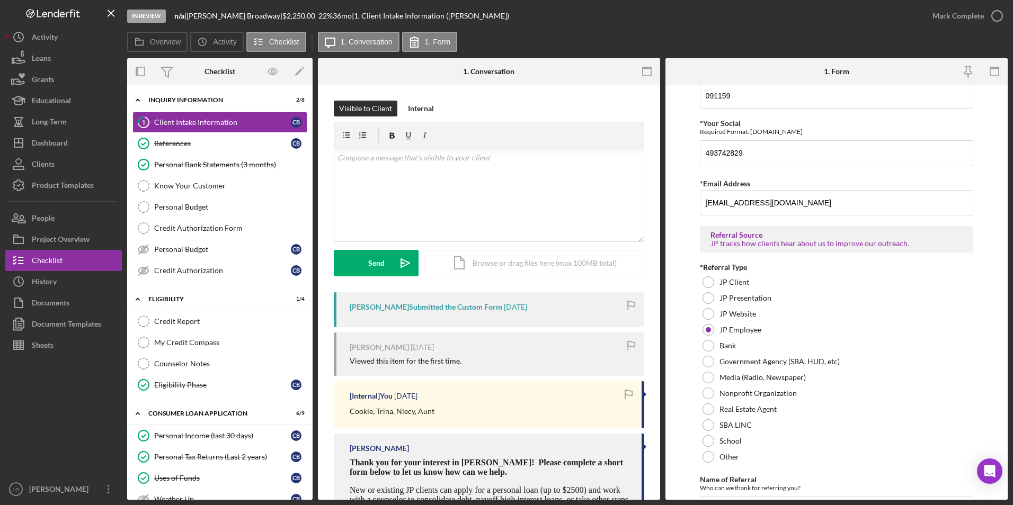
scroll to position [697, 0]
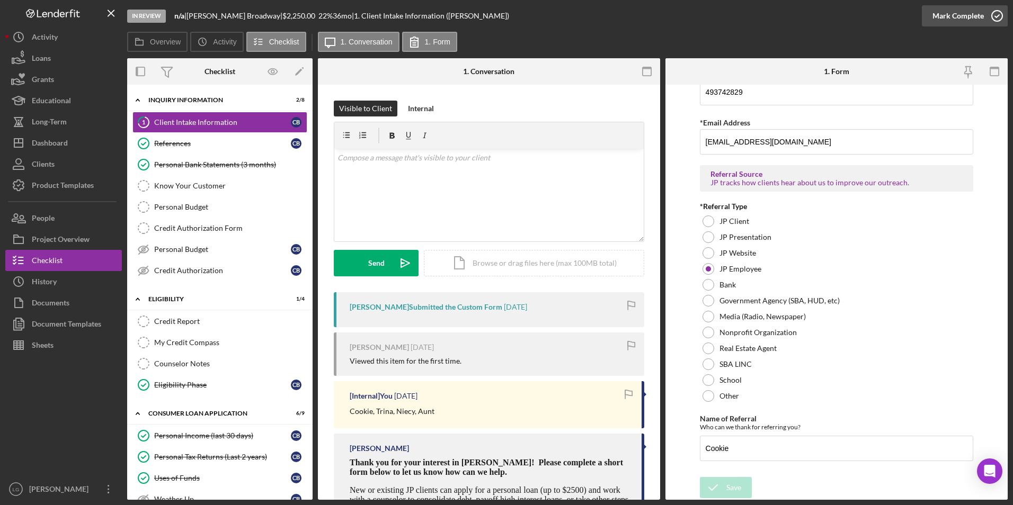
click at [965, 15] on div "Mark Complete" at bounding box center [957, 15] width 51 height 21
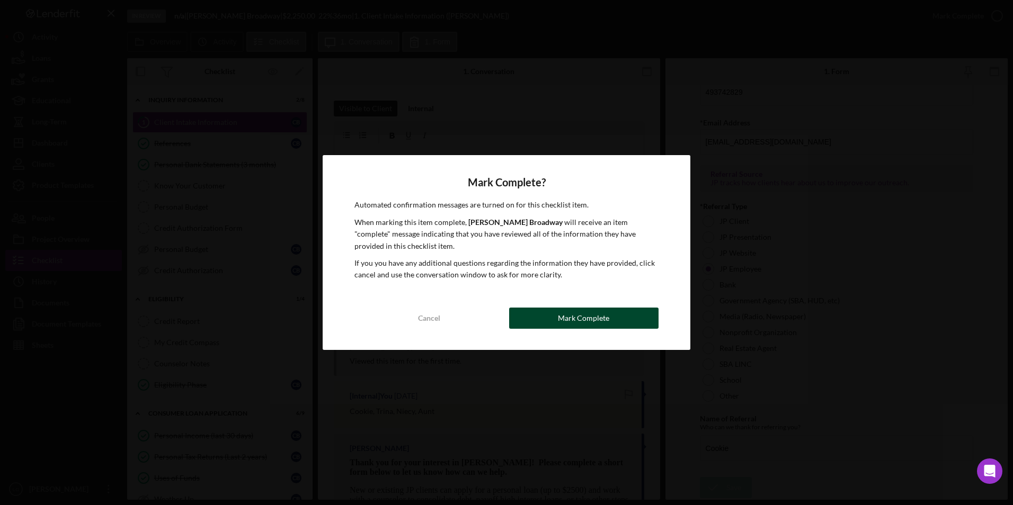
click at [577, 318] on div "Mark Complete" at bounding box center [583, 318] width 51 height 21
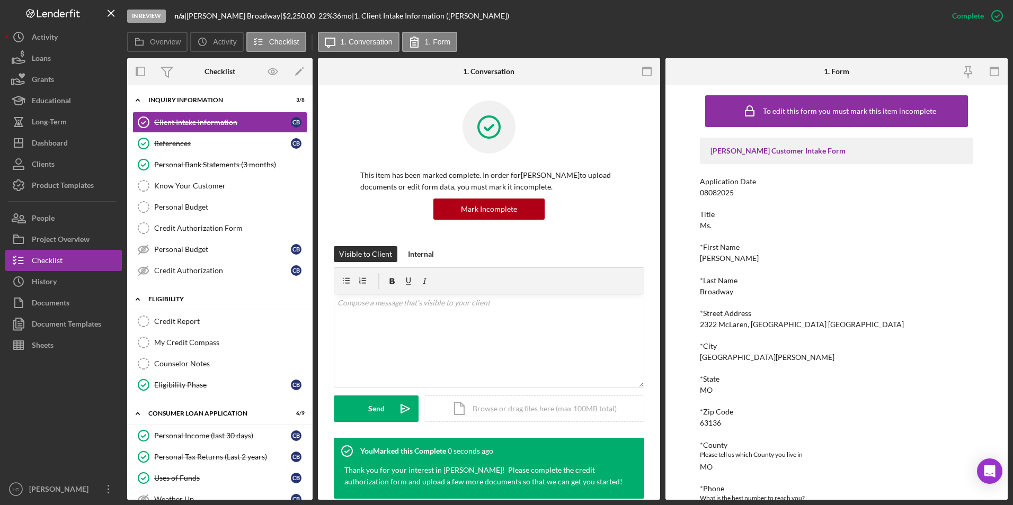
scroll to position [159, 0]
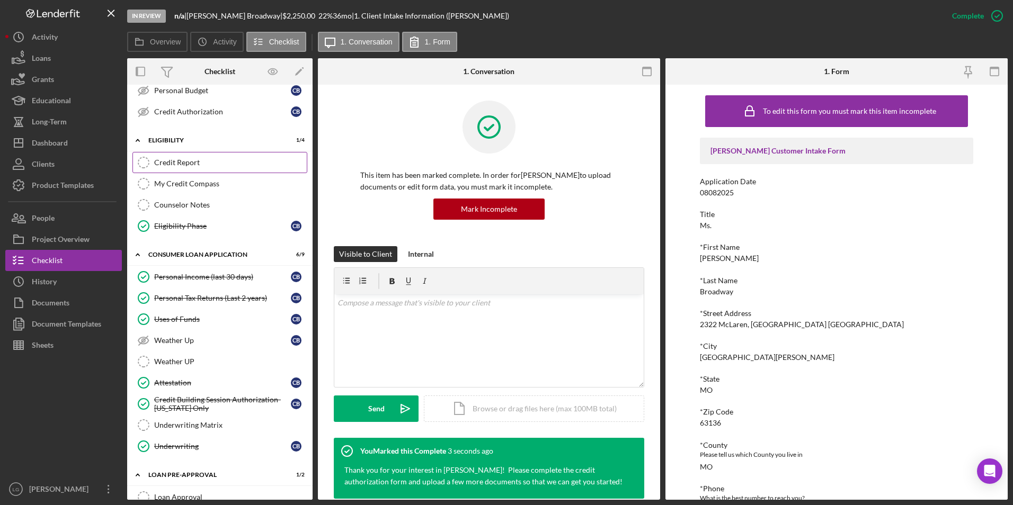
click at [166, 162] on div "Credit Report" at bounding box center [230, 162] width 153 height 8
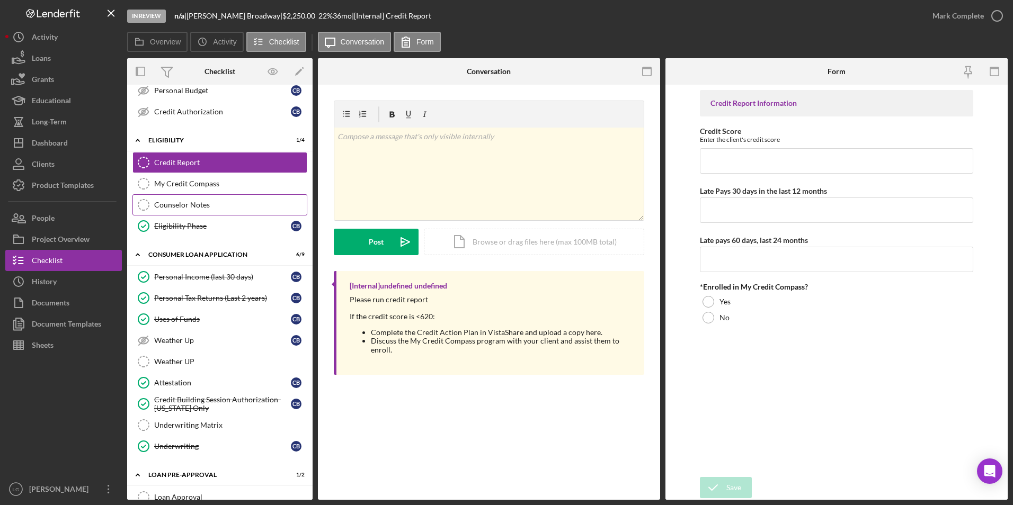
drag, startPoint x: 200, startPoint y: 176, endPoint x: 207, endPoint y: 205, distance: 28.8
click at [204, 197] on div "Credit Report Credit Report My Credit Compass My Credit Compass Counselor Notes…" at bounding box center [219, 197] width 185 height 90
click at [188, 183] on div "My Credit Compass" at bounding box center [230, 184] width 153 height 8
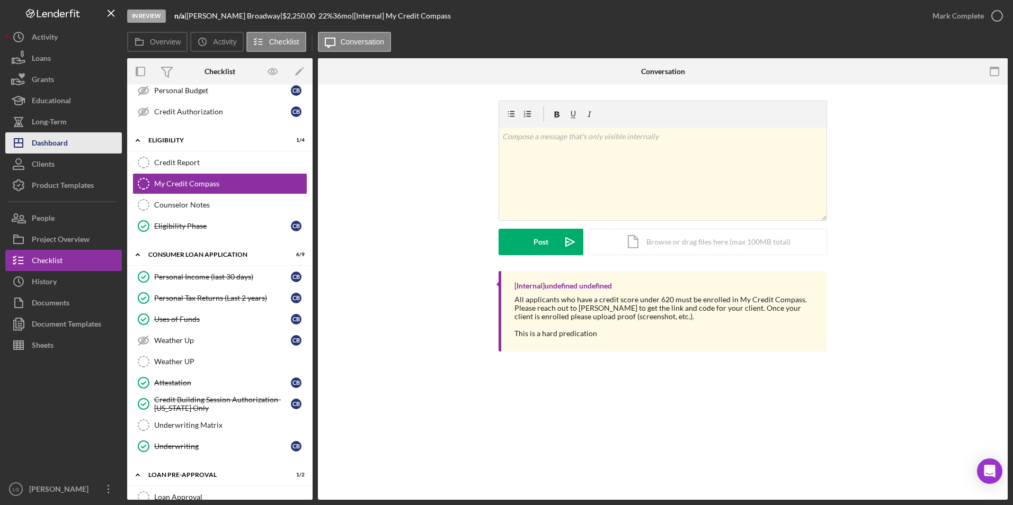
click at [60, 147] on div "Dashboard" at bounding box center [50, 144] width 36 height 24
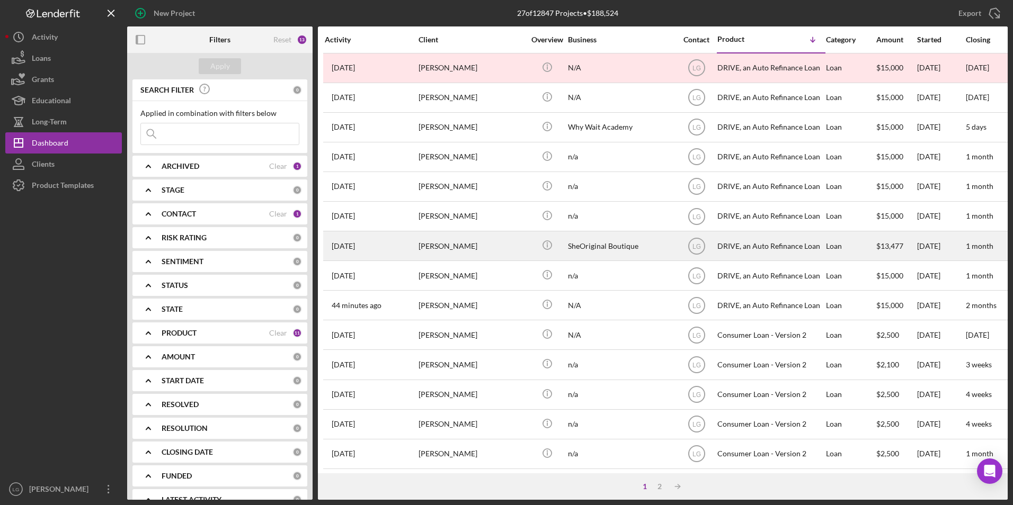
click at [442, 256] on div "[PERSON_NAME]" at bounding box center [472, 246] width 106 height 28
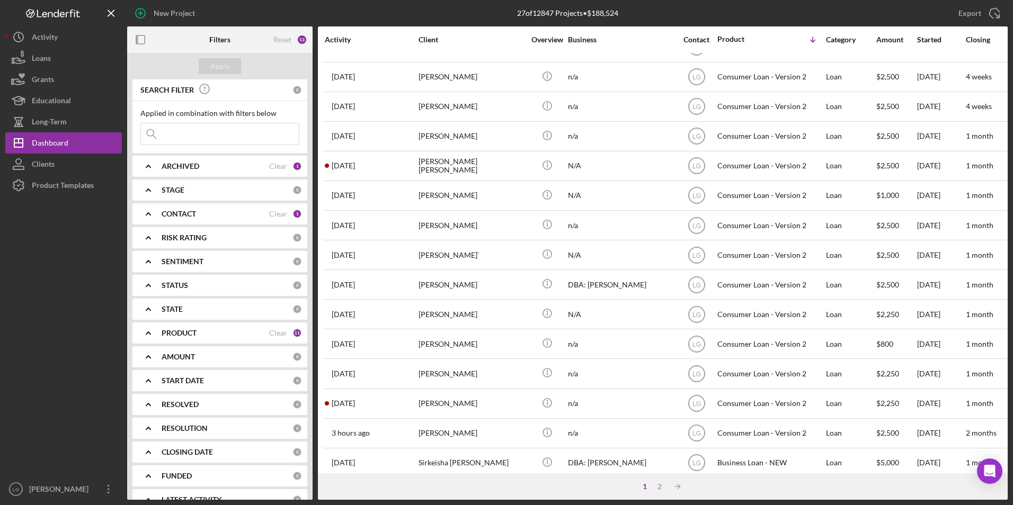
scroll to position [336, 0]
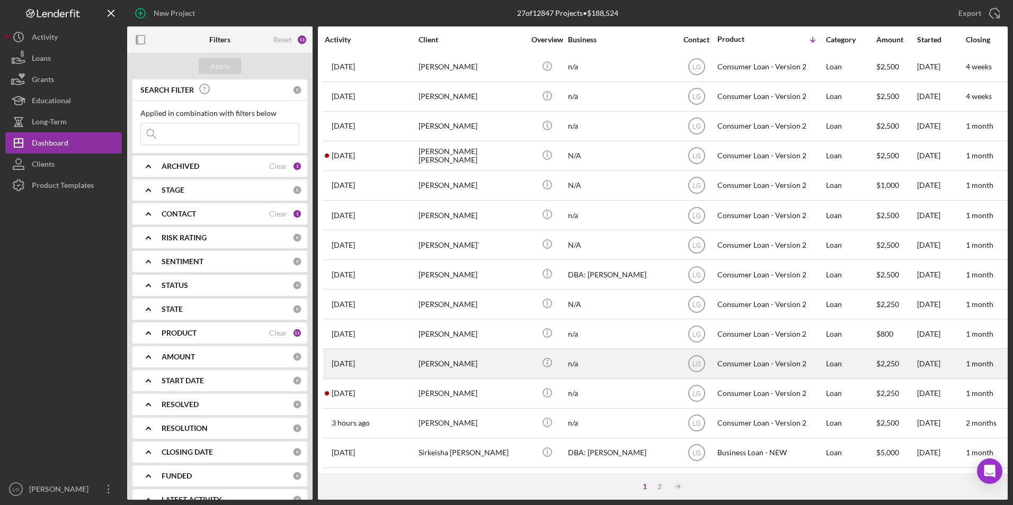
click at [445, 359] on div "[PERSON_NAME]" at bounding box center [472, 364] width 106 height 28
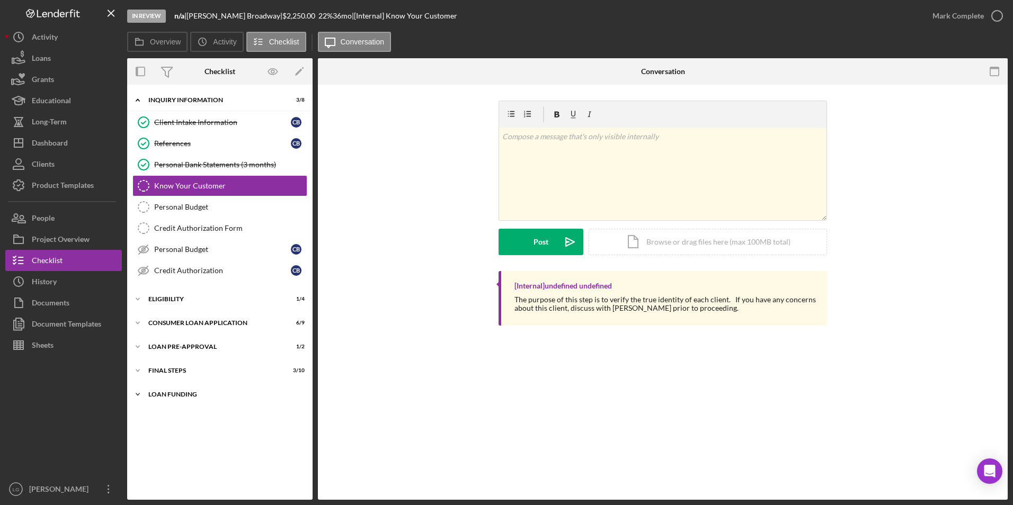
click at [181, 395] on div "Loan Funding" at bounding box center [223, 395] width 151 height 6
click at [174, 374] on div "Icon/Expander FINAL STEPS 3 / 10" at bounding box center [219, 370] width 185 height 21
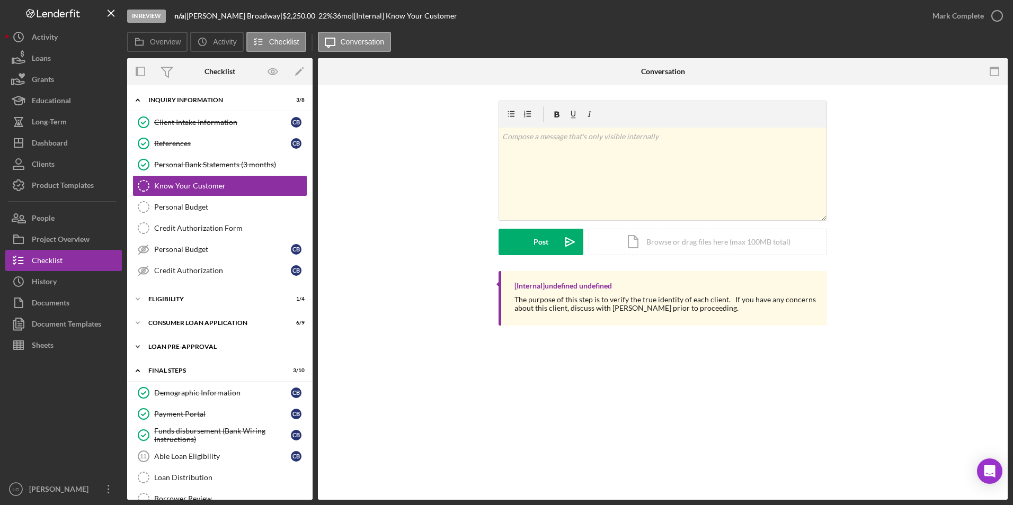
click at [172, 348] on div "Loan Pre-Approval" at bounding box center [223, 347] width 151 height 6
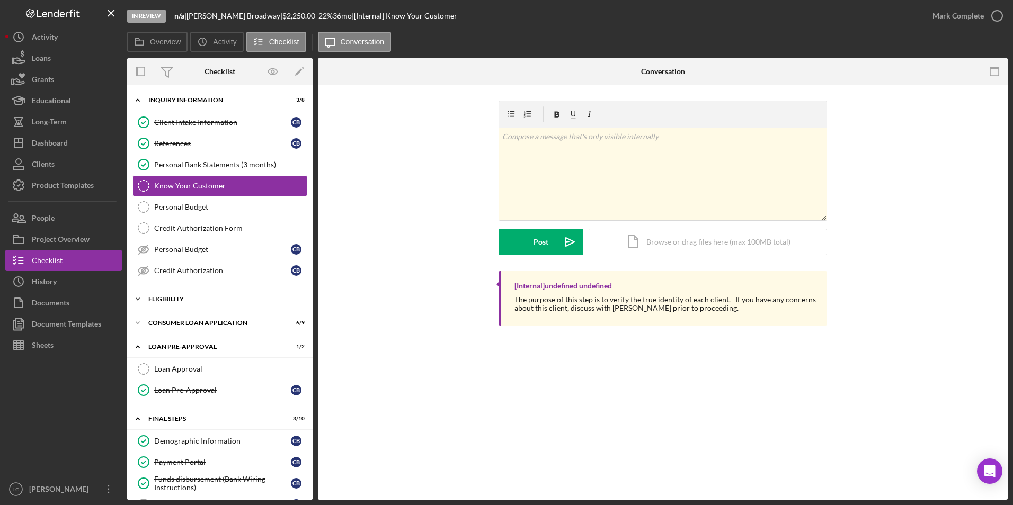
drag, startPoint x: 172, startPoint y: 323, endPoint x: 168, endPoint y: 297, distance: 25.6
click at [172, 317] on div "Icon/Expander Consumer Loan Application 6 / 9" at bounding box center [219, 323] width 185 height 21
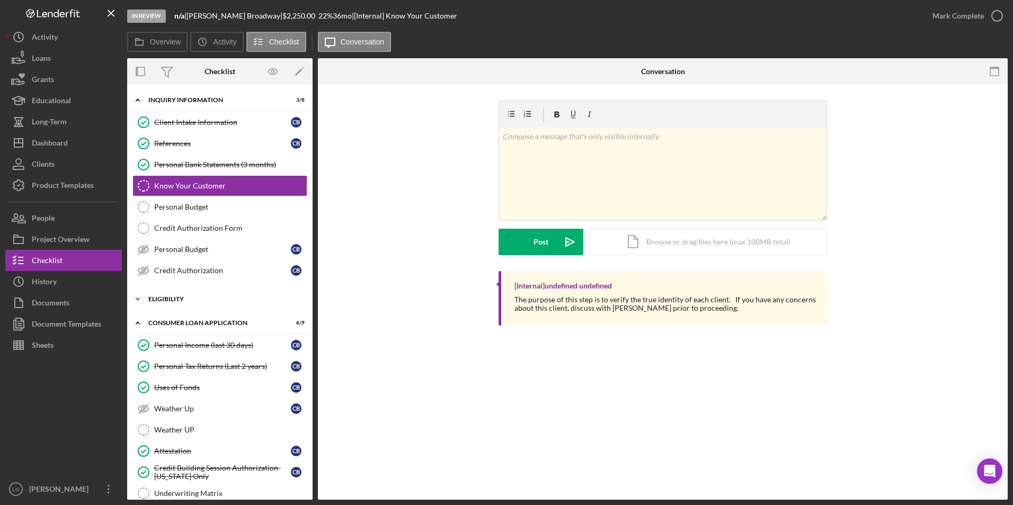
click at [168, 297] on div "Eligibility" at bounding box center [223, 299] width 151 height 6
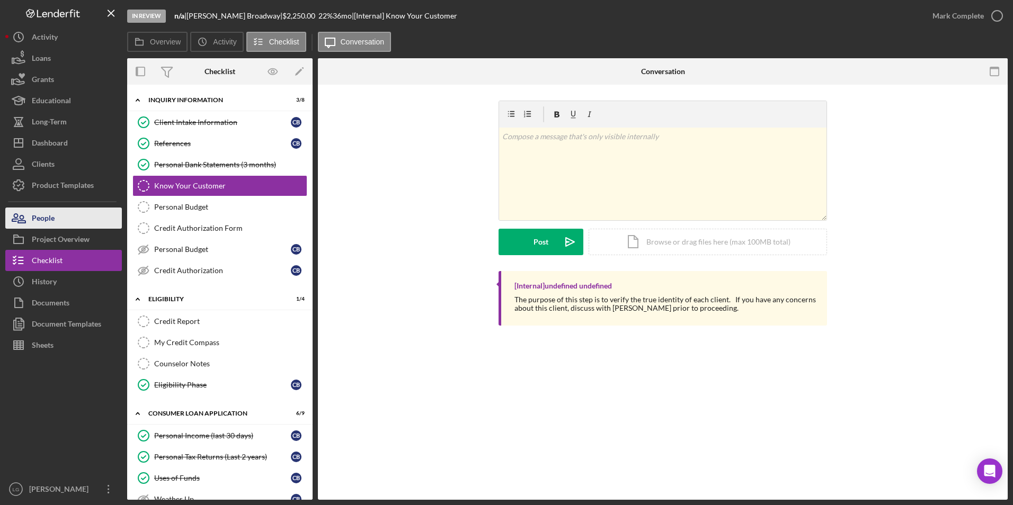
click at [77, 212] on button "People" at bounding box center [63, 218] width 117 height 21
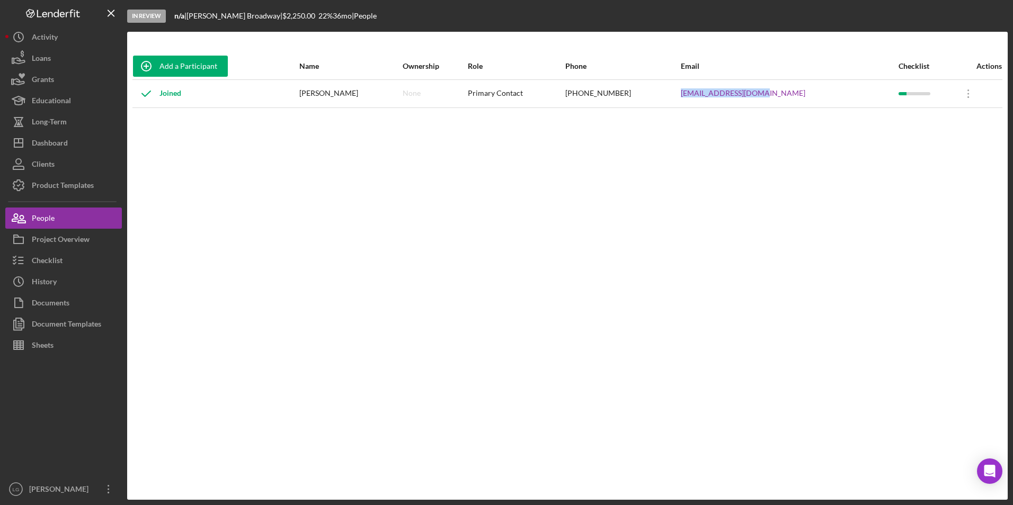
drag, startPoint x: 822, startPoint y: 90, endPoint x: 726, endPoint y: 86, distance: 95.9
click at [726, 86] on tr "Joined Cynthia Broadway None Primary Contact (314) 326-7584 excellcb38@gmail.co…" at bounding box center [567, 93] width 870 height 28
drag, startPoint x: 726, startPoint y: 86, endPoint x: 755, endPoint y: 96, distance: 30.7
copy tr "excellcb38@gmail.com"
click at [66, 146] on div "Dashboard" at bounding box center [50, 144] width 36 height 24
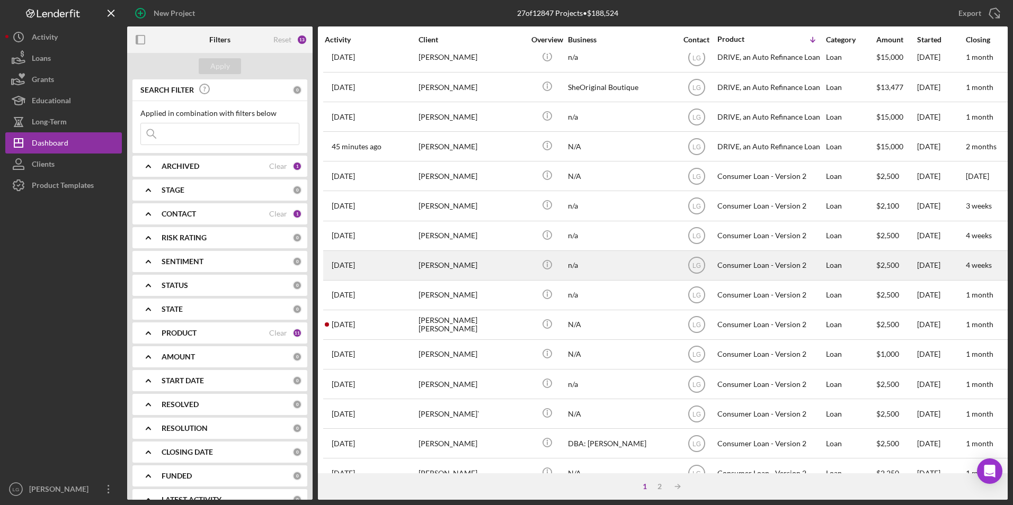
scroll to position [336, 0]
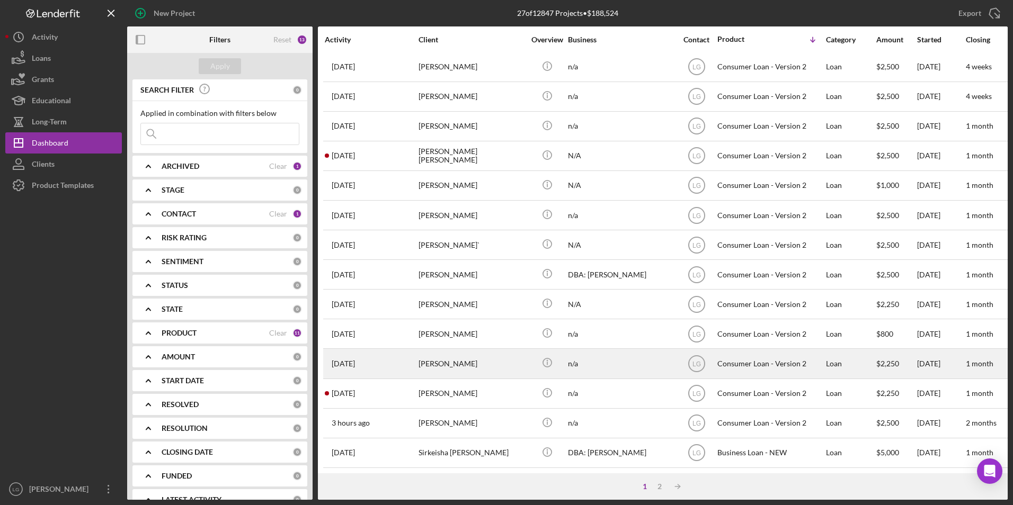
click at [444, 351] on div "[PERSON_NAME]" at bounding box center [472, 364] width 106 height 28
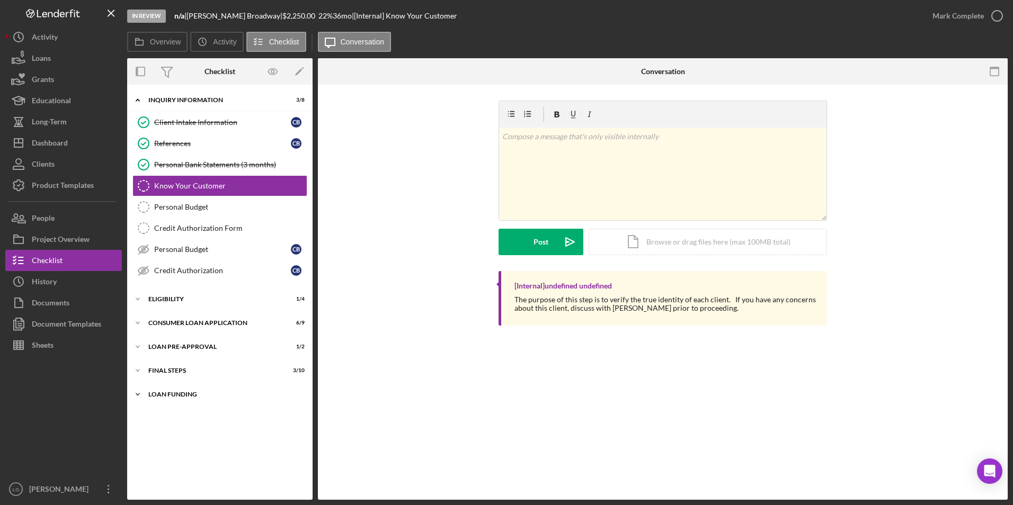
click at [156, 393] on div "Loan Funding" at bounding box center [223, 395] width 151 height 6
click at [156, 375] on div "Icon/Expander FINAL STEPS 3 / 10" at bounding box center [219, 370] width 185 height 21
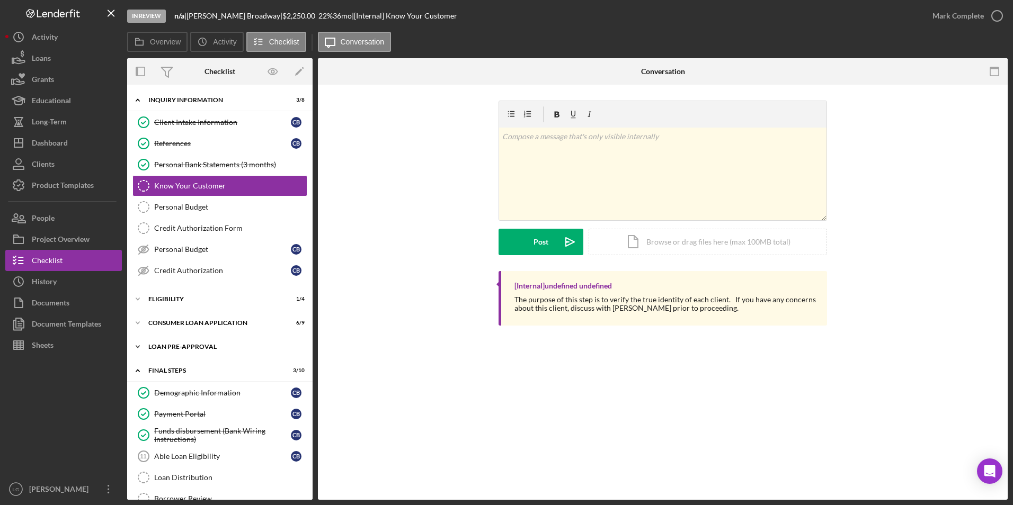
click at [157, 348] on div "Loan Pre-Approval" at bounding box center [223, 347] width 151 height 6
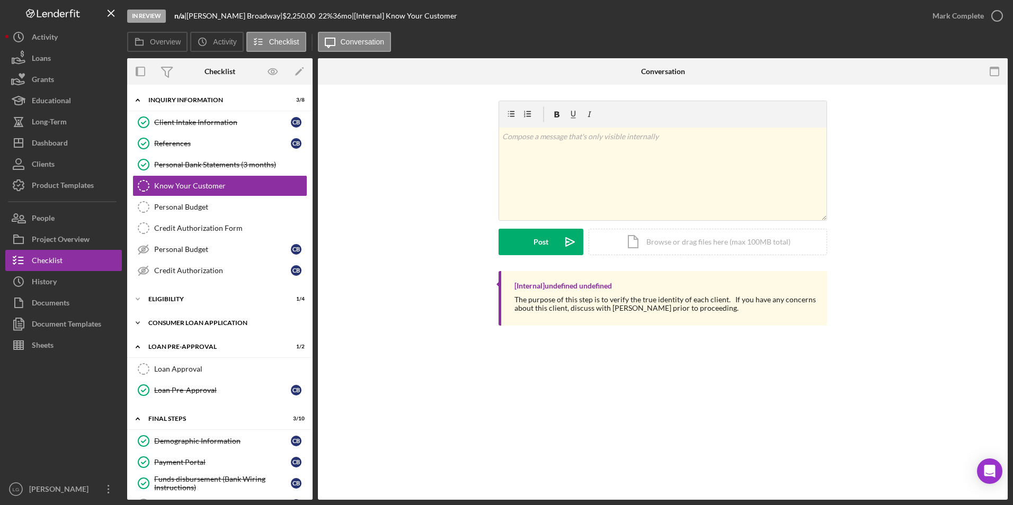
click at [156, 324] on div "Consumer Loan Application" at bounding box center [223, 323] width 151 height 6
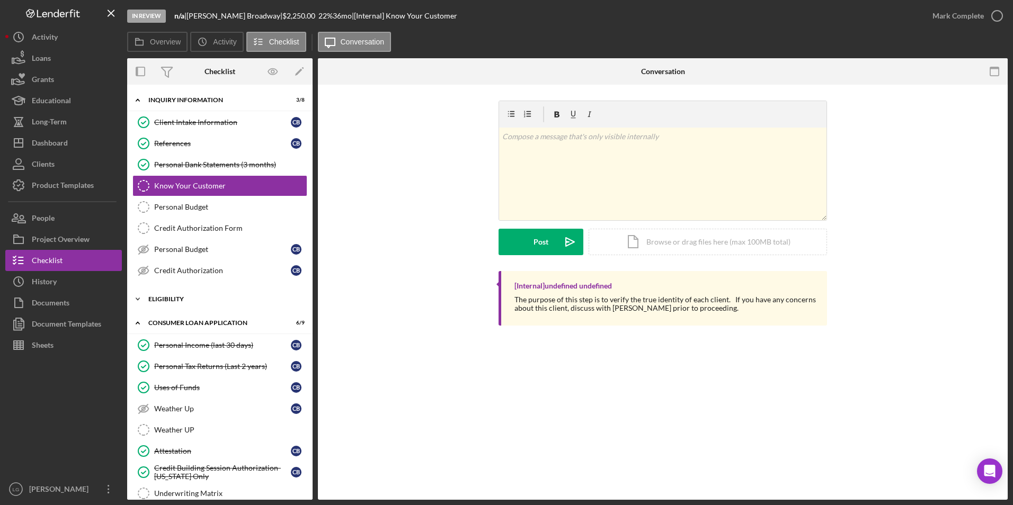
click at [155, 299] on div "Eligibility" at bounding box center [223, 299] width 151 height 6
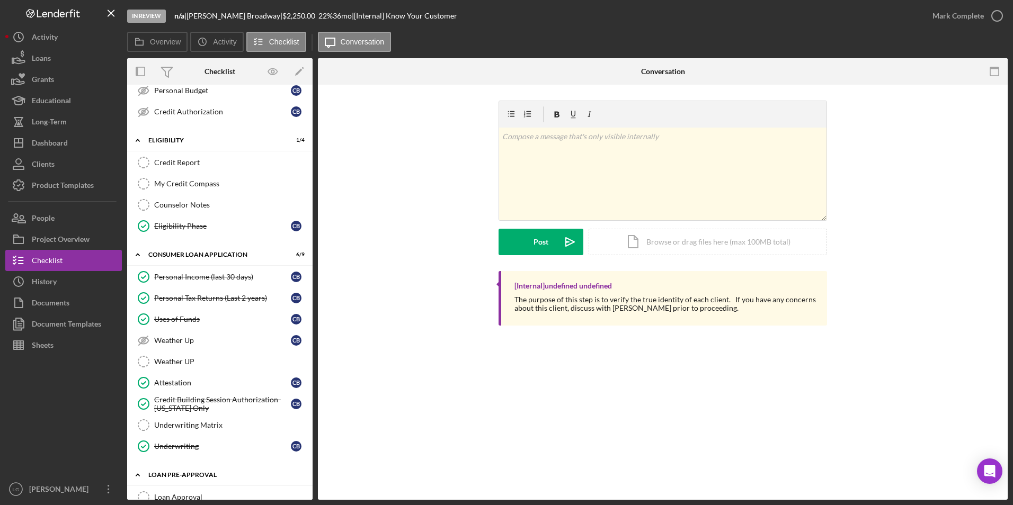
scroll to position [318, 0]
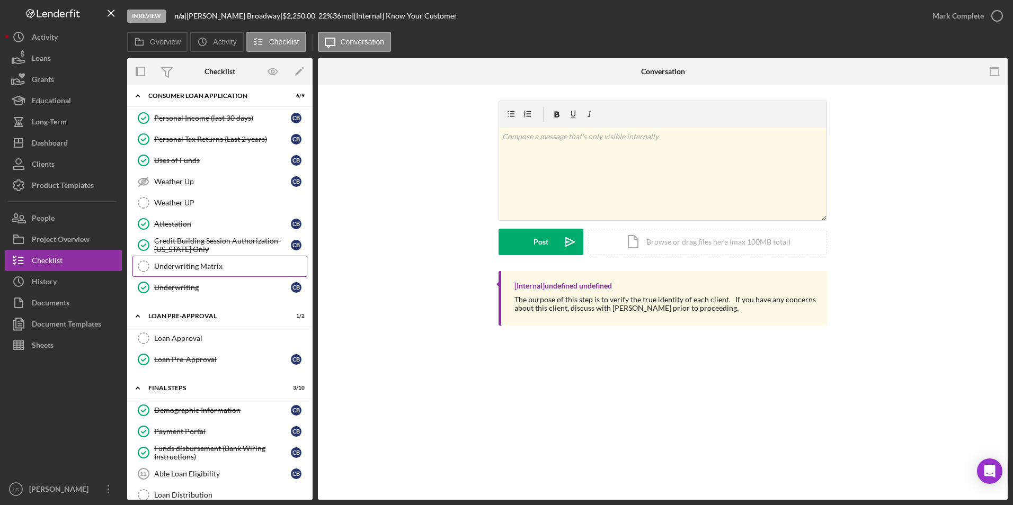
click at [206, 264] on div "Underwriting Matrix" at bounding box center [230, 266] width 153 height 8
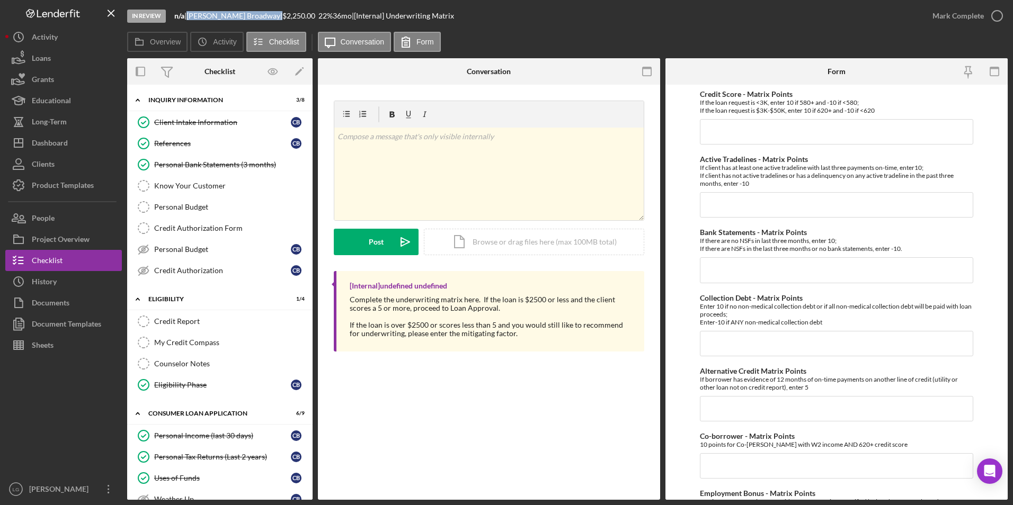
drag, startPoint x: 254, startPoint y: 13, endPoint x: 194, endPoint y: 12, distance: 60.4
click at [194, 12] on div "Cynthia Broadway |" at bounding box center [234, 16] width 96 height 8
copy div "Cynthia Broadway"
click at [186, 119] on div "Client Intake Information" at bounding box center [222, 122] width 137 height 8
click at [210, 127] on link "Client Intake Information Client Intake Information C B" at bounding box center [219, 122] width 175 height 21
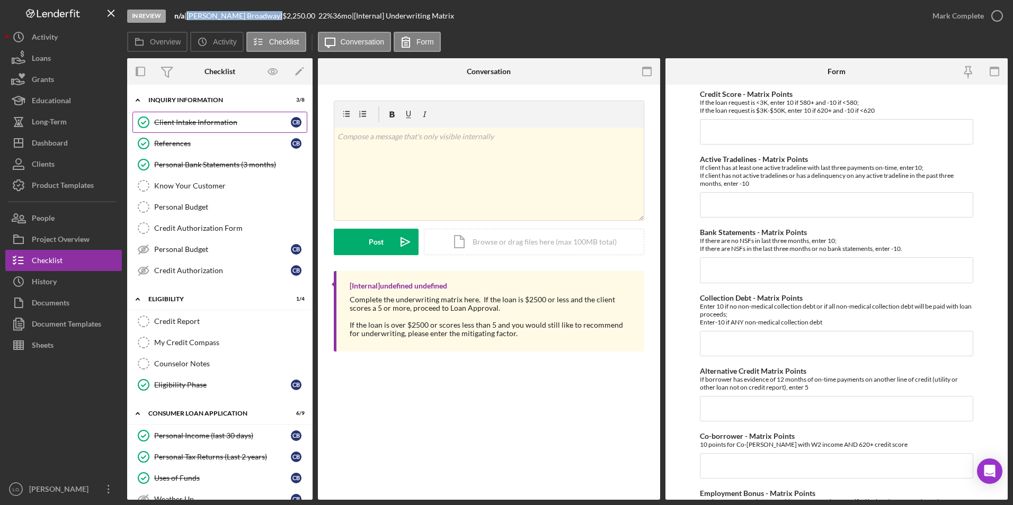
click at [203, 119] on div "Client Intake Information" at bounding box center [222, 122] width 137 height 8
click at [203, 127] on div "Client Intake Information" at bounding box center [222, 122] width 137 height 8
click at [184, 140] on div "References" at bounding box center [222, 143] width 137 height 8
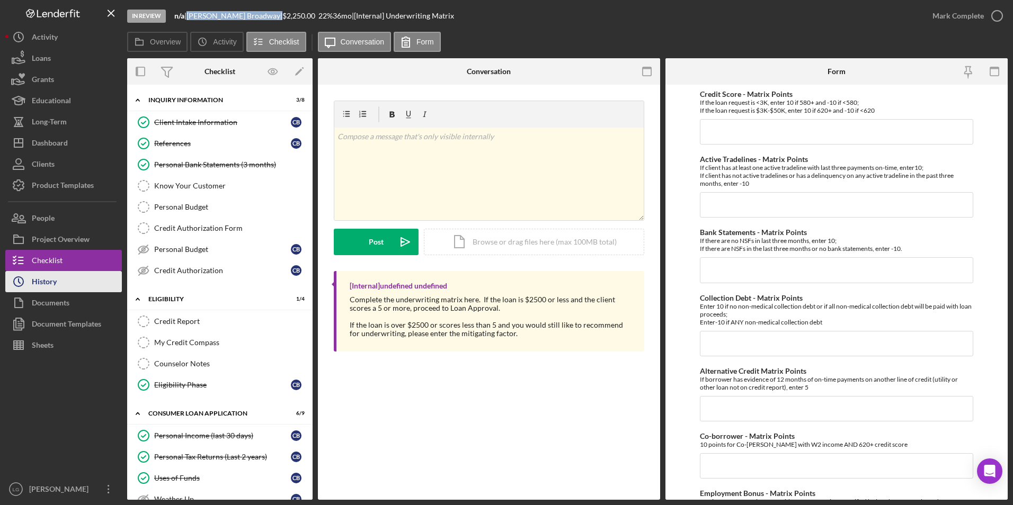
click at [52, 282] on div "History" at bounding box center [44, 283] width 25 height 24
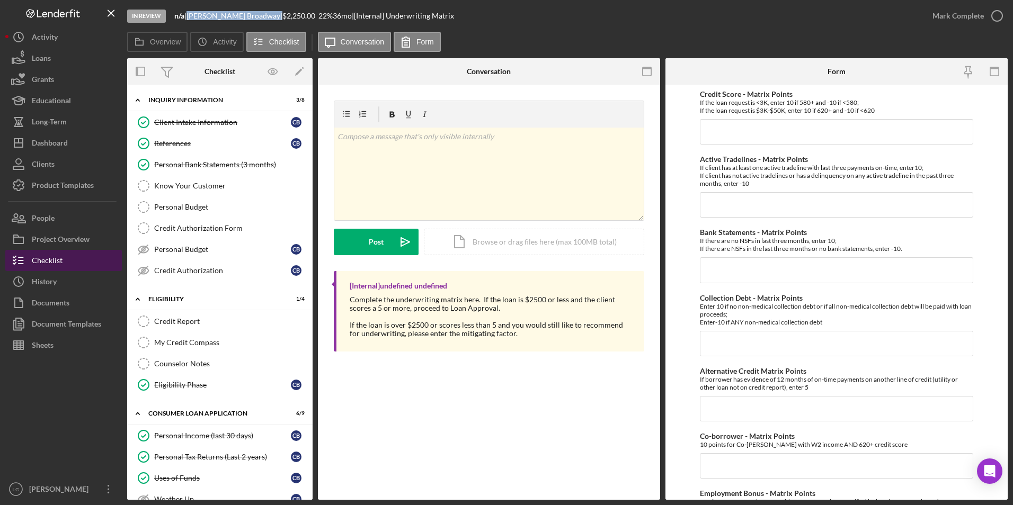
click at [67, 261] on button "Checklist" at bounding box center [63, 260] width 117 height 21
click at [677, 20] on div "In Review n/a | Cynthia Broadway | $2,250.00 22 % 36 mo | [Internal] Underwriti…" at bounding box center [524, 16] width 795 height 32
click at [904, 50] on div "Overview Icon/History Activity Checklist Icon/Message Conversation Form" at bounding box center [567, 42] width 881 height 21
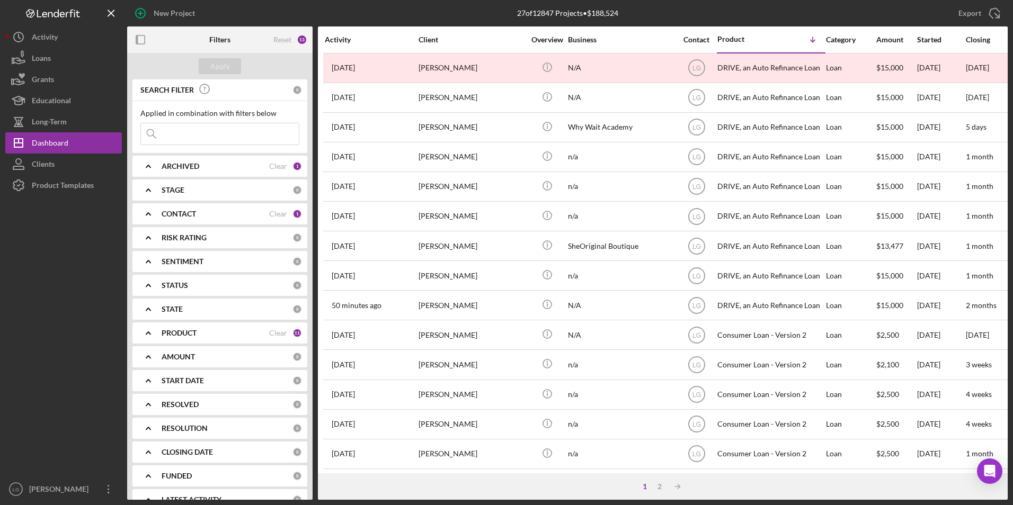
click at [652, 485] on div "1" at bounding box center [644, 487] width 15 height 8
click at [659, 481] on div "1 2 Icon/Table Sort Arrow" at bounding box center [663, 487] width 690 height 26
click at [655, 484] on div "2" at bounding box center [659, 487] width 15 height 8
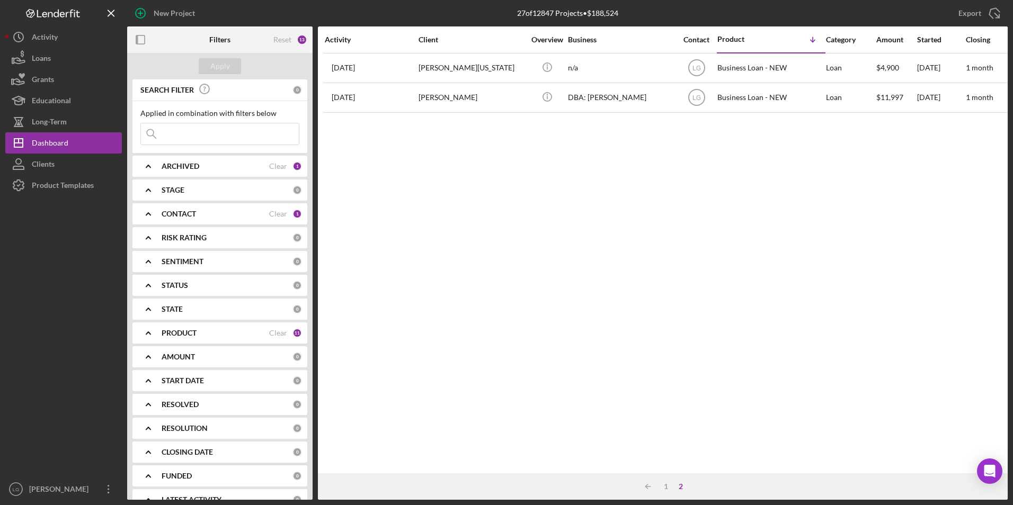
click at [248, 168] on div "ARCHIVED" at bounding box center [216, 166] width 108 height 8
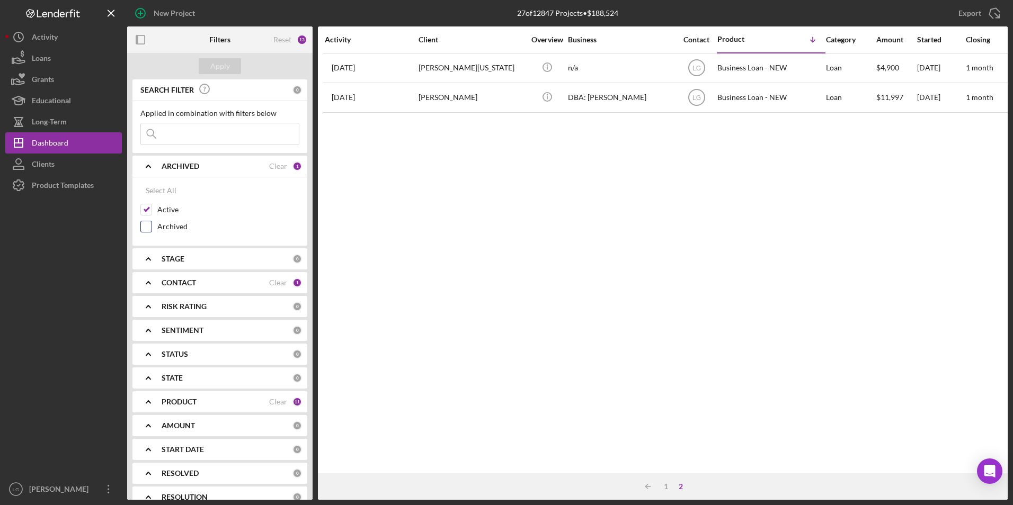
click at [149, 227] on input "Archived" at bounding box center [146, 226] width 11 height 11
checkbox input "true"
click at [219, 70] on div "Apply" at bounding box center [220, 66] width 20 height 16
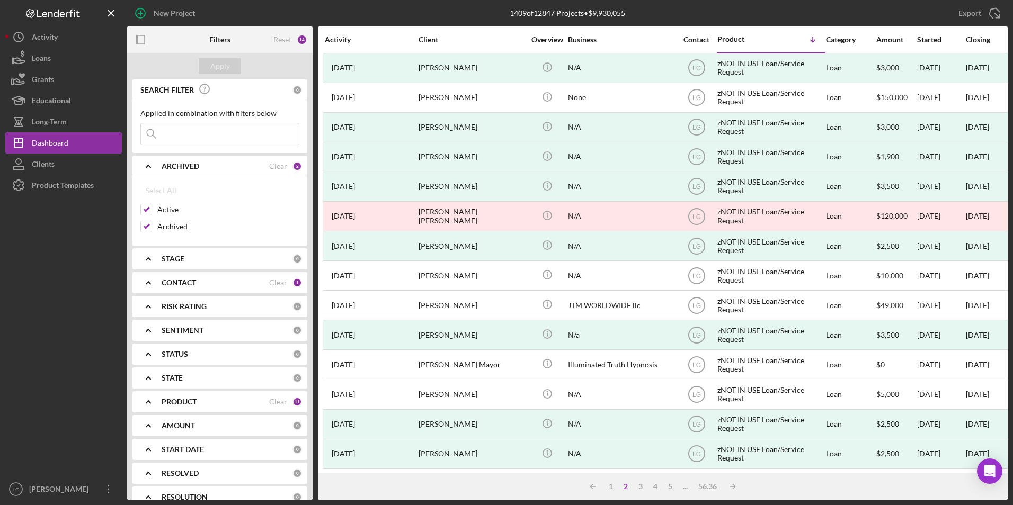
click at [206, 139] on input at bounding box center [220, 133] width 158 height 21
click at [207, 72] on button "Apply" at bounding box center [220, 66] width 42 height 16
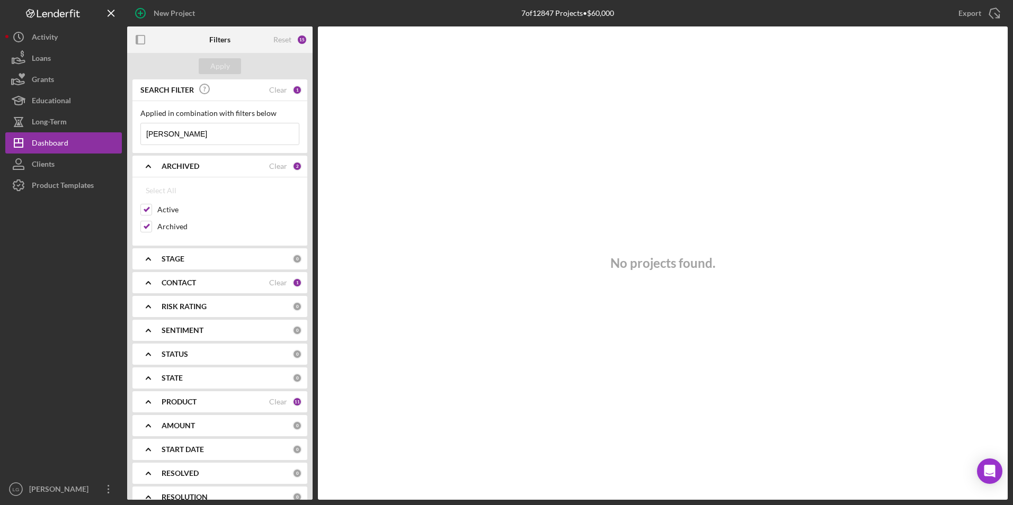
click at [177, 398] on b "PRODUCT" at bounding box center [179, 402] width 35 height 8
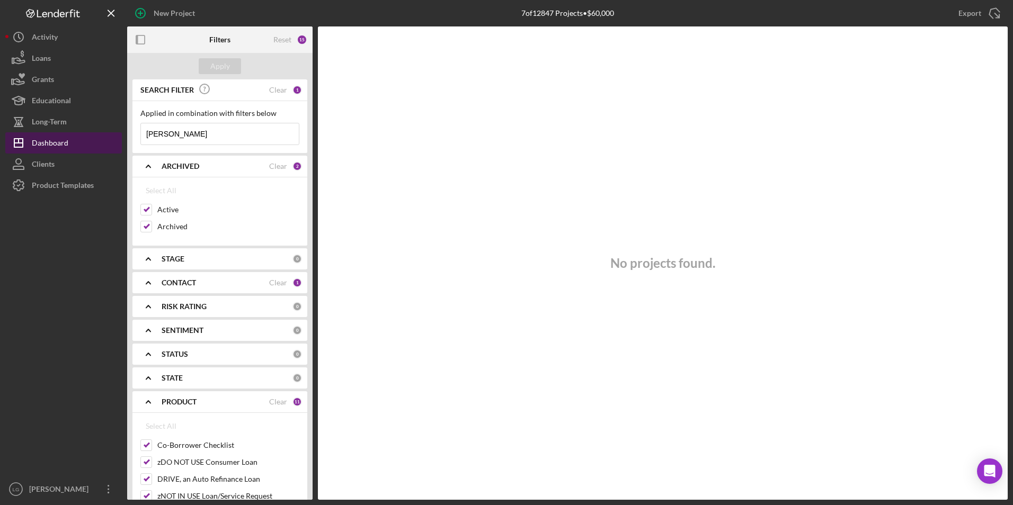
drag, startPoint x: 48, startPoint y: 140, endPoint x: 72, endPoint y: 139, distance: 23.9
click at [48, 140] on div "Dashboard" at bounding box center [50, 144] width 37 height 24
drag, startPoint x: 187, startPoint y: 135, endPoint x: 58, endPoint y: 138, distance: 129.3
click at [57, 138] on div "New Project 7 of 12847 Projects • $60,000 Export Icon/Export Filters Reset 15 A…" at bounding box center [506, 250] width 1002 height 500
type input "shorter"
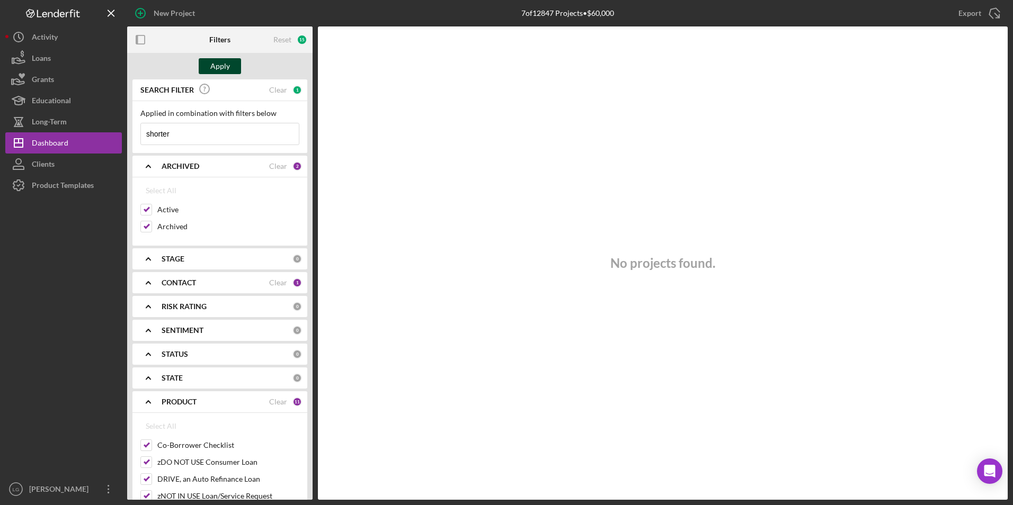
click at [219, 70] on div "Apply" at bounding box center [220, 66] width 20 height 16
click at [147, 223] on input "Archived" at bounding box center [146, 226] width 11 height 11
checkbox input "false"
click at [229, 57] on div "Apply" at bounding box center [219, 66] width 185 height 26
click at [224, 76] on div "Apply" at bounding box center [219, 66] width 185 height 26
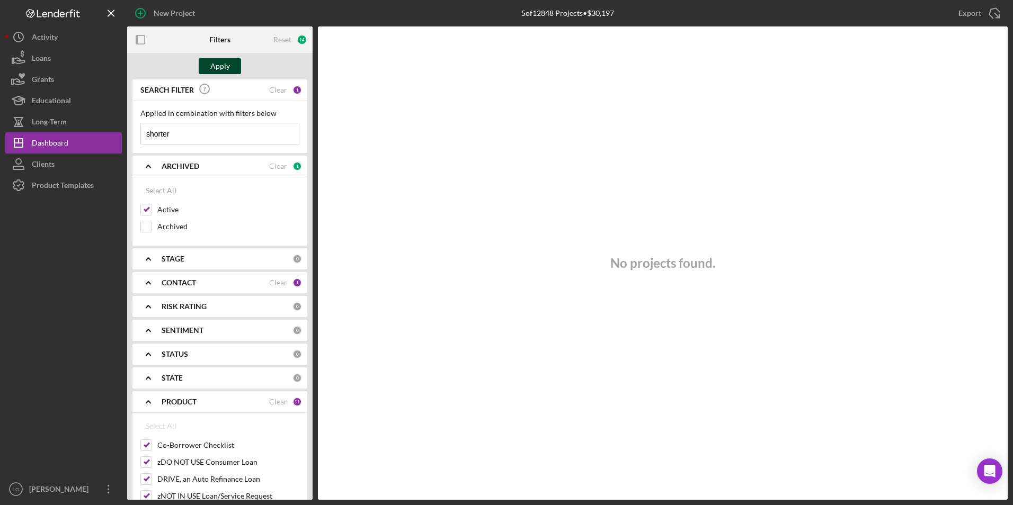
click at [224, 68] on div "Apply" at bounding box center [220, 66] width 20 height 16
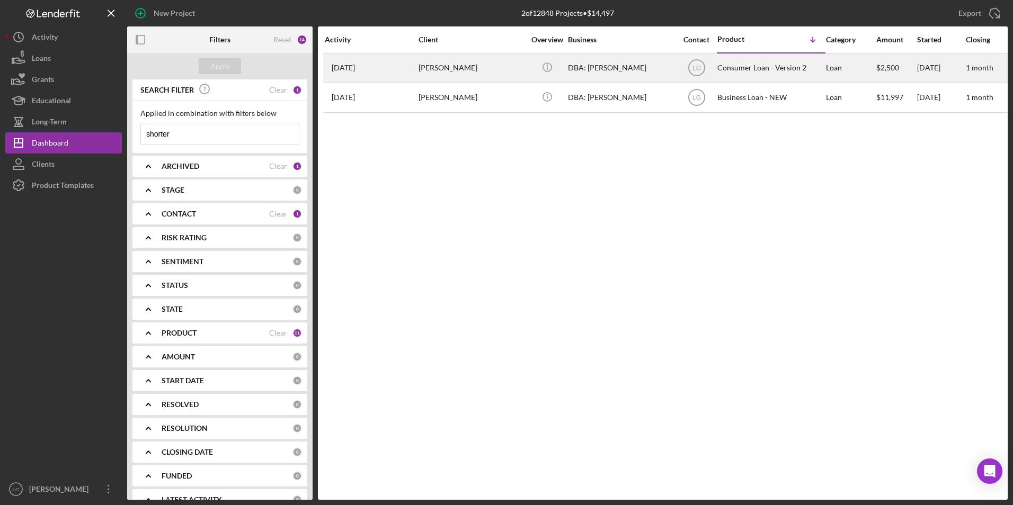
click at [659, 72] on div "DBA: [PERSON_NAME]" at bounding box center [621, 68] width 106 height 28
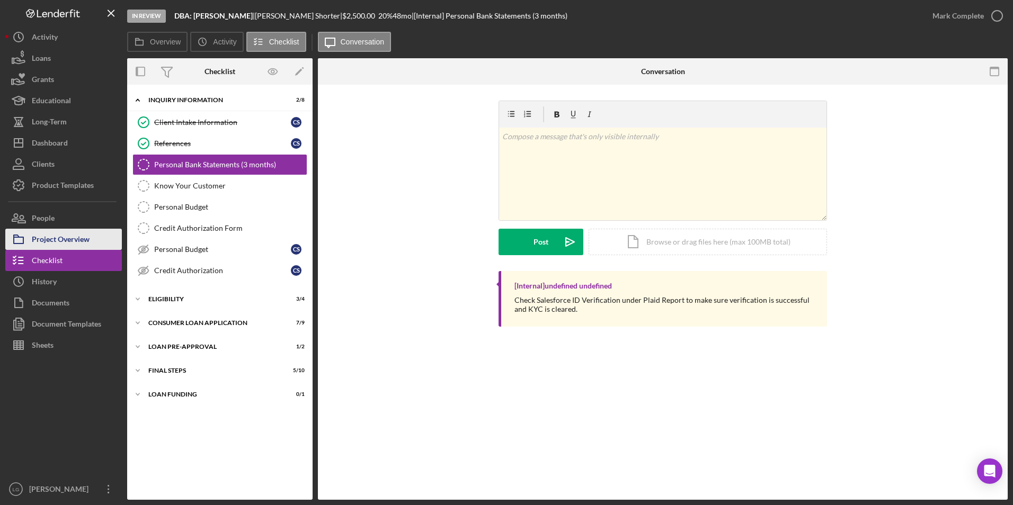
click at [72, 242] on div "Project Overview" at bounding box center [61, 241] width 58 height 24
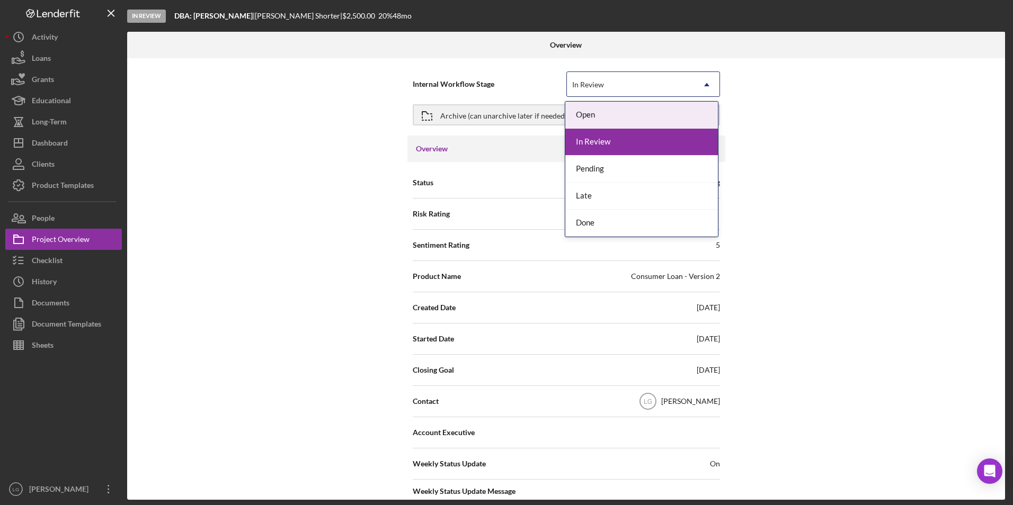
click at [662, 84] on div "In Review" at bounding box center [630, 85] width 127 height 24
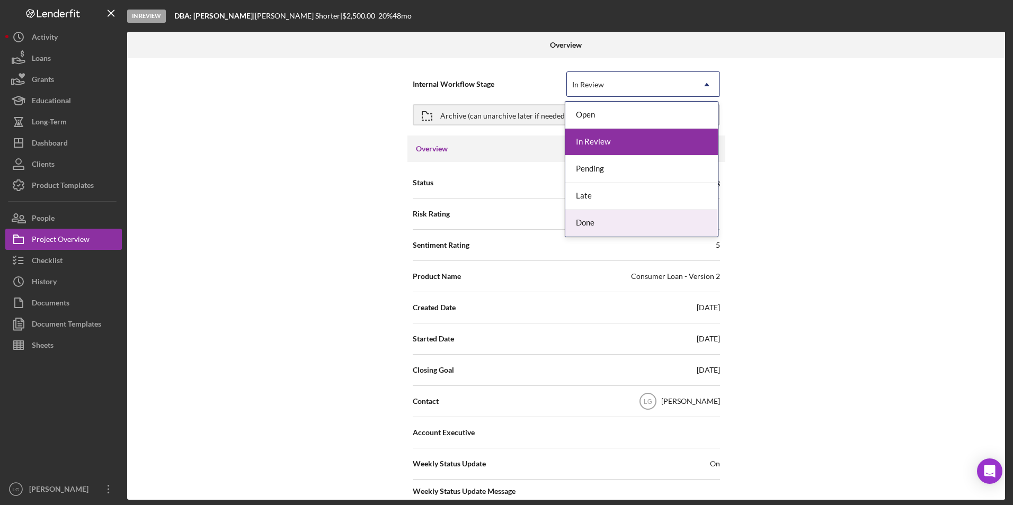
click at [598, 222] on div "Done" at bounding box center [641, 223] width 153 height 27
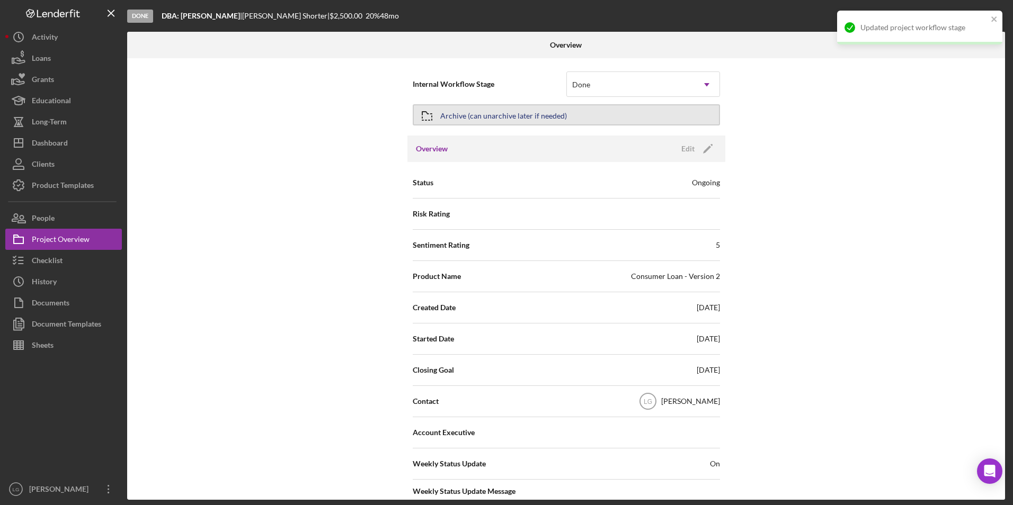
click at [475, 117] on div "Archive (can unarchive later if needed)" at bounding box center [503, 114] width 127 height 19
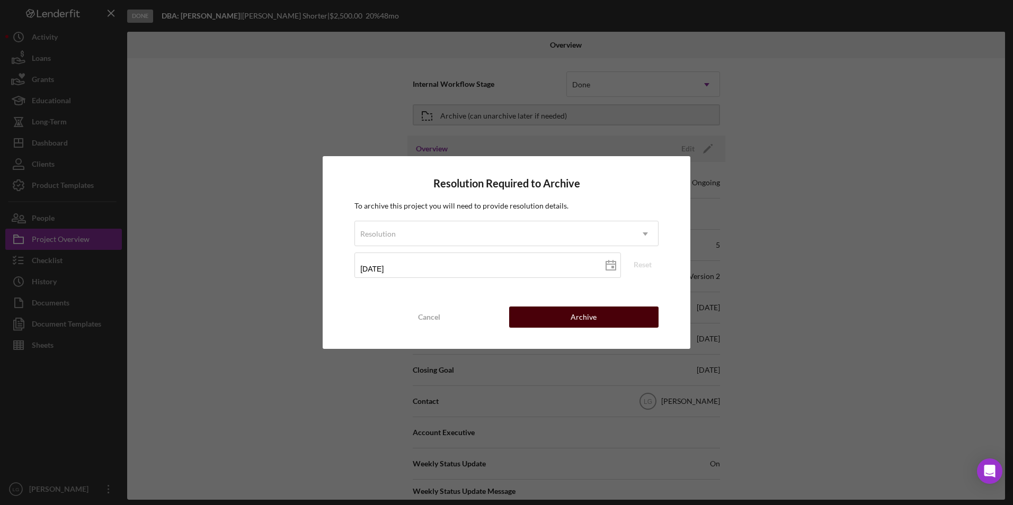
click at [578, 320] on div "Archive" at bounding box center [584, 317] width 26 height 21
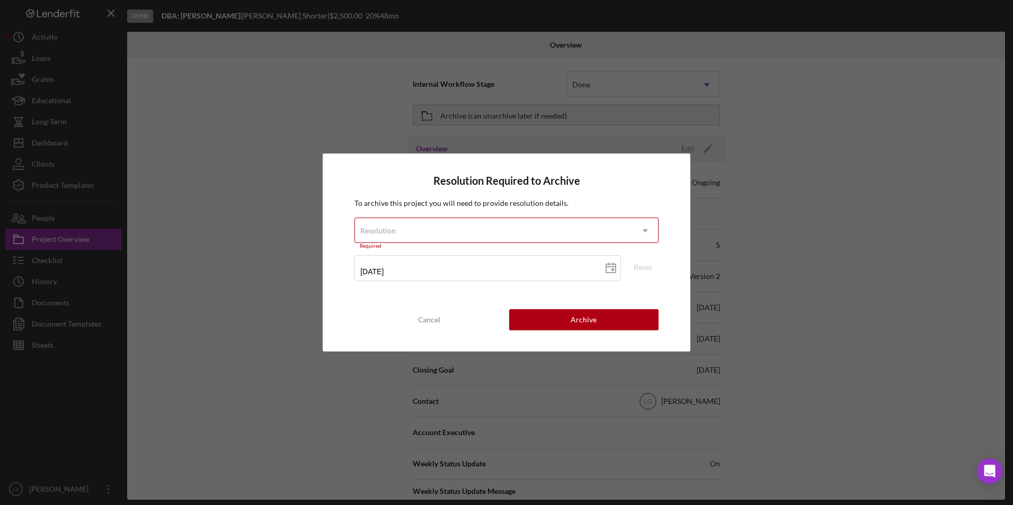
click at [447, 228] on div "Resolution" at bounding box center [494, 231] width 278 height 24
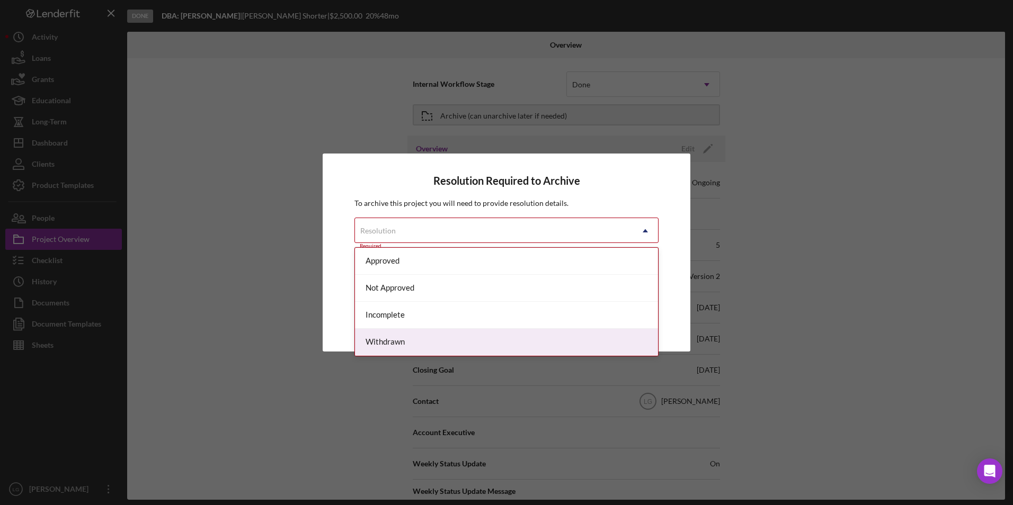
click at [399, 342] on div "Withdrawn" at bounding box center [506, 342] width 303 height 27
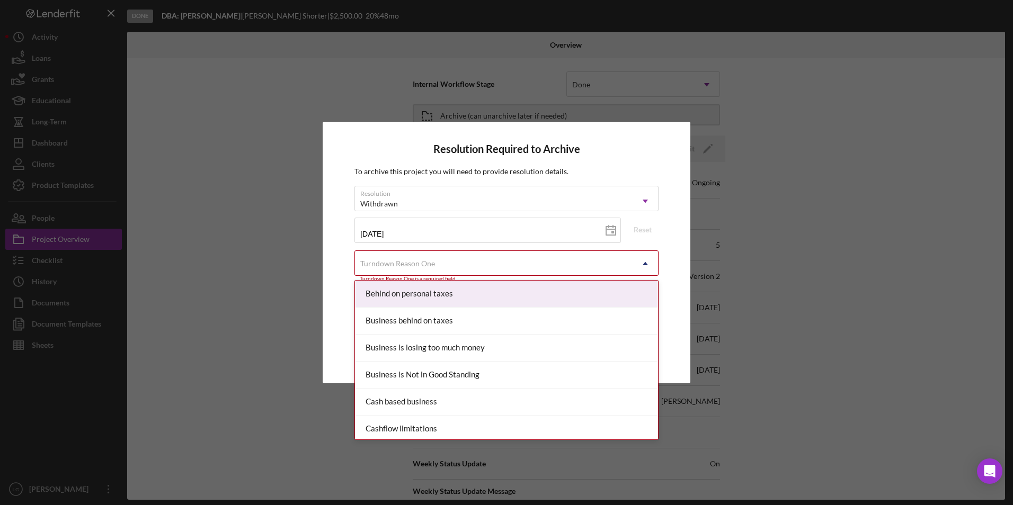
click at [527, 266] on div "Turndown Reason One" at bounding box center [494, 264] width 278 height 24
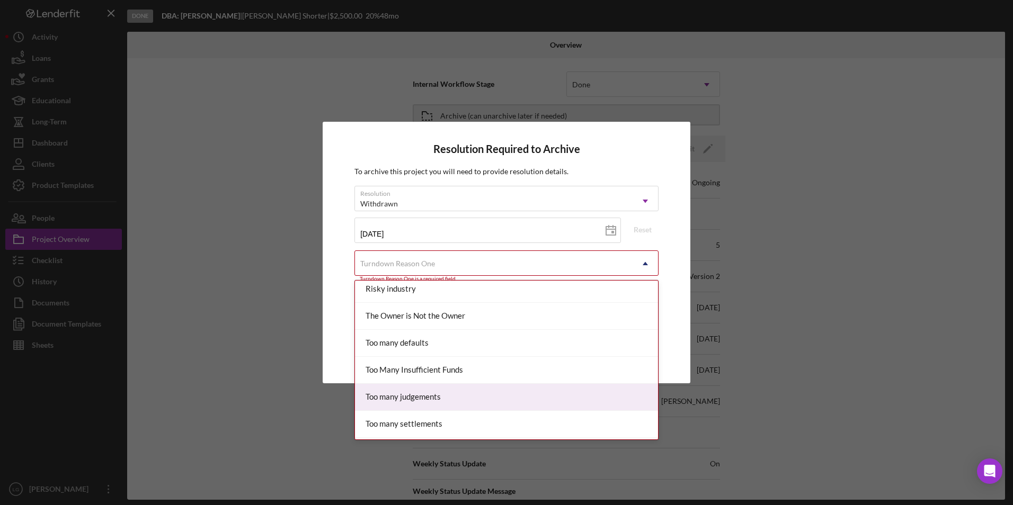
scroll to position [1219, 0]
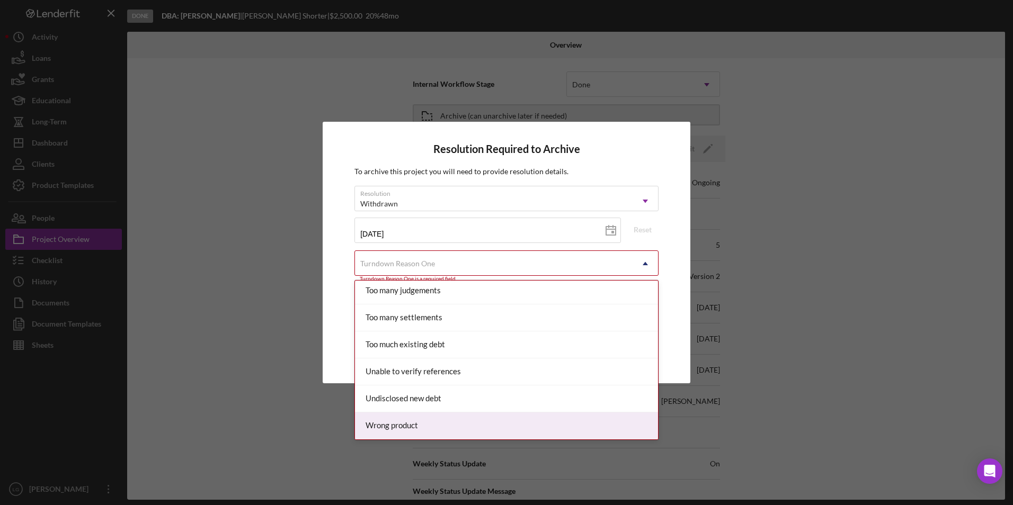
click at [428, 425] on div "Wrong product" at bounding box center [506, 426] width 303 height 27
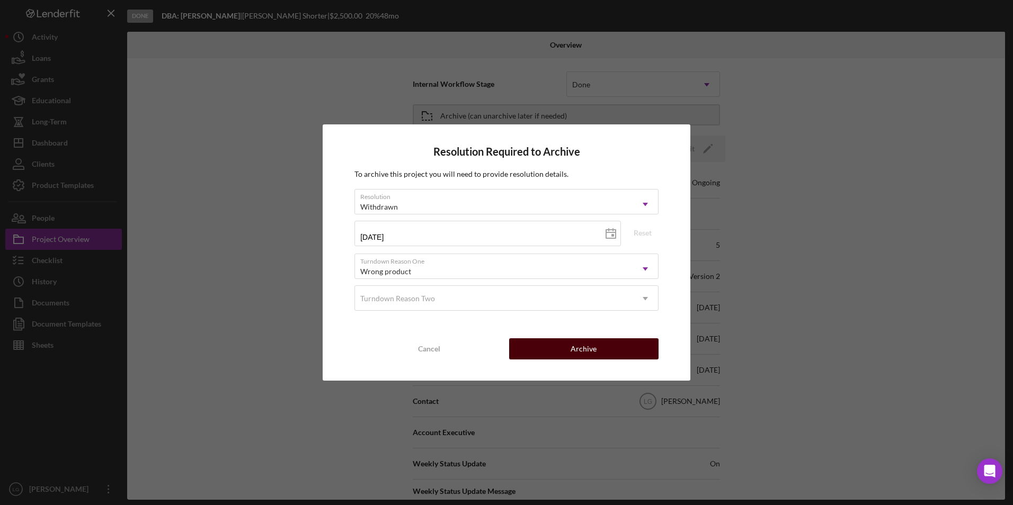
click at [557, 343] on button "Archive" at bounding box center [583, 349] width 149 height 21
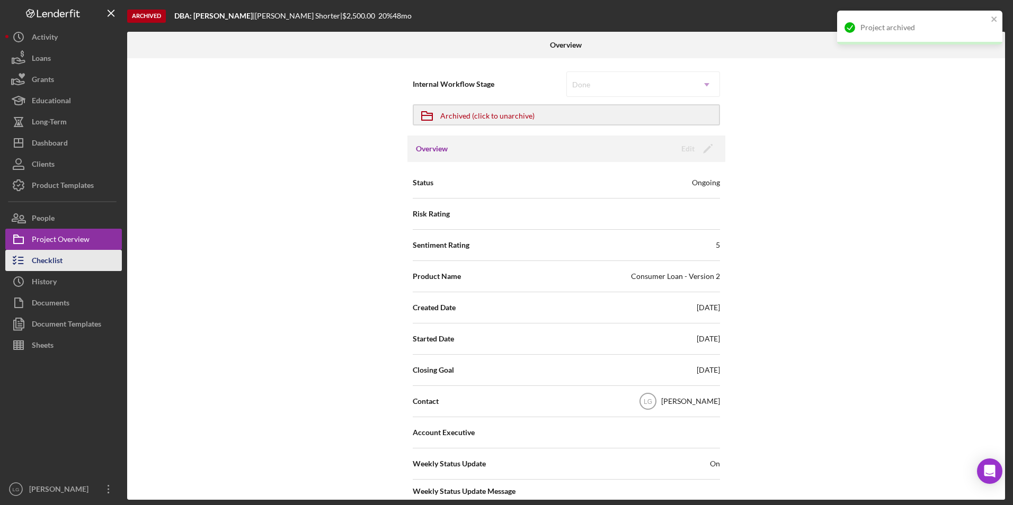
click at [51, 264] on div "Checklist" at bounding box center [47, 262] width 31 height 24
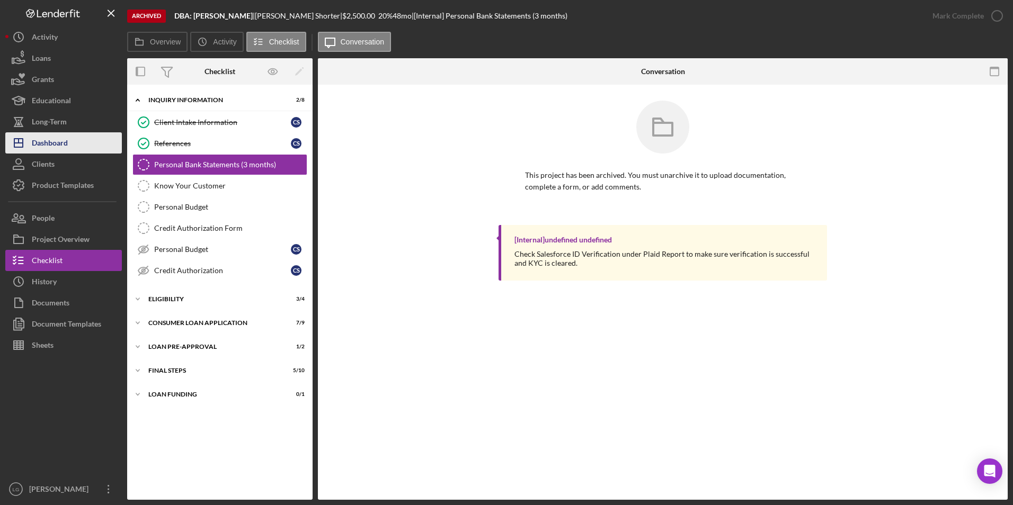
click at [61, 144] on div "Dashboard" at bounding box center [50, 144] width 36 height 24
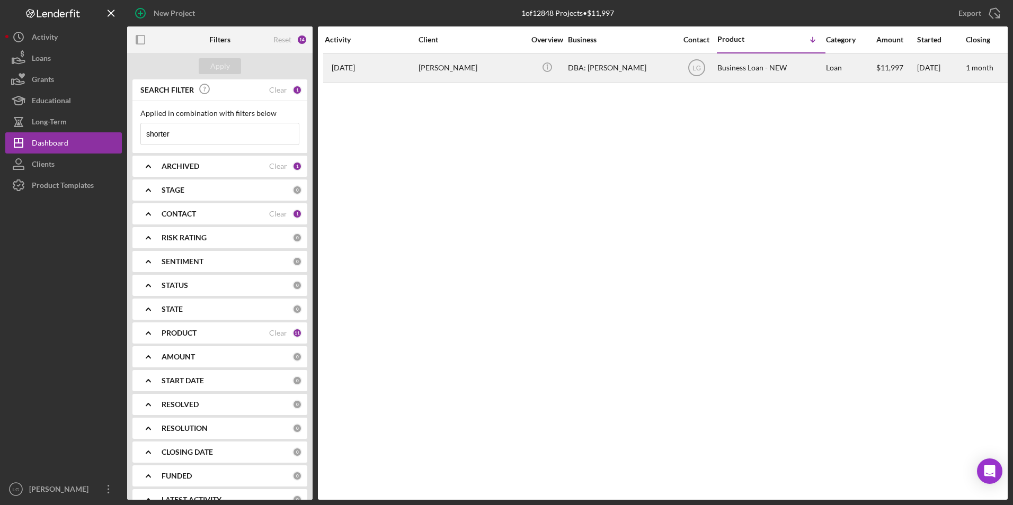
click at [505, 73] on div "[PERSON_NAME]" at bounding box center [472, 68] width 106 height 28
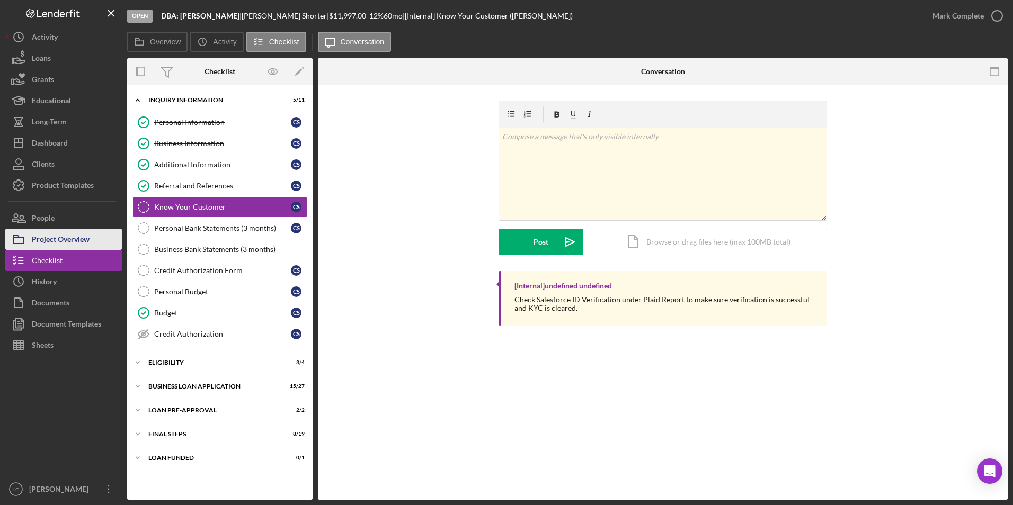
click at [62, 237] on div "Project Overview" at bounding box center [61, 241] width 58 height 24
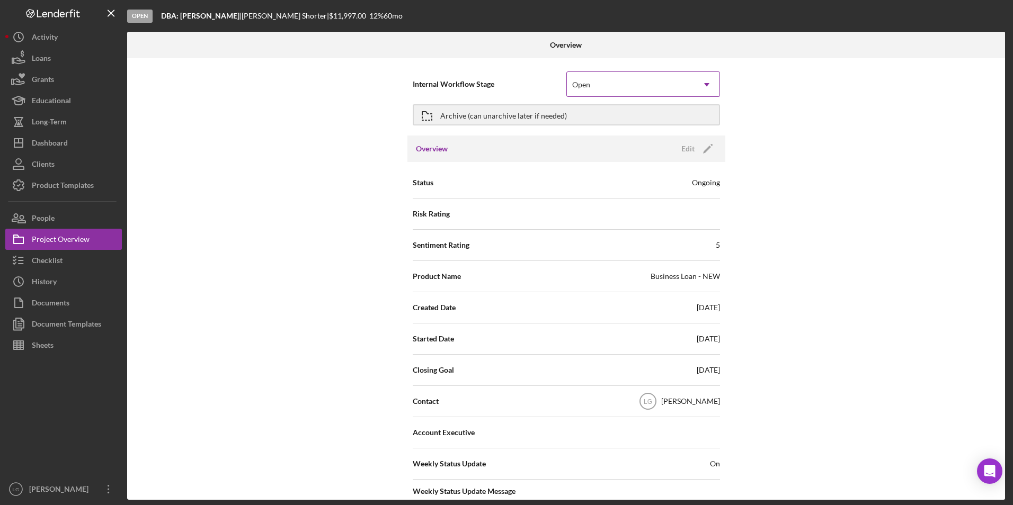
click at [632, 90] on div "Open" at bounding box center [630, 85] width 127 height 24
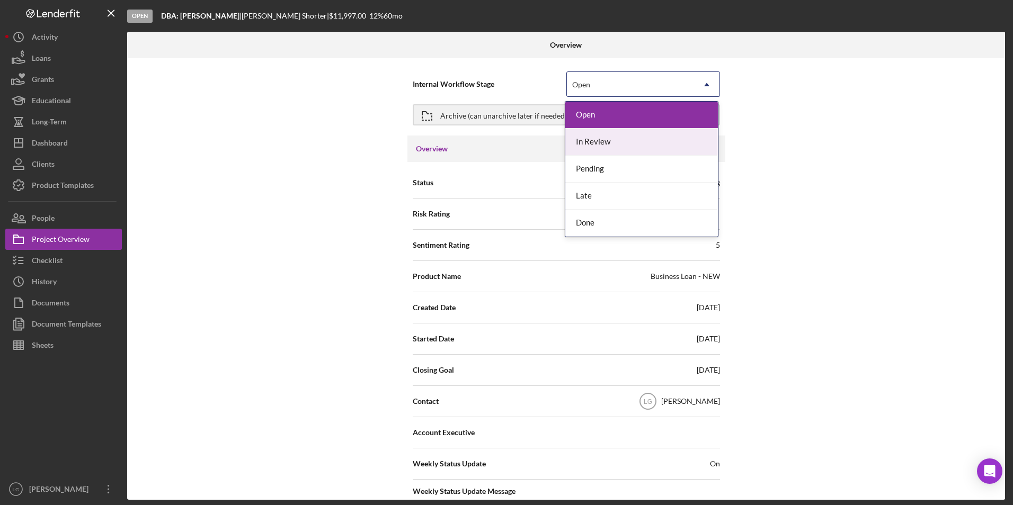
click at [608, 136] on div "In Review" at bounding box center [641, 142] width 153 height 27
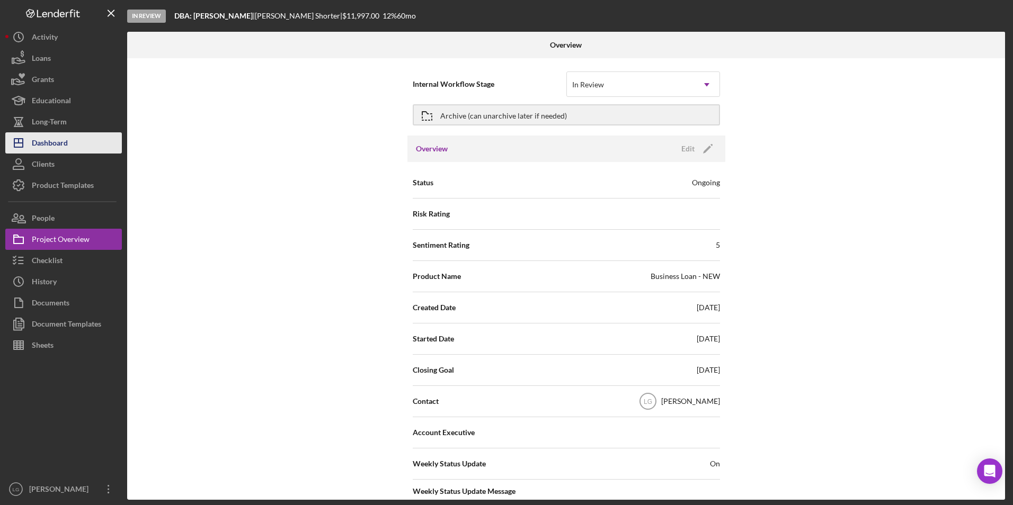
click at [56, 144] on div "Dashboard" at bounding box center [50, 144] width 36 height 24
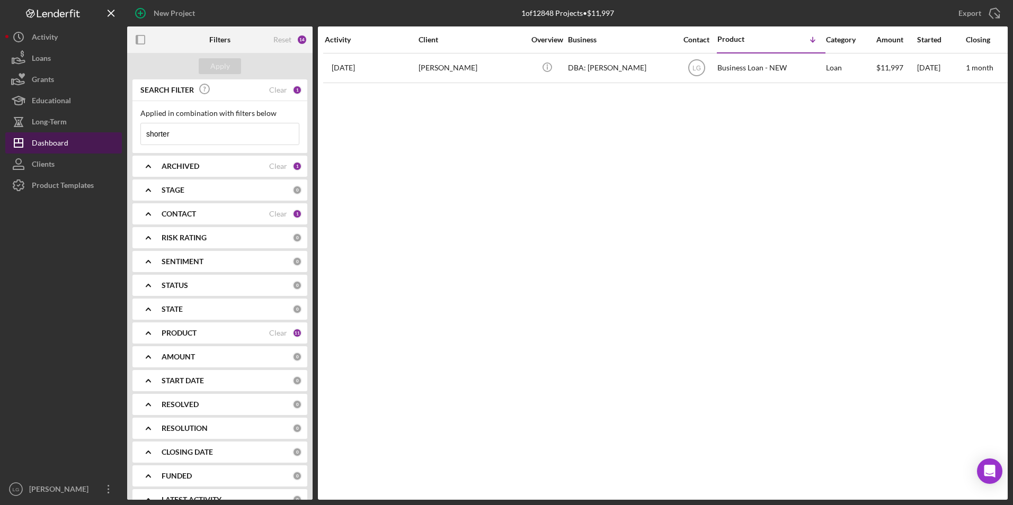
drag, startPoint x: 61, startPoint y: 143, endPoint x: 88, endPoint y: 143, distance: 26.5
click at [61, 143] on div "Dashboard" at bounding box center [50, 144] width 37 height 24
click at [58, 142] on div "Dashboard" at bounding box center [50, 144] width 37 height 24
drag, startPoint x: 201, startPoint y: 130, endPoint x: 114, endPoint y: 132, distance: 86.9
click at [115, 132] on div "New Project 1 of 12848 Projects • $11,997 shorter Export Icon/Export Filters Re…" at bounding box center [506, 250] width 1002 height 500
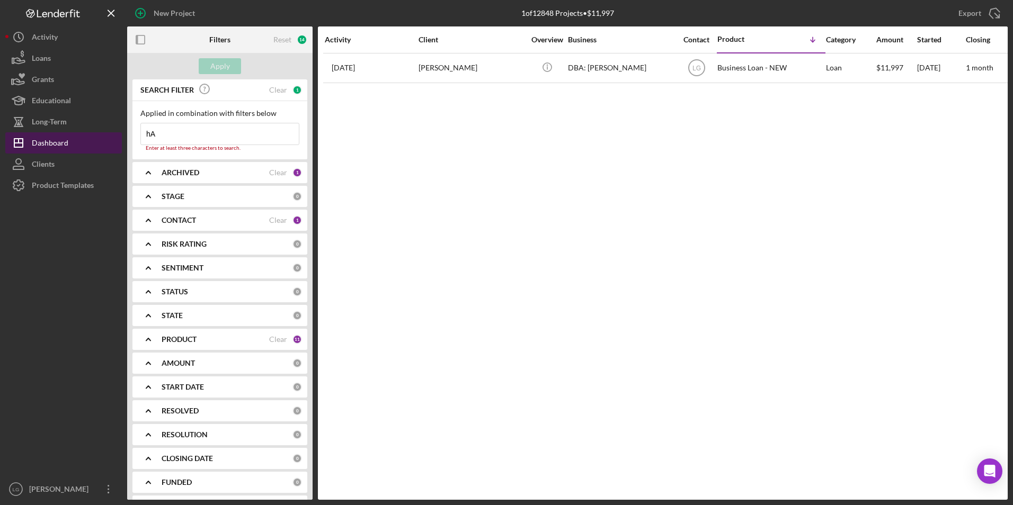
type input "h"
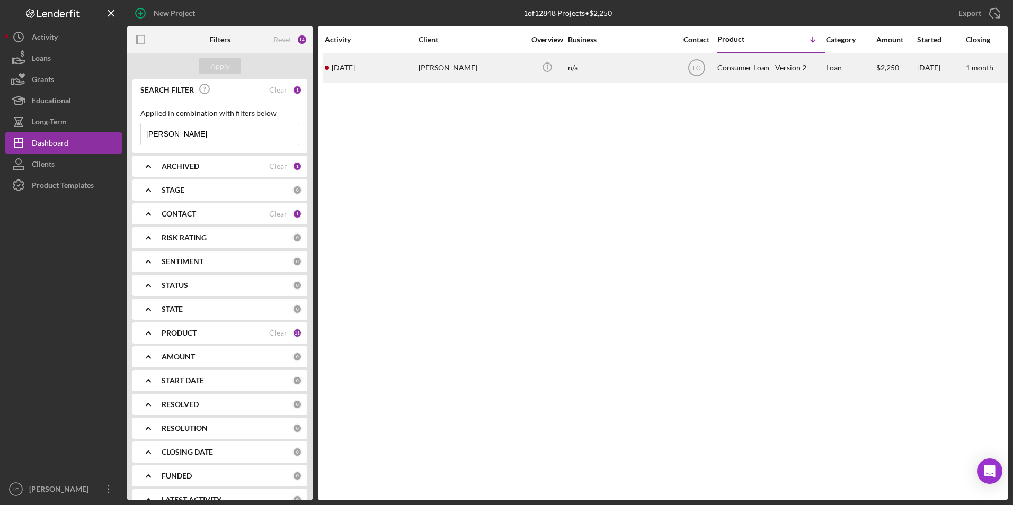
type input "[PERSON_NAME]"
click at [429, 66] on div "[PERSON_NAME]" at bounding box center [472, 68] width 106 height 28
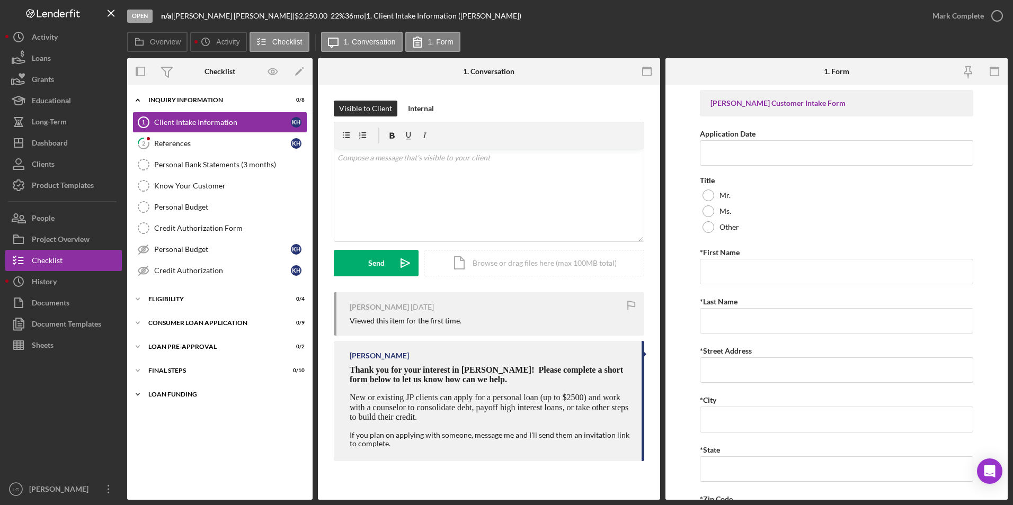
click at [160, 395] on div "Loan Funding" at bounding box center [223, 395] width 151 height 6
click at [163, 366] on div "Icon/Expander FINAL STEPS 0 / 10" at bounding box center [219, 370] width 185 height 21
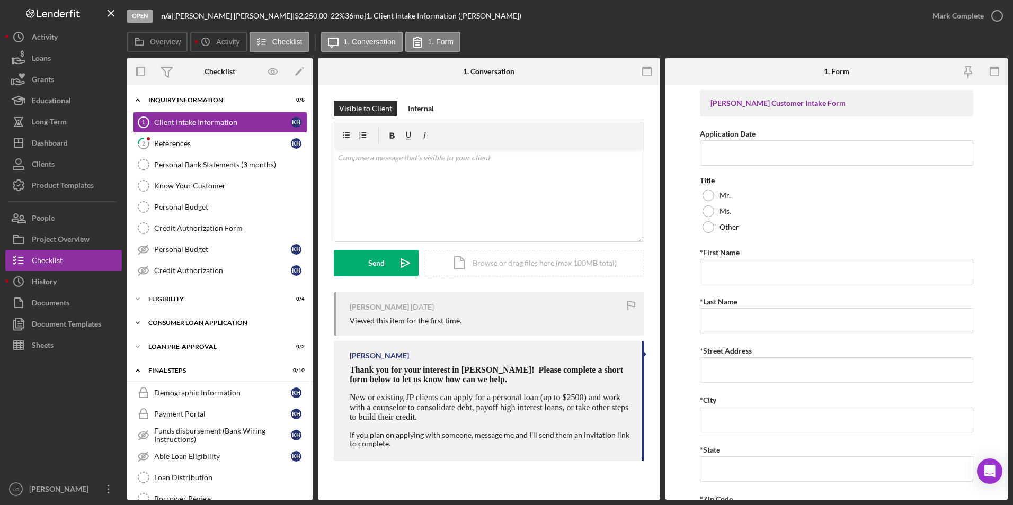
click at [169, 342] on div "Icon/Expander Loan Pre-Approval 0 / 2" at bounding box center [219, 346] width 185 height 21
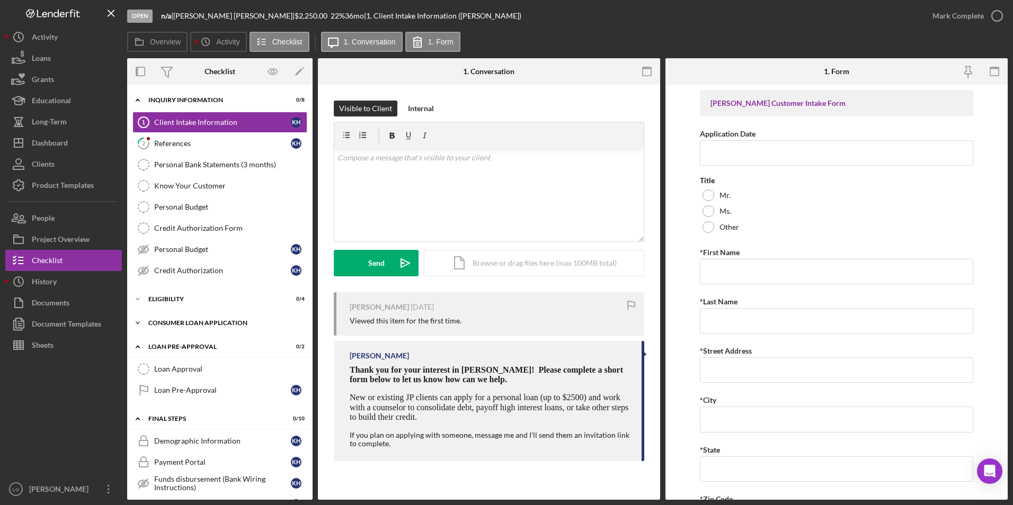
drag, startPoint x: 171, startPoint y: 325, endPoint x: 170, endPoint y: 319, distance: 5.9
click at [171, 324] on div "Consumer Loan Application" at bounding box center [223, 323] width 151 height 6
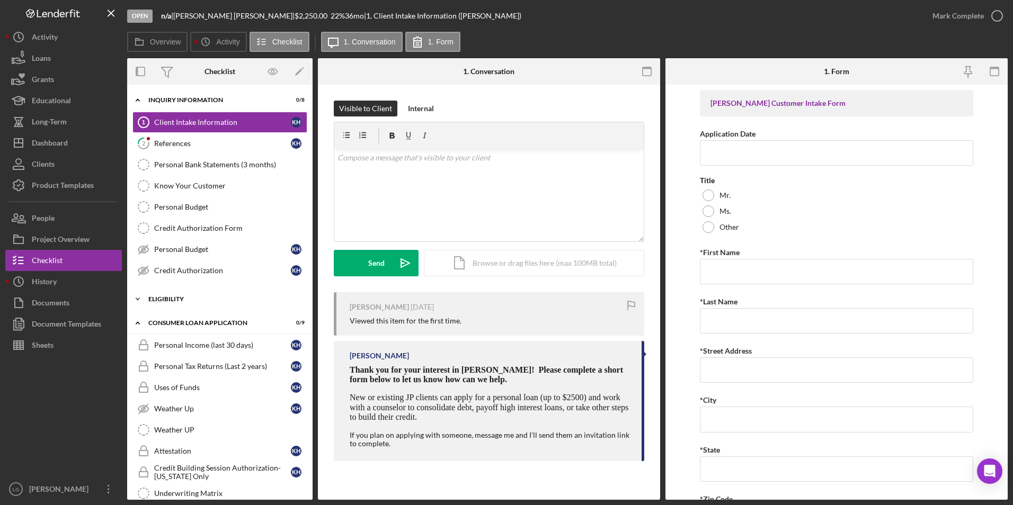
click at [164, 300] on div "Eligibility" at bounding box center [223, 299] width 151 height 6
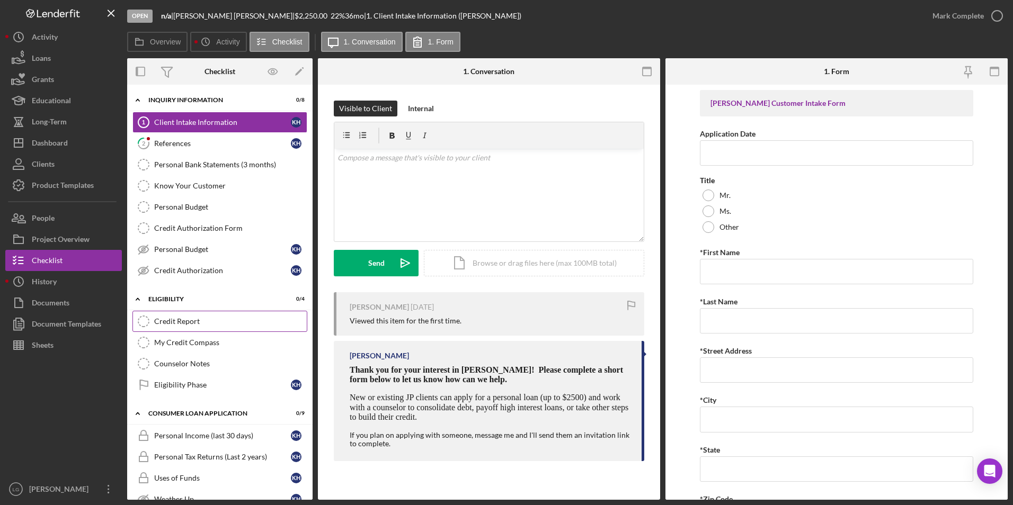
scroll to position [159, 0]
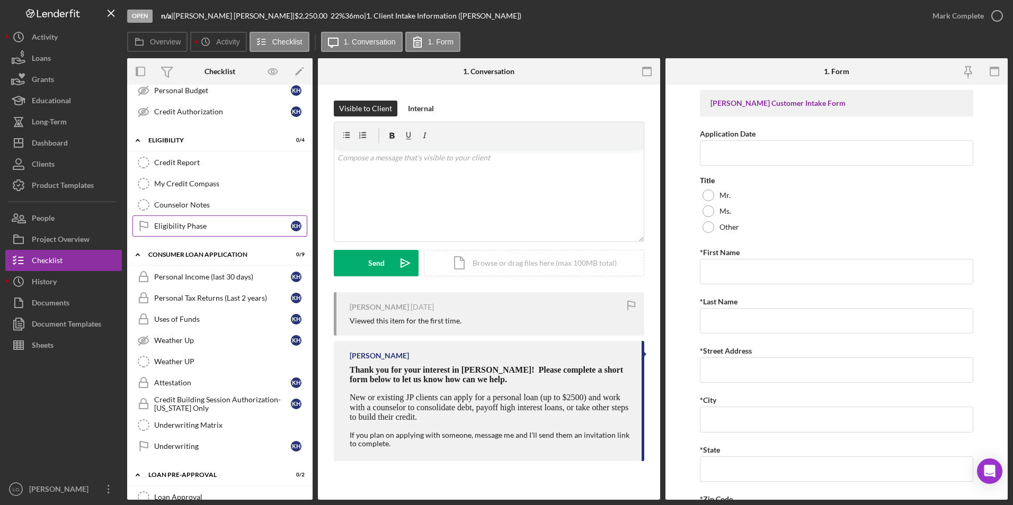
click at [191, 229] on div "Eligibility Phase" at bounding box center [222, 226] width 137 height 8
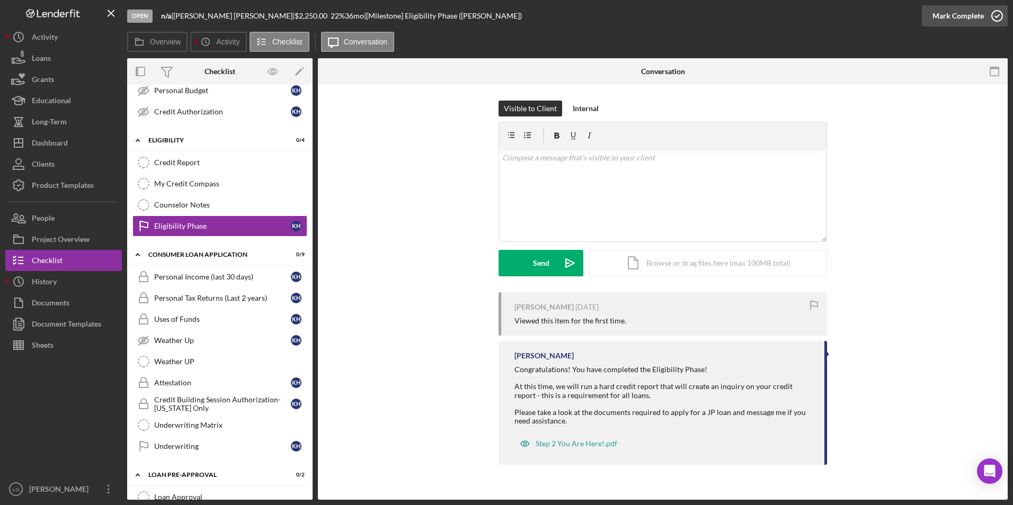
click at [959, 12] on div "Mark Complete" at bounding box center [957, 15] width 51 height 21
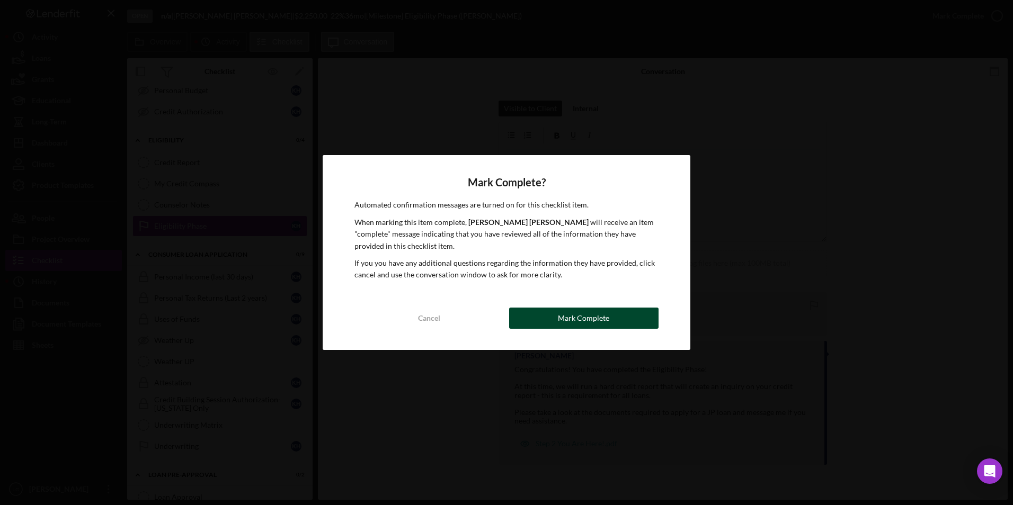
click at [584, 319] on div "Mark Complete" at bounding box center [583, 318] width 51 height 21
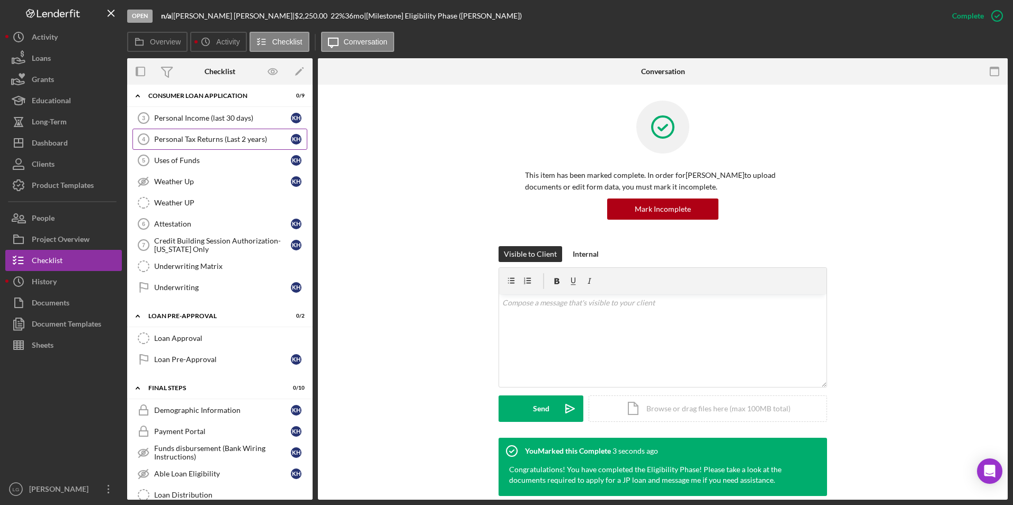
scroll to position [424, 0]
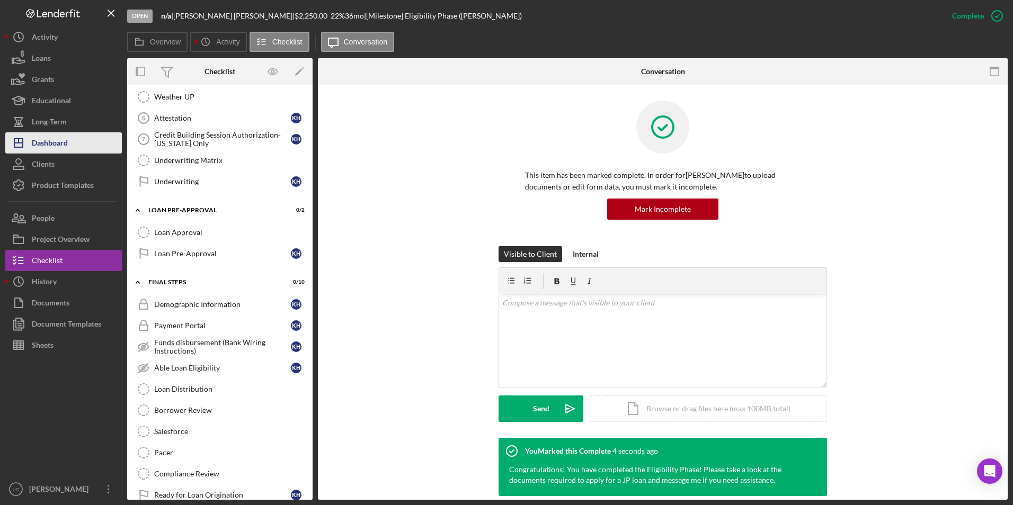
click at [46, 141] on div "Dashboard" at bounding box center [50, 144] width 36 height 24
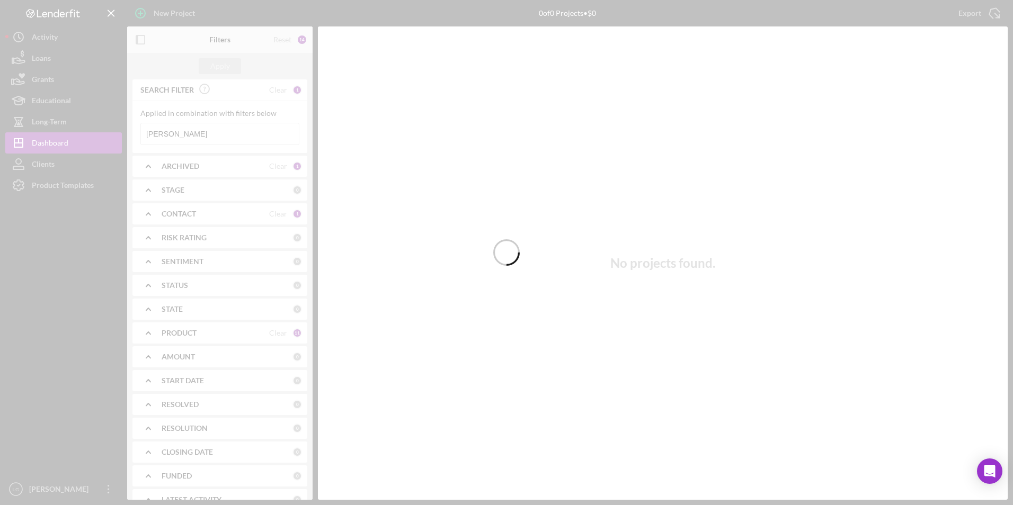
click at [206, 129] on div at bounding box center [506, 252] width 1013 height 505
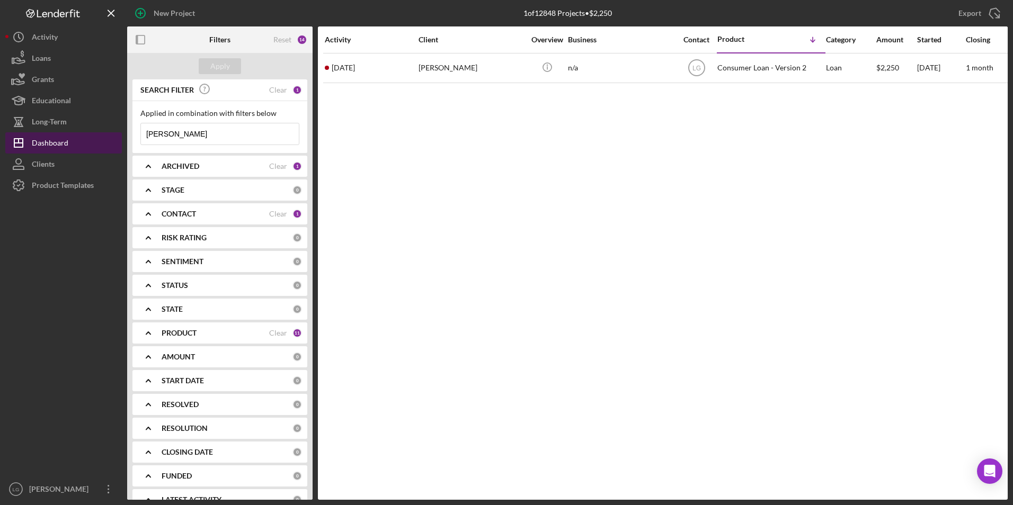
drag, startPoint x: 208, startPoint y: 136, endPoint x: 101, endPoint y: 143, distance: 106.7
click at [110, 137] on div "New Project 1 of 12848 Projects • $2,250 [PERSON_NAME] Export Icon/Export Filte…" at bounding box center [506, 250] width 1002 height 500
type input "[PERSON_NAME]"
click at [236, 63] on button "Apply" at bounding box center [220, 66] width 42 height 16
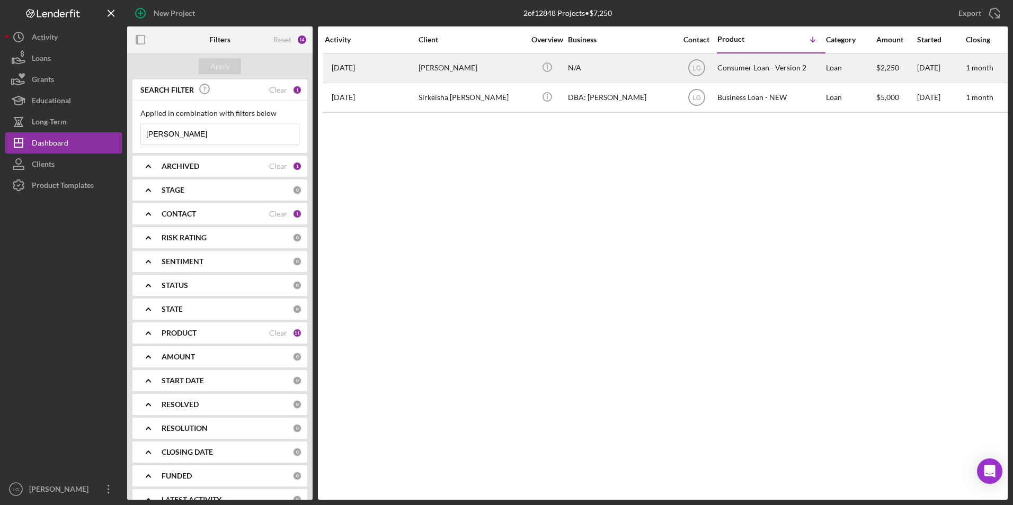
click at [471, 66] on div "[PERSON_NAME]" at bounding box center [472, 68] width 106 height 28
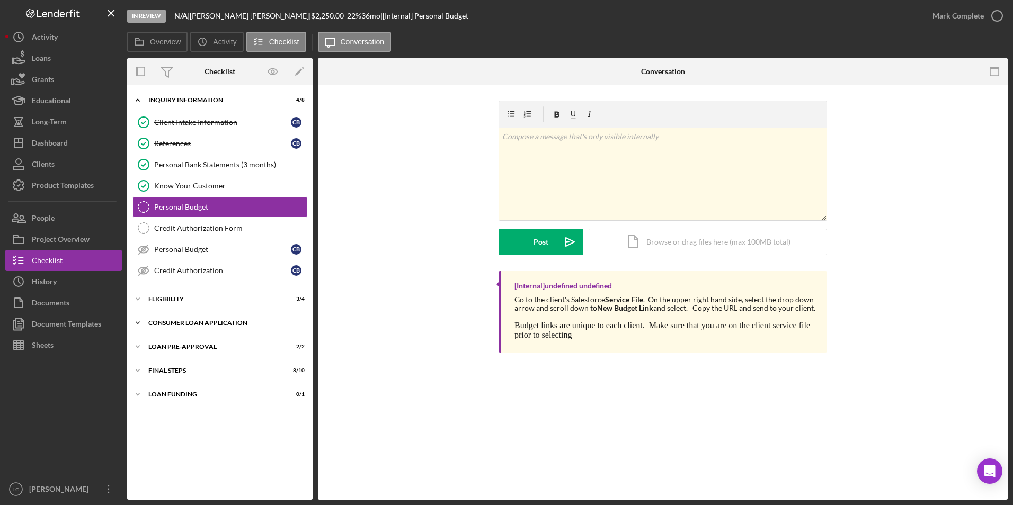
click at [169, 317] on div "Icon/Expander Consumer Loan Application 7 / 9" at bounding box center [219, 323] width 185 height 21
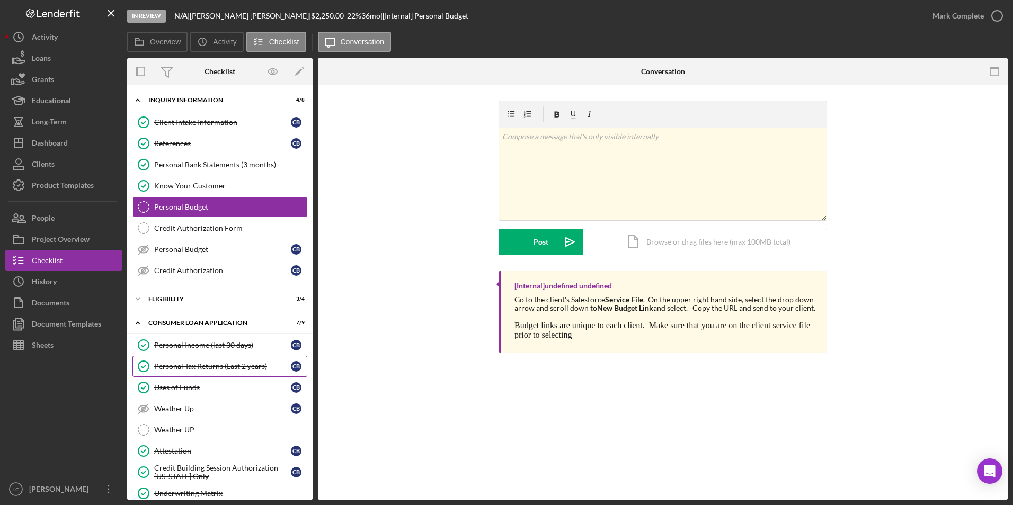
scroll to position [108, 0]
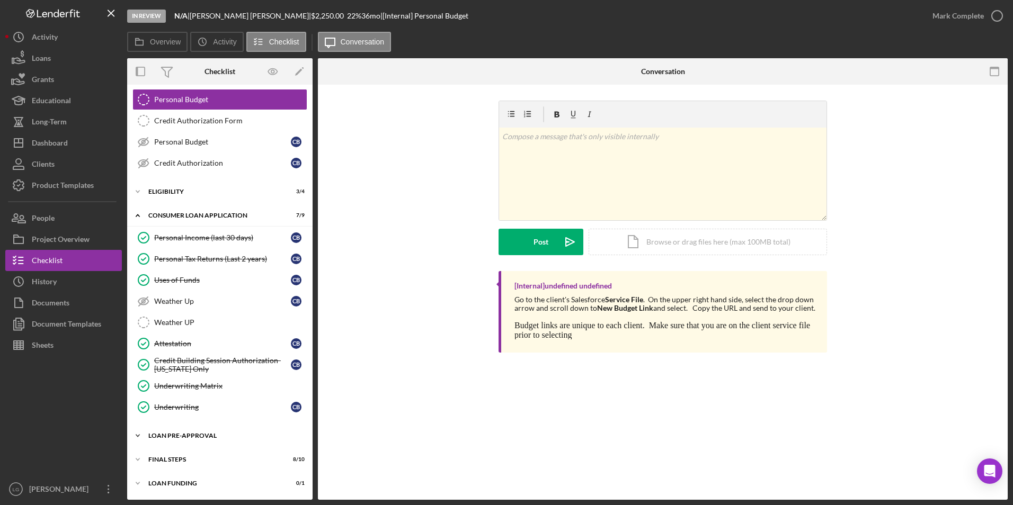
drag, startPoint x: 171, startPoint y: 435, endPoint x: 172, endPoint y: 430, distance: 5.3
click at [172, 435] on div "Loan Pre-Approval" at bounding box center [223, 436] width 151 height 6
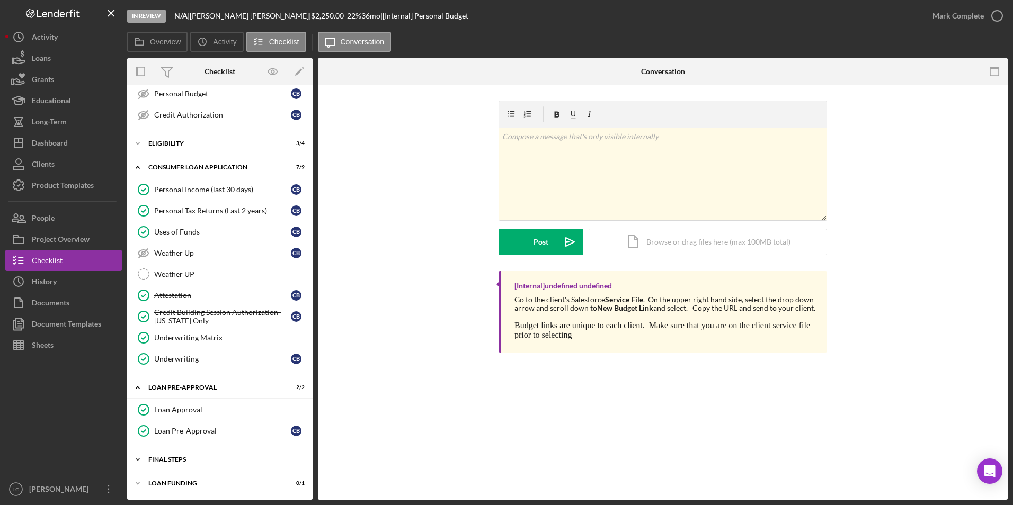
click at [174, 456] on div "Icon/Expander FINAL STEPS 8 / 10" at bounding box center [219, 459] width 185 height 21
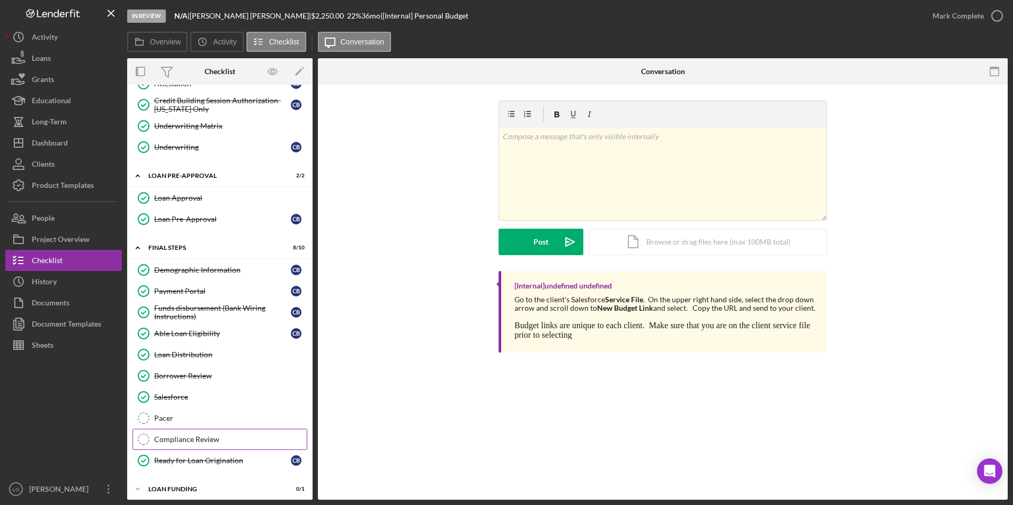
scroll to position [374, 0]
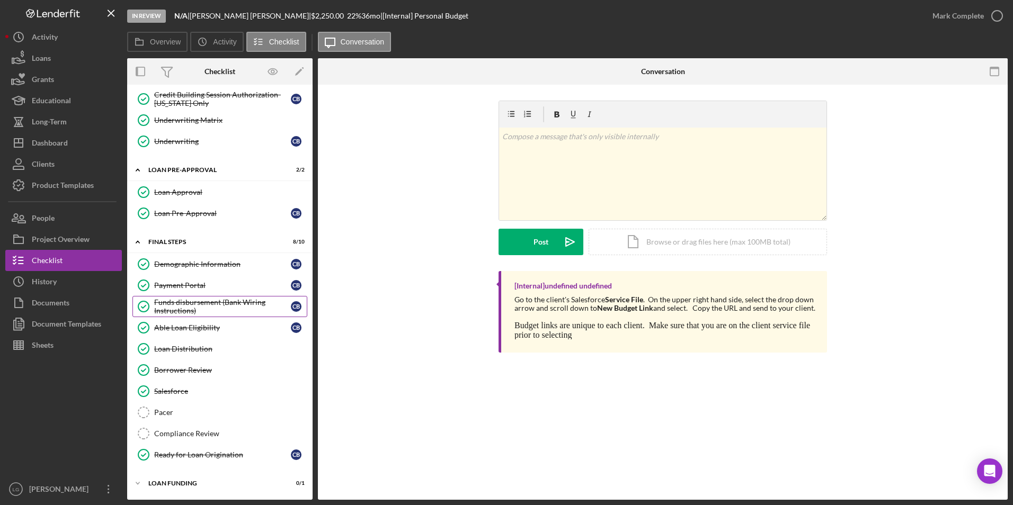
click at [214, 298] on div "Funds disbursement (Bank Wiring Instructions)" at bounding box center [222, 306] width 137 height 17
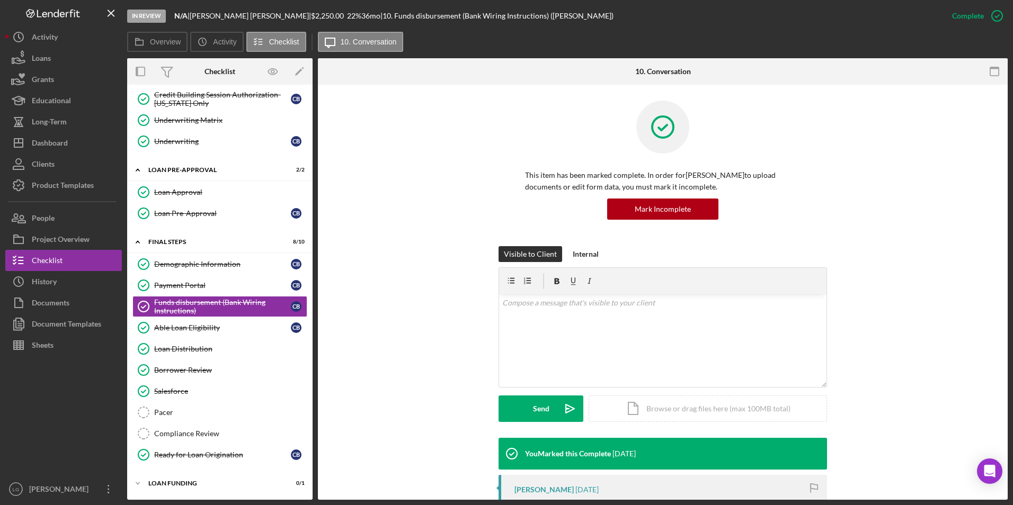
scroll to position [212, 0]
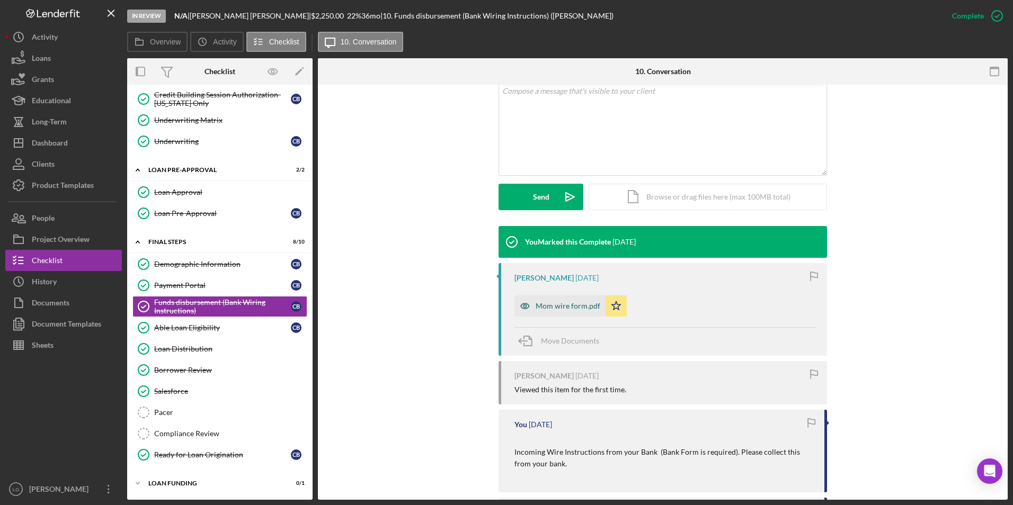
click at [556, 304] on div "Mom wire form.pdf" at bounding box center [568, 306] width 65 height 8
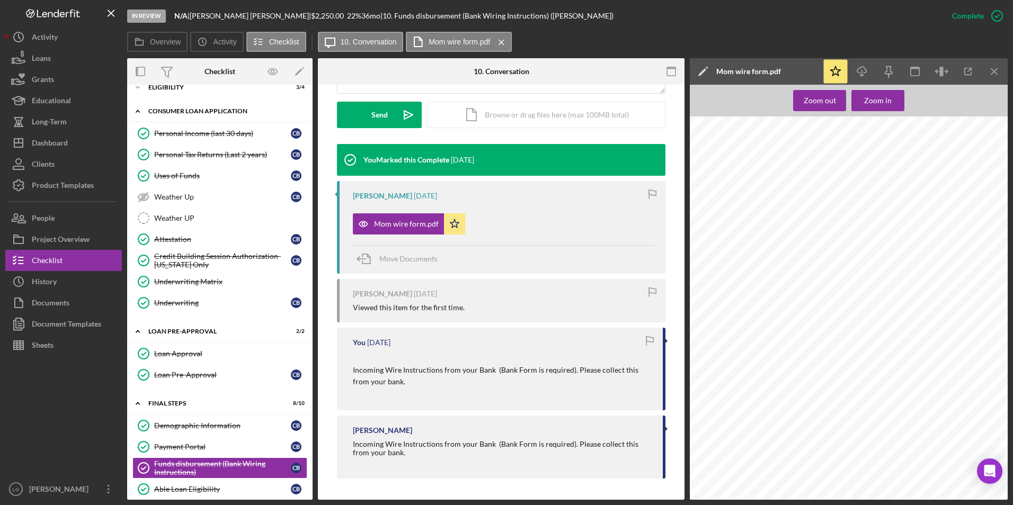
scroll to position [371, 0]
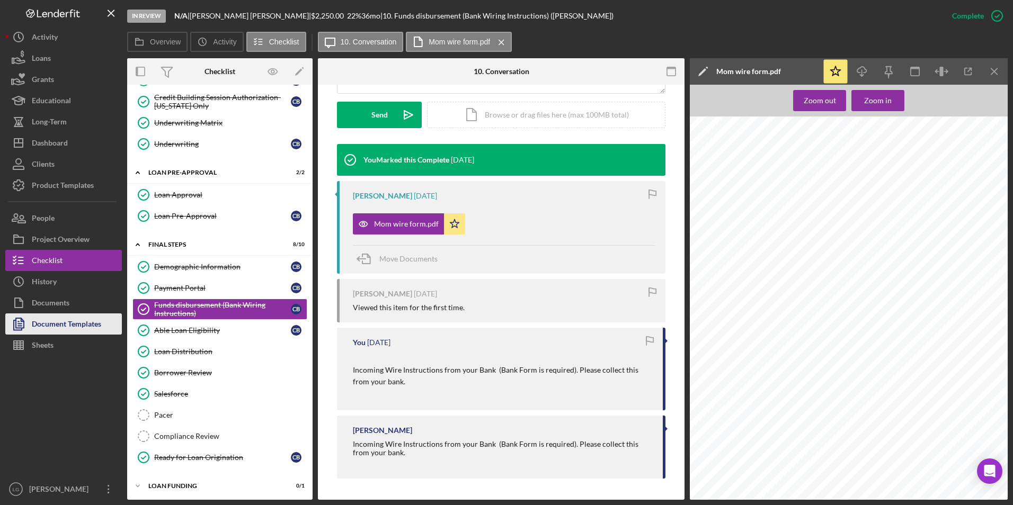
click at [56, 325] on div "Document Templates" at bounding box center [66, 326] width 69 height 24
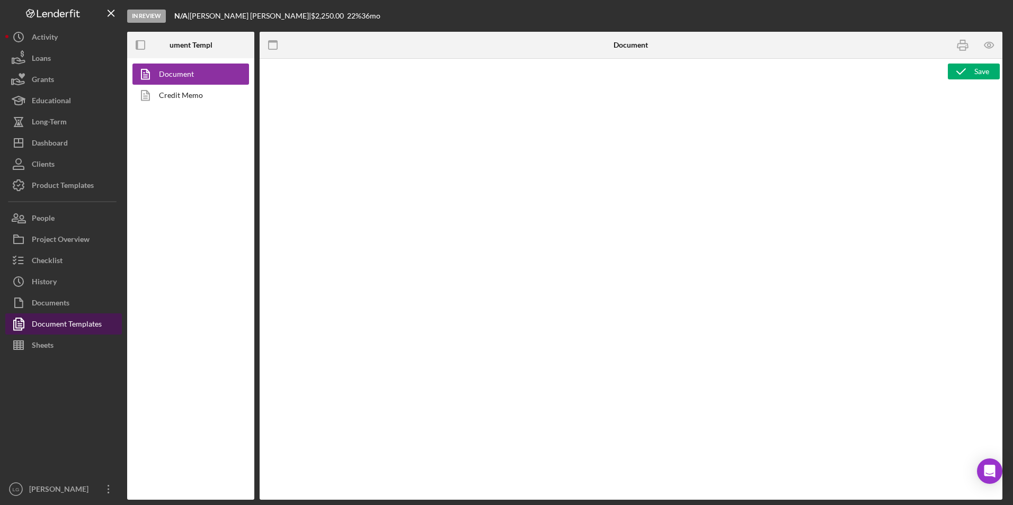
type textarea "<h1>Wiring Instructions</h1> <p style="text-align: left">Borrower Name:&nbsp; <…"
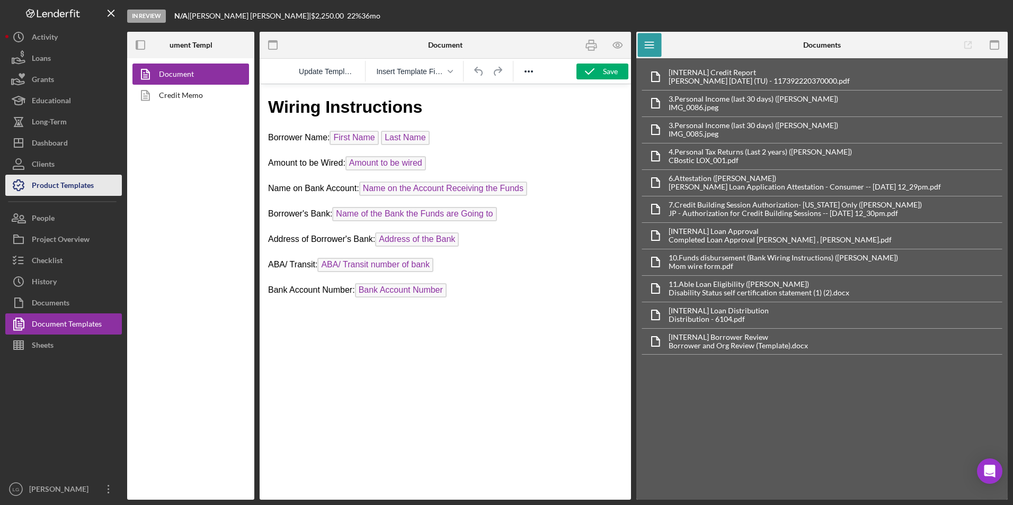
click at [79, 188] on div "Product Templates" at bounding box center [63, 187] width 62 height 24
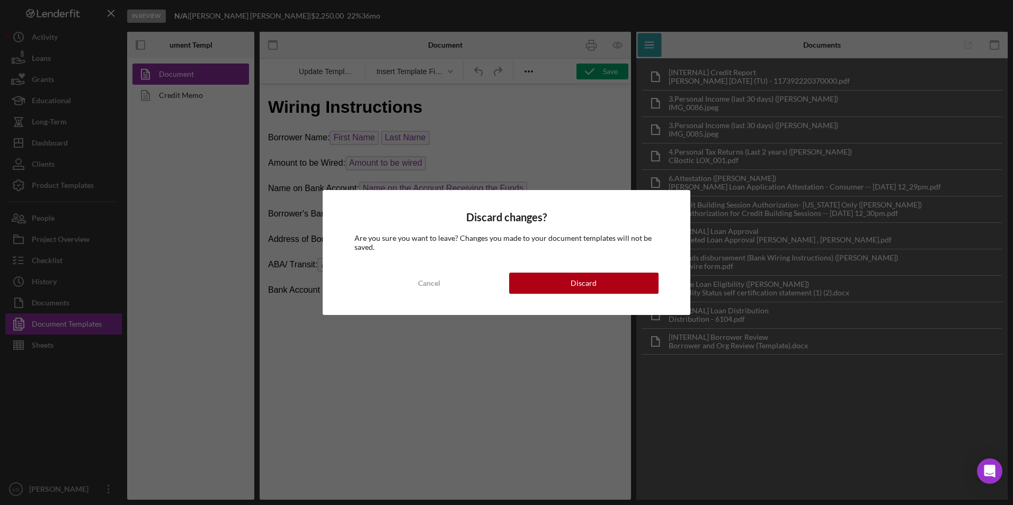
click at [592, 210] on div "Discard changes? Are you sure you want to leave? Changes you made to your docum…" at bounding box center [507, 252] width 368 height 125
click at [565, 283] on button "Discard" at bounding box center [583, 283] width 149 height 21
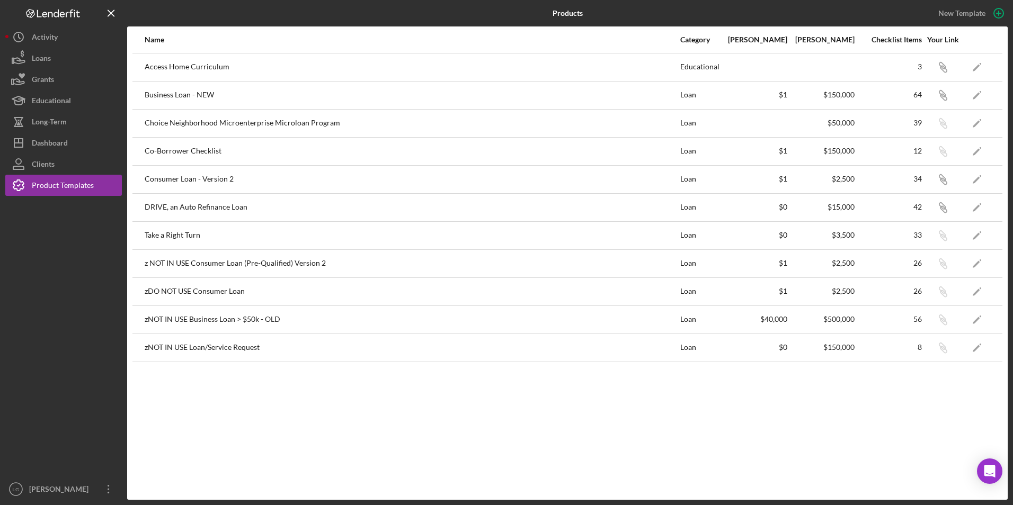
click at [179, 100] on div "Business Loan - NEW" at bounding box center [412, 95] width 535 height 26
click at [181, 94] on div "Business Loan - NEW" at bounding box center [412, 95] width 535 height 26
click at [65, 143] on div "Dashboard" at bounding box center [50, 144] width 36 height 24
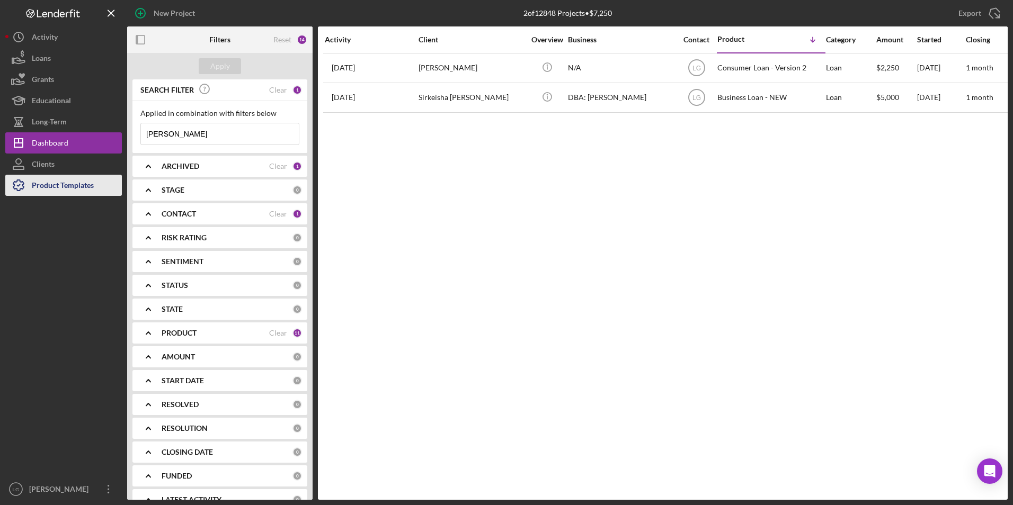
click at [79, 177] on div "Product Templates" at bounding box center [63, 187] width 62 height 24
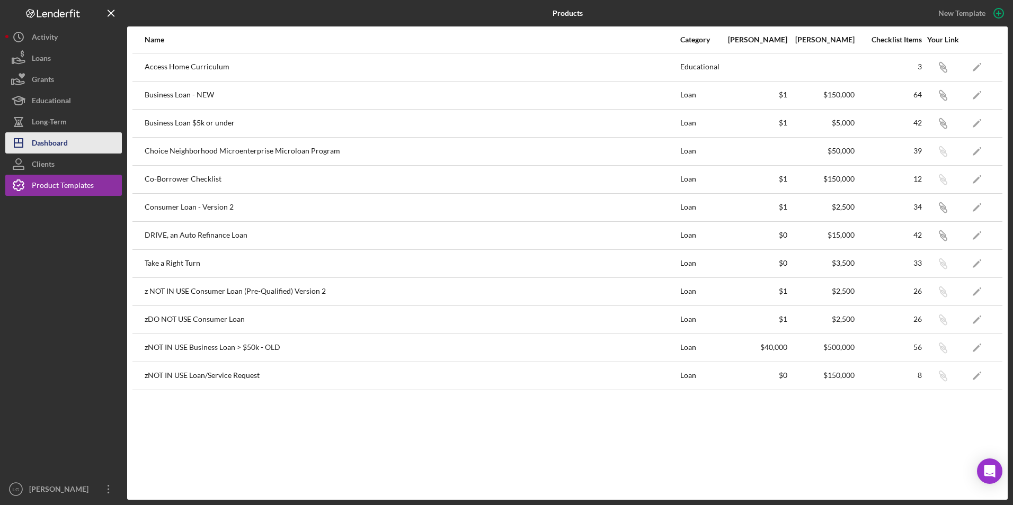
click at [54, 141] on div "Dashboard" at bounding box center [50, 144] width 36 height 24
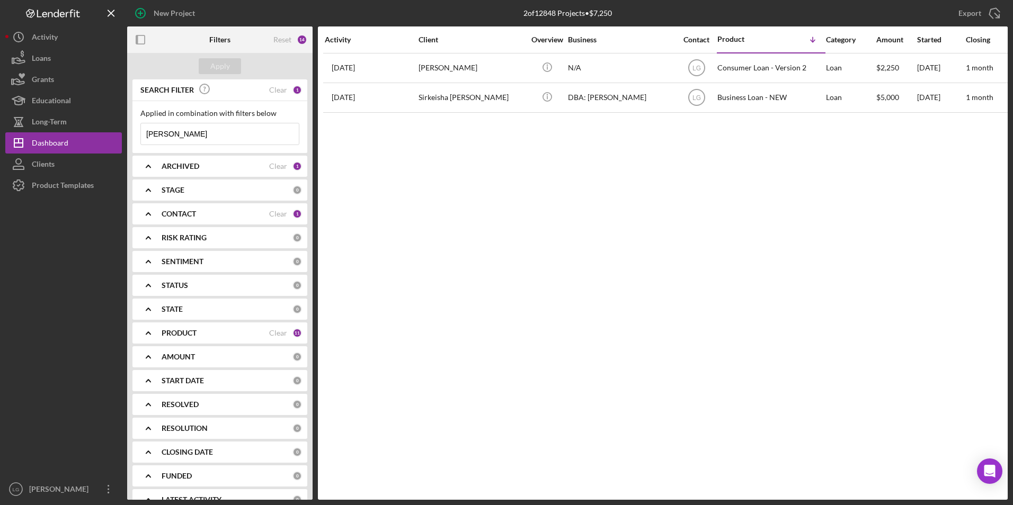
click at [461, 193] on div "Activity Client Overview Business Contact Product Icon/Table Sort Arrow Categor…" at bounding box center [663, 263] width 690 height 474
click at [53, 141] on div "Dashboard" at bounding box center [50, 144] width 37 height 24
drag, startPoint x: 201, startPoint y: 128, endPoint x: 70, endPoint y: 130, distance: 130.9
click at [70, 130] on div "New Project 2 of 12848 Projects • $7,250 [PERSON_NAME] Export Icon/Export Filte…" at bounding box center [506, 250] width 1002 height 500
click at [220, 163] on div "ARCHIVED" at bounding box center [216, 166] width 108 height 8
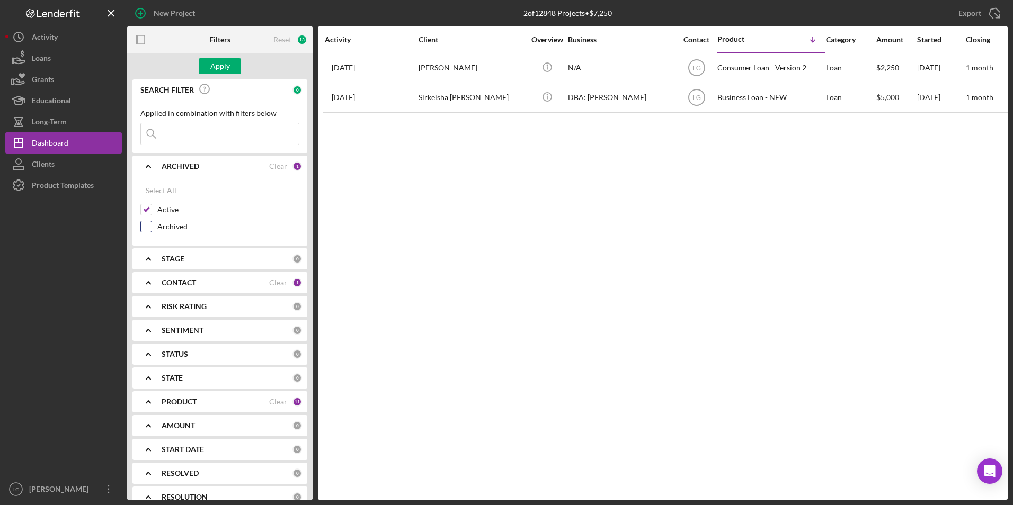
click at [148, 228] on input "Archived" at bounding box center [146, 226] width 11 height 11
checkbox input "true"
click at [212, 63] on div "Apply" at bounding box center [220, 66] width 20 height 16
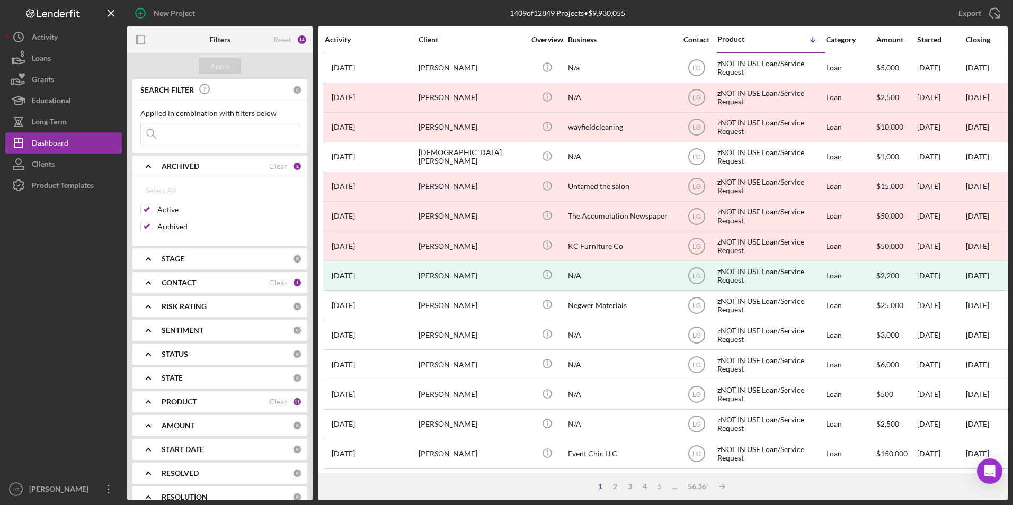
click at [181, 143] on input at bounding box center [220, 133] width 158 height 21
type input "[PERSON_NAME]"
click at [221, 60] on div "Apply" at bounding box center [220, 66] width 20 height 16
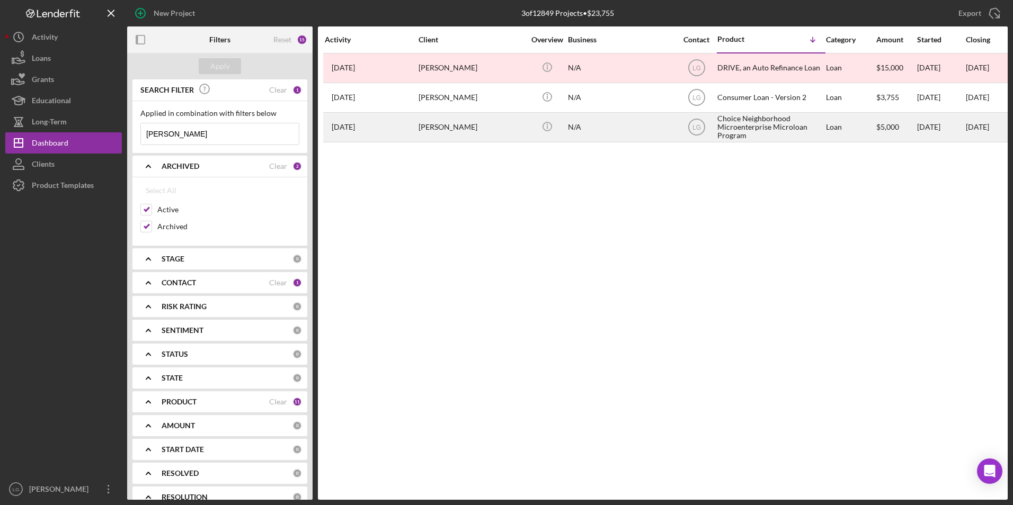
click at [560, 134] on div "Icon/Info" at bounding box center [547, 127] width 40 height 28
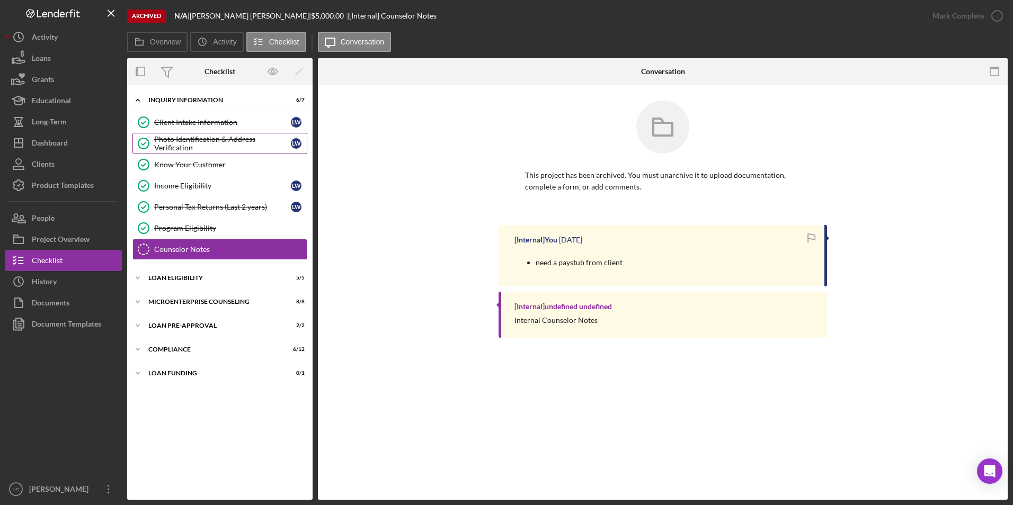
click at [201, 139] on div "Photo Identification & Address Verification" at bounding box center [222, 143] width 137 height 17
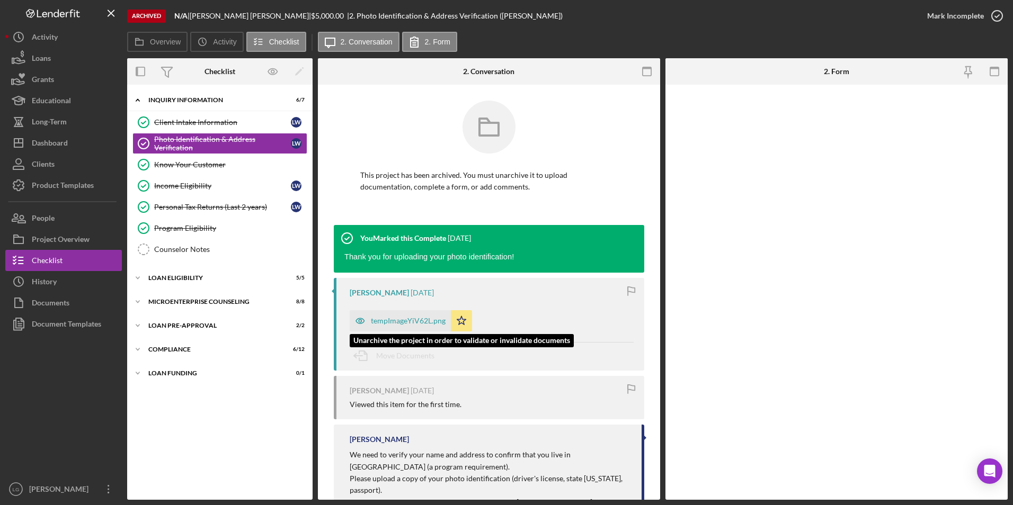
click at [412, 321] on div "tempImageYiV62L.png" at bounding box center [408, 321] width 75 height 8
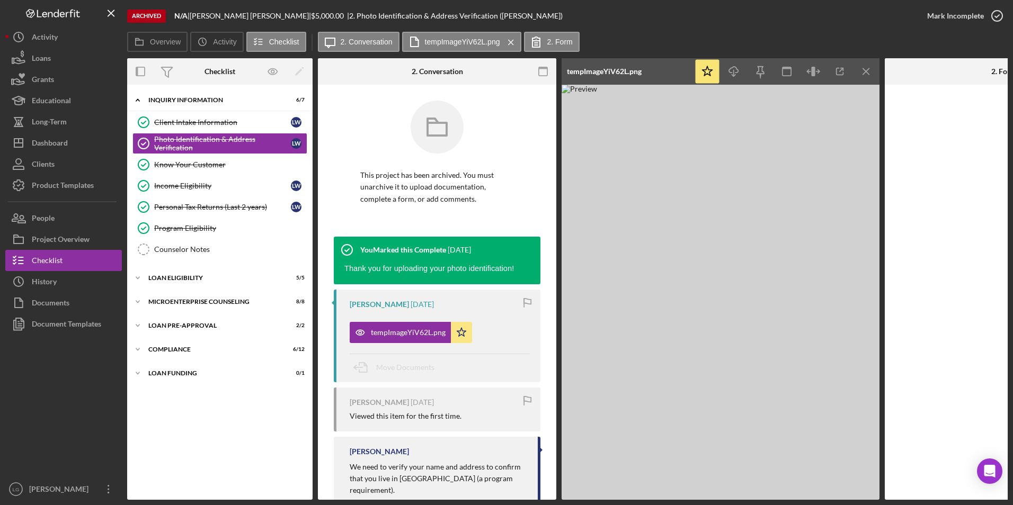
drag, startPoint x: 861, startPoint y: 69, endPoint x: 856, endPoint y: 74, distance: 7.1
click at [861, 70] on icon "Icon/Menu Close" at bounding box center [867, 72] width 24 height 24
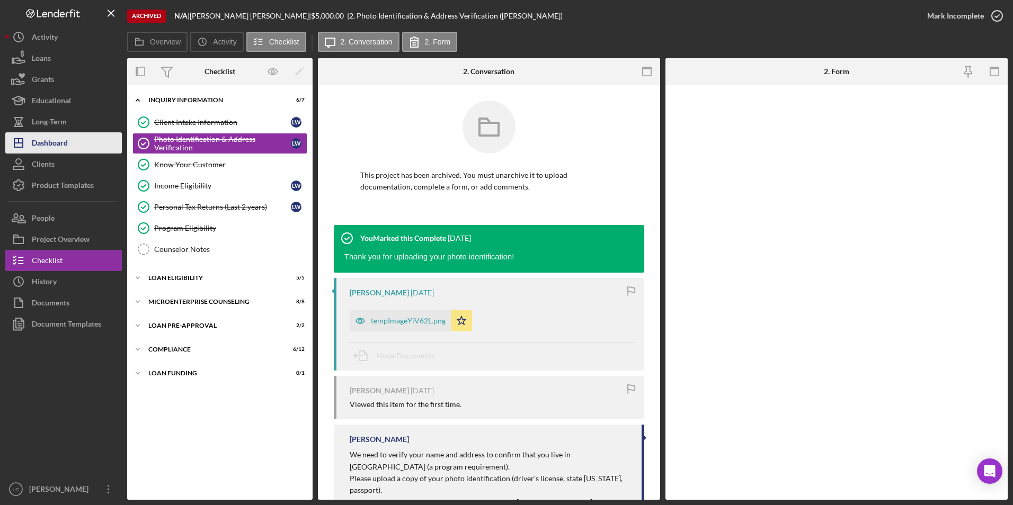
drag, startPoint x: 49, startPoint y: 149, endPoint x: 55, endPoint y: 148, distance: 5.9
click at [49, 149] on div "Dashboard" at bounding box center [50, 144] width 36 height 24
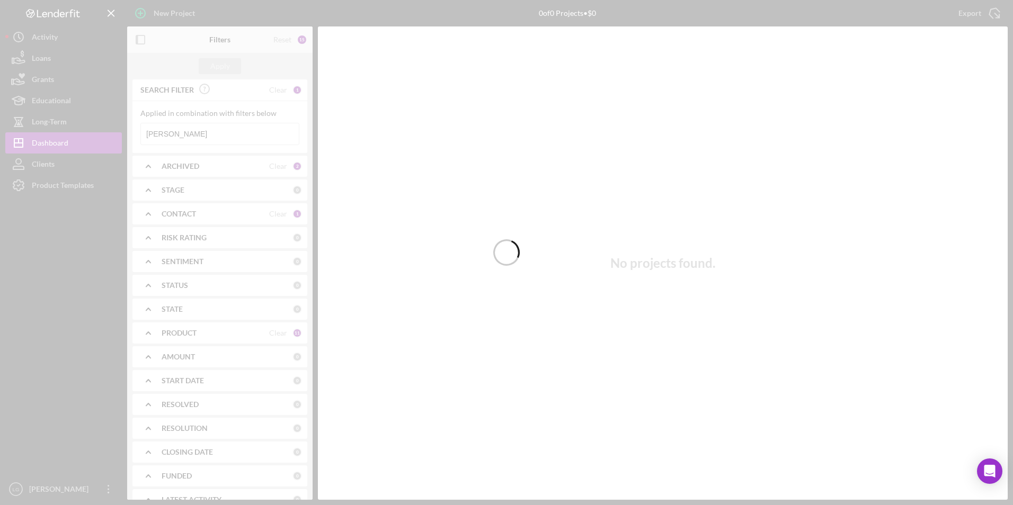
click at [215, 172] on div at bounding box center [506, 252] width 1013 height 505
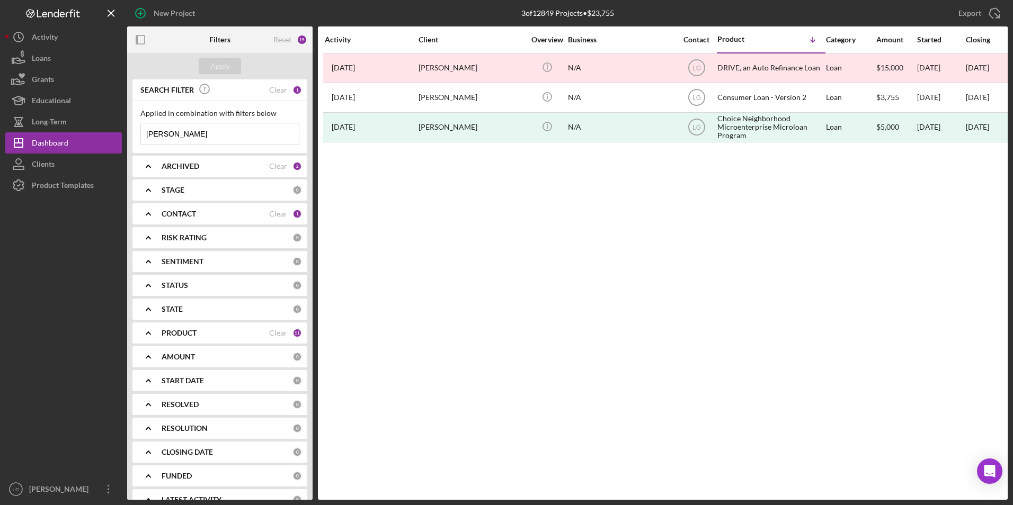
click at [186, 163] on b "ARCHIVED" at bounding box center [181, 166] width 38 height 8
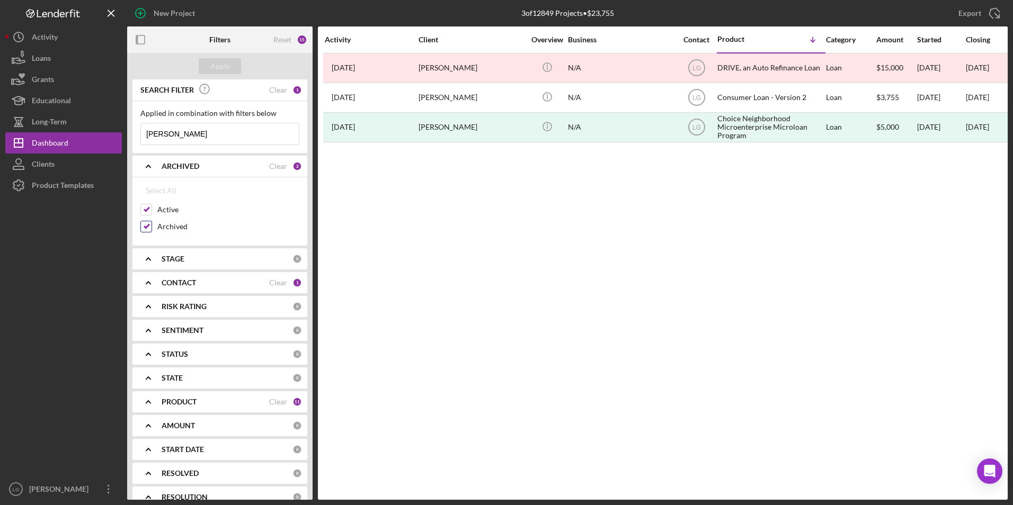
click at [143, 226] on input "Archived" at bounding box center [146, 226] width 11 height 11
checkbox input "false"
click at [216, 65] on div "Apply" at bounding box center [220, 66] width 20 height 16
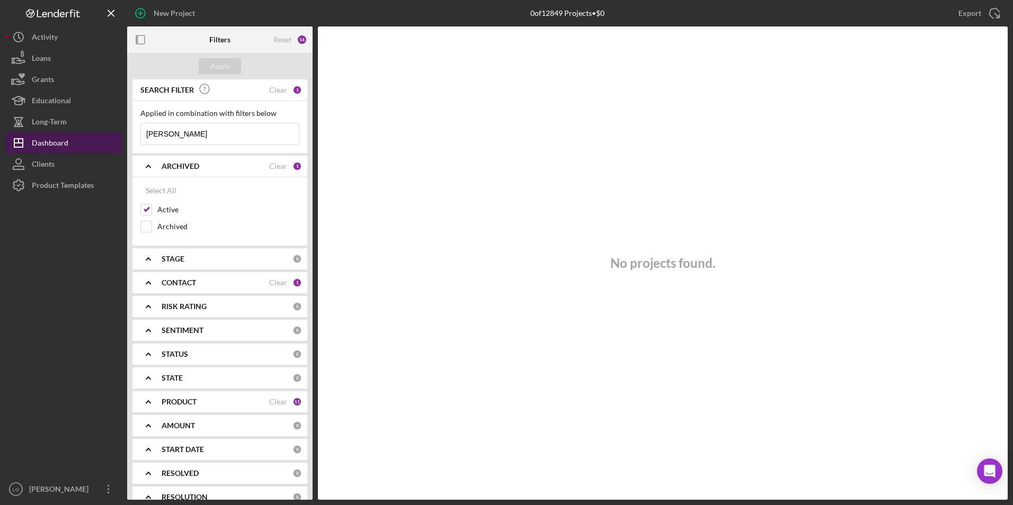
drag, startPoint x: 209, startPoint y: 133, endPoint x: 81, endPoint y: 133, distance: 128.2
click at [81, 133] on div "New Project 0 of 12849 Projects • $0 [PERSON_NAME] Export Icon/Export Filters R…" at bounding box center [506, 250] width 1002 height 500
click at [213, 68] on div "Apply" at bounding box center [220, 66] width 20 height 16
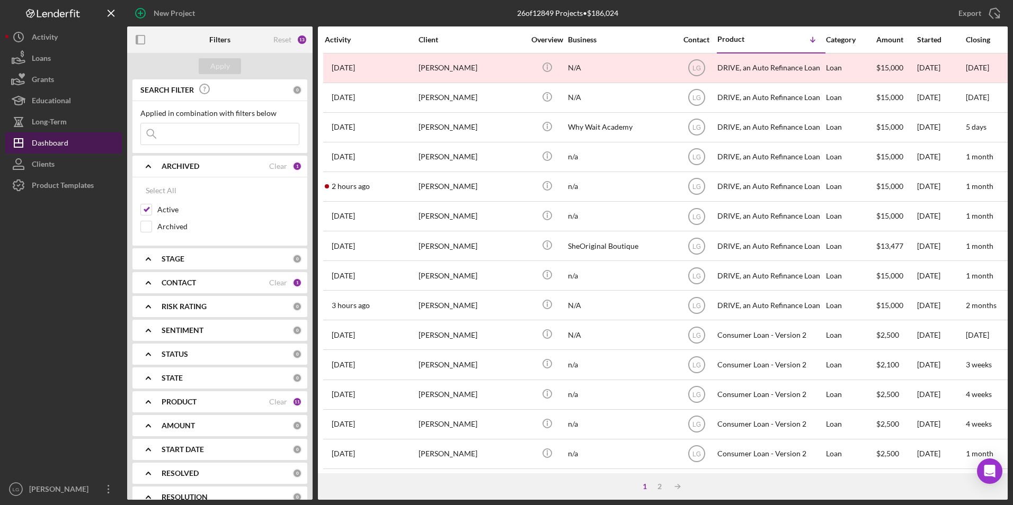
click at [56, 137] on div "Dashboard" at bounding box center [50, 144] width 37 height 24
click at [64, 137] on div "Dashboard" at bounding box center [50, 144] width 37 height 24
click at [219, 138] on input at bounding box center [220, 133] width 158 height 21
type input "[PERSON_NAME]"
click at [206, 63] on button "Apply" at bounding box center [220, 66] width 42 height 16
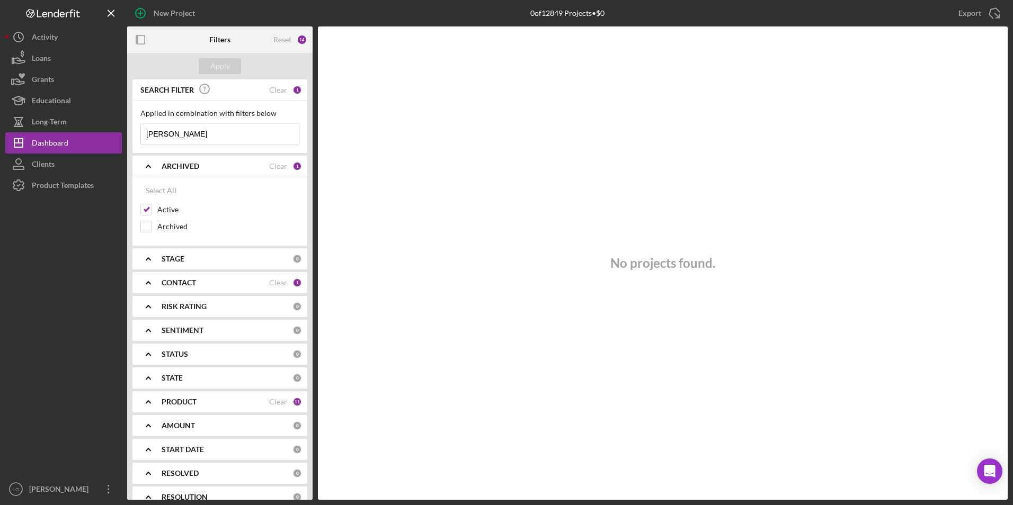
click at [197, 138] on input "[PERSON_NAME]" at bounding box center [220, 133] width 158 height 21
drag, startPoint x: 197, startPoint y: 138, endPoint x: 45, endPoint y: 135, distance: 152.1
click at [45, 135] on div "New Project 0 of 12849 Projects • $0 [PERSON_NAME] Export Icon/Export Filters R…" at bounding box center [506, 250] width 1002 height 500
click at [225, 69] on div "Apply" at bounding box center [220, 66] width 20 height 16
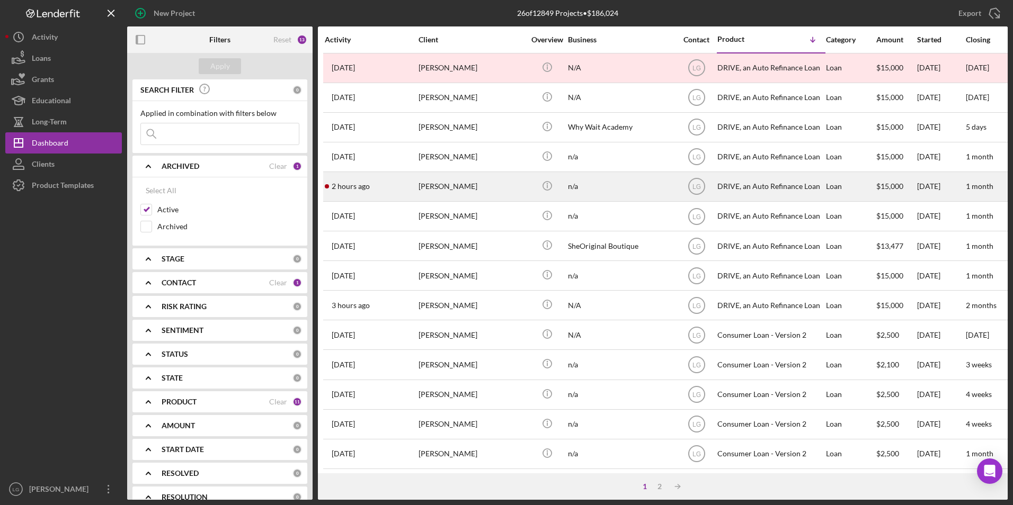
click at [447, 183] on div "[PERSON_NAME]" at bounding box center [472, 187] width 106 height 28
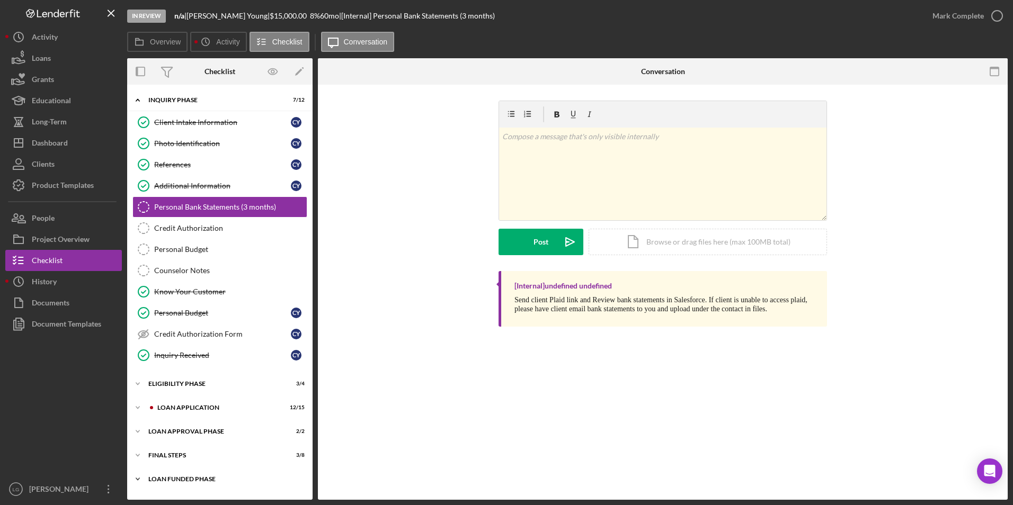
click at [170, 487] on div "Icon/Expander Loan Funded Phase 0 / 1" at bounding box center [219, 479] width 185 height 21
click at [164, 456] on div "FINAL STEPS" at bounding box center [223, 455] width 151 height 6
click at [162, 431] on div "Loan Approval Phase" at bounding box center [223, 432] width 151 height 6
click at [161, 407] on div "Loan Application" at bounding box center [228, 408] width 142 height 6
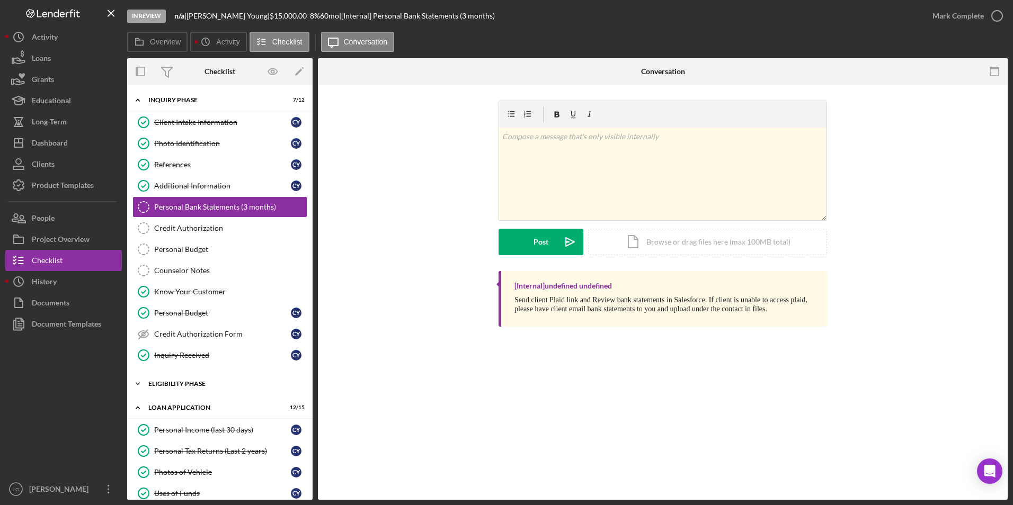
click at [161, 390] on div "Icon/Expander Eligibility Phase 3 / 4" at bounding box center [219, 384] width 185 height 21
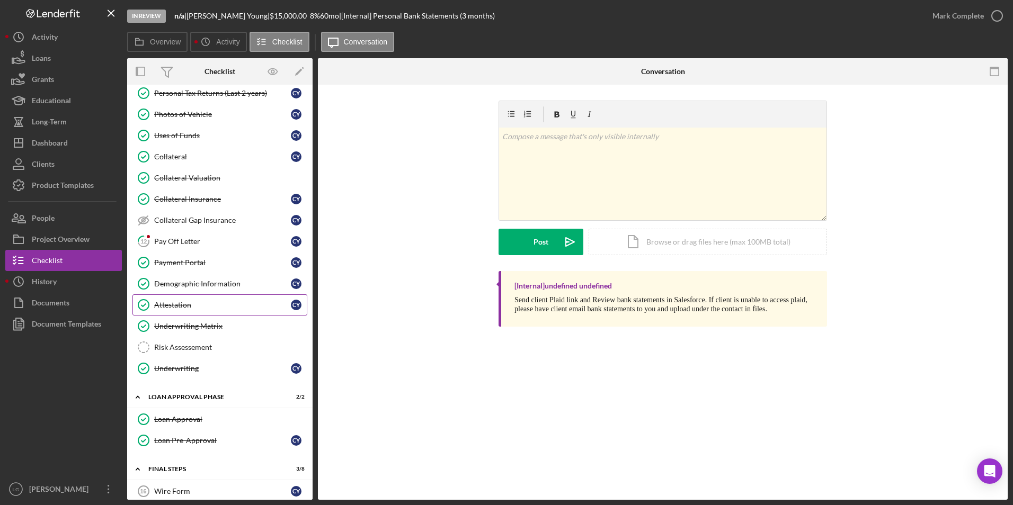
scroll to position [237, 0]
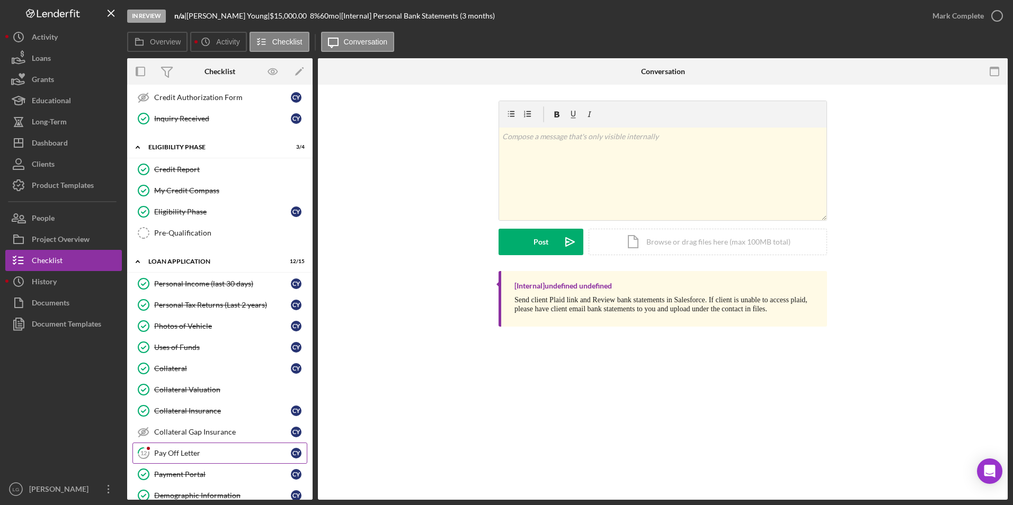
click at [185, 450] on div "Pay Off Letter" at bounding box center [222, 453] width 137 height 8
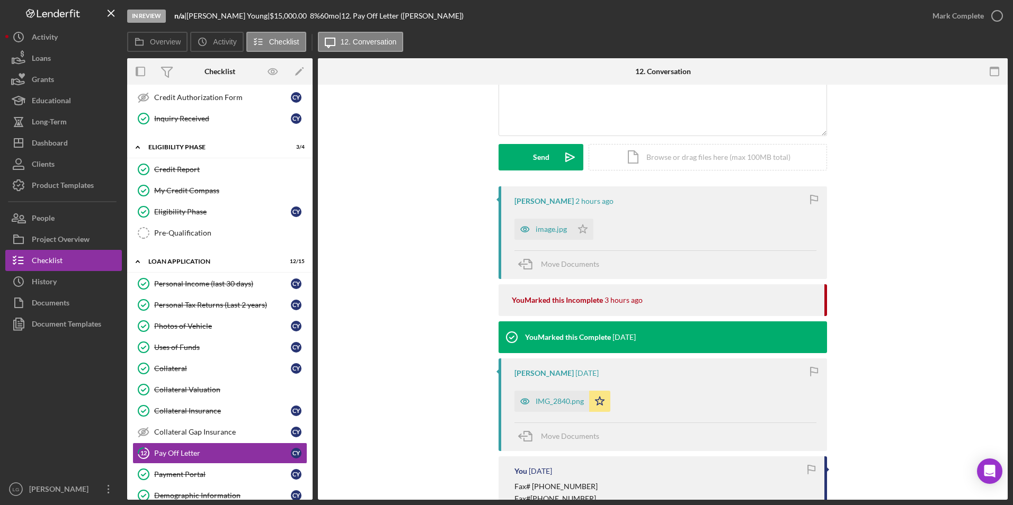
scroll to position [159, 0]
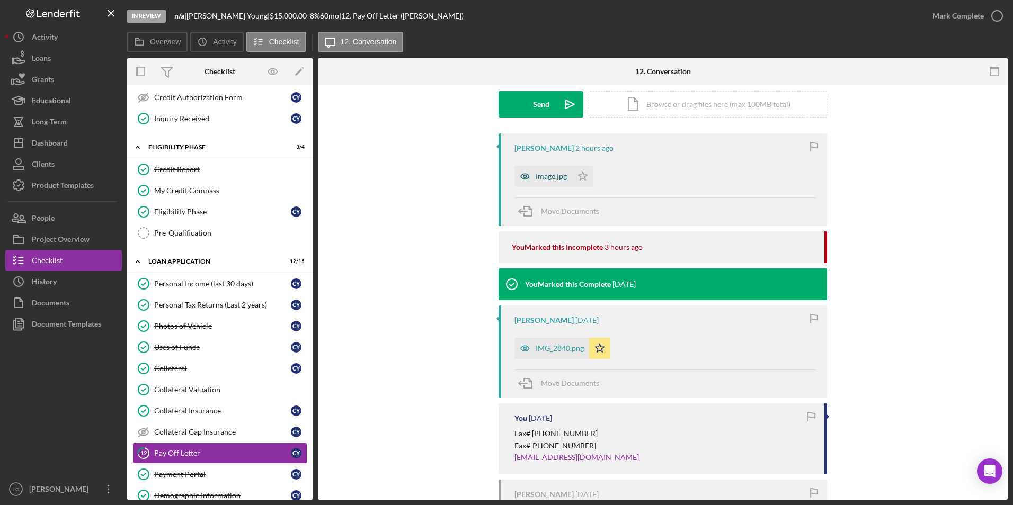
click at [543, 179] on div "image.jpg" at bounding box center [551, 176] width 31 height 8
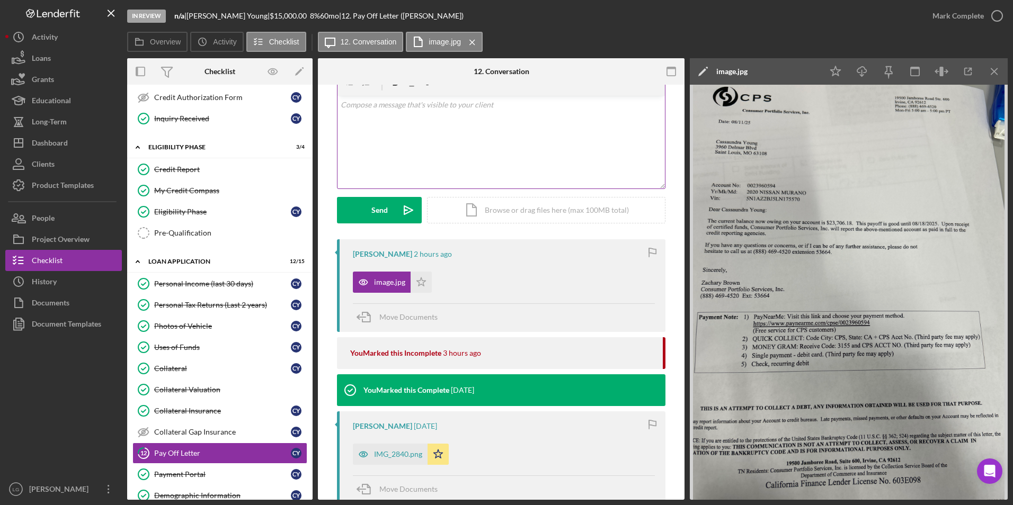
scroll to position [0, 0]
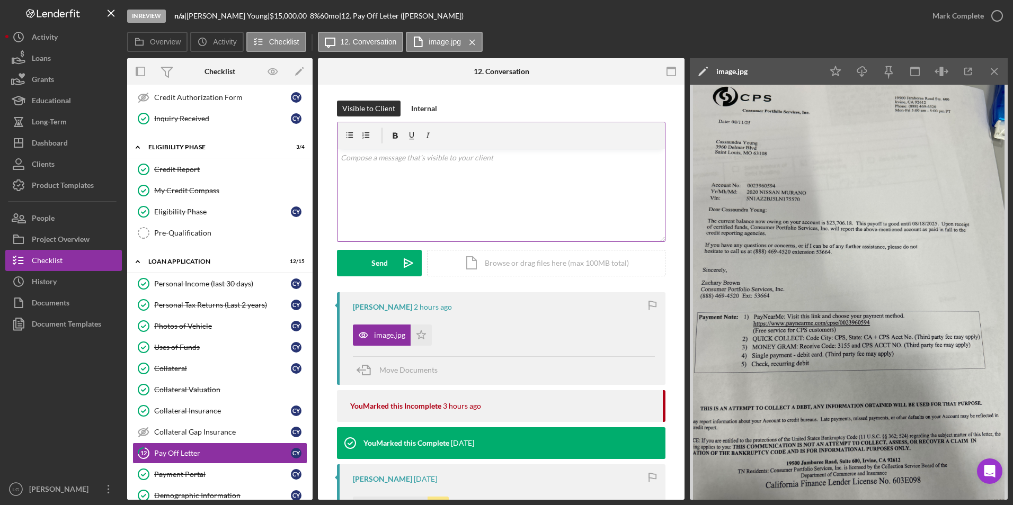
click at [380, 157] on p at bounding box center [502, 158] width 322 height 12
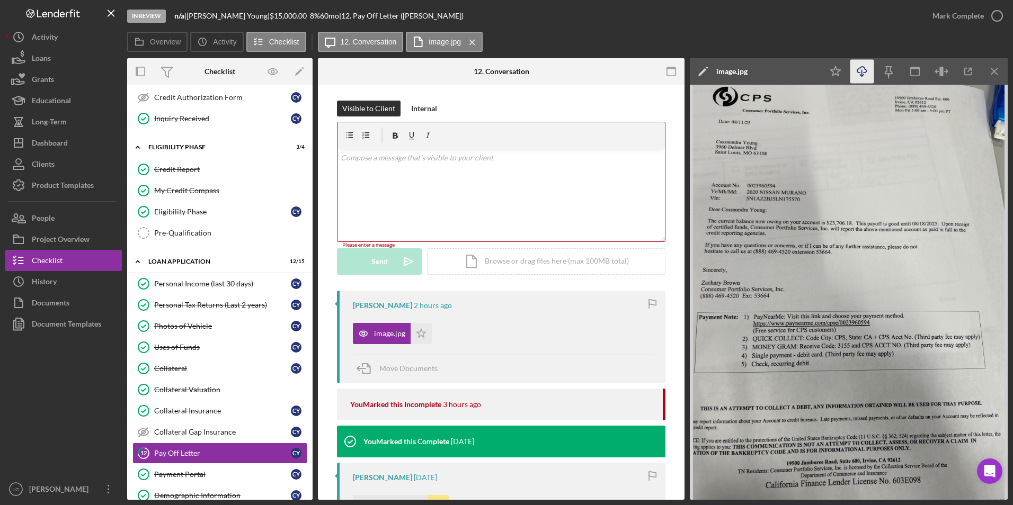
click at [858, 73] on icon "Icon/Download" at bounding box center [862, 72] width 24 height 24
click at [52, 148] on div "Dashboard" at bounding box center [50, 144] width 36 height 24
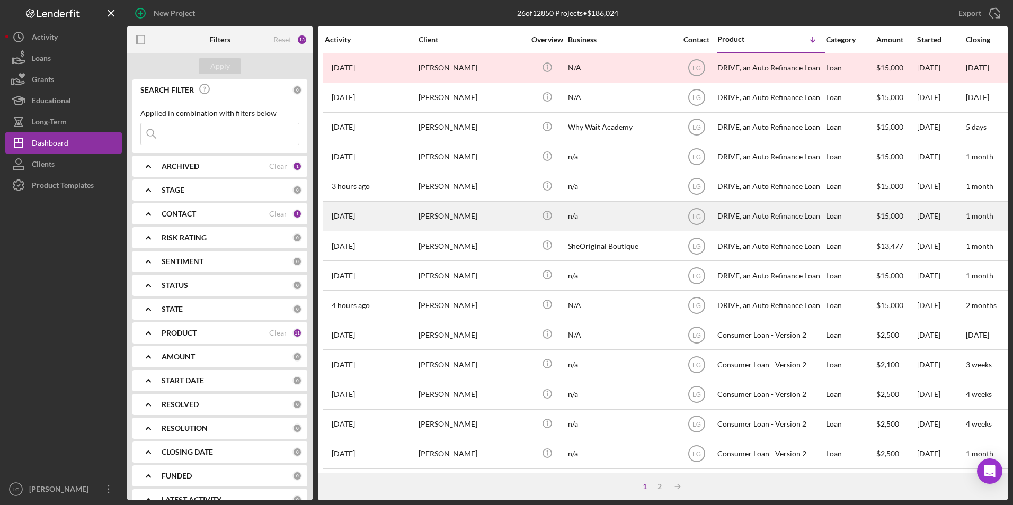
click at [470, 215] on div "[PERSON_NAME]" at bounding box center [472, 216] width 106 height 28
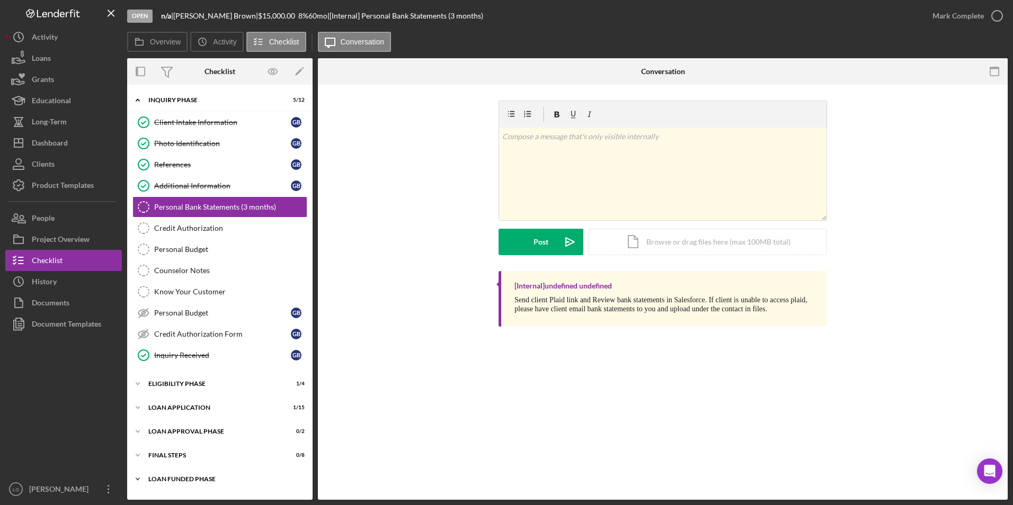
drag, startPoint x: 150, startPoint y: 478, endPoint x: 152, endPoint y: 470, distance: 8.1
click at [150, 477] on div "Loan Funded Phase" at bounding box center [223, 479] width 151 height 6
click at [156, 449] on div "Icon/Expander FINAL STEPS 0 / 8" at bounding box center [219, 455] width 185 height 21
click at [162, 430] on div "Loan Approval Phase" at bounding box center [223, 432] width 151 height 6
click at [168, 405] on div "Loan Application" at bounding box center [213, 408] width 130 height 6
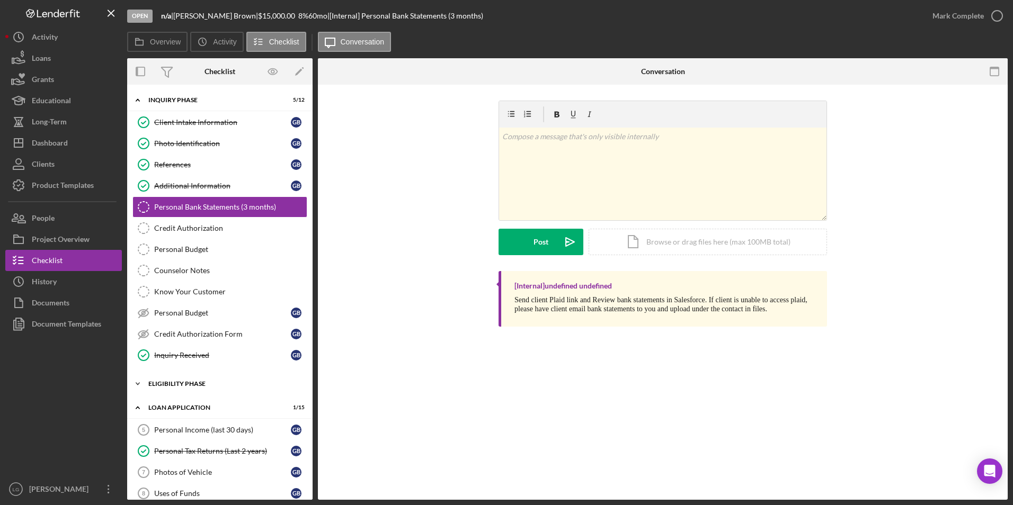
click at [173, 386] on div "Eligibility Phase" at bounding box center [223, 384] width 151 height 6
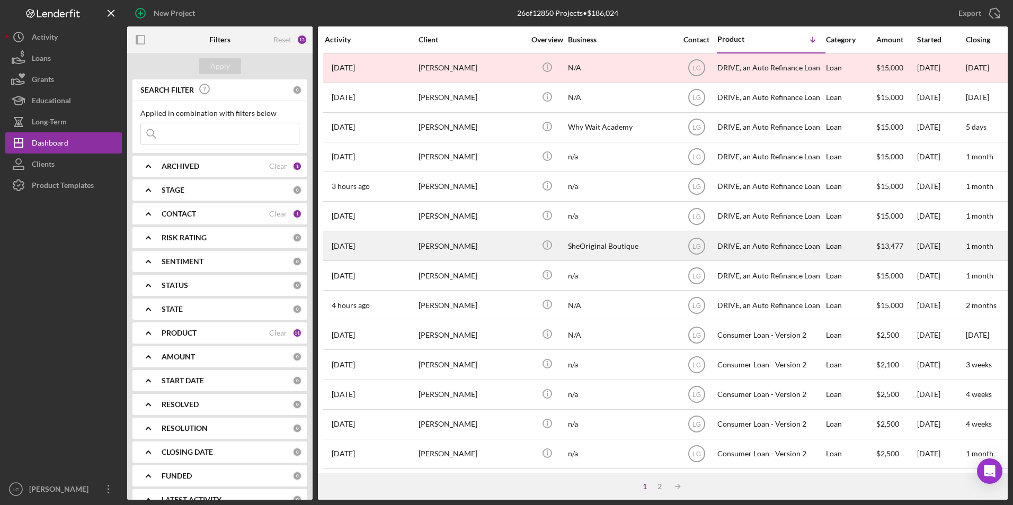
click at [437, 248] on div "[PERSON_NAME]" at bounding box center [472, 246] width 106 height 28
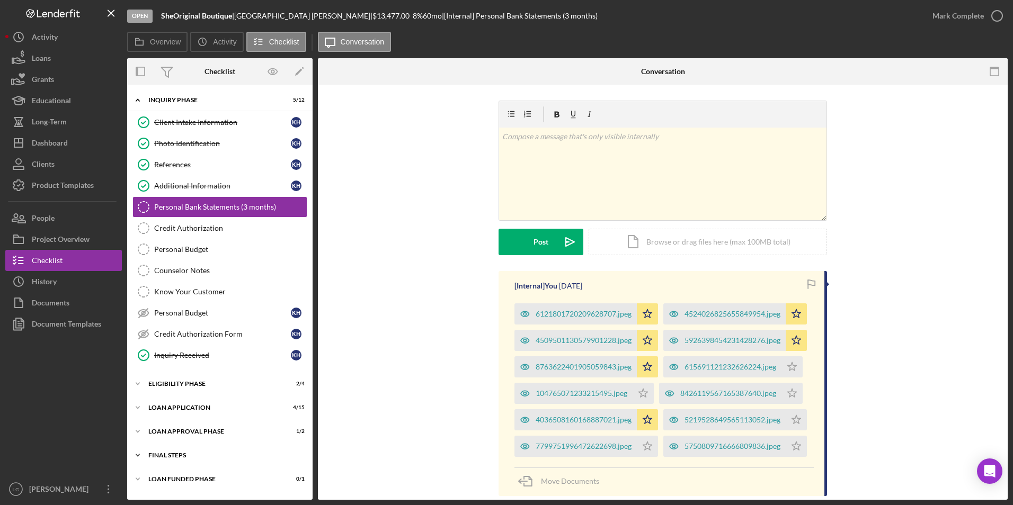
drag, startPoint x: 160, startPoint y: 479, endPoint x: 162, endPoint y: 465, distance: 14.4
click at [161, 478] on div "Loan Funded Phase" at bounding box center [213, 479] width 130 height 6
drag, startPoint x: 161, startPoint y: 456, endPoint x: 161, endPoint y: 434, distance: 22.3
click at [161, 454] on div "FINAL STEPS" at bounding box center [213, 455] width 130 height 6
click at [159, 428] on div "Icon/Expander Loan Approval Phase 1 / 2" at bounding box center [219, 431] width 185 height 21
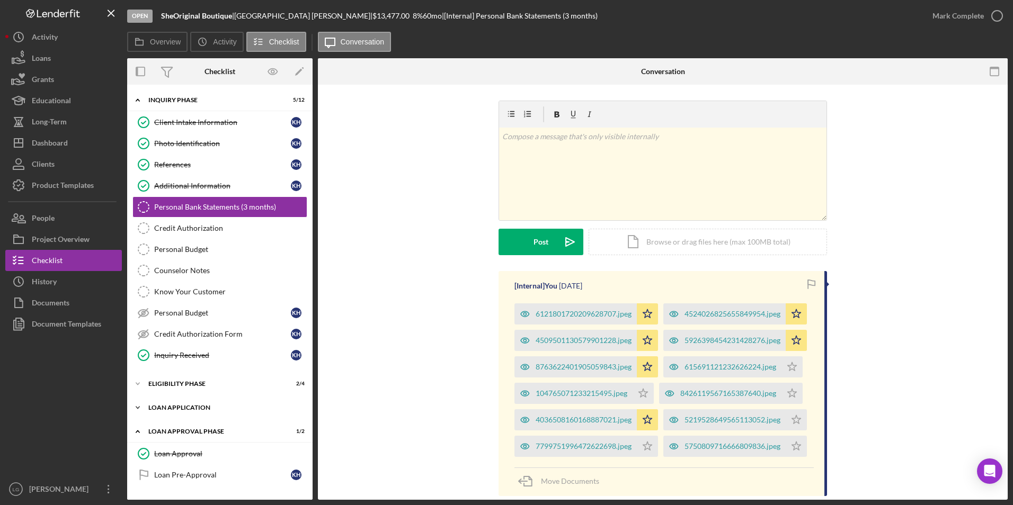
click at [161, 405] on div "Loan Application" at bounding box center [223, 408] width 151 height 6
click at [161, 386] on div "Eligibility Phase" at bounding box center [223, 384] width 151 height 6
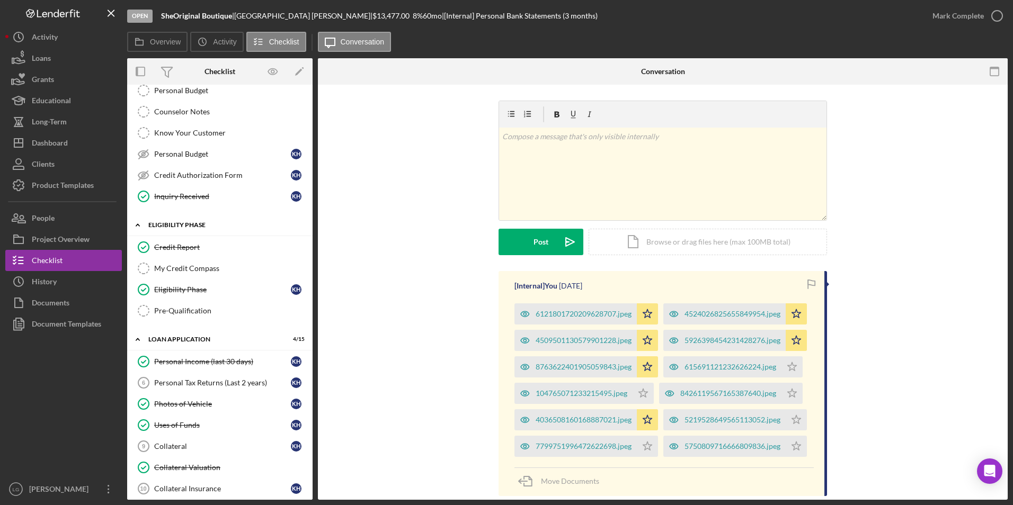
scroll to position [265, 0]
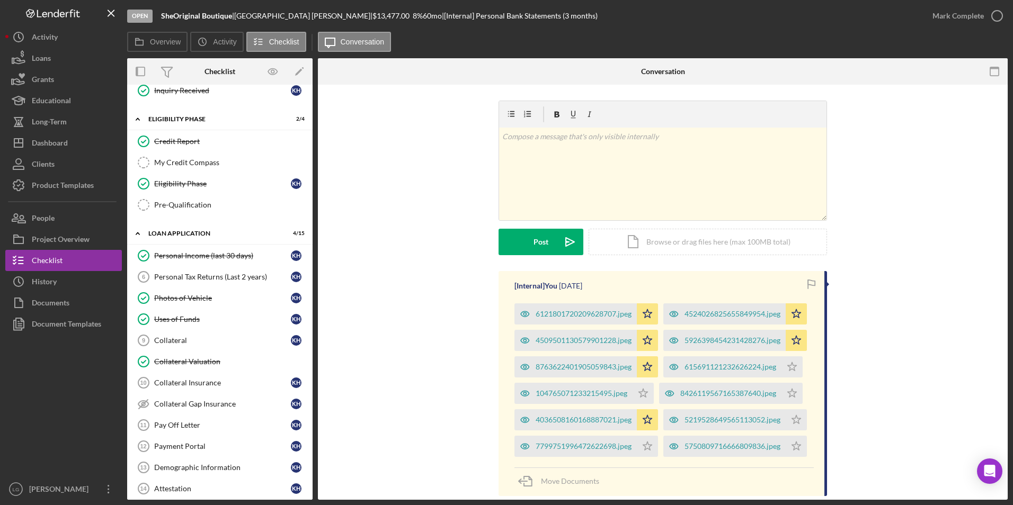
click at [190, 275] on div "Personal Tax Returns (Last 2 years)" at bounding box center [222, 277] width 137 height 8
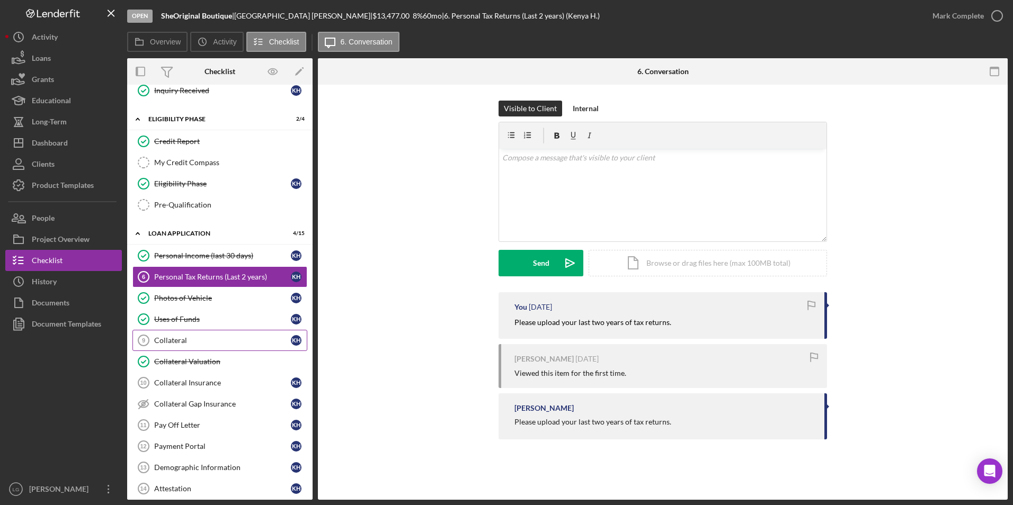
scroll to position [371, 0]
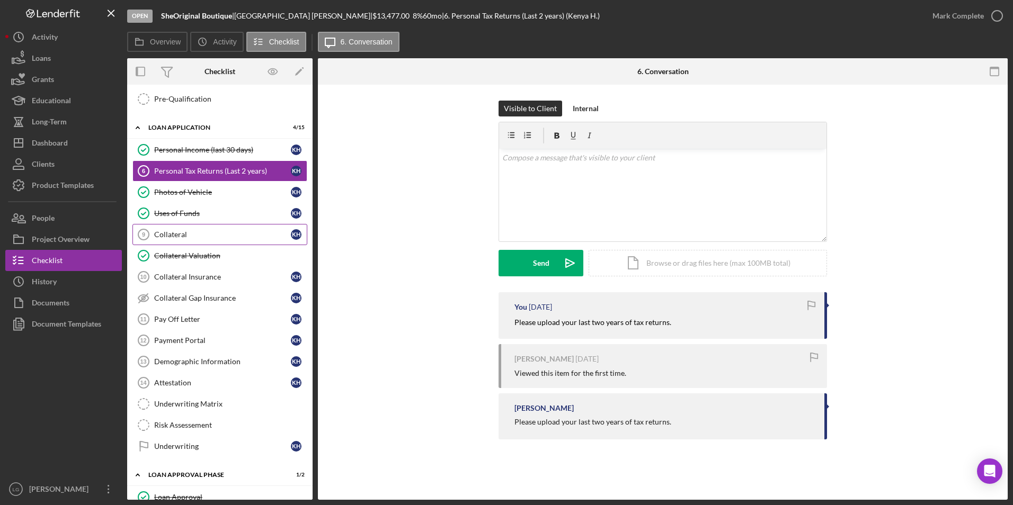
click at [196, 238] on div "Collateral" at bounding box center [222, 234] width 137 height 8
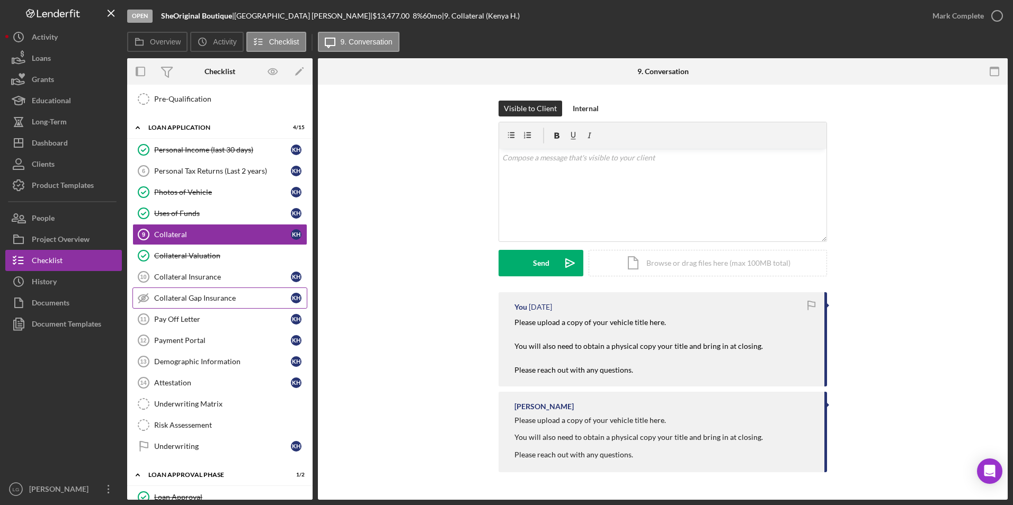
click at [180, 295] on div "Collateral Gap Insurance" at bounding box center [222, 298] width 137 height 8
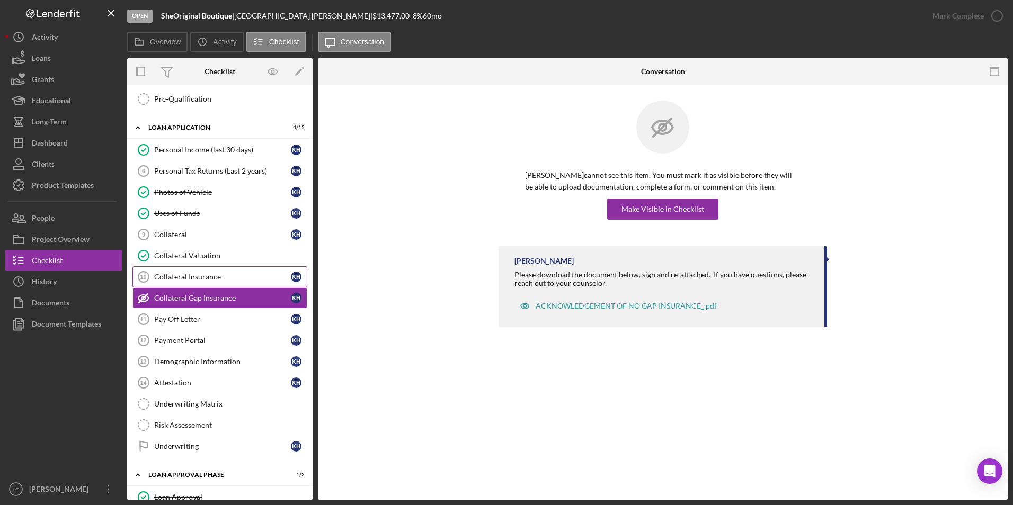
click at [192, 275] on div "Collateral Insurance" at bounding box center [222, 277] width 137 height 8
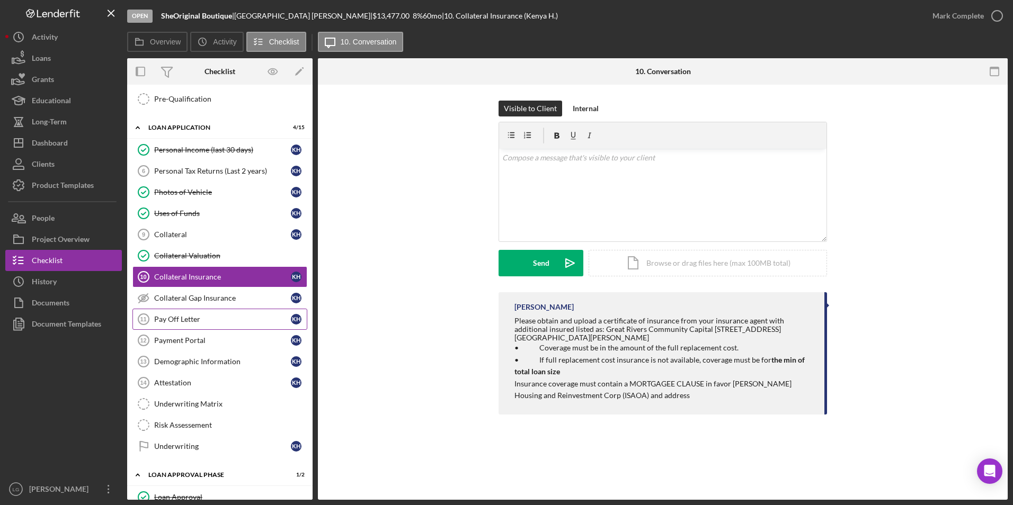
click at [180, 322] on div "Pay Off Letter" at bounding box center [222, 319] width 137 height 8
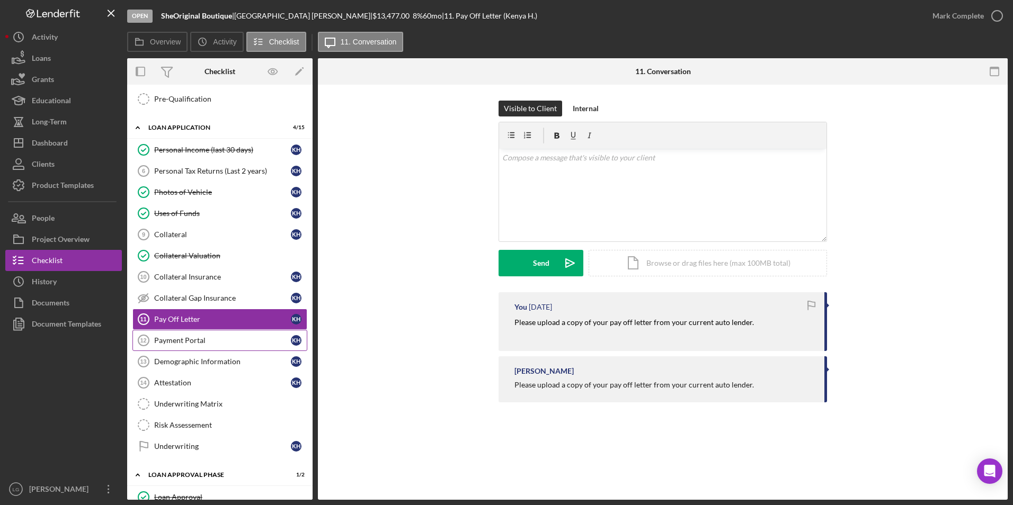
click at [193, 339] on div "Payment Portal" at bounding box center [222, 340] width 137 height 8
click at [52, 142] on div "Dashboard" at bounding box center [50, 144] width 36 height 24
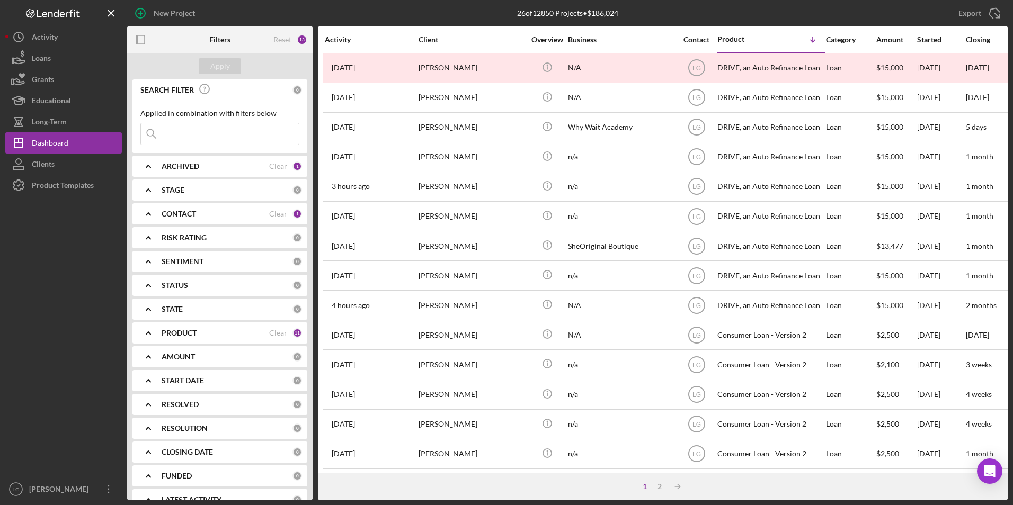
scroll to position [106, 0]
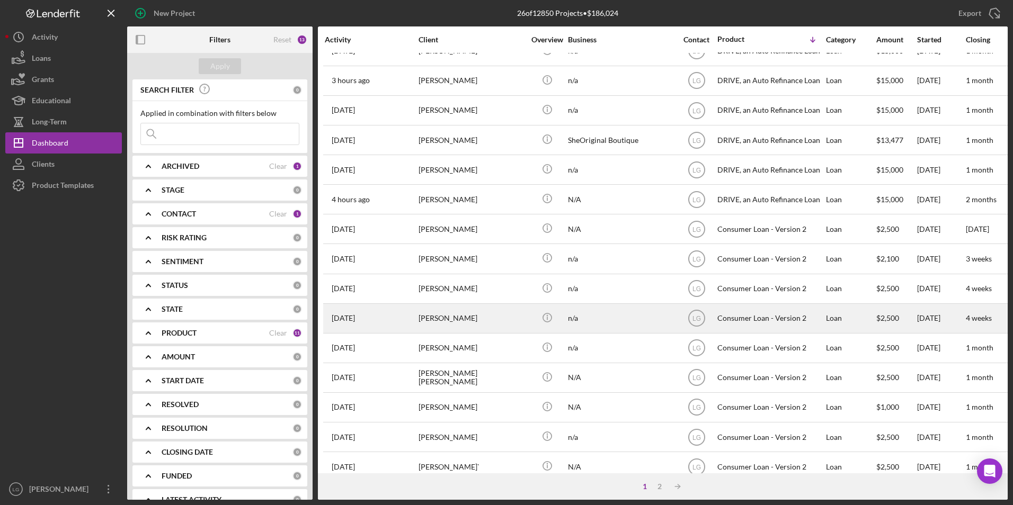
click at [407, 317] on div "[DATE] [PERSON_NAME]" at bounding box center [371, 319] width 93 height 28
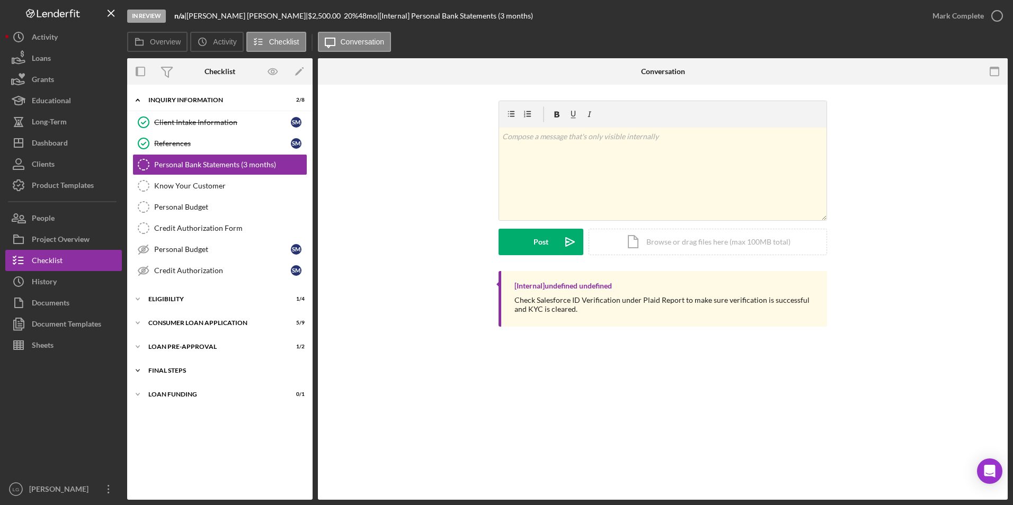
drag, startPoint x: 175, startPoint y: 395, endPoint x: 161, endPoint y: 372, distance: 26.9
click at [173, 392] on div "Loan Funding" at bounding box center [213, 395] width 130 height 6
drag, startPoint x: 160, startPoint y: 372, endPoint x: 159, endPoint y: 353, distance: 19.1
click at [160, 367] on div "Icon/Expander FINAL STEPS 3 / 10" at bounding box center [219, 370] width 185 height 21
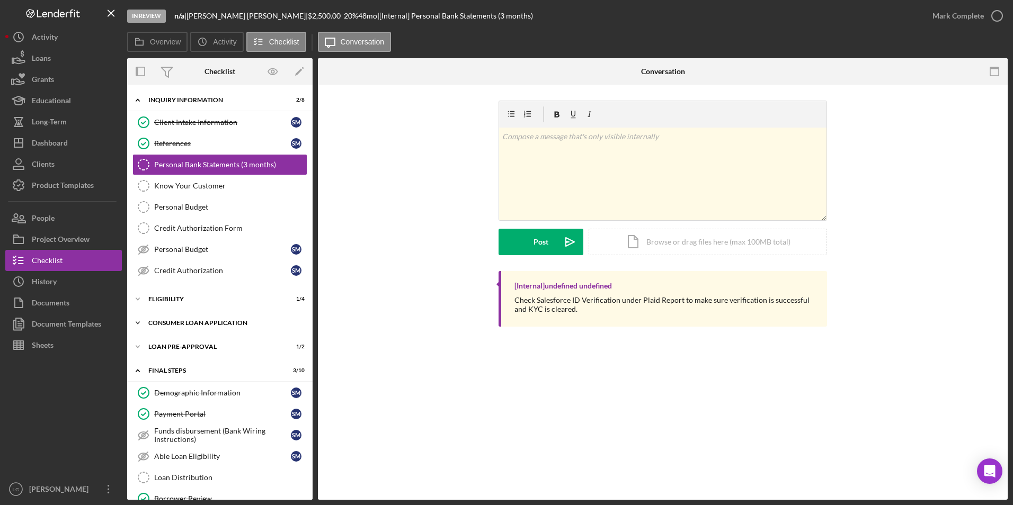
drag, startPoint x: 158, startPoint y: 348, endPoint x: 157, endPoint y: 323, distance: 24.4
click at [158, 339] on div "Icon/Expander Loan Pre-Approval 1 / 2" at bounding box center [219, 346] width 185 height 21
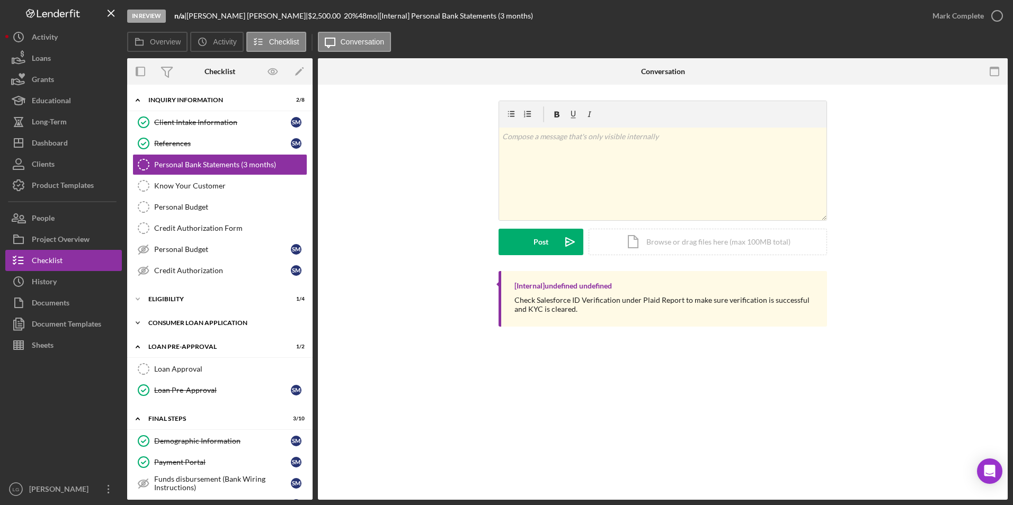
click at [157, 323] on div "Consumer Loan Application" at bounding box center [223, 323] width 151 height 6
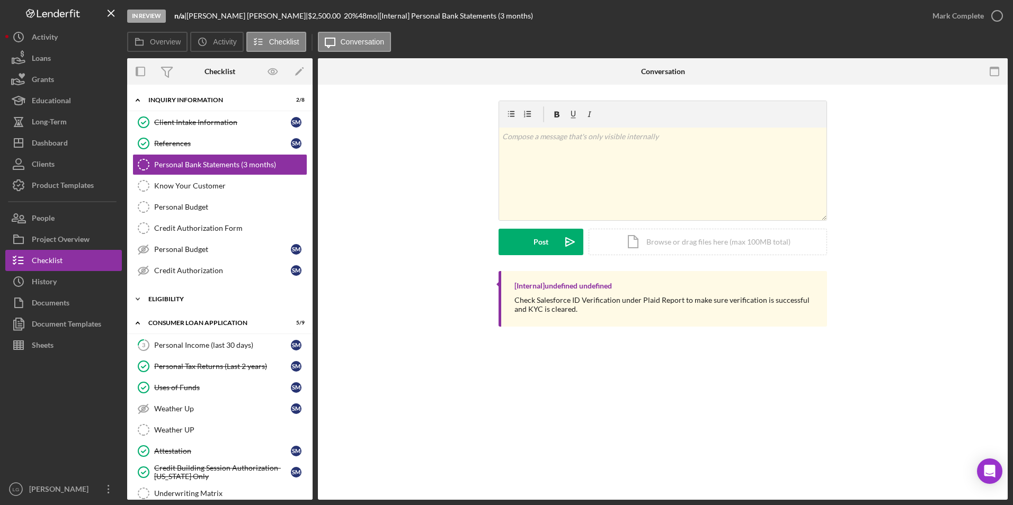
click at [155, 301] on div "Eligibility" at bounding box center [223, 299] width 151 height 6
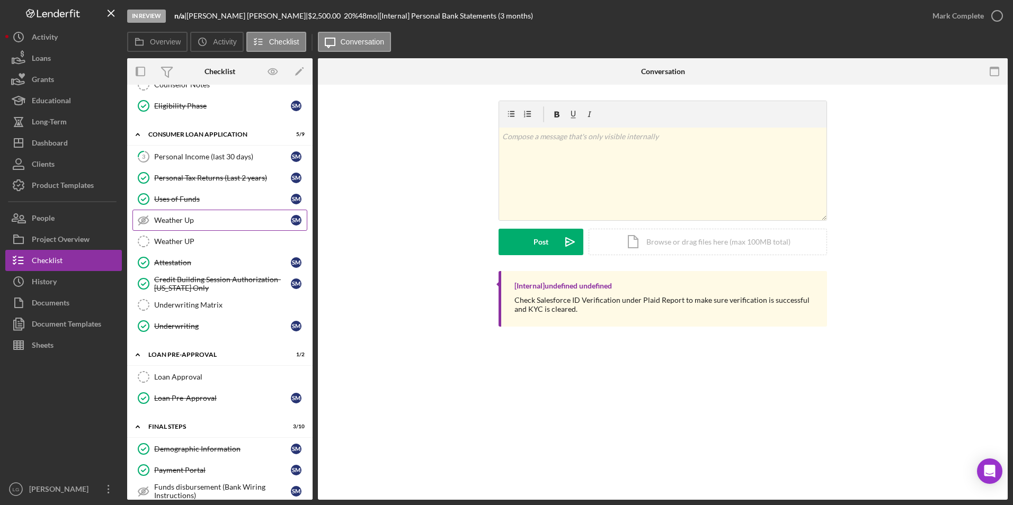
scroll to position [120, 0]
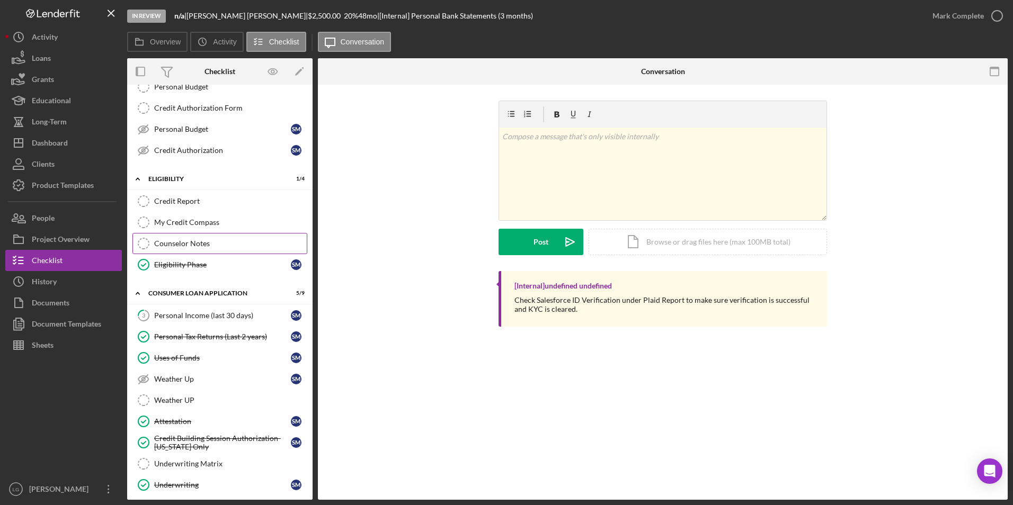
click at [197, 247] on div "Counselor Notes" at bounding box center [230, 243] width 153 height 8
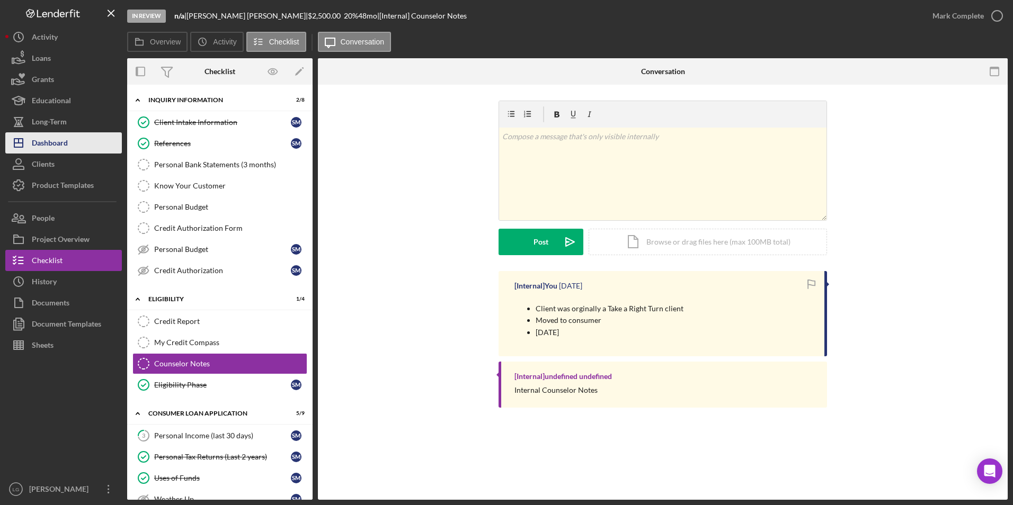
click at [43, 145] on div "Dashboard" at bounding box center [50, 144] width 36 height 24
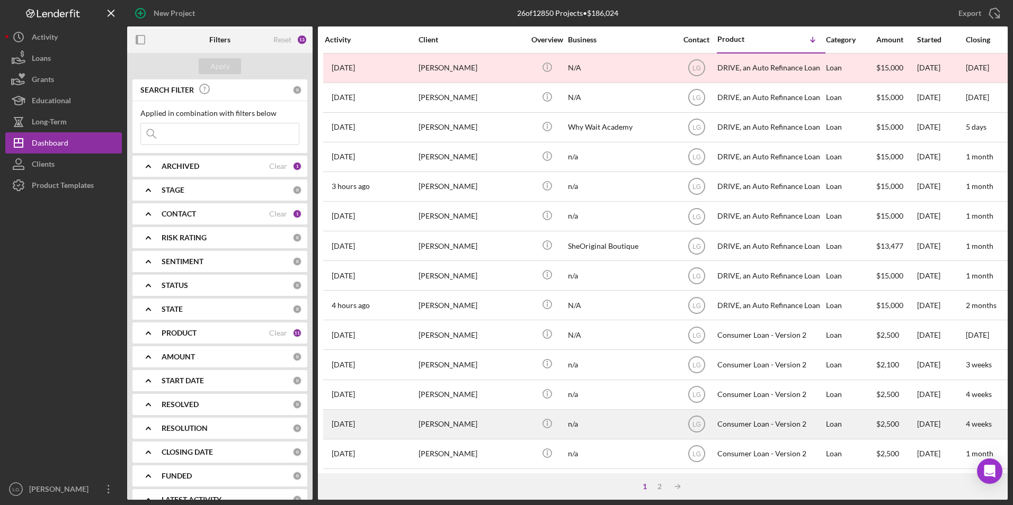
click at [462, 434] on div "[PERSON_NAME]" at bounding box center [472, 425] width 106 height 28
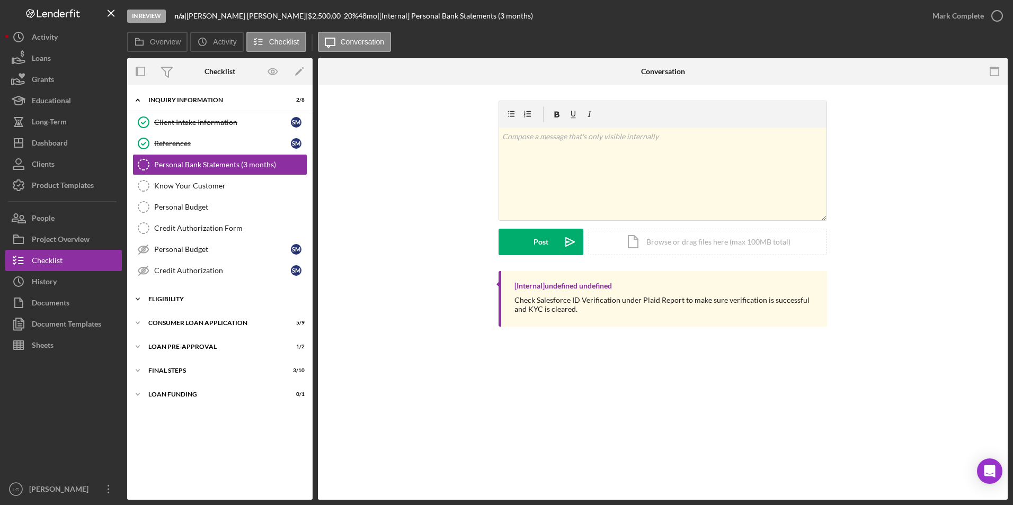
drag, startPoint x: 178, startPoint y: 322, endPoint x: 179, endPoint y: 305, distance: 17.0
click at [179, 316] on div "Icon/Expander Consumer Loan Application 5 / 9" at bounding box center [219, 323] width 185 height 21
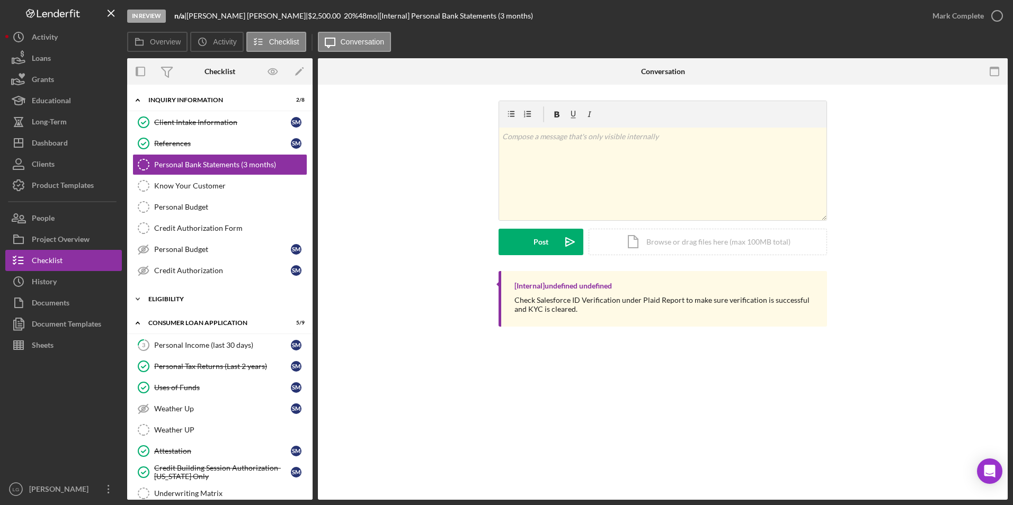
click at [173, 292] on div "Icon/Expander Eligibility 1 / 4" at bounding box center [219, 299] width 185 height 21
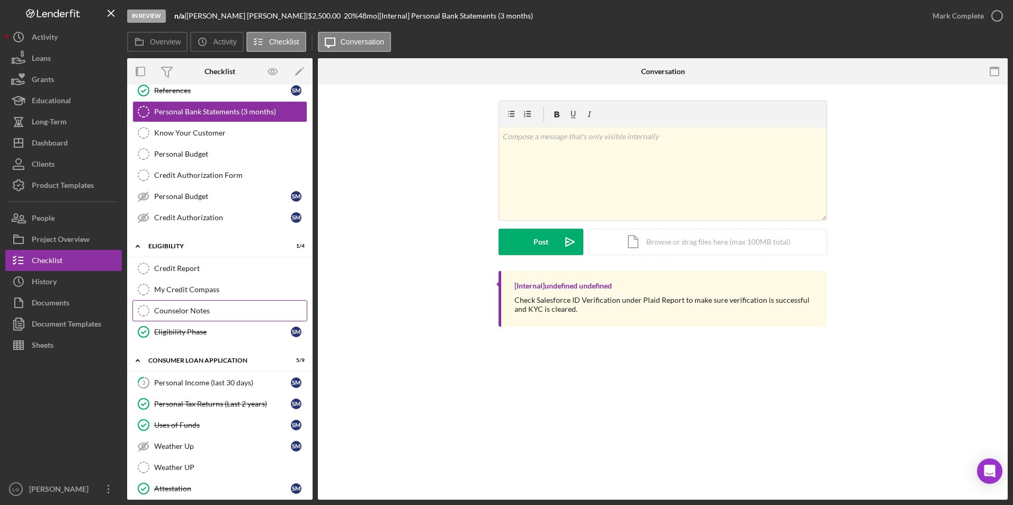
scroll to position [198, 0]
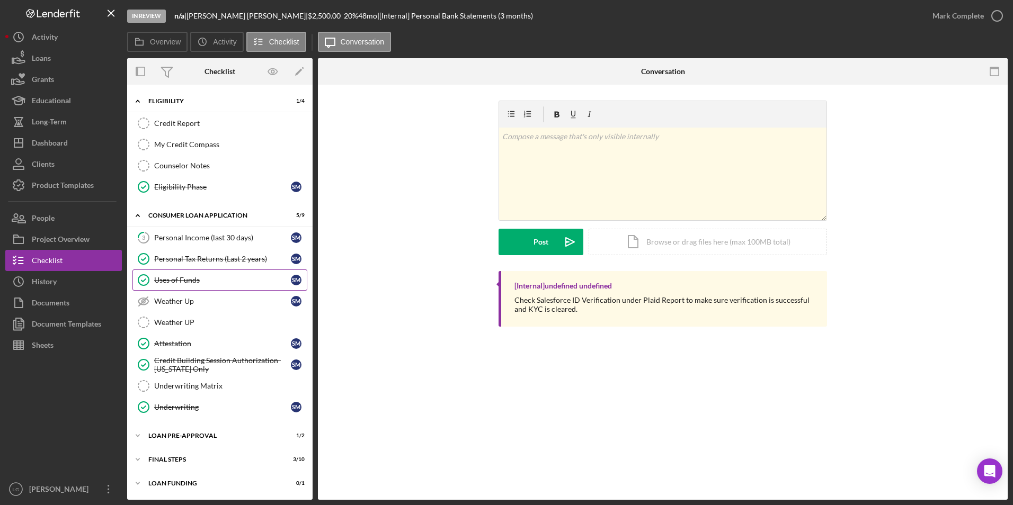
click at [163, 284] on div "Uses of Funds" at bounding box center [222, 280] width 137 height 8
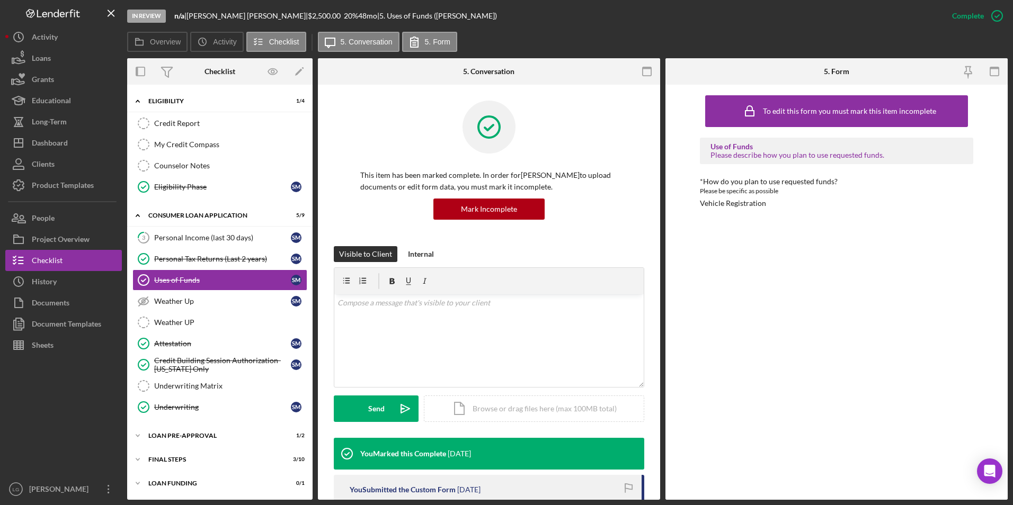
scroll to position [83, 0]
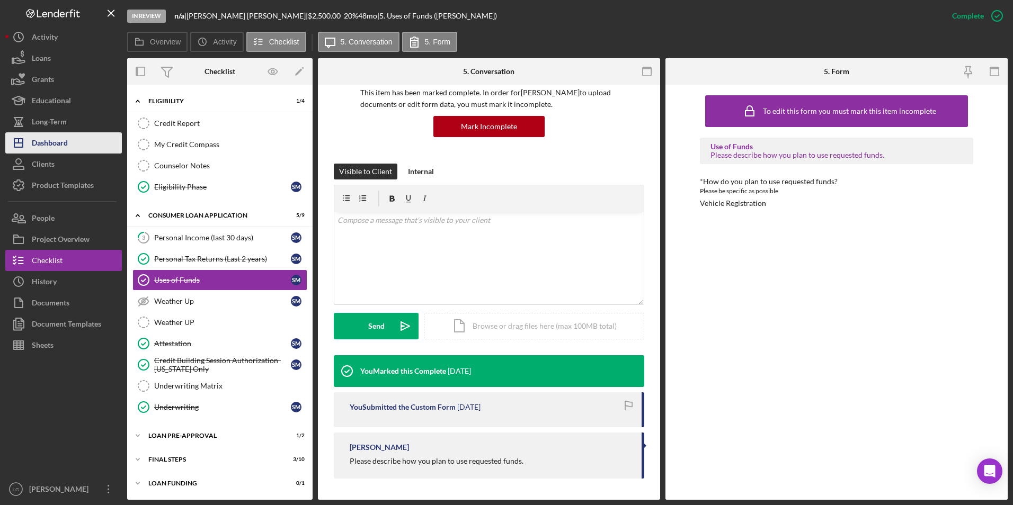
click at [48, 150] on div "Dashboard" at bounding box center [50, 144] width 36 height 24
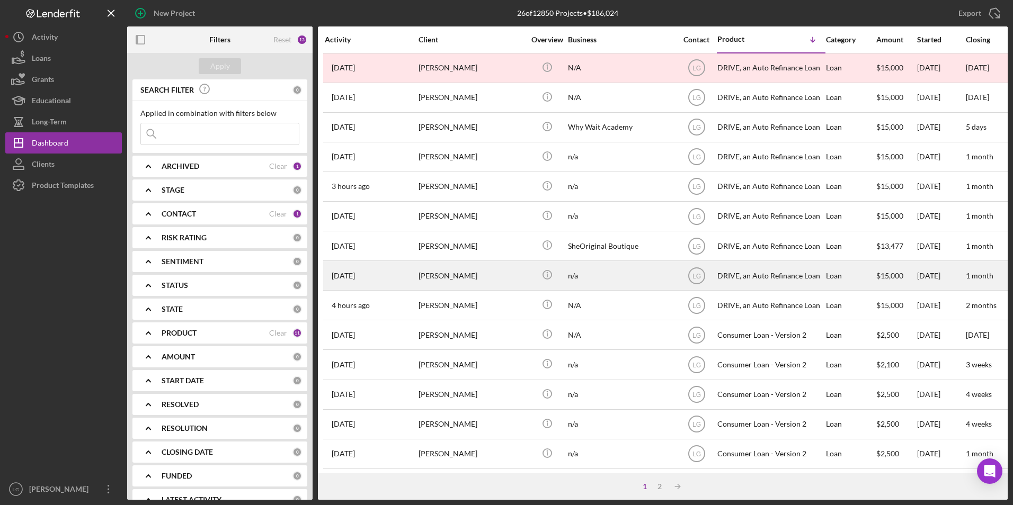
scroll to position [53, 0]
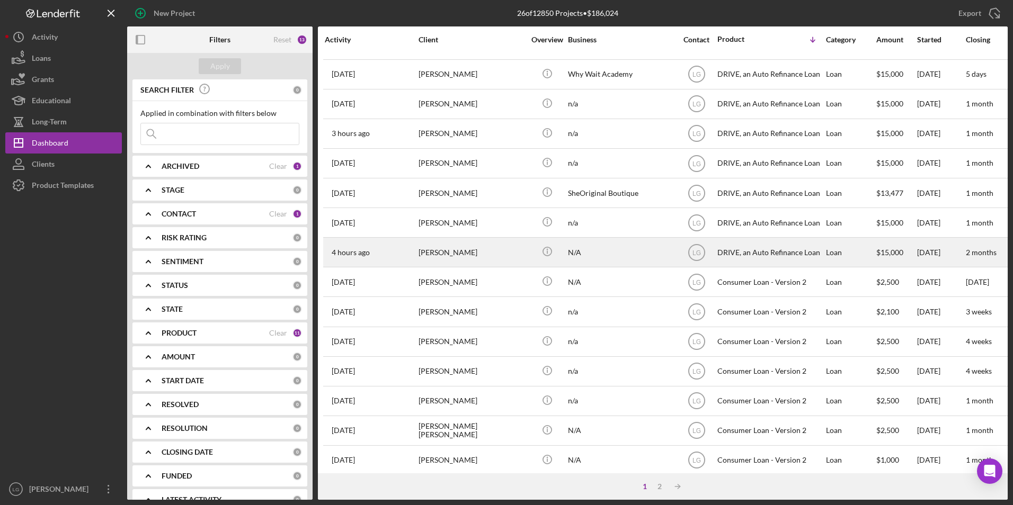
click at [459, 248] on div "[PERSON_NAME]" at bounding box center [472, 252] width 106 height 28
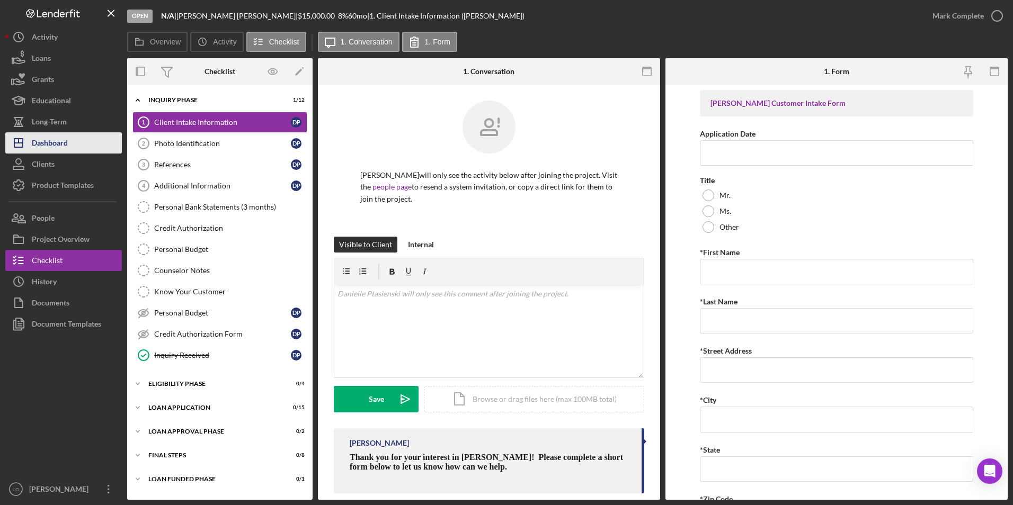
click at [57, 140] on div "Dashboard" at bounding box center [50, 144] width 36 height 24
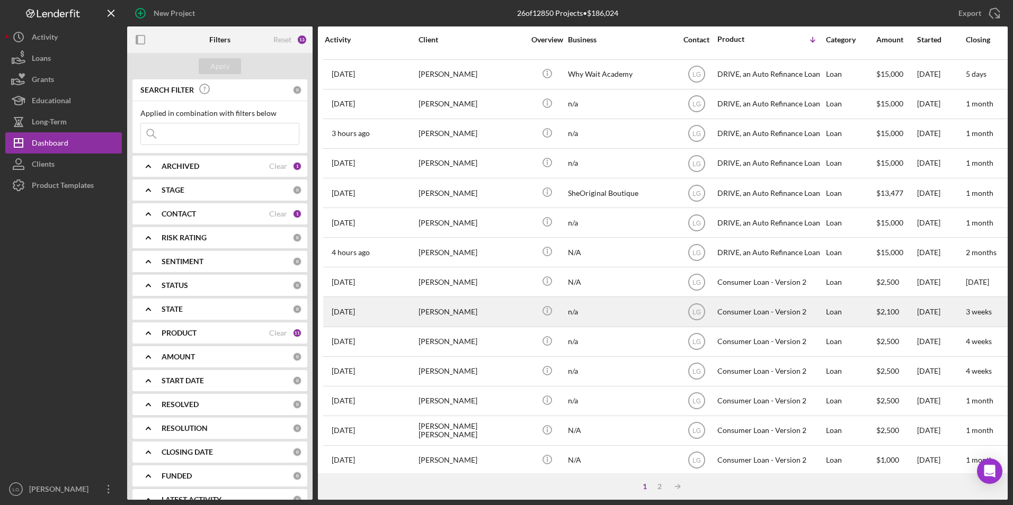
scroll to position [159, 0]
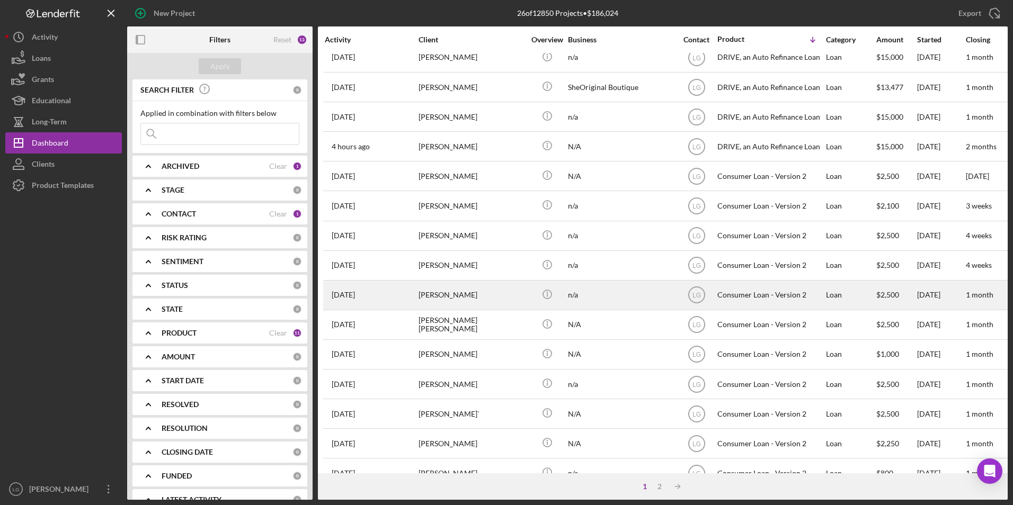
click at [445, 299] on div "[PERSON_NAME]" at bounding box center [472, 295] width 106 height 28
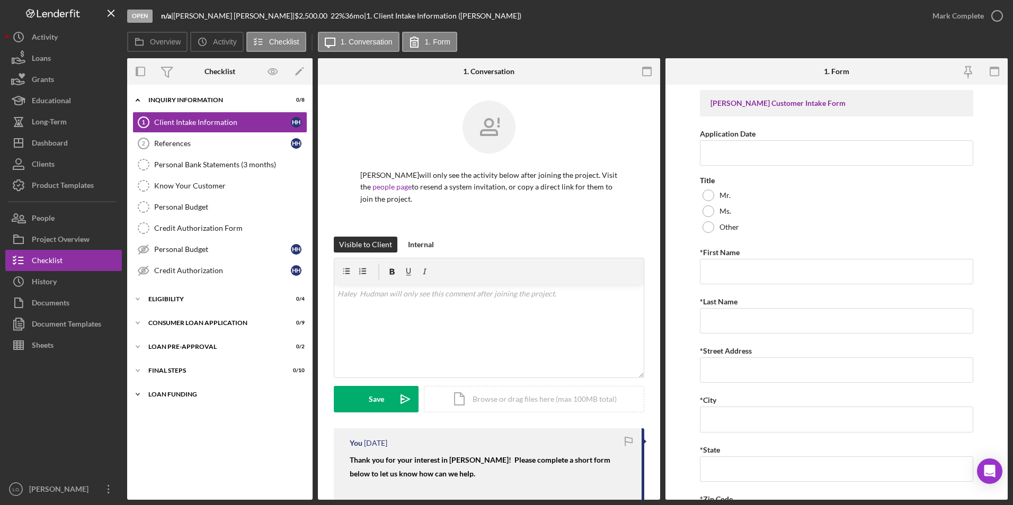
click at [170, 398] on div "Icon/Expander Loan Funding 0 / 1" at bounding box center [219, 394] width 185 height 21
click at [29, 144] on icon "Icon/Dashboard" at bounding box center [18, 143] width 26 height 26
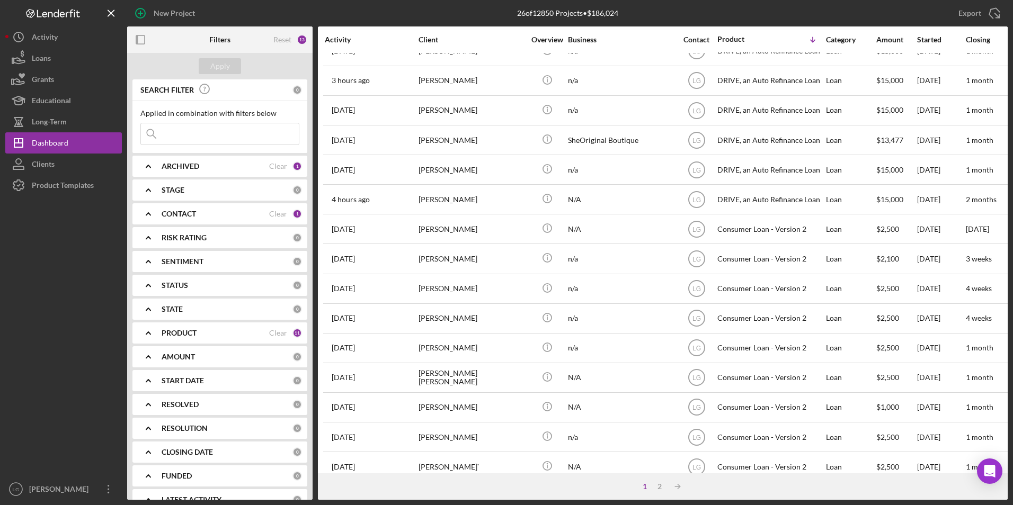
scroll to position [265, 0]
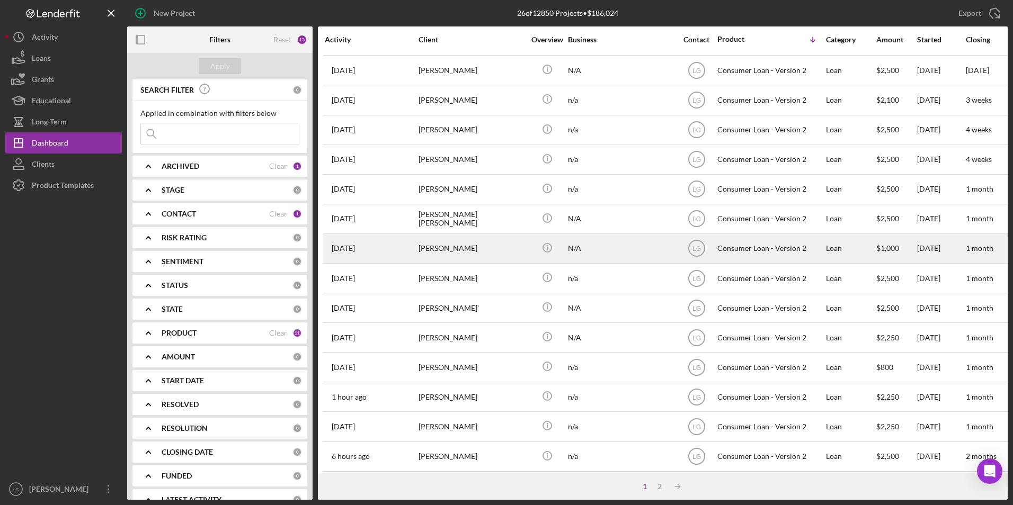
click at [490, 238] on div "[PERSON_NAME]" at bounding box center [472, 249] width 106 height 28
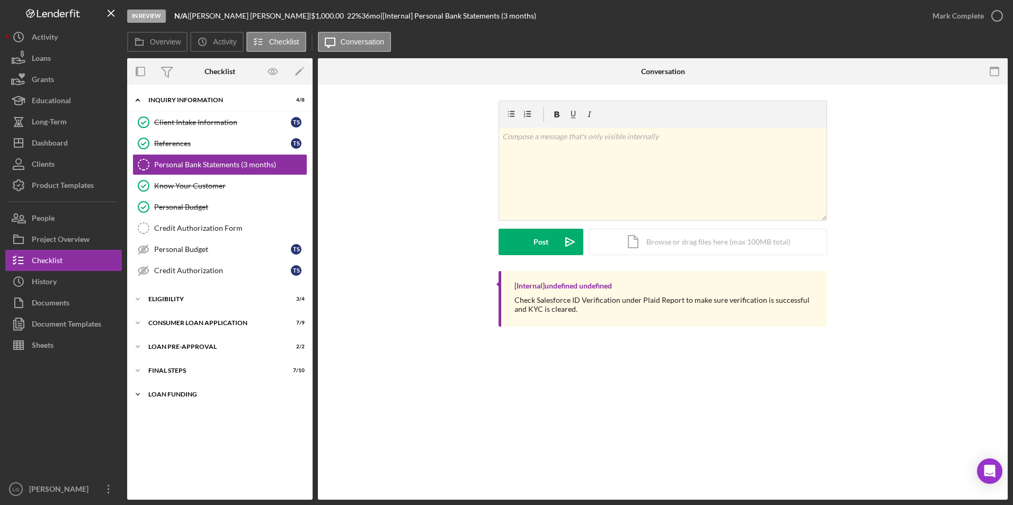
drag, startPoint x: 159, startPoint y: 402, endPoint x: 157, endPoint y: 394, distance: 8.2
click at [159, 401] on div "Icon/Expander Loan Funding 0 / 1" at bounding box center [219, 394] width 185 height 21
click at [152, 364] on div "Icon/Expander FINAL STEPS 7 / 10" at bounding box center [219, 370] width 185 height 21
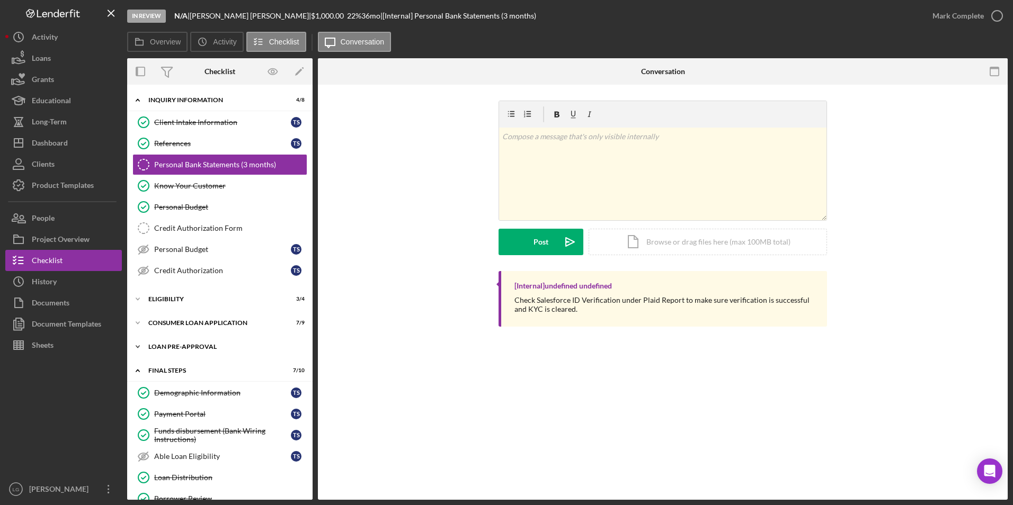
click at [152, 349] on div "Loan Pre-Approval" at bounding box center [223, 347] width 151 height 6
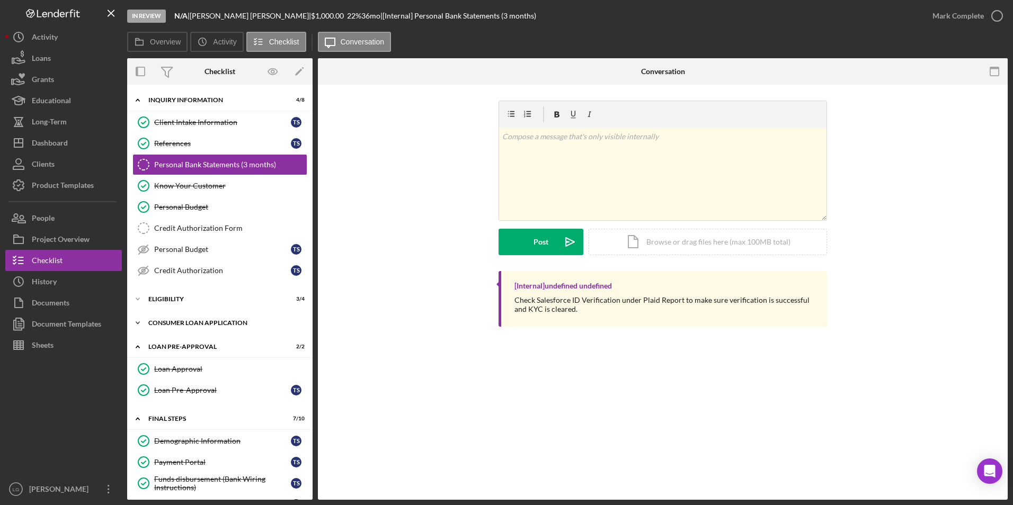
click at [152, 324] on div "Consumer Loan Application" at bounding box center [223, 323] width 151 height 6
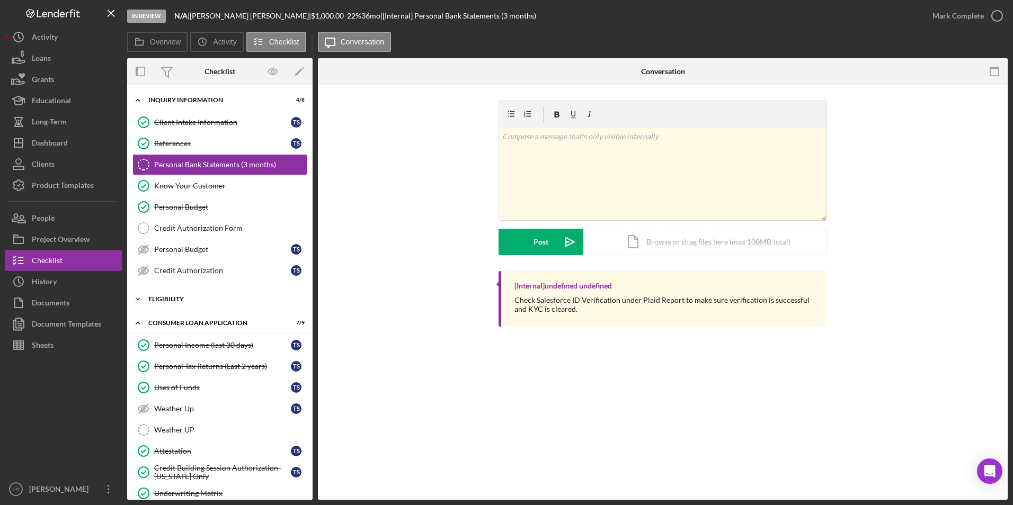
click at [152, 301] on div "Eligibility" at bounding box center [223, 299] width 151 height 6
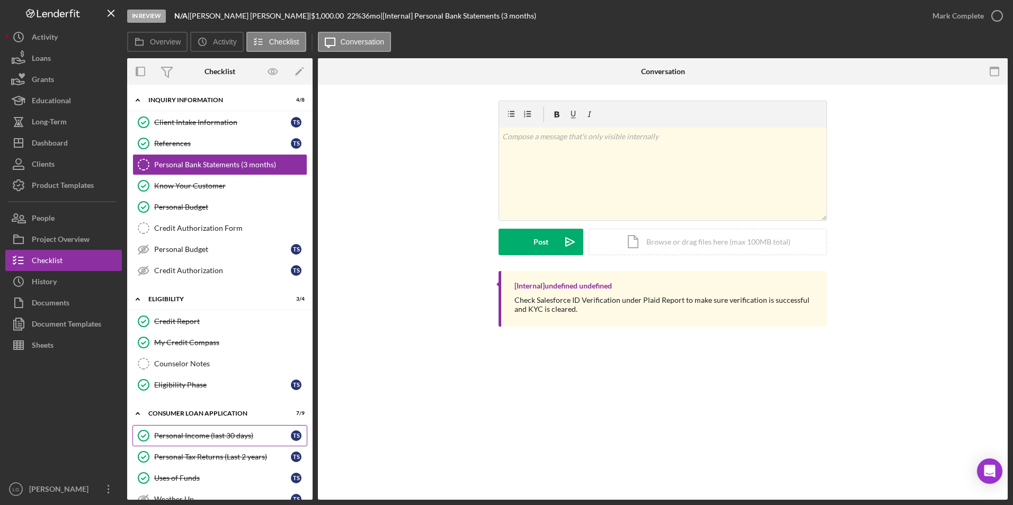
click at [222, 449] on link "Personal Tax Returns (Last 2 years) Personal Tax Returns (Last 2 years) T S" at bounding box center [219, 457] width 175 height 21
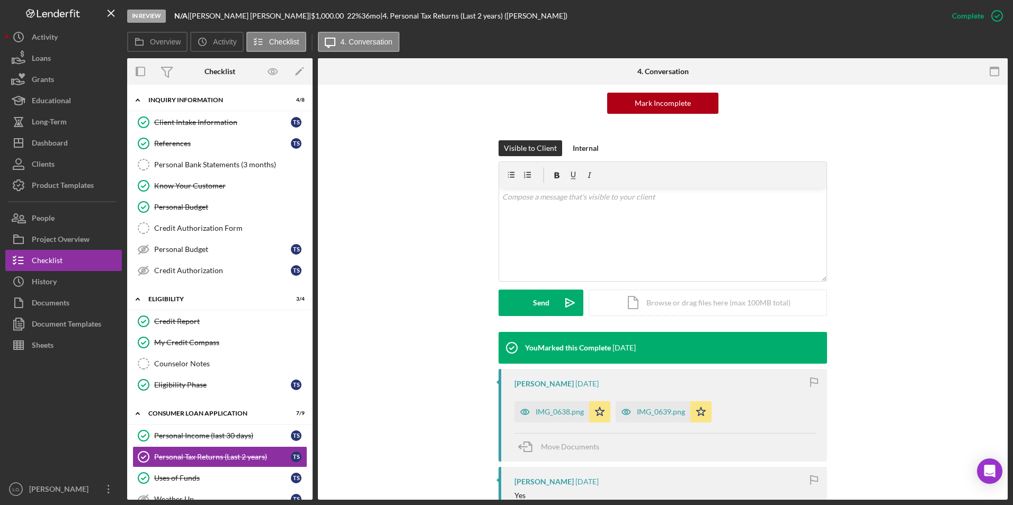
scroll to position [265, 0]
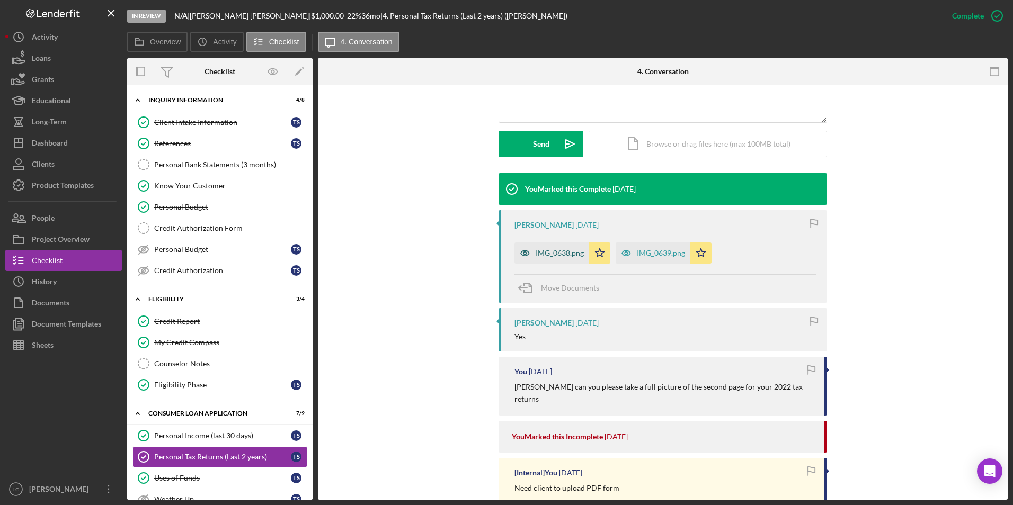
click at [549, 257] on div "IMG_0638.png" at bounding box center [551, 253] width 75 height 21
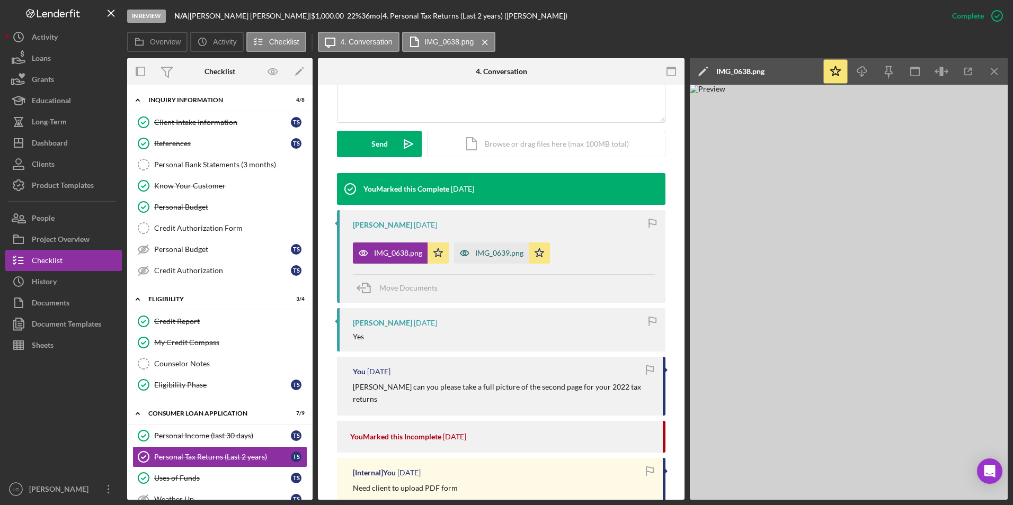
click at [489, 248] on div "IMG_0639.png" at bounding box center [491, 253] width 75 height 21
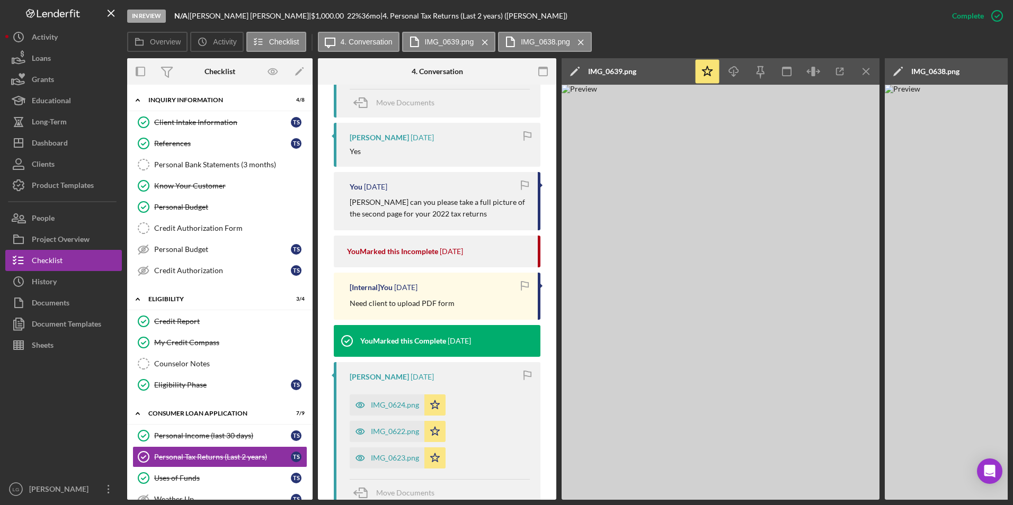
scroll to position [647, 0]
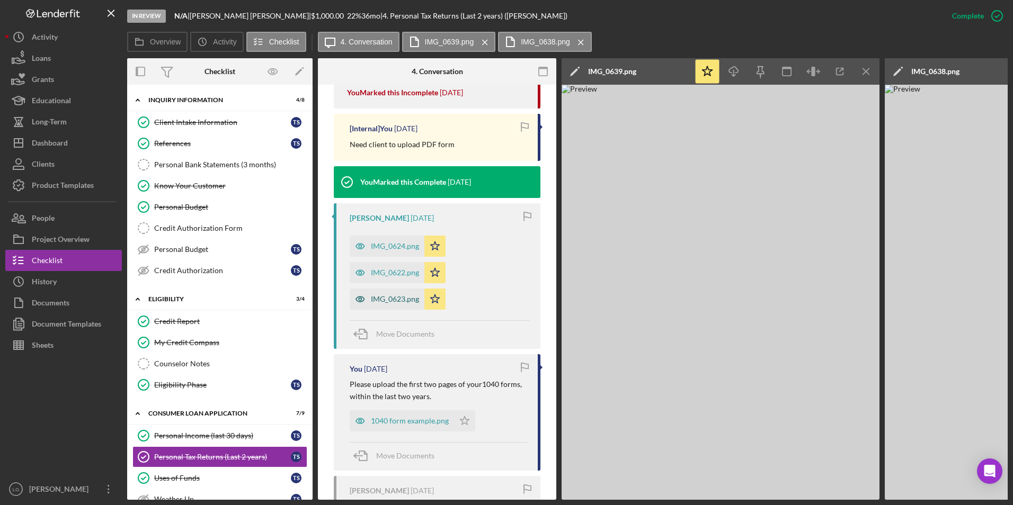
click at [393, 297] on div "IMG_0623.png" at bounding box center [395, 299] width 48 height 8
click at [393, 281] on div "IMG_0622.png" at bounding box center [387, 272] width 75 height 21
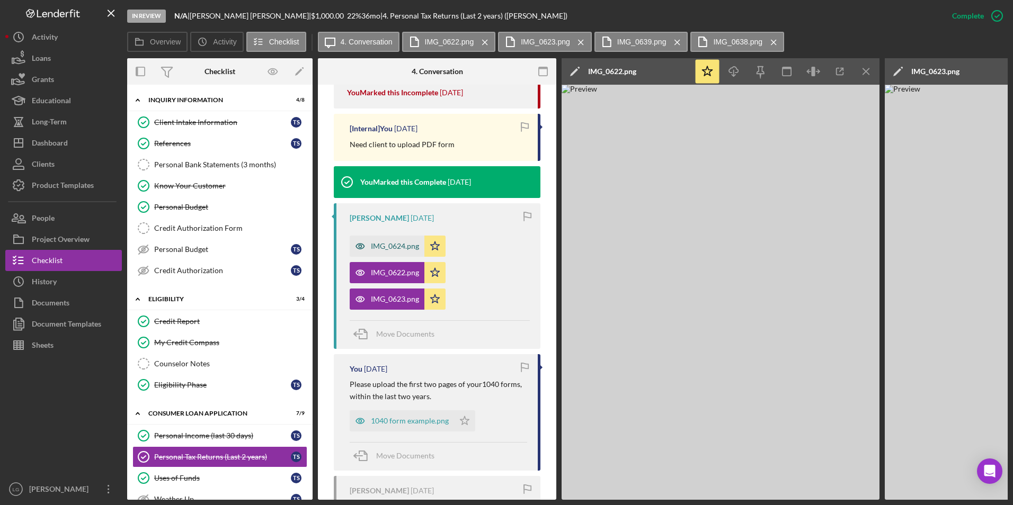
click at [393, 248] on div "IMG_0624.png" at bounding box center [395, 246] width 48 height 8
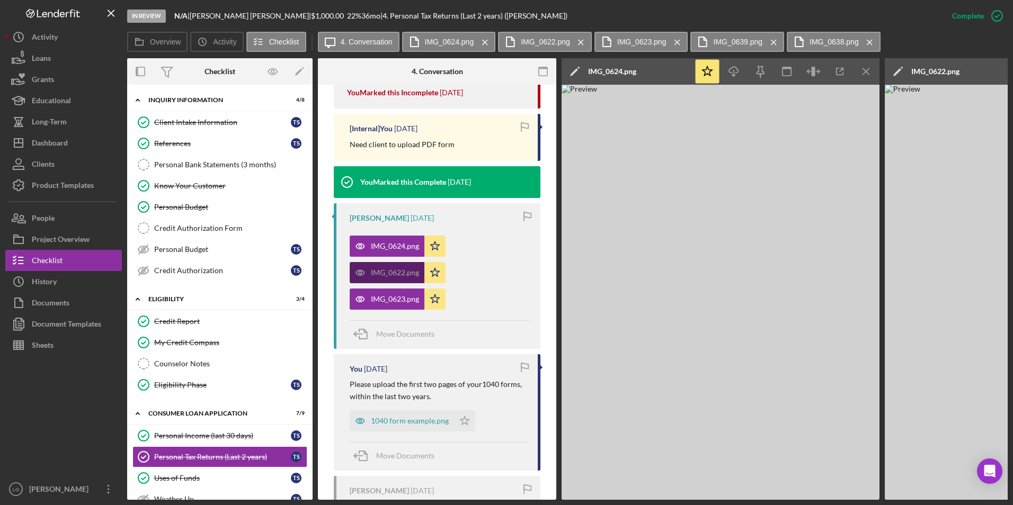
click at [384, 279] on div "IMG_0622.png" at bounding box center [387, 272] width 75 height 21
click at [384, 296] on div "IMG_0623.png" at bounding box center [395, 299] width 48 height 8
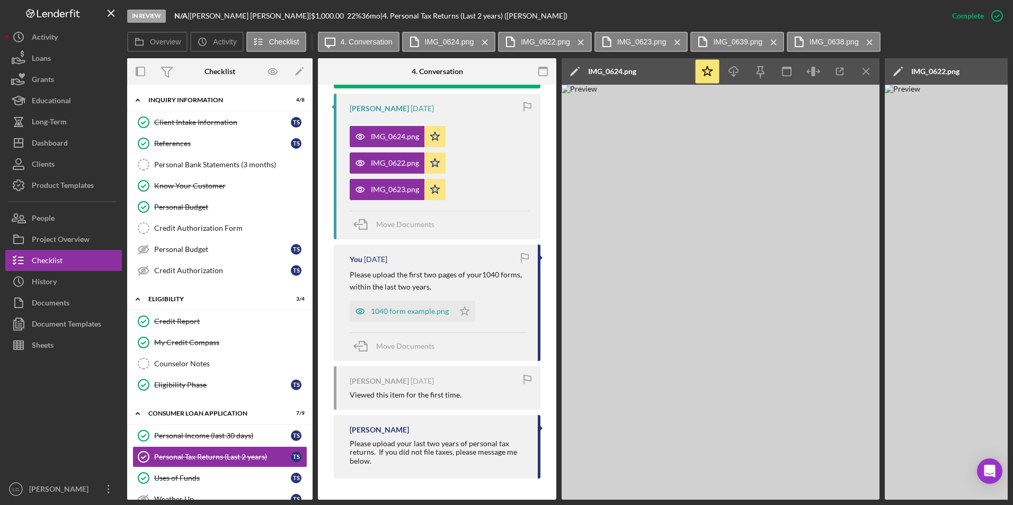
scroll to position [548, 0]
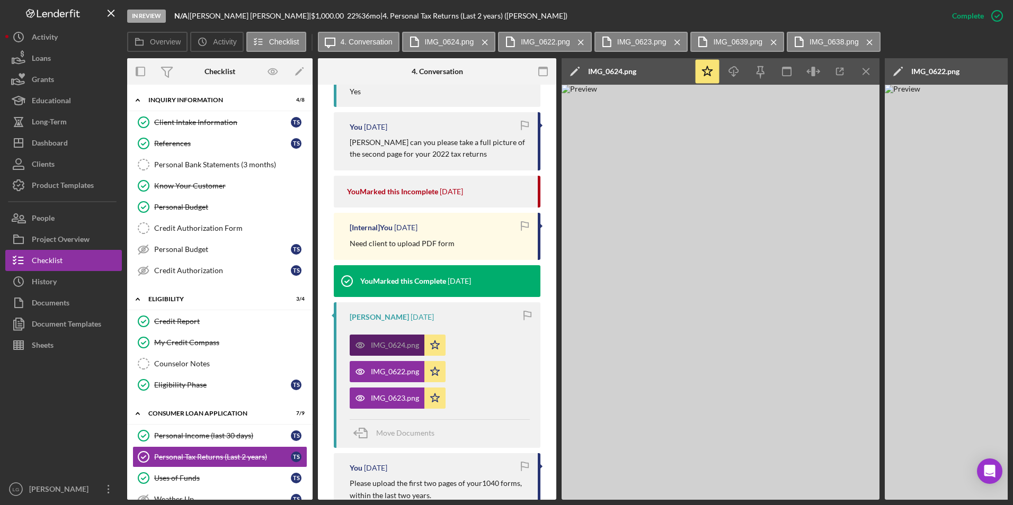
click at [402, 347] on div "IMG_0624.png" at bounding box center [395, 345] width 48 height 8
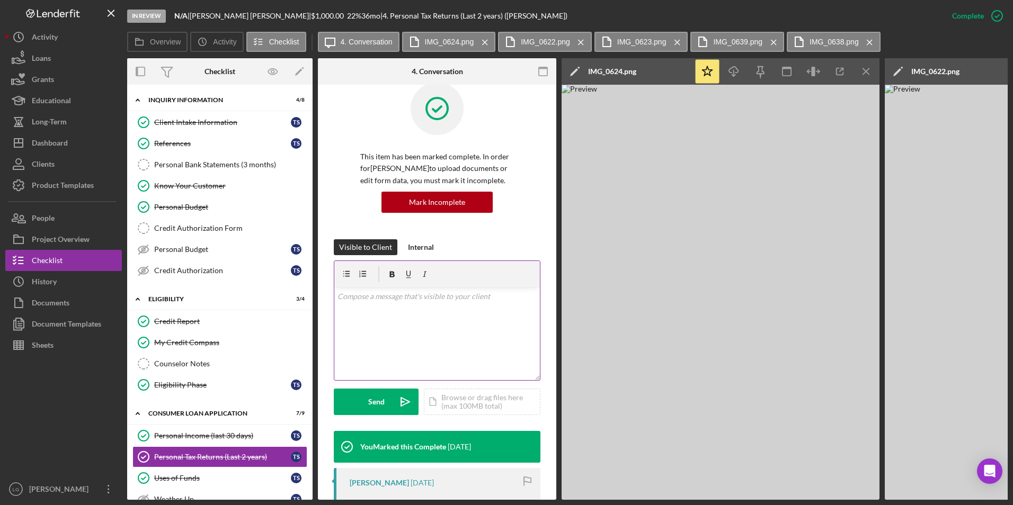
scroll to position [0, 0]
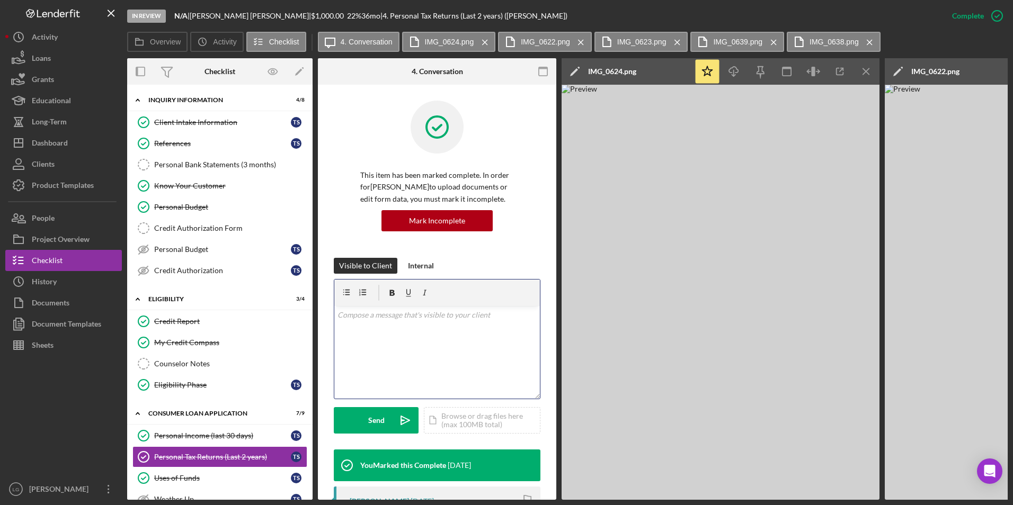
click at [396, 342] on div "v Color teal Color pink Remove color Add row above Add row below Add column bef…" at bounding box center [437, 352] width 206 height 93
click at [351, 316] on p "Do yu have 2023 taxes in its entirety" at bounding box center [437, 315] width 200 height 12
click at [468, 314] on p "Do you have 2023 taxes in its entirety" at bounding box center [437, 315] width 200 height 12
click at [376, 420] on div "Send" at bounding box center [376, 420] width 16 height 26
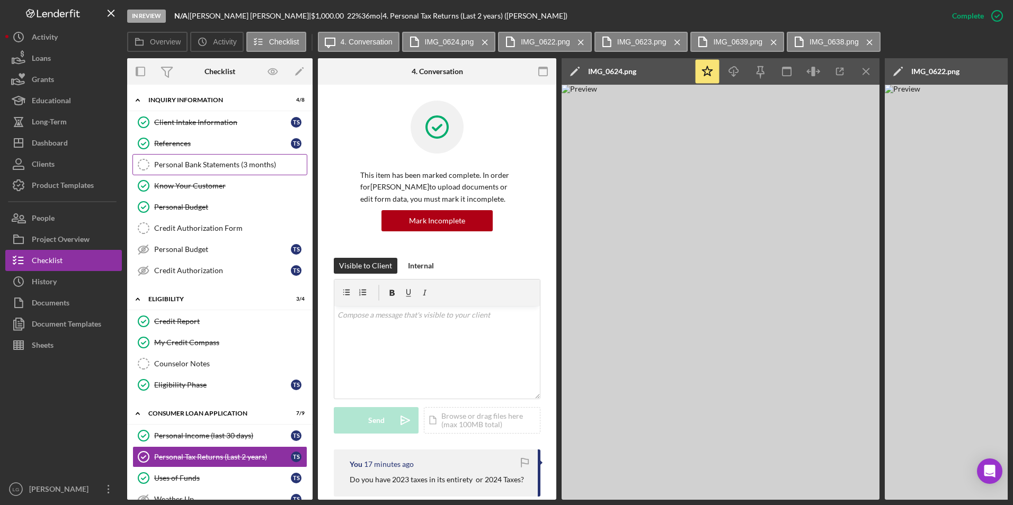
click at [254, 162] on div "Personal Bank Statements (3 months)" at bounding box center [230, 165] width 153 height 8
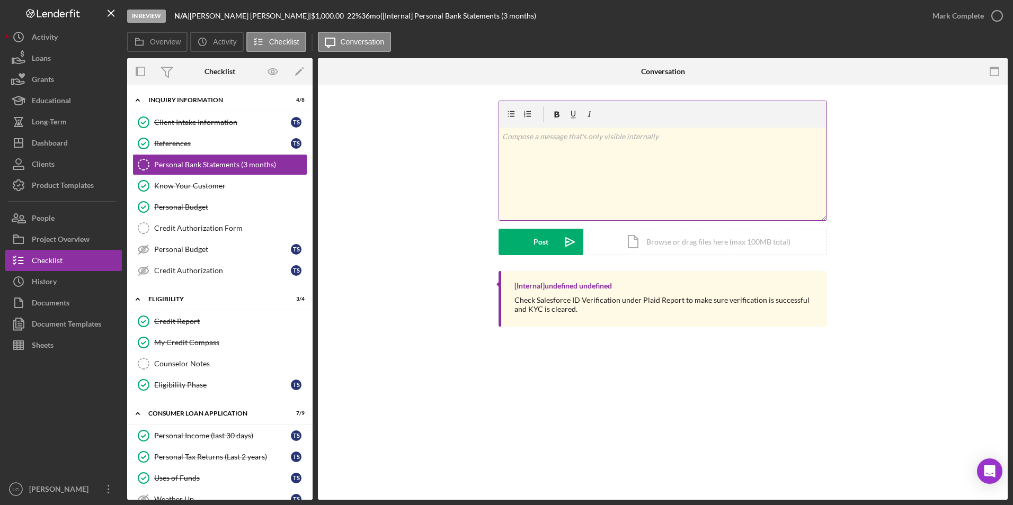
click at [577, 159] on div "v Color teal Color pink Remove color Add row above Add row below Add column bef…" at bounding box center [662, 174] width 327 height 93
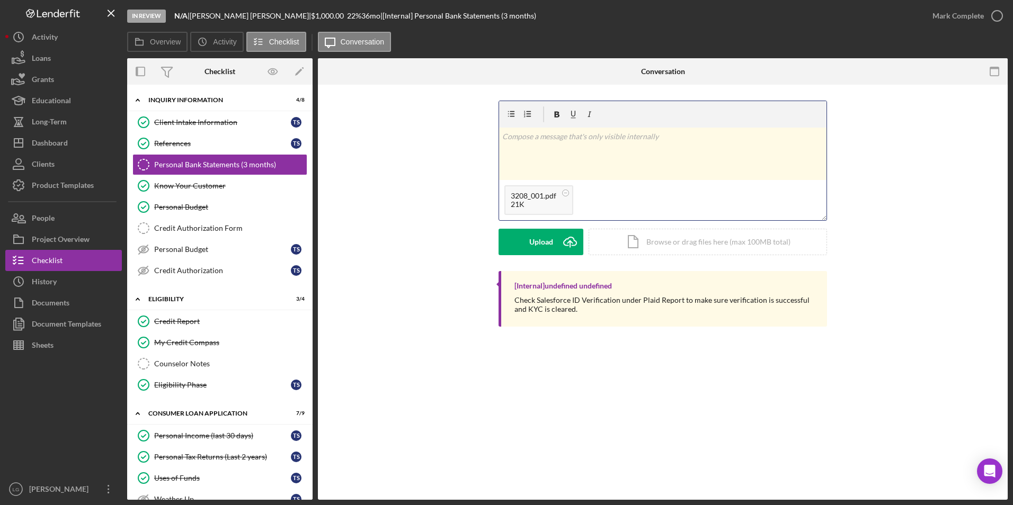
click at [497, 229] on div "v Color teal Color pink Remove color Add row above Add row below Add column bef…" at bounding box center [663, 186] width 658 height 171
click at [513, 236] on button "Upload Icon/Upload" at bounding box center [541, 242] width 85 height 26
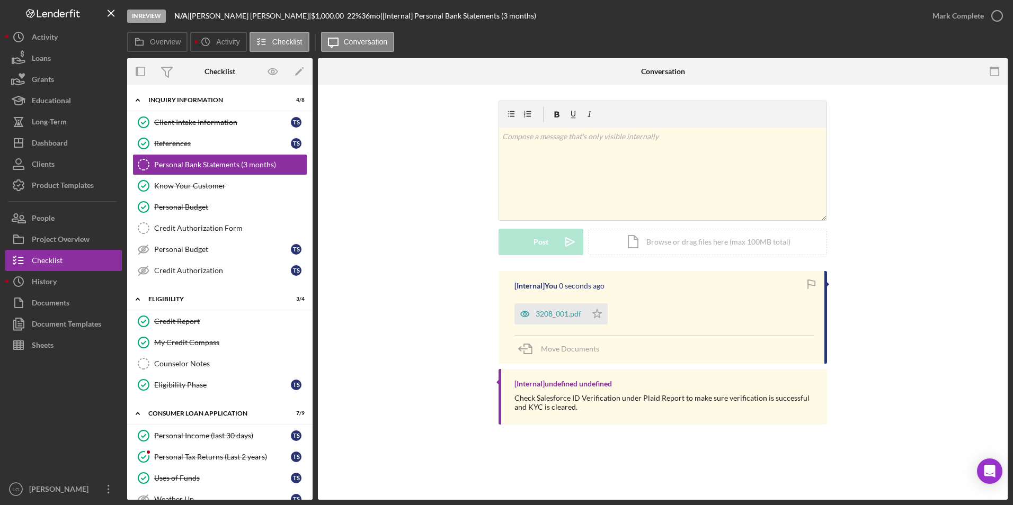
click at [561, 314] on div "3208_001.pdf" at bounding box center [559, 314] width 46 height 8
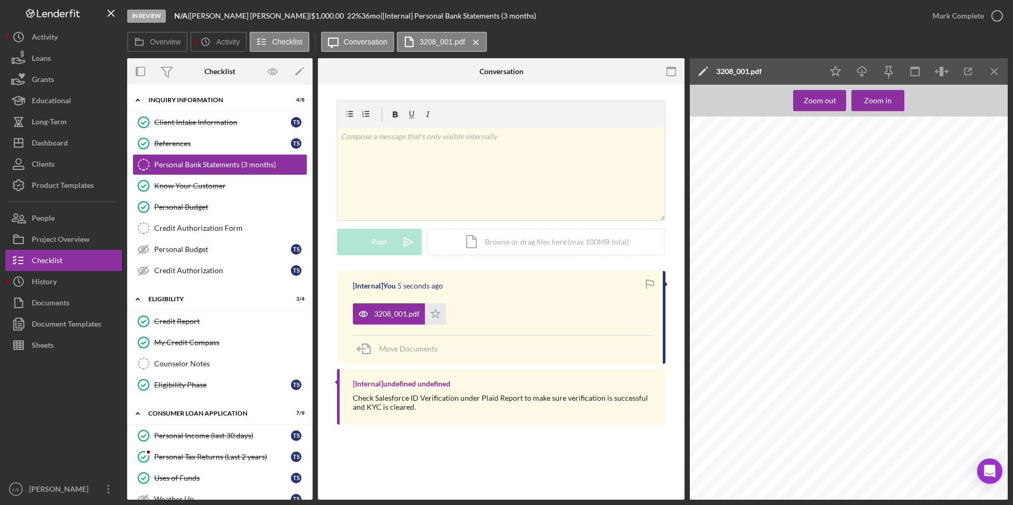
drag, startPoint x: 956, startPoint y: 17, endPoint x: 750, endPoint y: 209, distance: 281.2
click at [955, 17] on div "Mark Complete" at bounding box center [957, 15] width 51 height 21
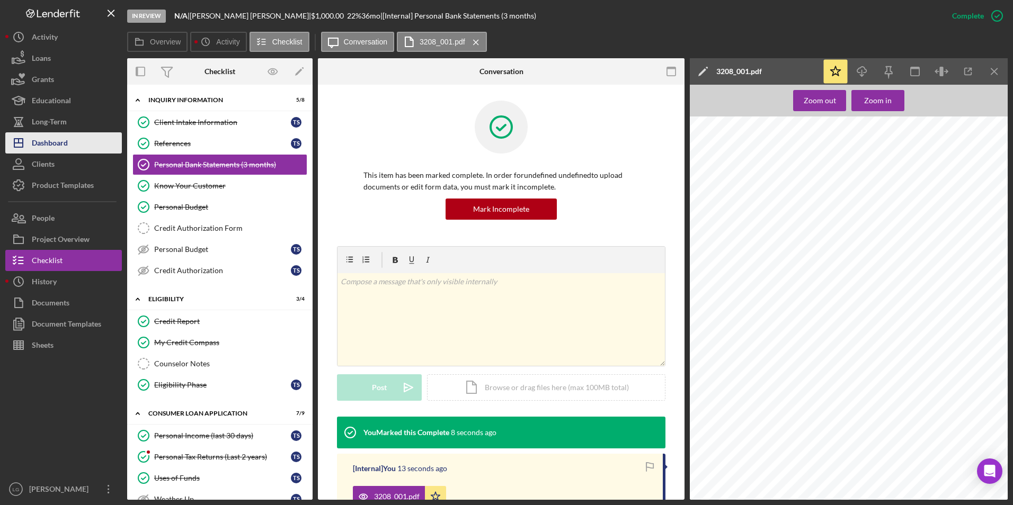
click at [66, 148] on div "Dashboard" at bounding box center [50, 144] width 36 height 24
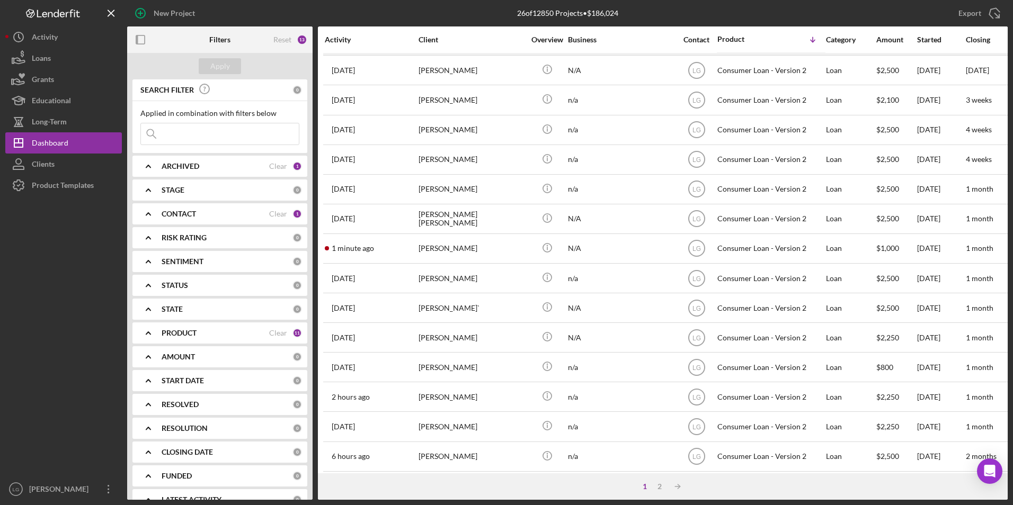
scroll to position [336, 0]
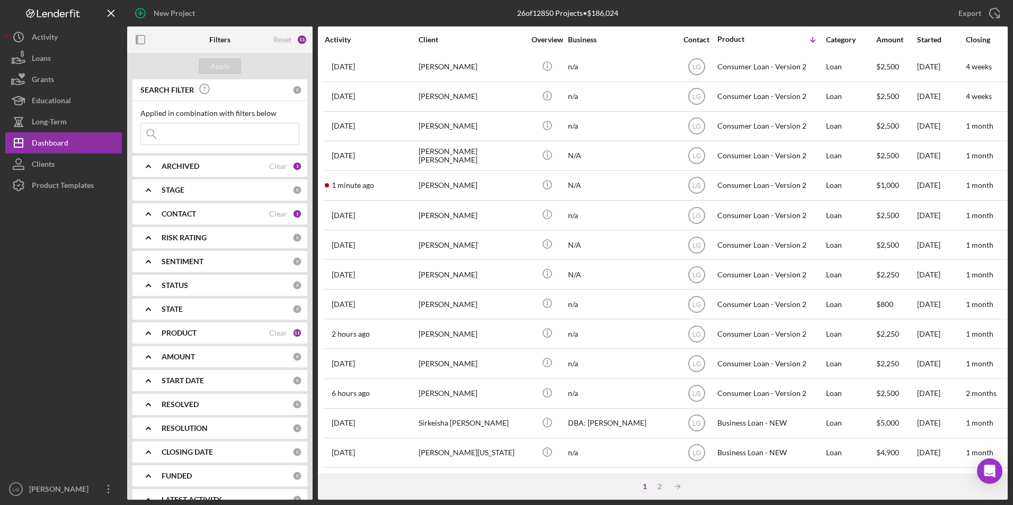
click at [220, 137] on input at bounding box center [220, 133] width 158 height 21
type input "redmo"
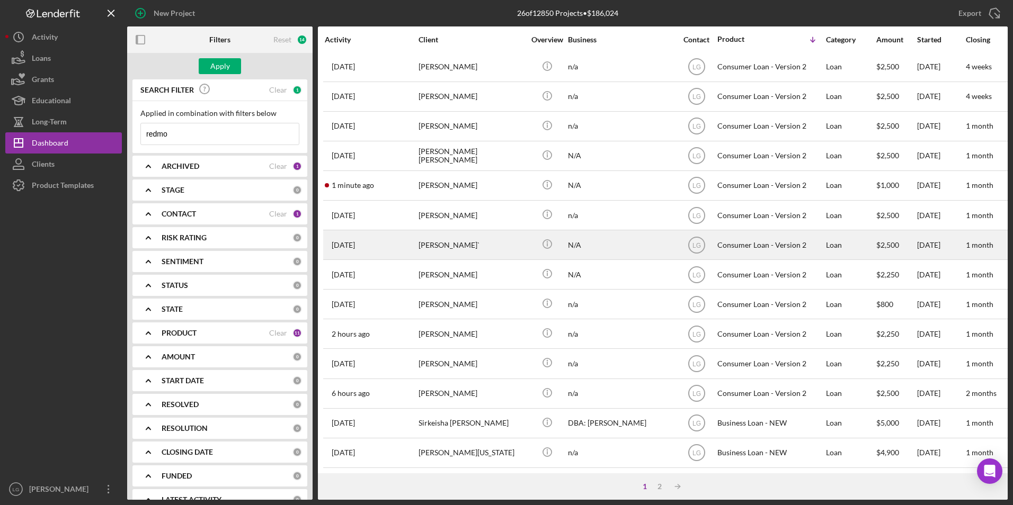
click at [464, 239] on div "[PERSON_NAME]`" at bounding box center [472, 245] width 106 height 28
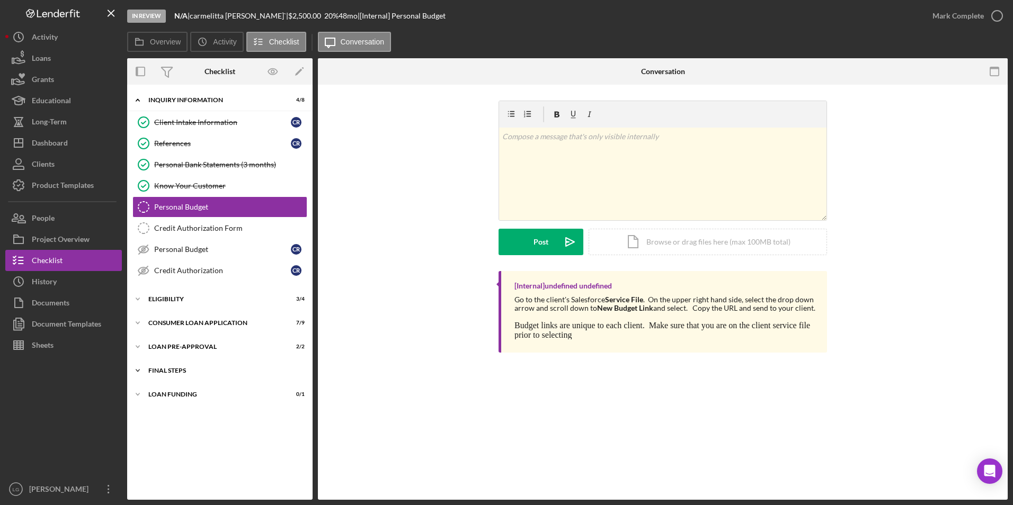
drag, startPoint x: 177, startPoint y: 382, endPoint x: 174, endPoint y: 363, distance: 18.8
click at [177, 382] on div "Icon/Expander Inquiry Information 4 / 8 Client Intake Information Client Intake…" at bounding box center [219, 292] width 185 height 405
click at [173, 362] on div "Icon/Expander FINAL STEPS 6 / 10" at bounding box center [219, 370] width 185 height 21
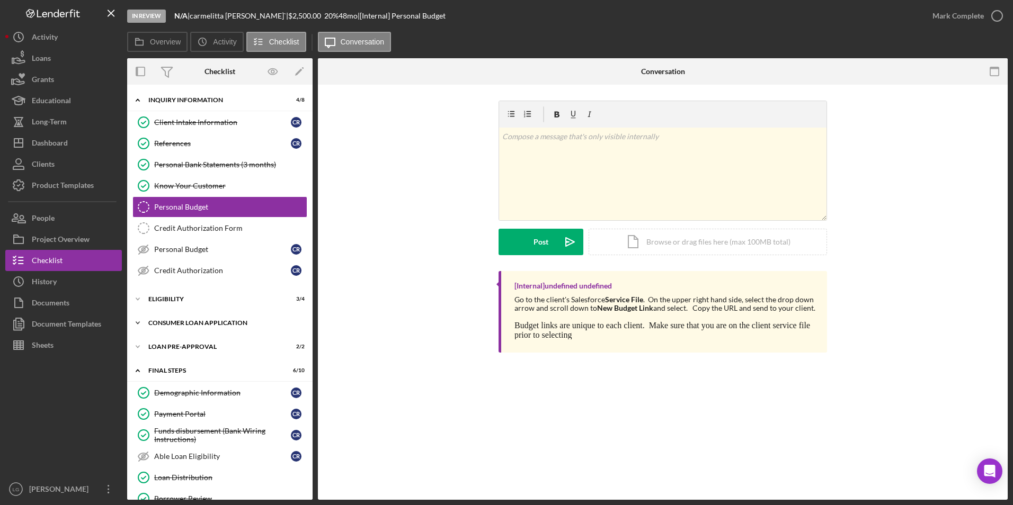
drag, startPoint x: 168, startPoint y: 335, endPoint x: 167, endPoint y: 329, distance: 6.4
click at [168, 334] on div "Icon/Expander Inquiry Information 4 / 8 Client Intake Information Client Intake…" at bounding box center [219, 357] width 185 height 534
click at [162, 292] on div "Icon/Expander Eligibility 3 / 4" at bounding box center [219, 299] width 185 height 21
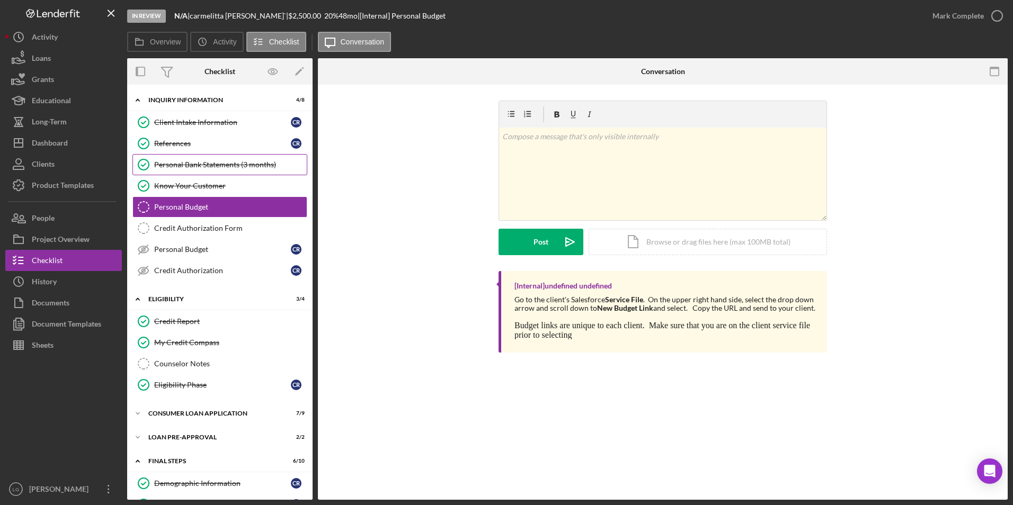
click at [239, 159] on link "Personal Bank Statements (3 months) Personal Bank Statements (3 months)" at bounding box center [219, 164] width 175 height 21
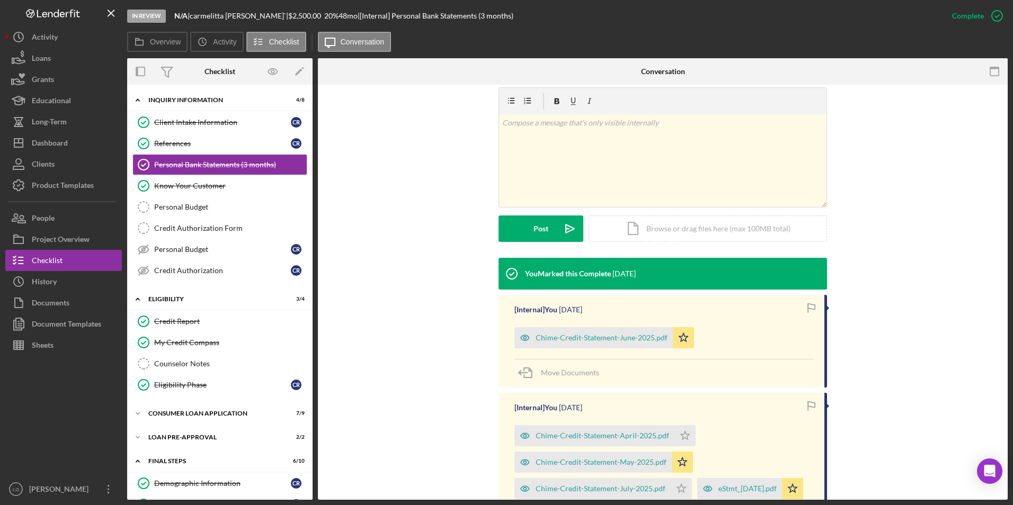
scroll to position [306, 0]
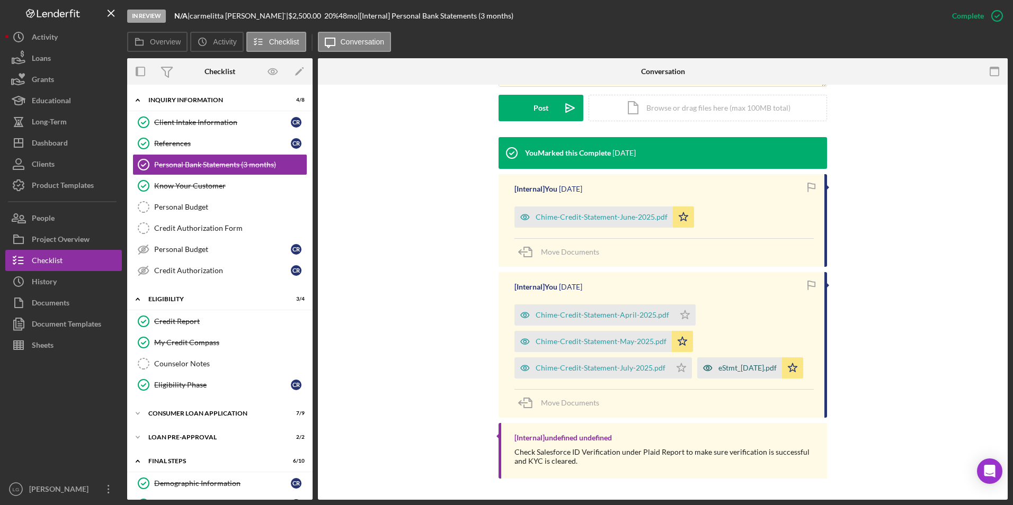
click at [697, 373] on div "eStmt_[DATE].pdf" at bounding box center [739, 368] width 85 height 21
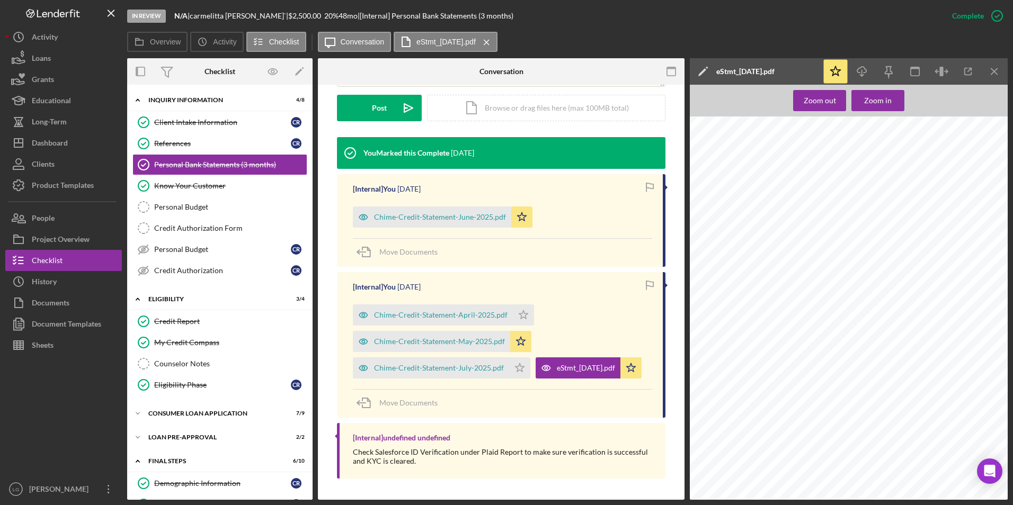
scroll to position [0, 0]
click at [70, 138] on button "Icon/Dashboard Dashboard" at bounding box center [63, 142] width 117 height 21
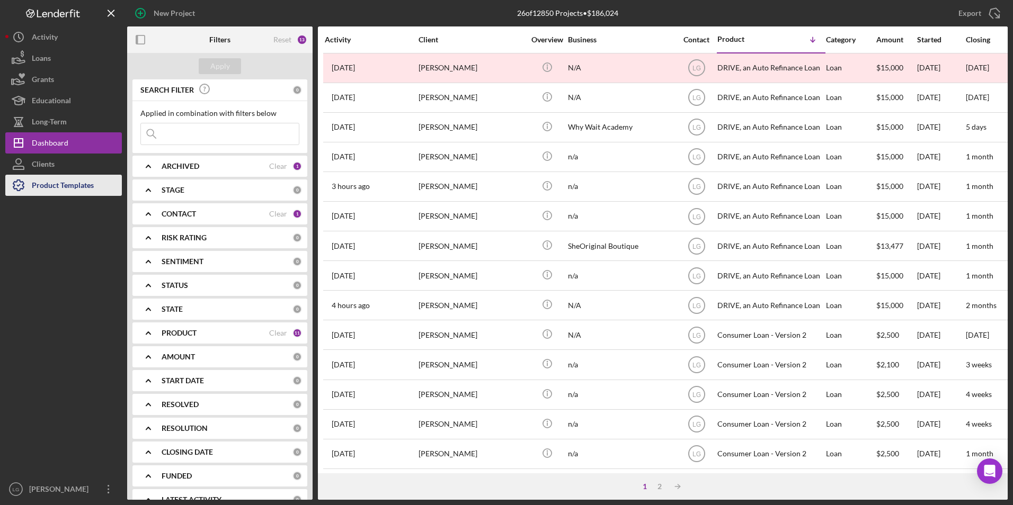
click at [44, 185] on div "Product Templates" at bounding box center [63, 187] width 62 height 24
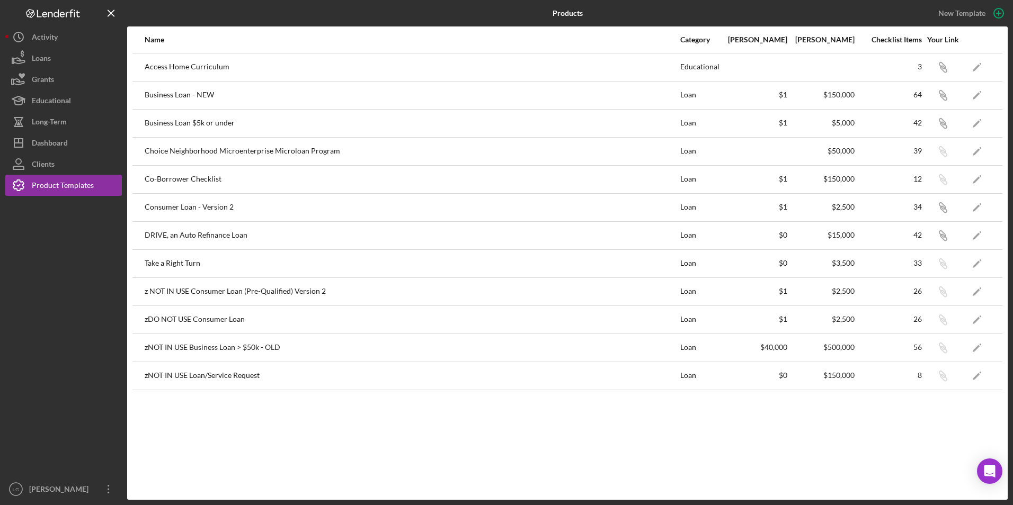
click at [156, 123] on div "Business Loan $5k or under" at bounding box center [412, 123] width 535 height 26
click at [978, 119] on icon "Icon/Edit" at bounding box center [977, 123] width 24 height 24
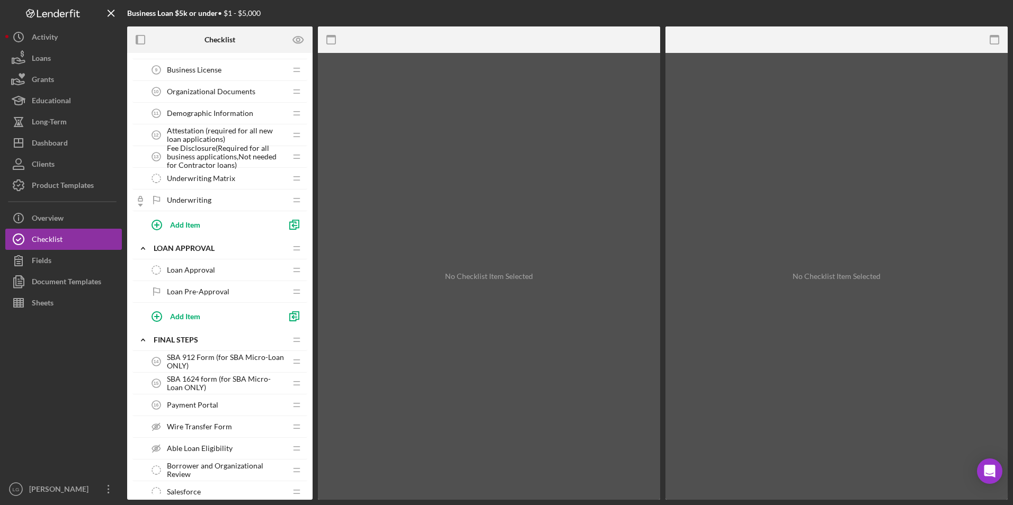
scroll to position [689, 0]
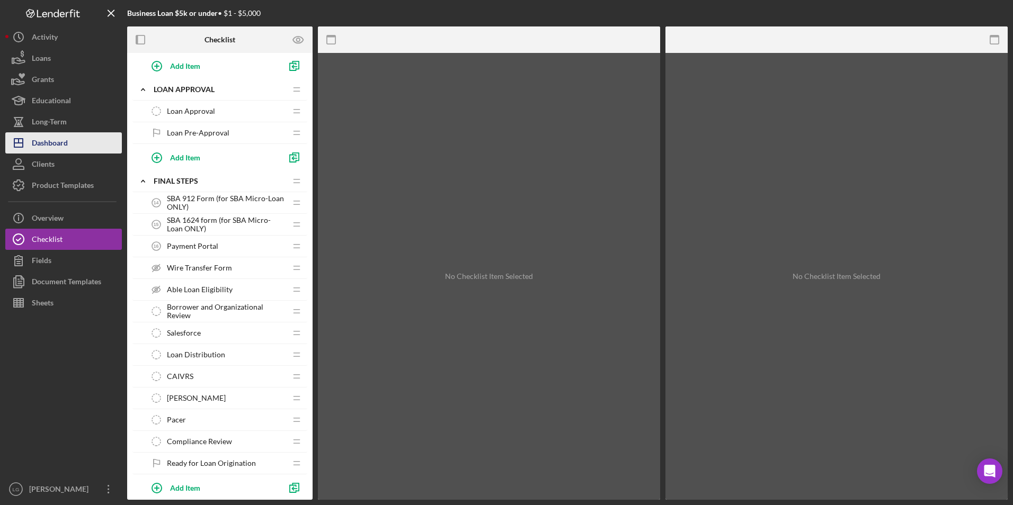
click at [37, 145] on div "Dashboard" at bounding box center [50, 144] width 36 height 24
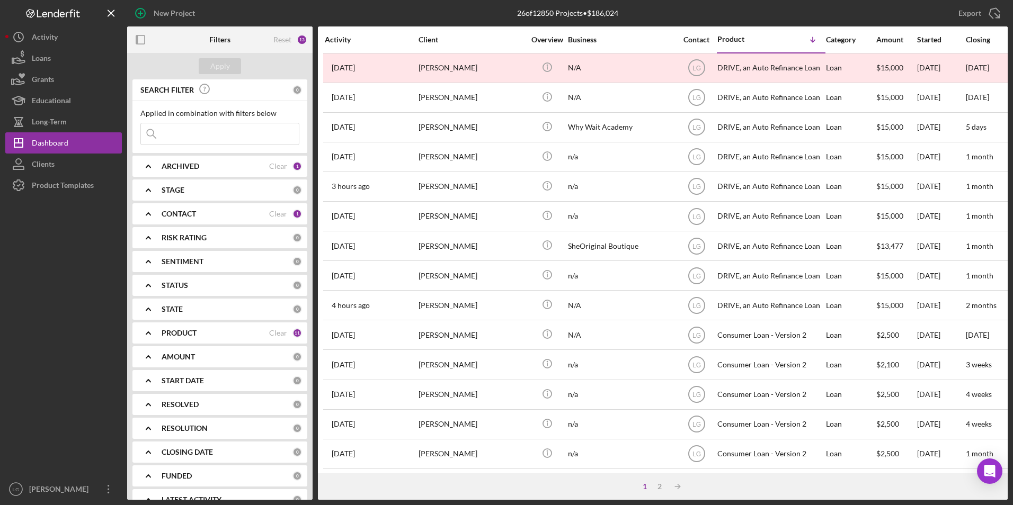
click at [81, 187] on div "Product Templates" at bounding box center [63, 187] width 62 height 24
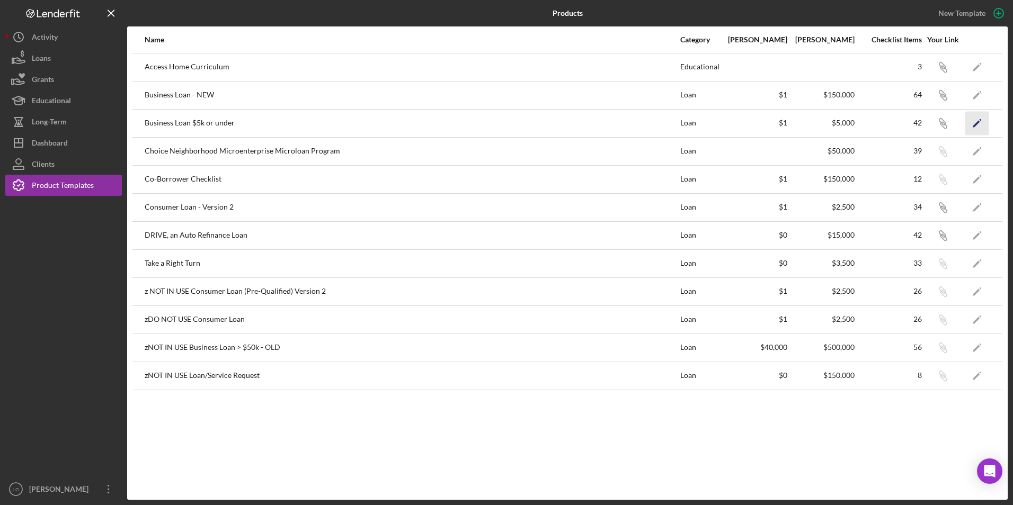
click at [970, 123] on icon "Icon/Edit" at bounding box center [977, 123] width 24 height 24
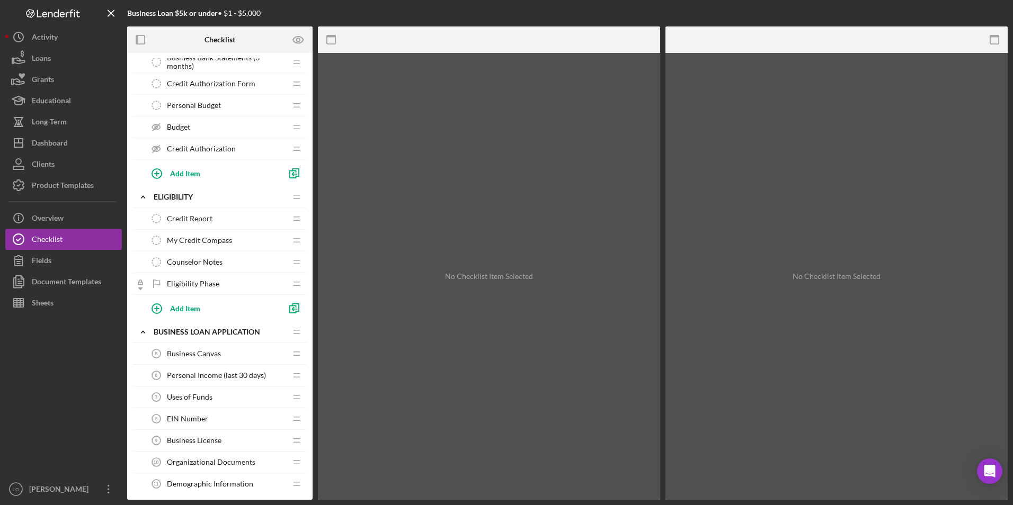
scroll to position [318, 0]
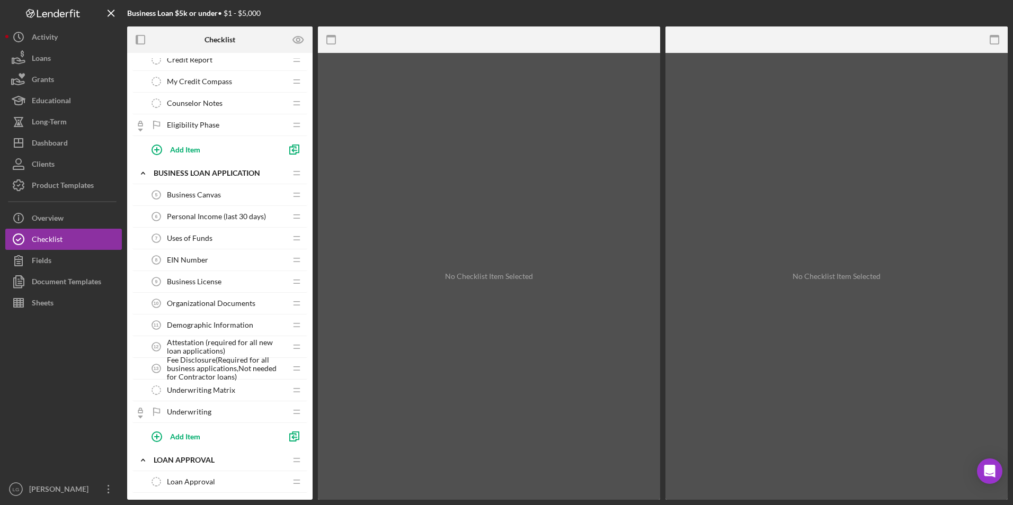
drag, startPoint x: 199, startPoint y: 350, endPoint x: 202, endPoint y: 341, distance: 8.9
click at [199, 349] on span "Attestation (required for all new loan applications)" at bounding box center [226, 347] width 119 height 17
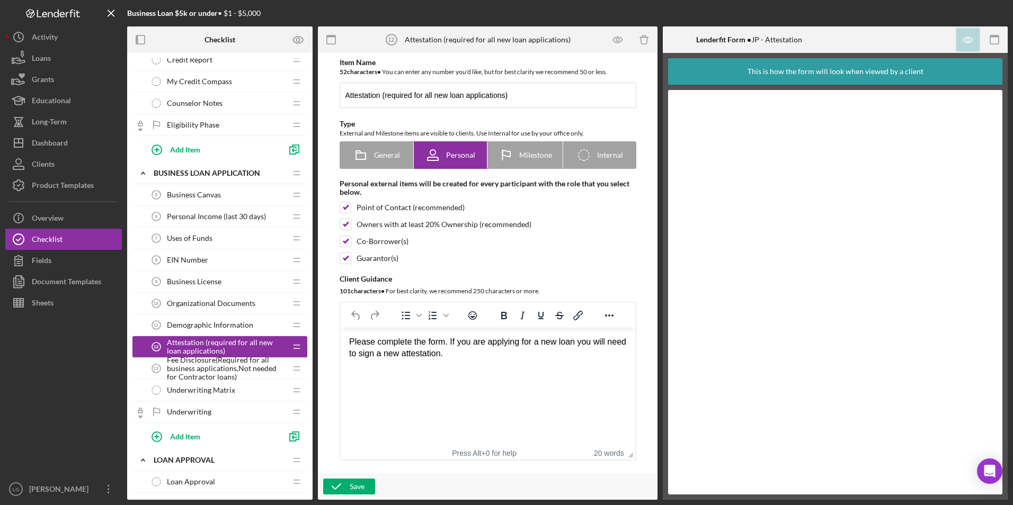
click at [197, 365] on span "Fee Disclosure(Required for all business applications,Not needed for Contractor…" at bounding box center [226, 368] width 119 height 25
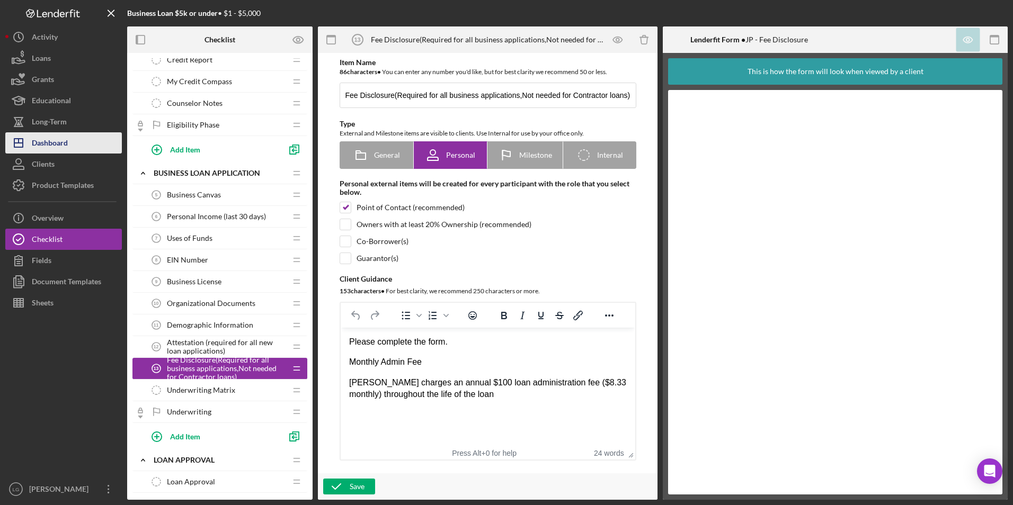
click at [41, 141] on div "Dashboard" at bounding box center [50, 144] width 36 height 24
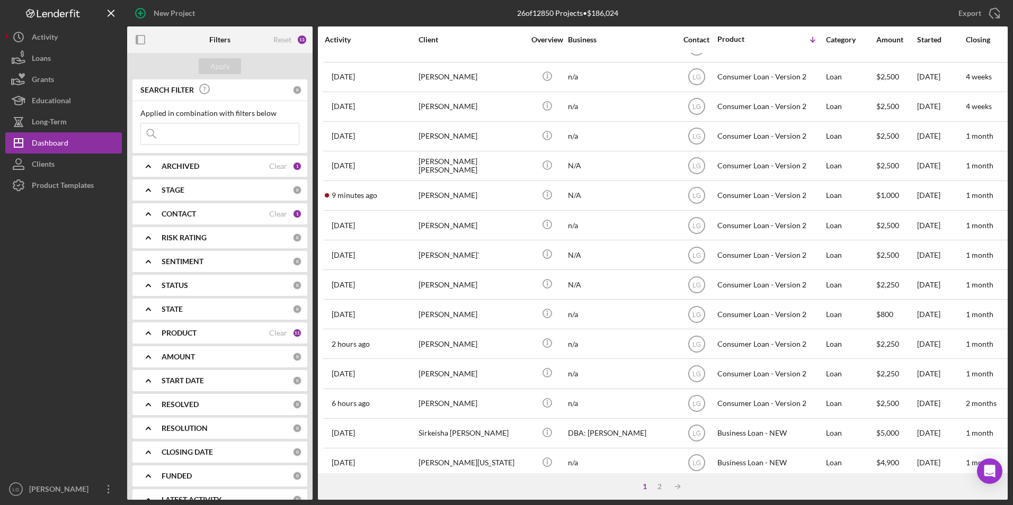
scroll to position [336, 0]
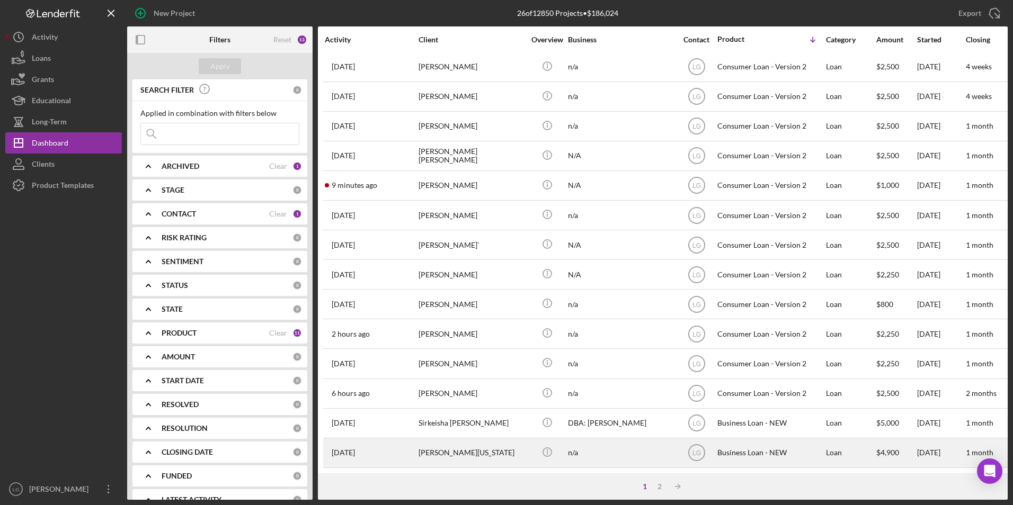
click at [456, 442] on div "[PERSON_NAME][US_STATE]" at bounding box center [472, 453] width 106 height 28
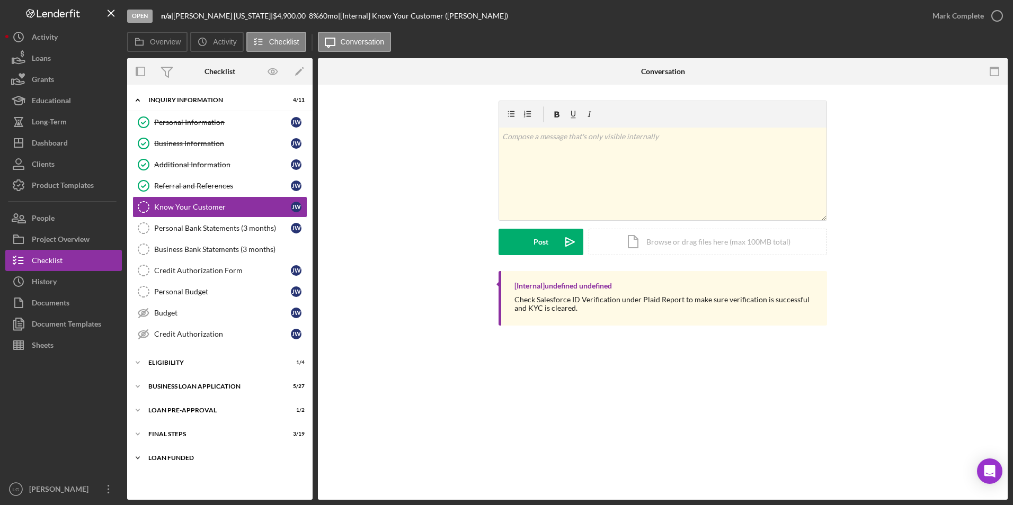
click at [178, 452] on div "Icon/Expander LOAN FUNDED 0 / 1" at bounding box center [219, 458] width 185 height 21
drag, startPoint x: 167, startPoint y: 432, endPoint x: 164, endPoint y: 405, distance: 27.7
click at [167, 431] on div "Icon/Expander FINAL STEPS 3 / 19" at bounding box center [219, 434] width 185 height 21
drag, startPoint x: 164, startPoint y: 404, endPoint x: 164, endPoint y: 388, distance: 15.9
click at [164, 396] on div "Icon/Expander INQUIRY INFORMATION 4 / 11 Personal Information Personal Informat…" at bounding box center [219, 497] width 185 height 815
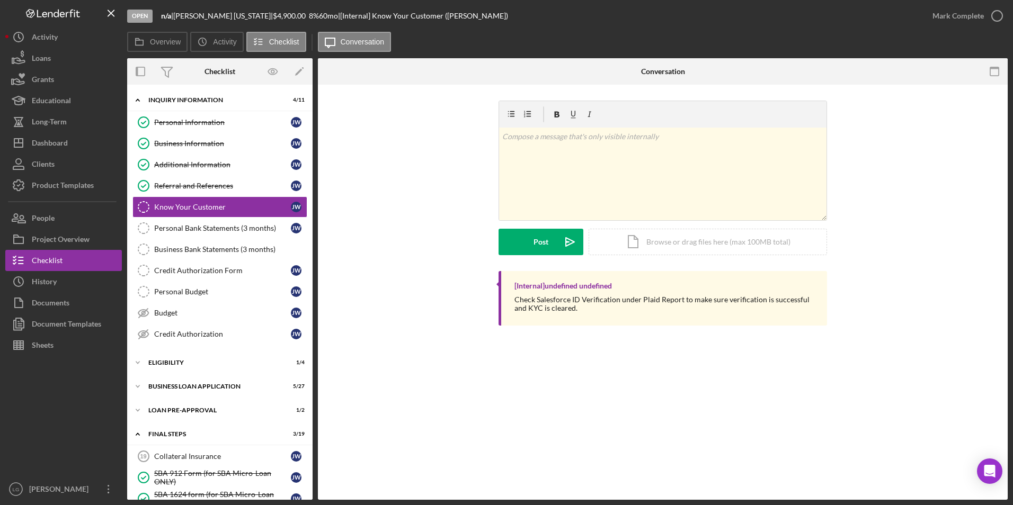
click at [165, 376] on div "Icon/Expander INQUIRY INFORMATION 4 / 11 Personal Information Personal Informat…" at bounding box center [219, 497] width 185 height 815
click at [161, 354] on div "Icon/Expander ELIGIBILITY 1 / 4" at bounding box center [219, 362] width 185 height 21
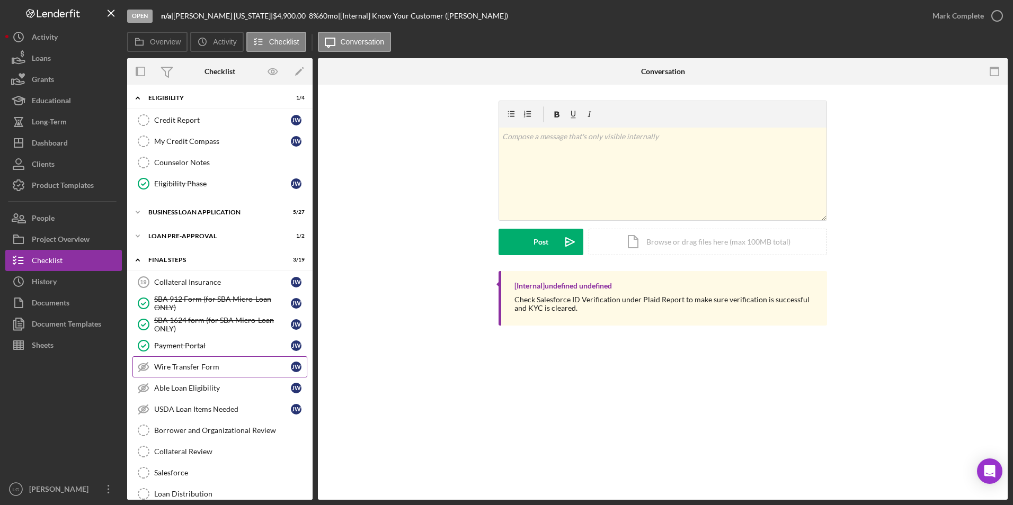
scroll to position [106, 0]
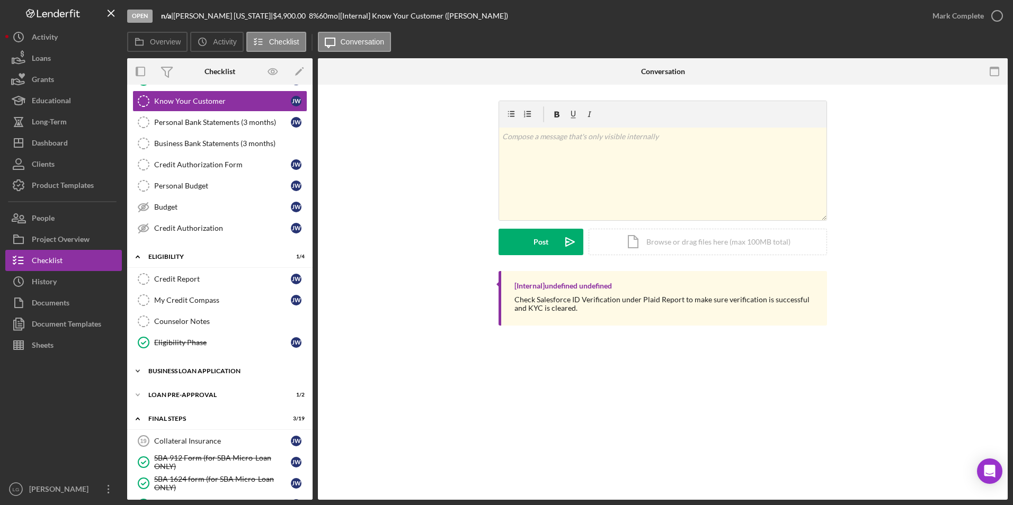
click at [165, 368] on div "BUSINESS LOAN APPLICATION" at bounding box center [223, 371] width 151 height 6
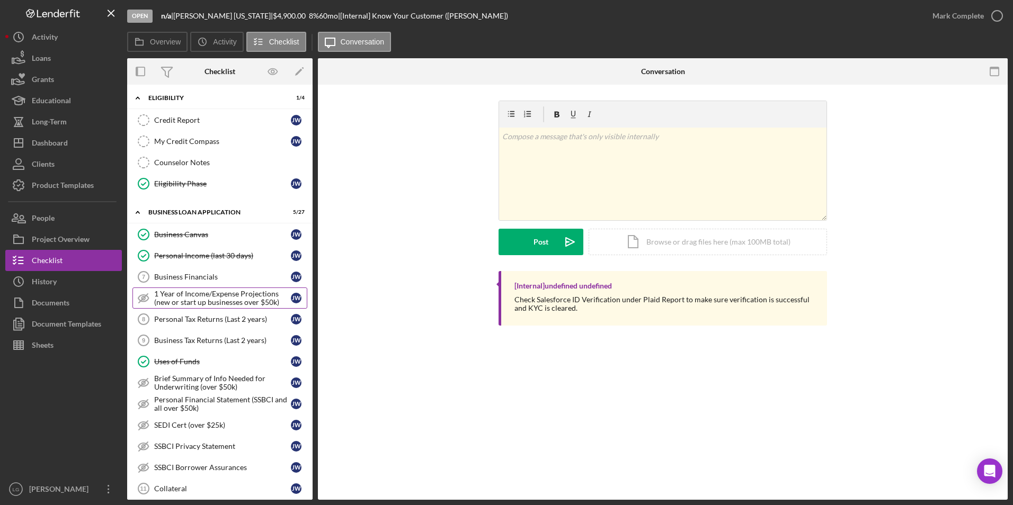
scroll to position [371, 0]
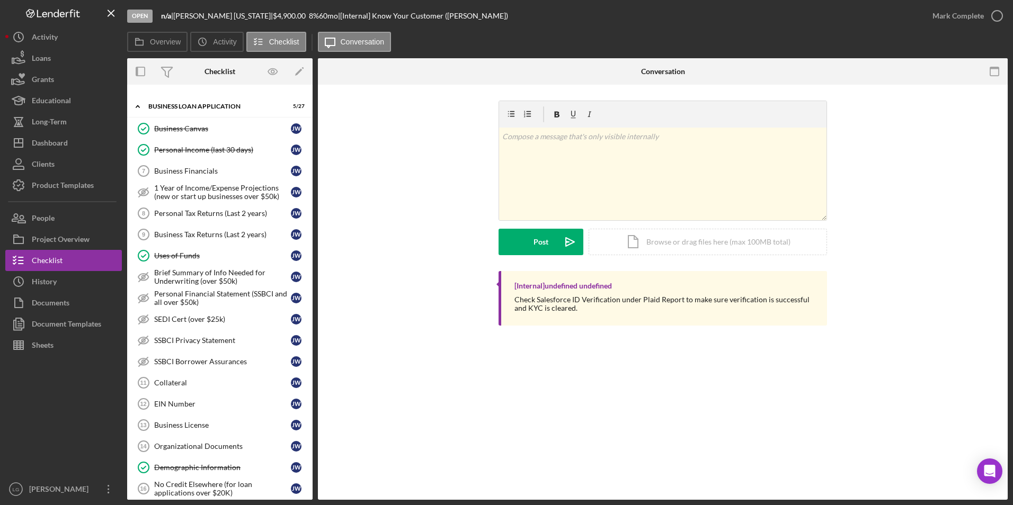
drag, startPoint x: 203, startPoint y: 169, endPoint x: 607, endPoint y: 68, distance: 416.2
click at [203, 170] on div "Business Financials" at bounding box center [222, 171] width 137 height 8
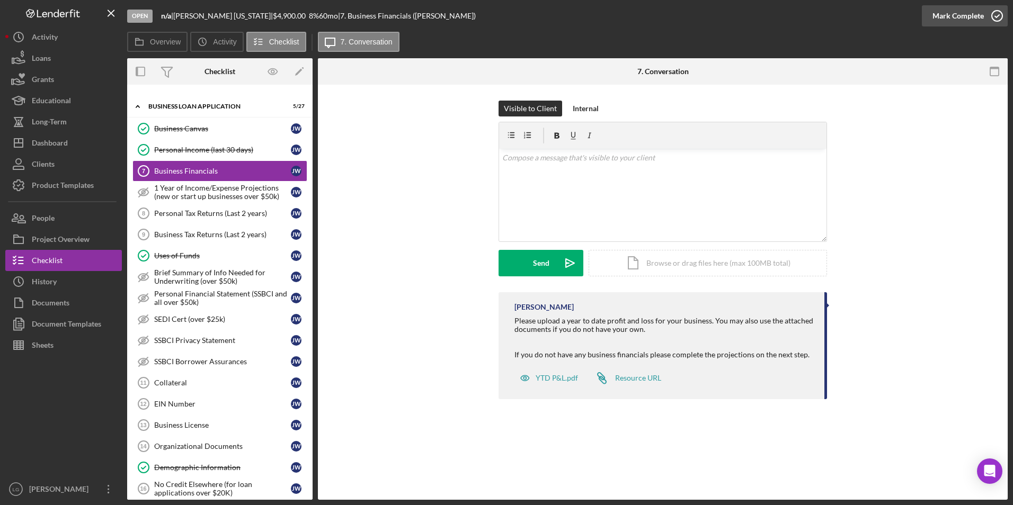
click at [954, 8] on div "Mark Complete" at bounding box center [957, 15] width 51 height 21
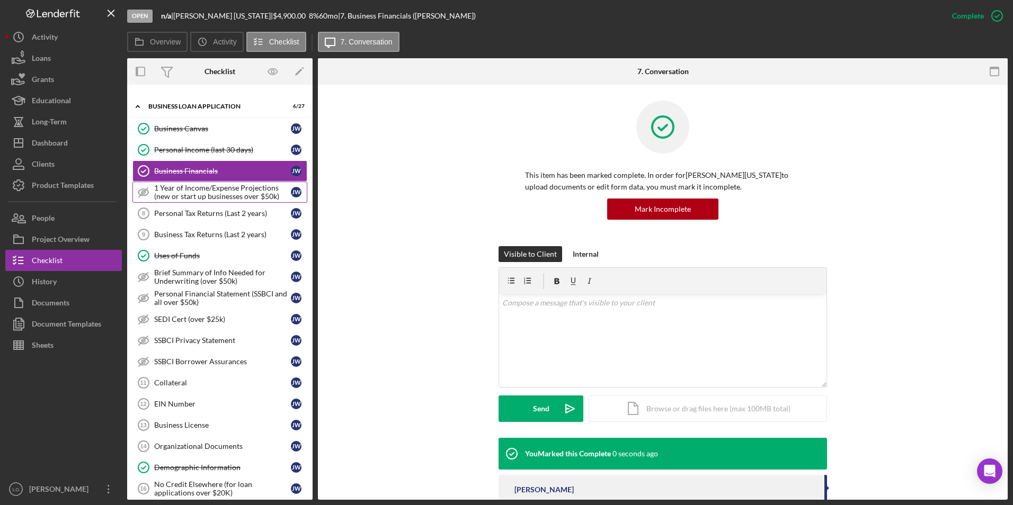
click at [203, 194] on div "1 Year of Income/Expense Projections (new or start up businesses over $50k)" at bounding box center [222, 192] width 137 height 17
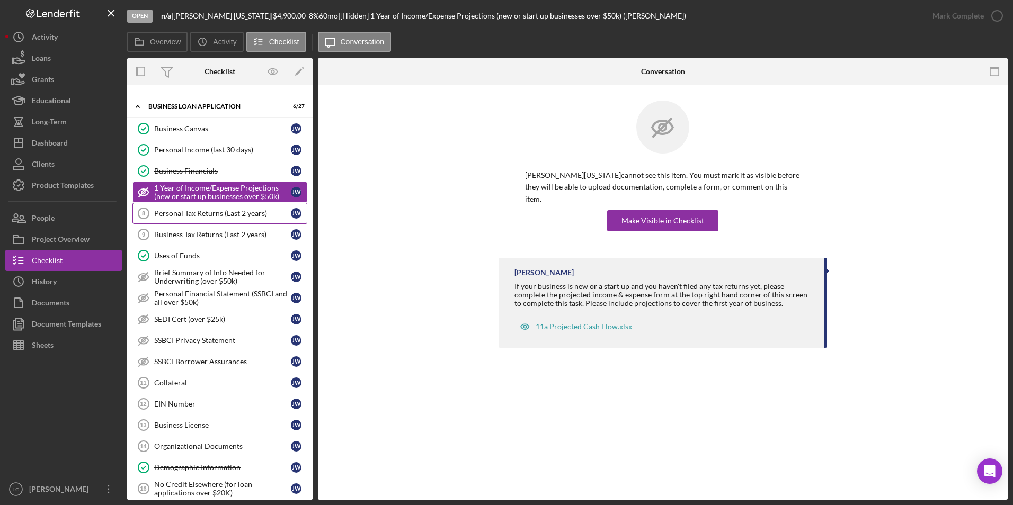
click at [171, 214] on div "Personal Tax Returns (Last 2 years)" at bounding box center [222, 213] width 137 height 8
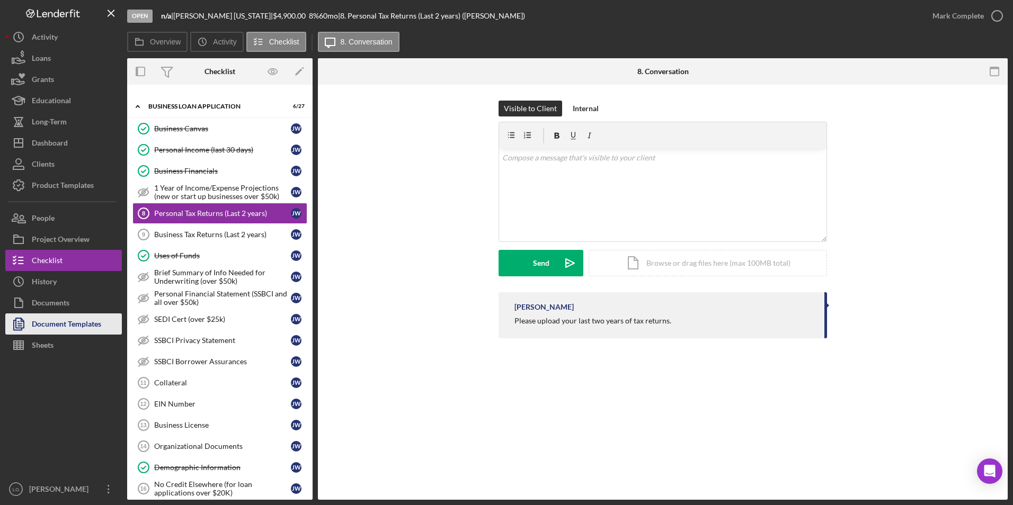
click at [73, 321] on div "Document Templates" at bounding box center [66, 326] width 69 height 24
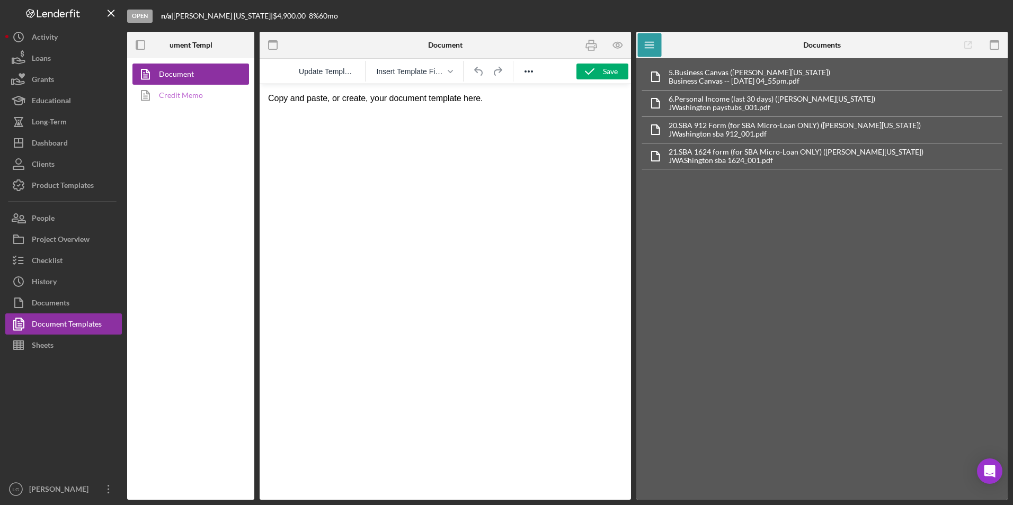
click at [179, 97] on link "Credit Memo" at bounding box center [187, 95] width 111 height 21
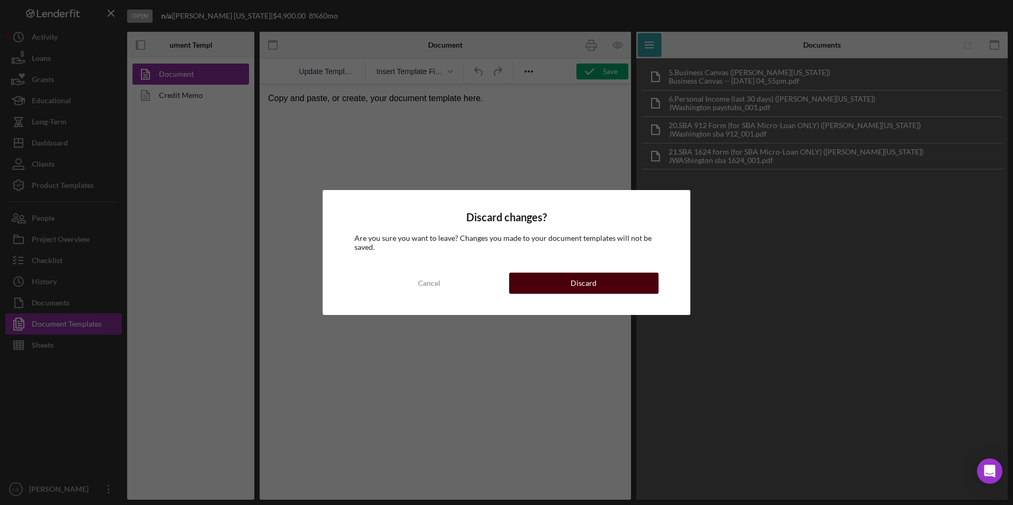
click at [544, 282] on button "Discard" at bounding box center [583, 283] width 149 height 21
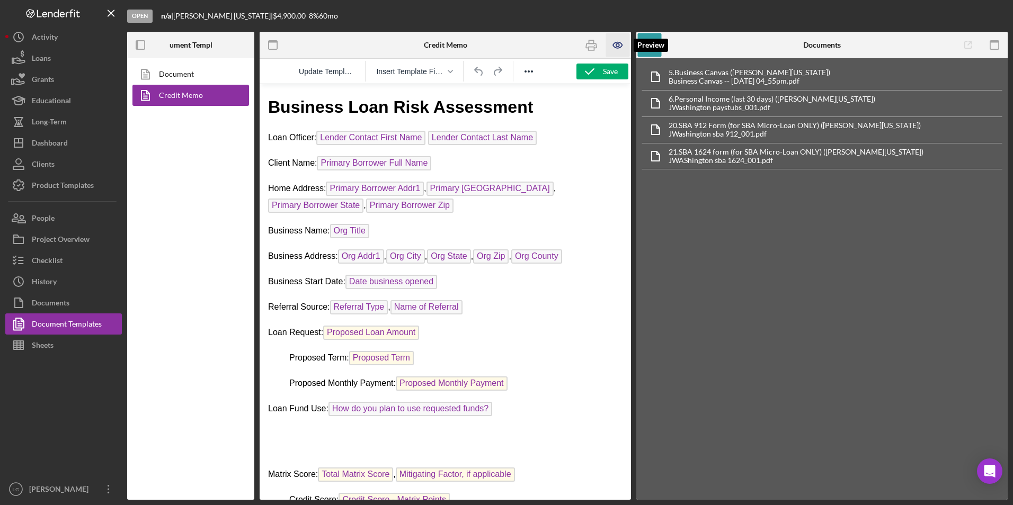
click at [616, 45] on icon "button" at bounding box center [617, 44] width 3 height 3
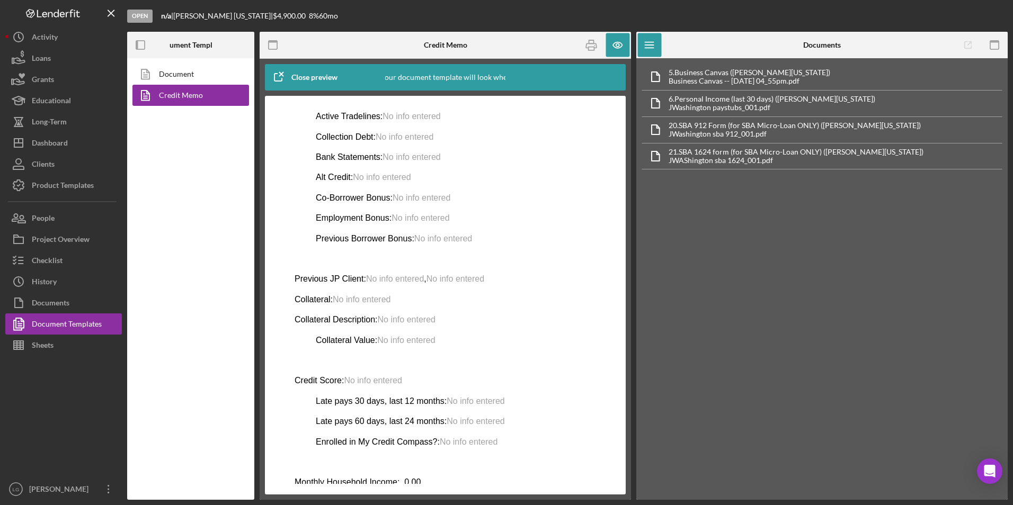
scroll to position [474, 0]
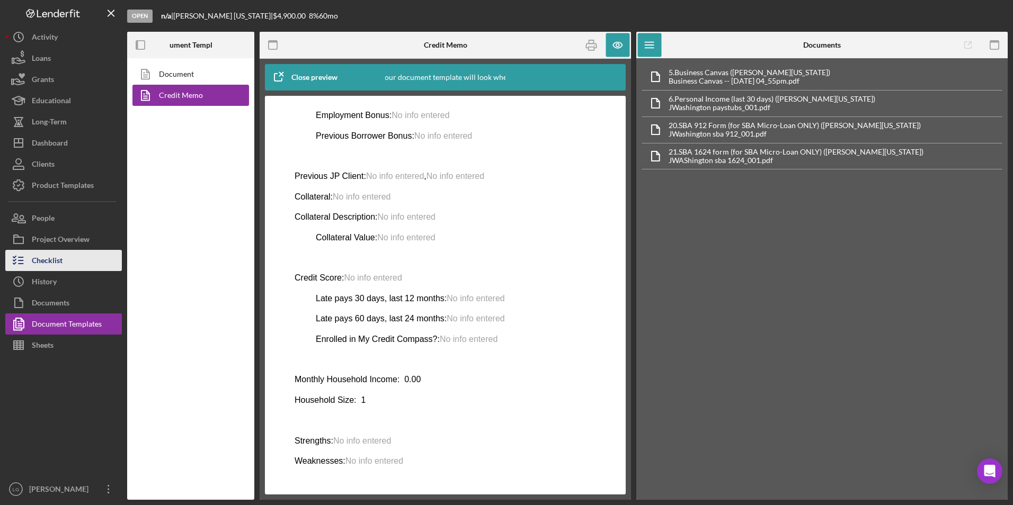
click at [82, 261] on button "Checklist" at bounding box center [63, 260] width 117 height 21
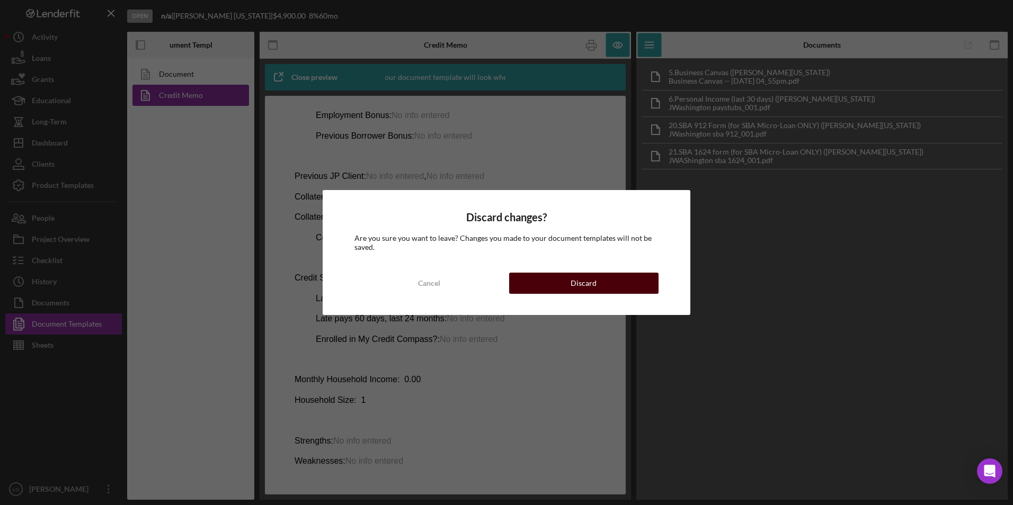
click at [543, 278] on button "Discard" at bounding box center [583, 283] width 149 height 21
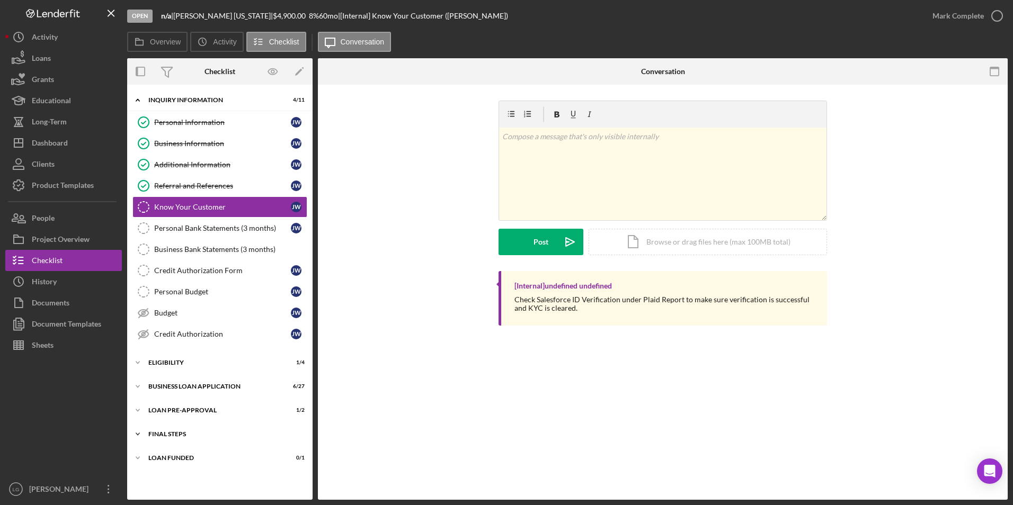
click at [160, 461] on div "Icon/Expander LOAN FUNDED 0 / 1" at bounding box center [219, 458] width 185 height 21
drag, startPoint x: 165, startPoint y: 430, endPoint x: 168, endPoint y: 415, distance: 14.7
click at [165, 428] on div "Icon/Expander FINAL STEPS 3 / 19" at bounding box center [219, 434] width 185 height 21
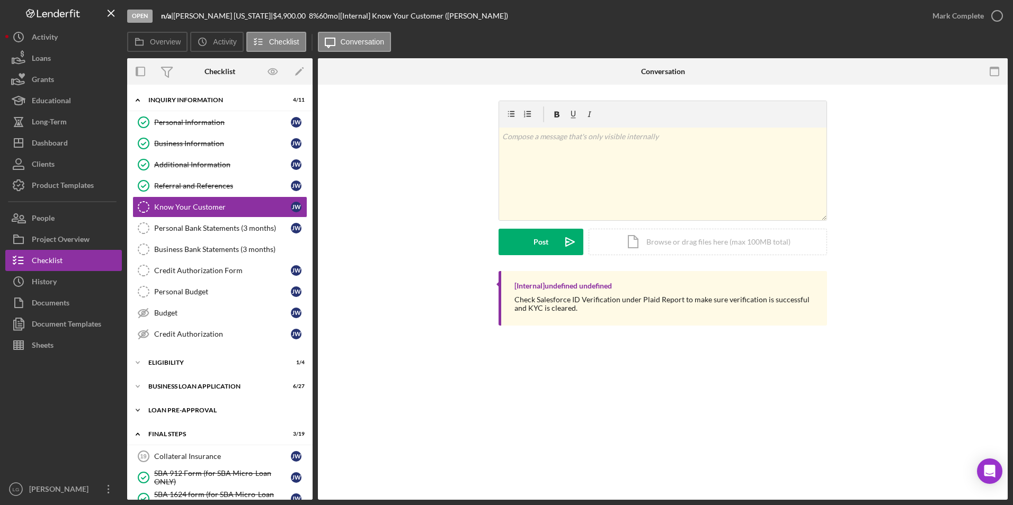
click at [168, 407] on div "LOAN PRE-APPROVAL" at bounding box center [223, 410] width 151 height 6
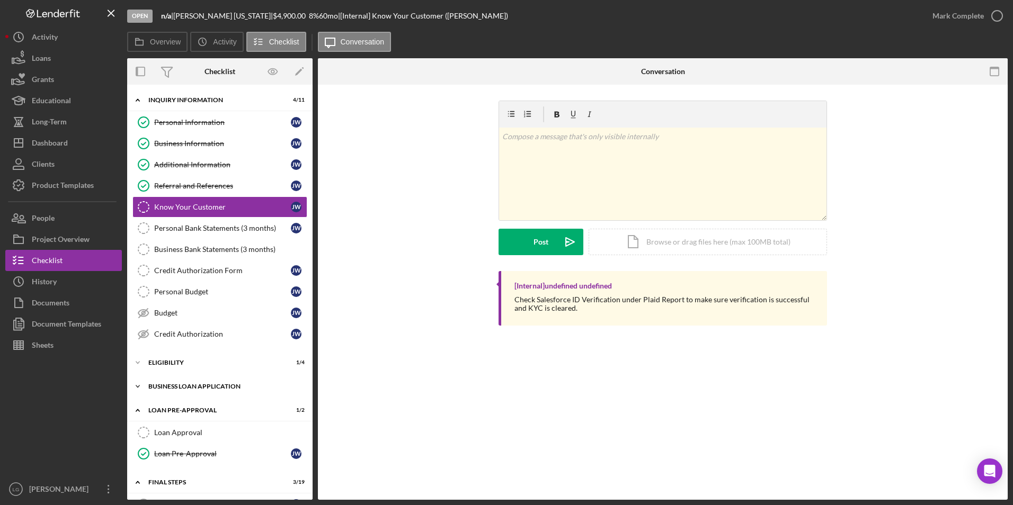
click at [173, 382] on div "Icon/Expander BUSINESS LOAN APPLICATION 6 / 27" at bounding box center [219, 386] width 185 height 21
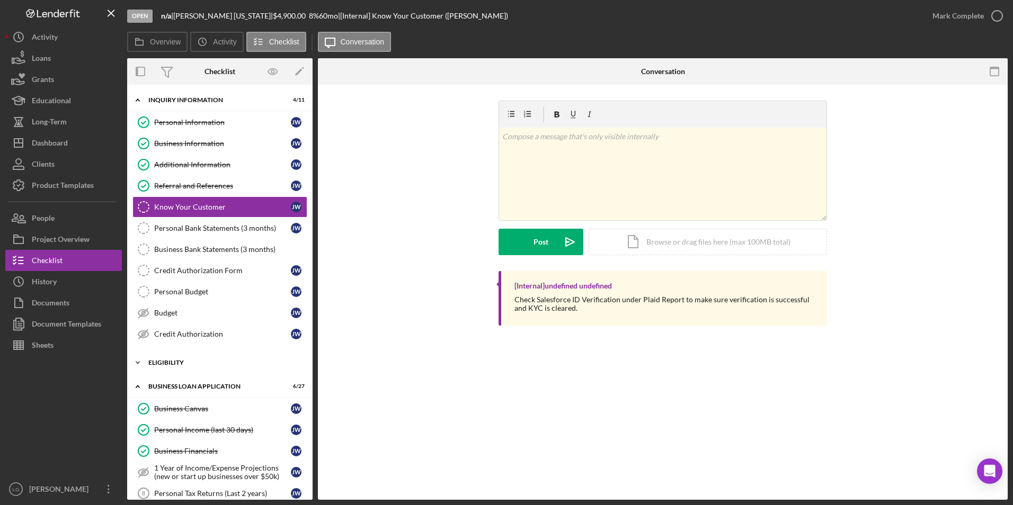
click at [173, 367] on div "Icon/Expander ELIGIBILITY 1 / 4" at bounding box center [219, 362] width 185 height 21
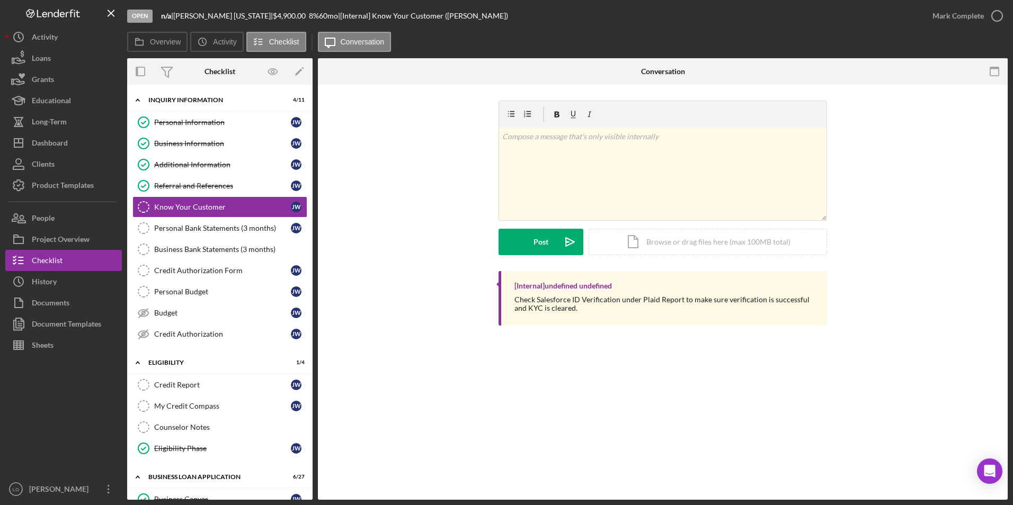
drag, startPoint x: 149, startPoint y: 368, endPoint x: 386, endPoint y: 339, distance: 238.1
click at [386, 339] on div "v Color teal Color pink Remove color Add row above Add row below Add column bef…" at bounding box center [663, 216] width 690 height 262
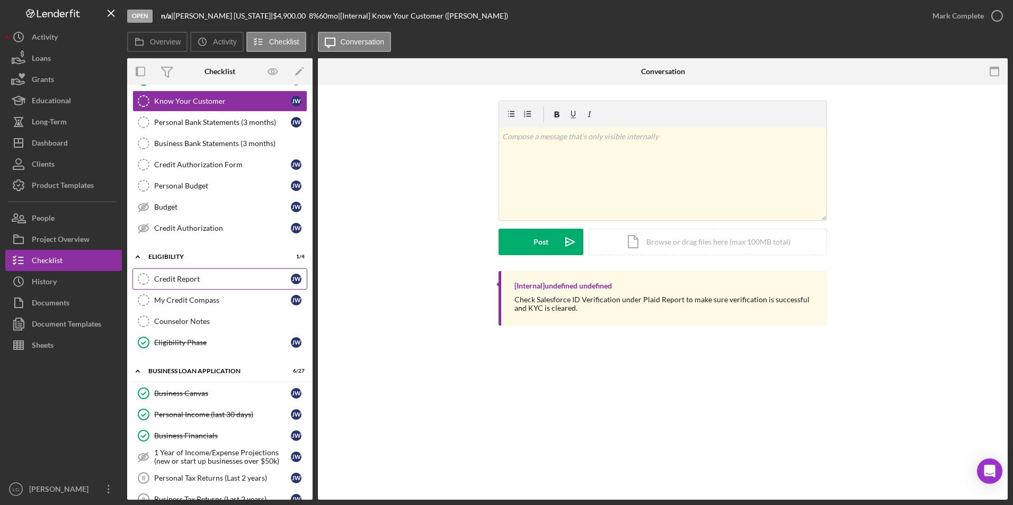
click at [203, 281] on div "Credit Report" at bounding box center [222, 279] width 137 height 8
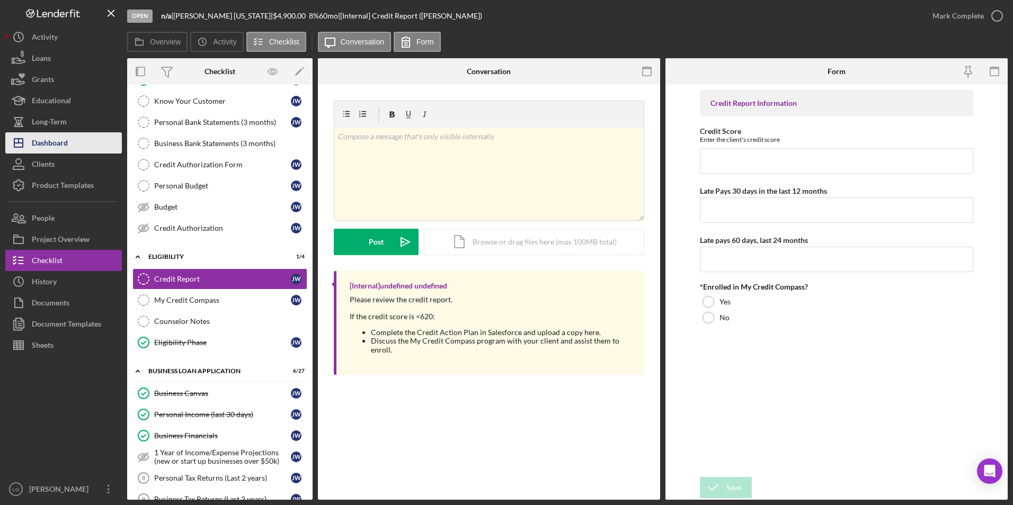
click at [32, 143] on div "Dashboard" at bounding box center [50, 144] width 36 height 24
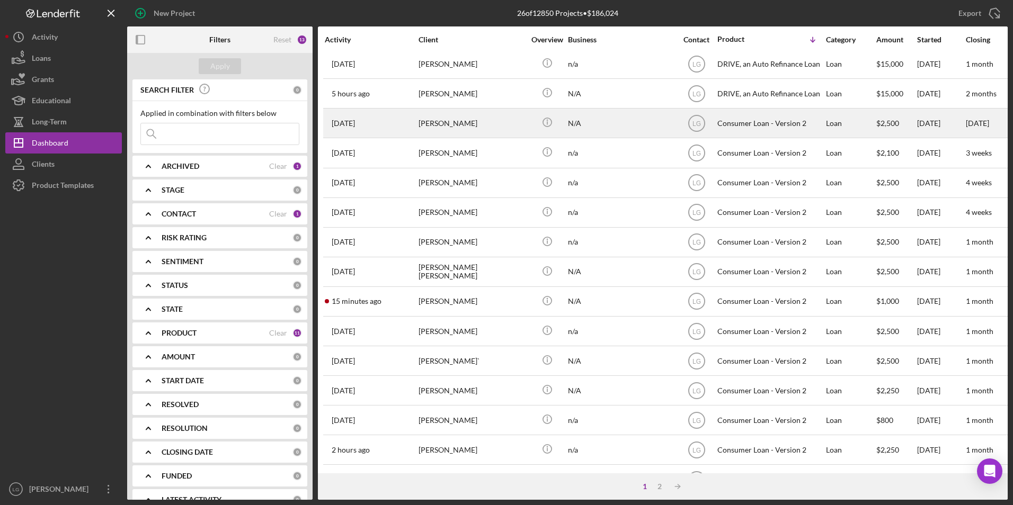
scroll to position [336, 0]
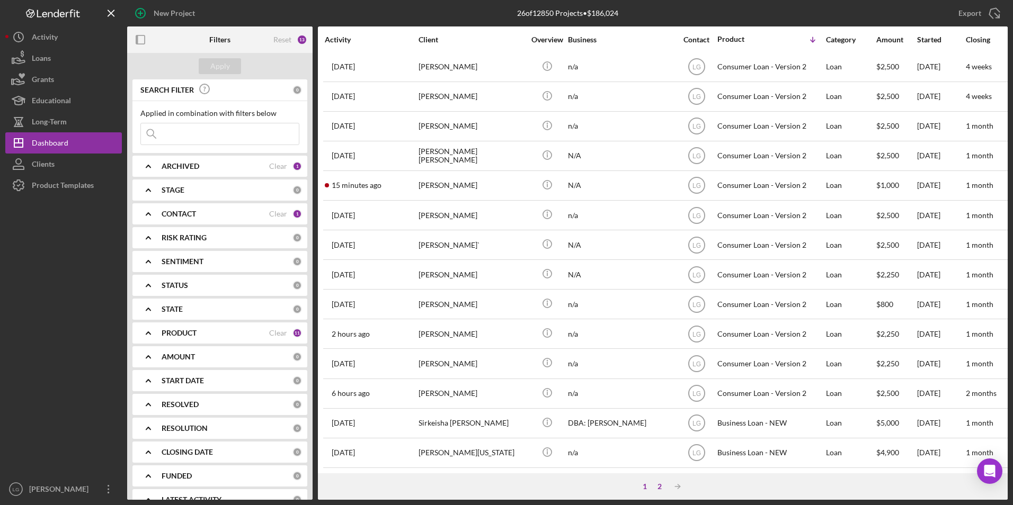
click at [660, 484] on div "2" at bounding box center [659, 487] width 15 height 8
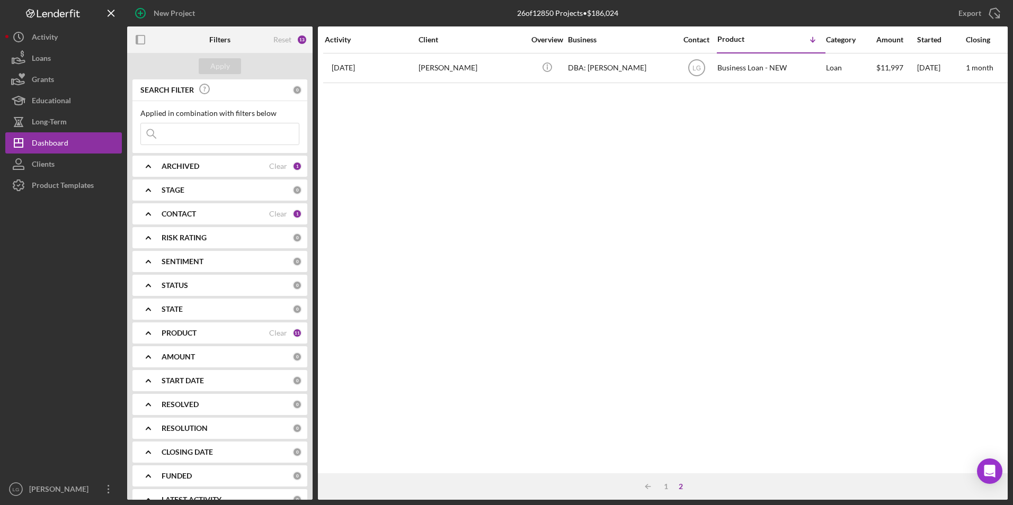
scroll to position [0, 0]
click at [203, 129] on input at bounding box center [220, 133] width 158 height 21
click at [203, 135] on input at bounding box center [220, 133] width 158 height 21
type input "[US_STATE]"
click at [225, 69] on div "Apply" at bounding box center [220, 66] width 20 height 16
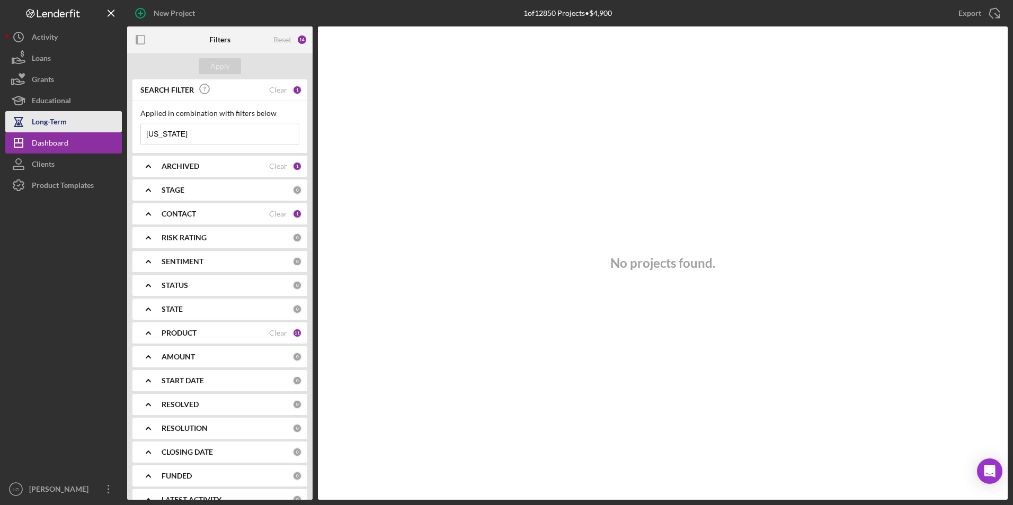
drag, startPoint x: 200, startPoint y: 137, endPoint x: 68, endPoint y: 131, distance: 131.5
click at [68, 131] on div "New Project 1 of 12850 Projects • $4,900 Export Icon/Export Filters Reset 14 Ap…" at bounding box center [506, 250] width 1002 height 500
click at [228, 69] on div "Apply" at bounding box center [220, 66] width 20 height 16
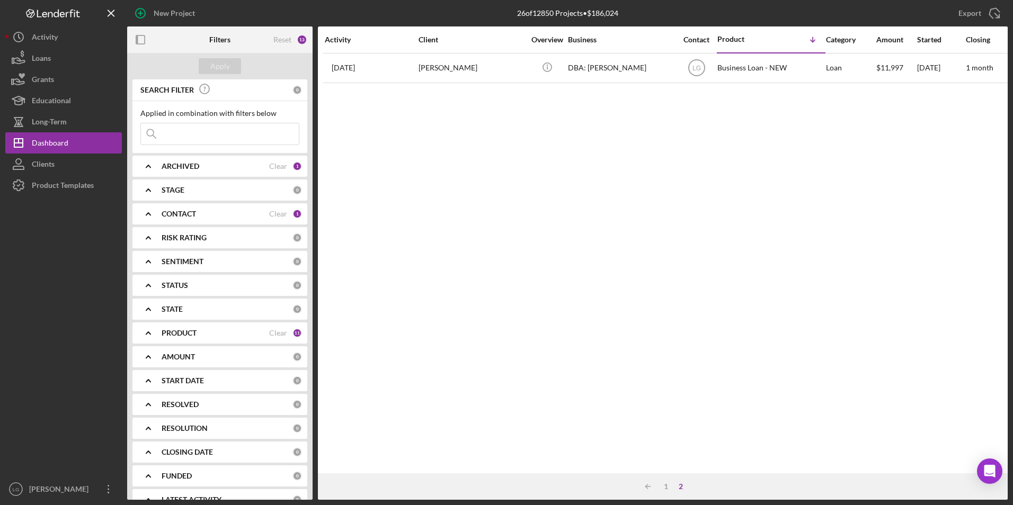
scroll to position [19, 0]
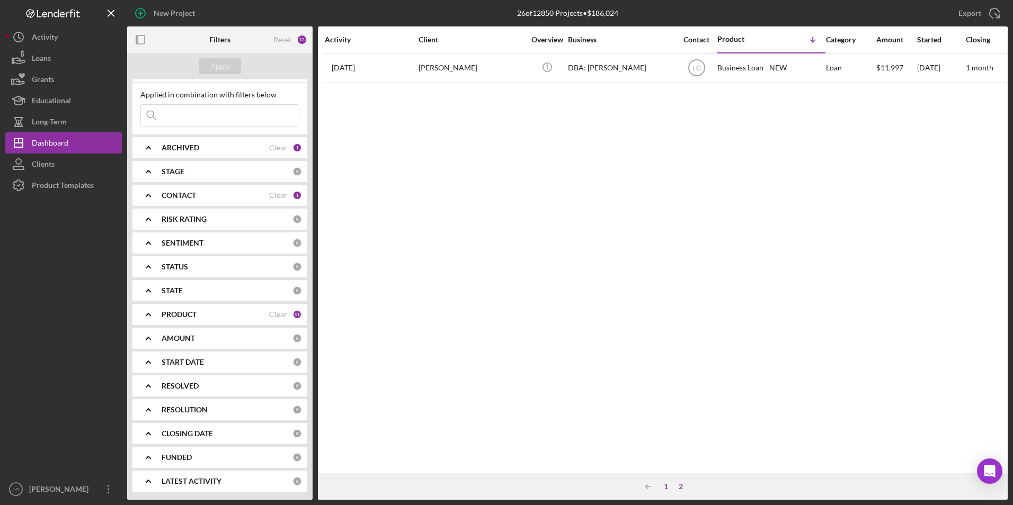
click at [669, 487] on div "1" at bounding box center [666, 487] width 15 height 8
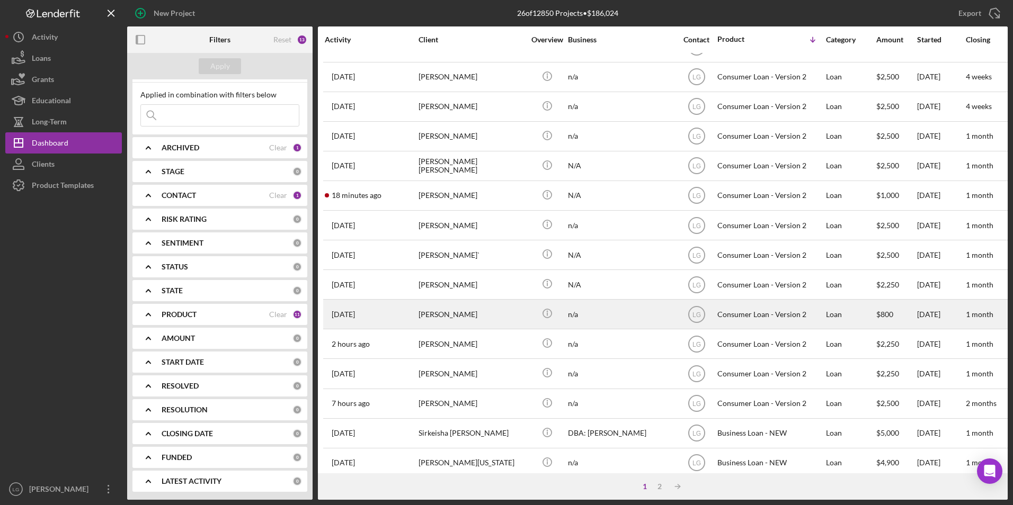
scroll to position [336, 0]
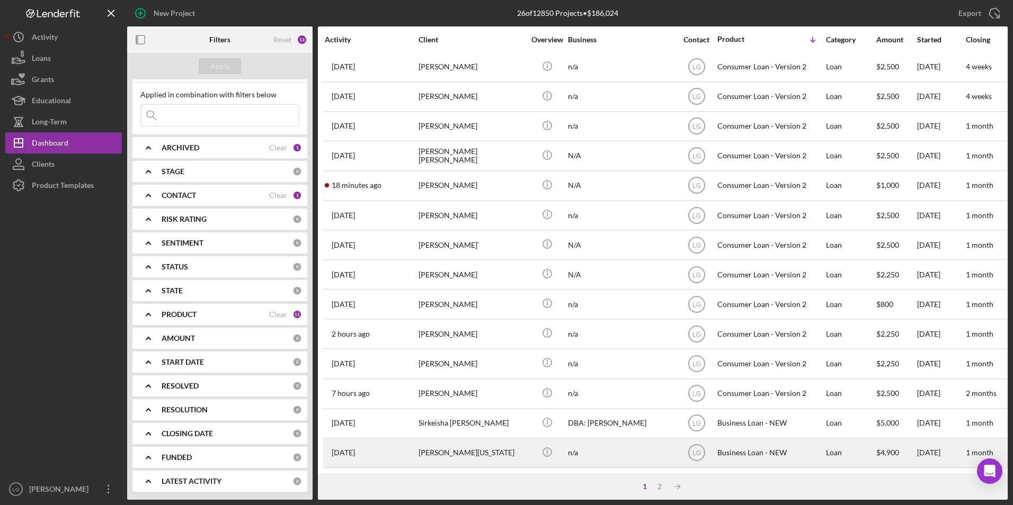
click at [464, 443] on div "[PERSON_NAME][US_STATE]" at bounding box center [472, 453] width 106 height 28
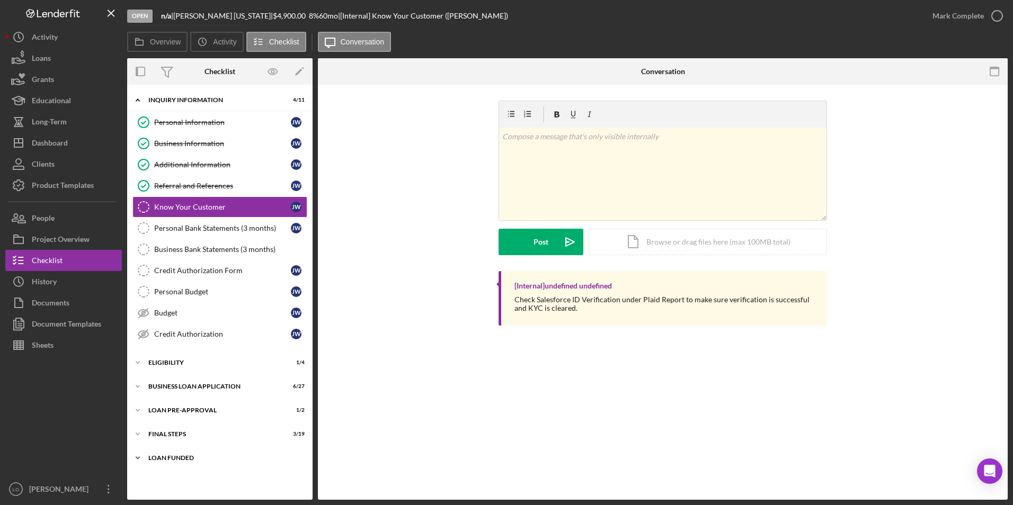
drag, startPoint x: 166, startPoint y: 455, endPoint x: 166, endPoint y: 449, distance: 6.4
click at [166, 455] on div "LOAN FUNDED" at bounding box center [223, 458] width 151 height 6
click at [164, 429] on div "Icon/Expander FINAL STEPS 3 / 19" at bounding box center [219, 434] width 185 height 21
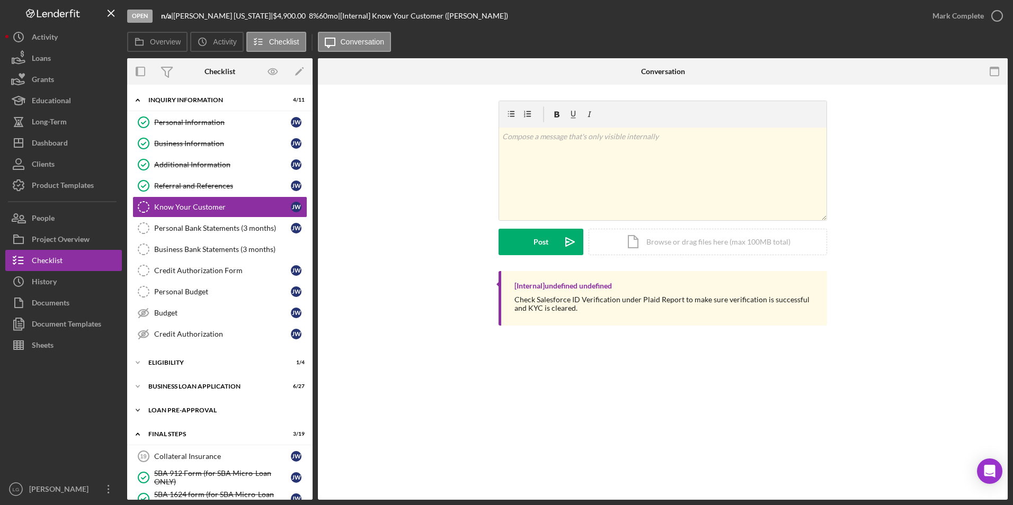
click at [164, 409] on div "LOAN PRE-APPROVAL" at bounding box center [223, 410] width 151 height 6
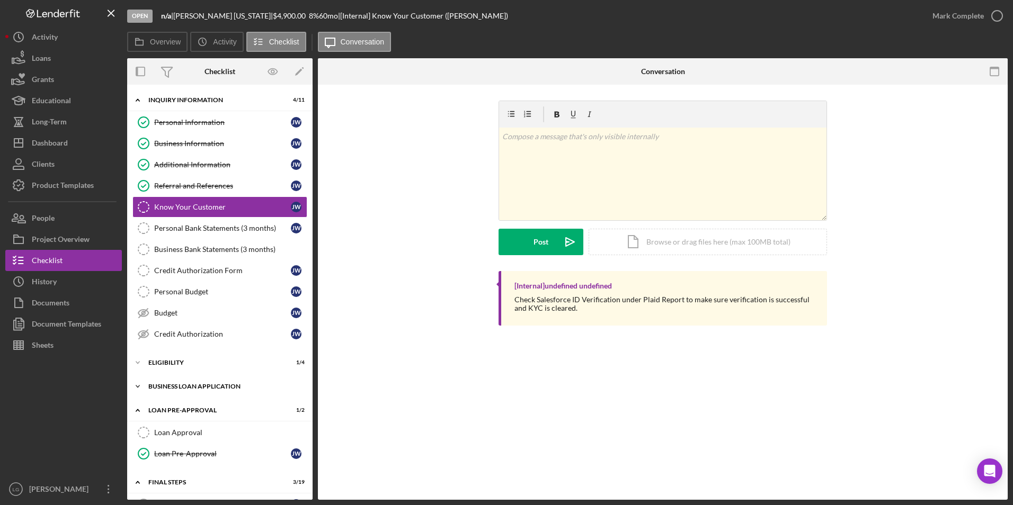
click at [163, 382] on div "Icon/Expander BUSINESS LOAN APPLICATION 6 / 27" at bounding box center [219, 386] width 185 height 21
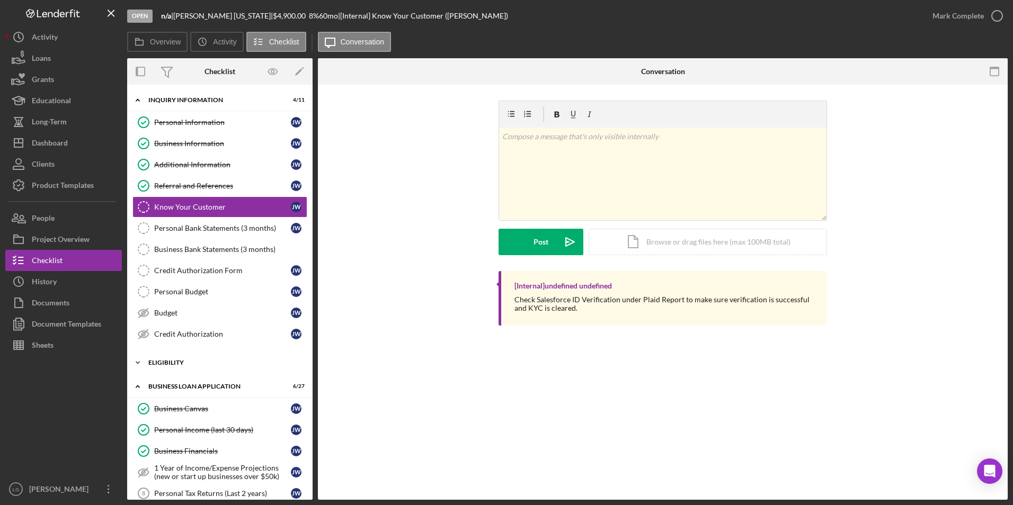
click at [162, 365] on div "ELIGIBILITY" at bounding box center [223, 363] width 151 height 6
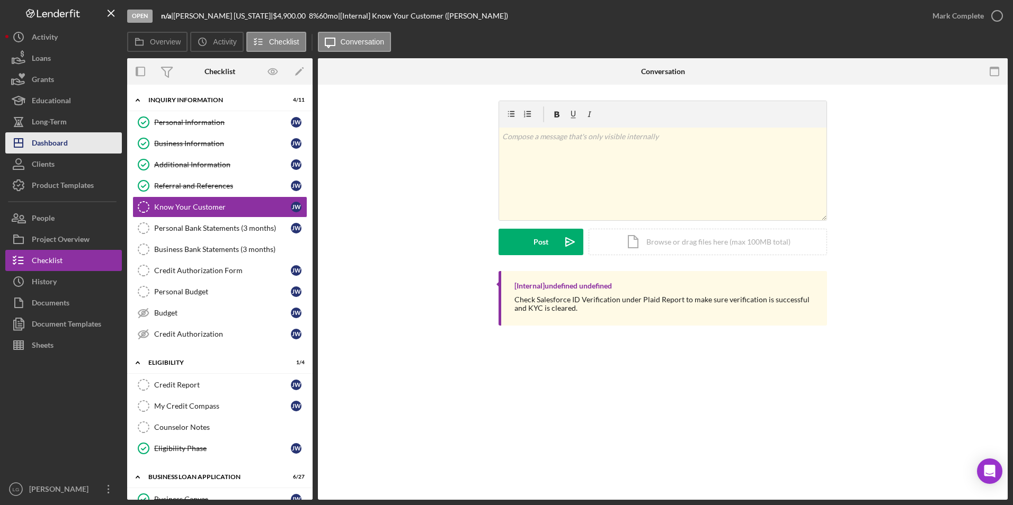
click at [49, 142] on div "Dashboard" at bounding box center [50, 144] width 36 height 24
